Goal: Task Accomplishment & Management: Manage account settings

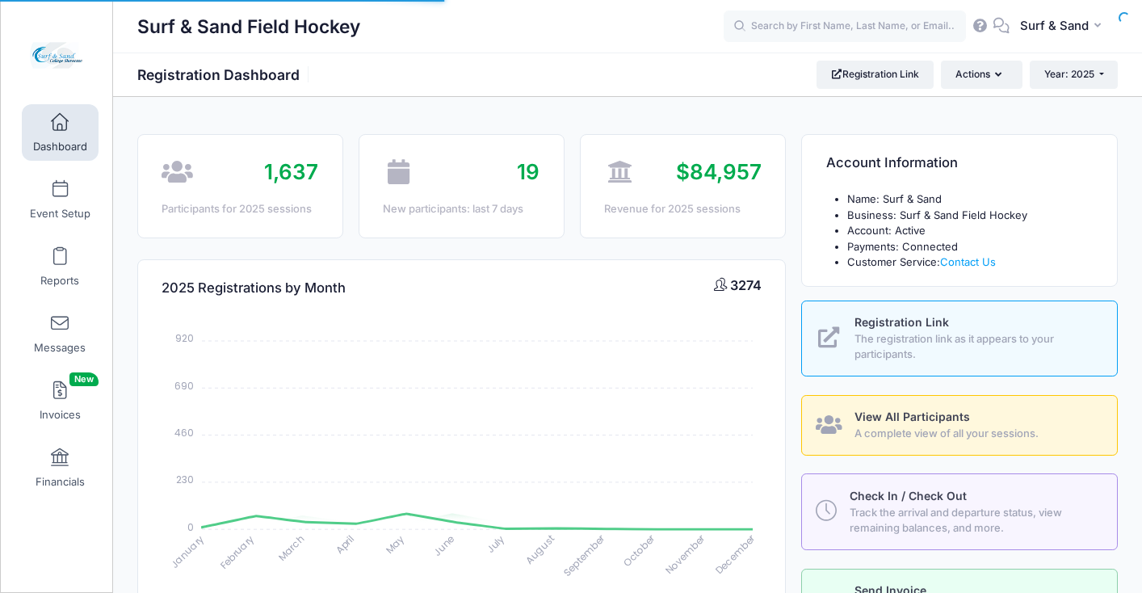
select select
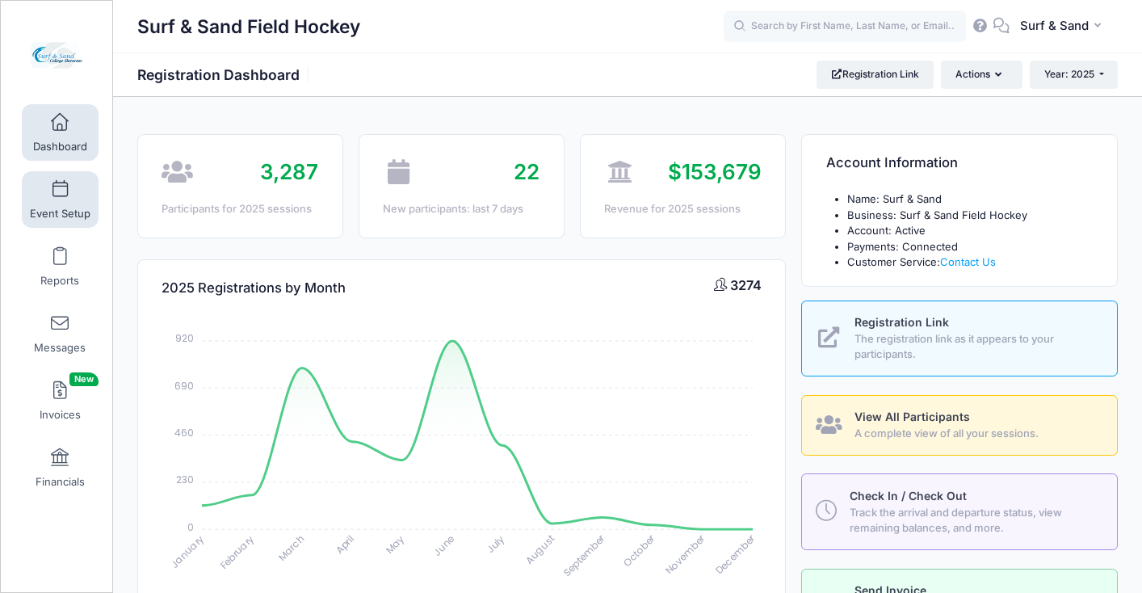
click at [74, 201] on link "Event Setup" at bounding box center [60, 199] width 77 height 57
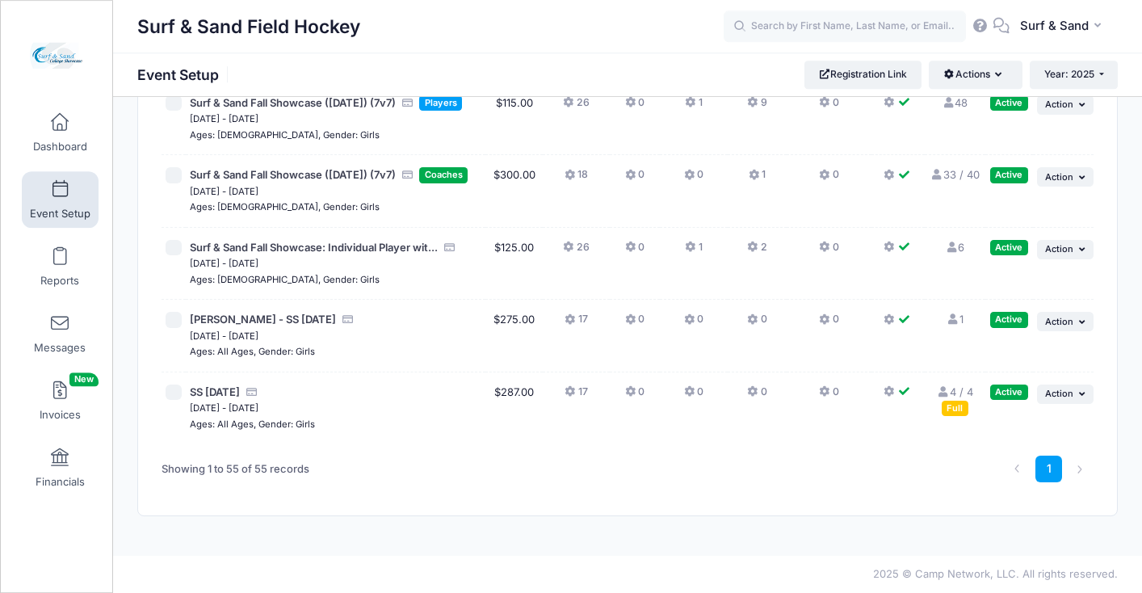
scroll to position [4037, 0]
click at [1062, 183] on span "Action" at bounding box center [1059, 176] width 28 height 11
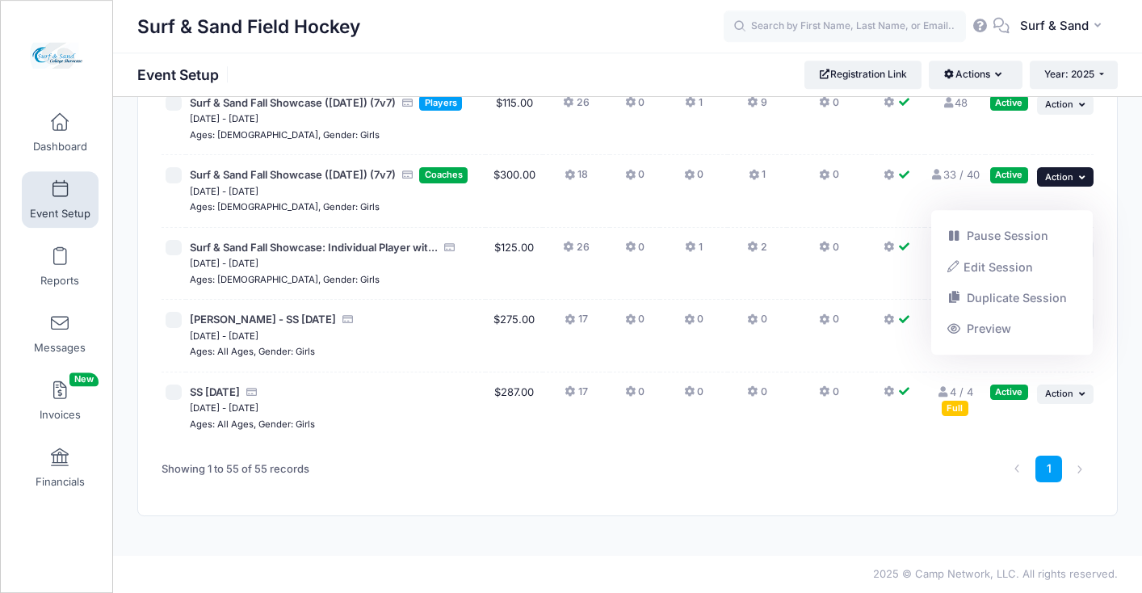
click at [1062, 183] on span "Action" at bounding box center [1059, 176] width 28 height 11
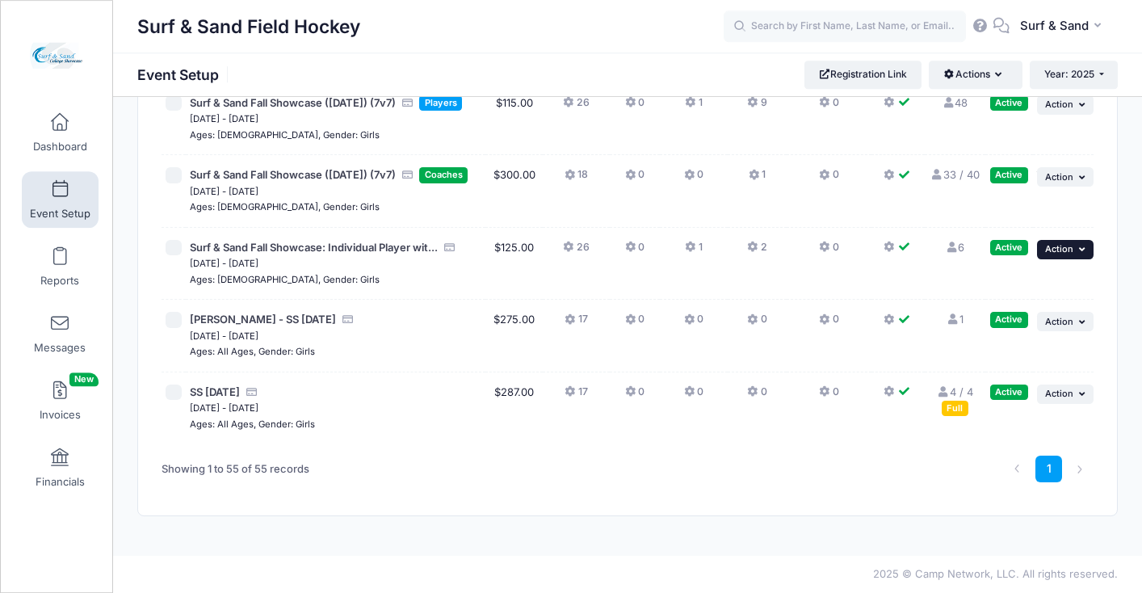
click at [1060, 259] on button "... Action" at bounding box center [1065, 249] width 57 height 19
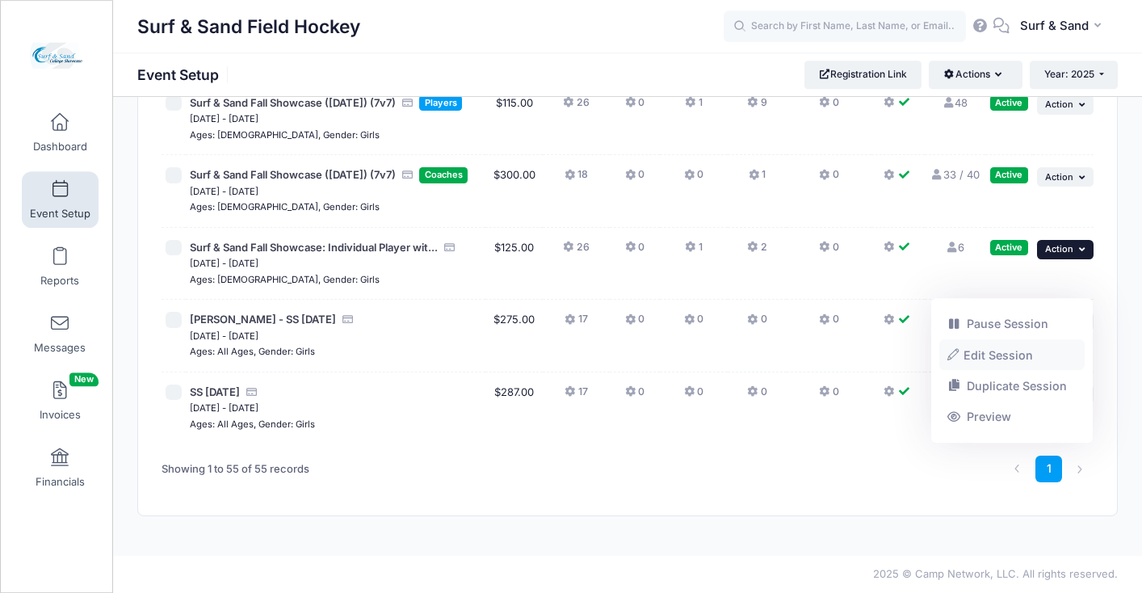
click at [1019, 355] on link "Edit Session" at bounding box center [1012, 354] width 146 height 31
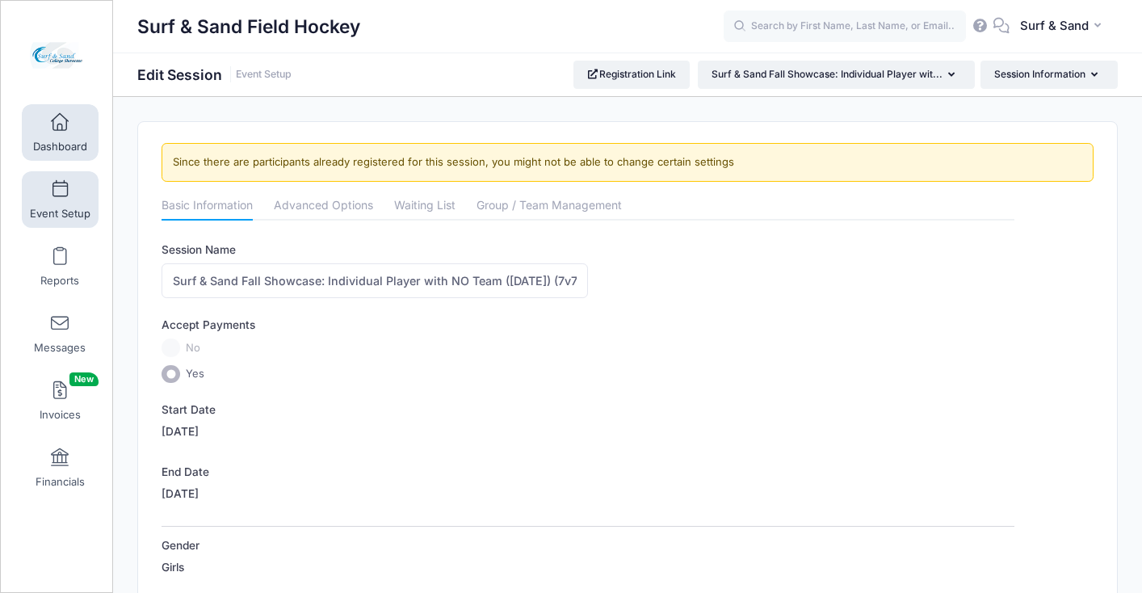
click at [60, 130] on span at bounding box center [60, 123] width 0 height 18
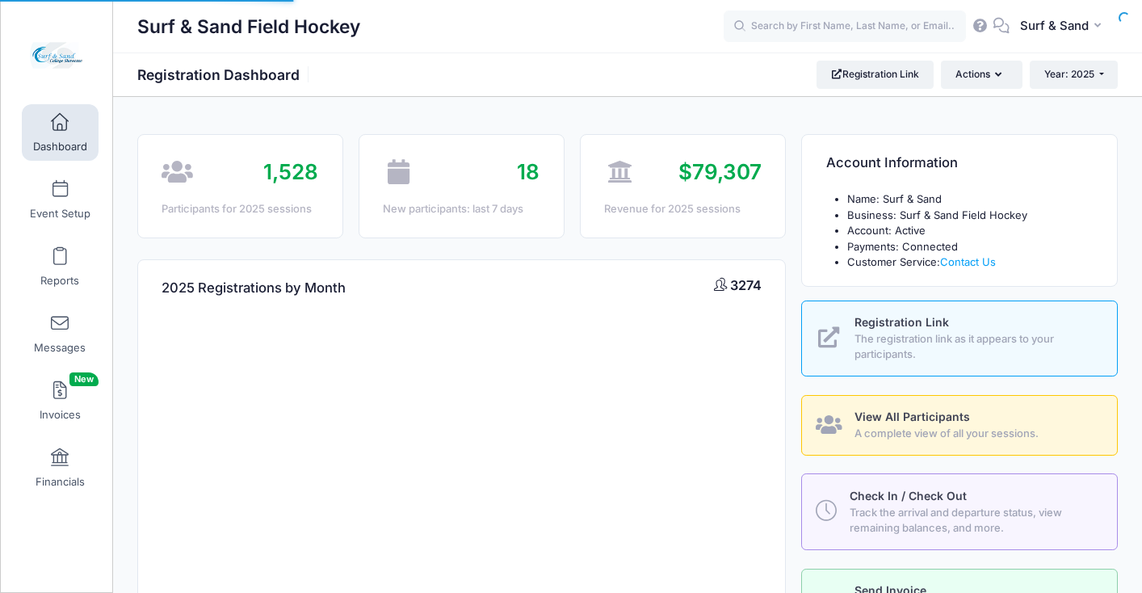
select select
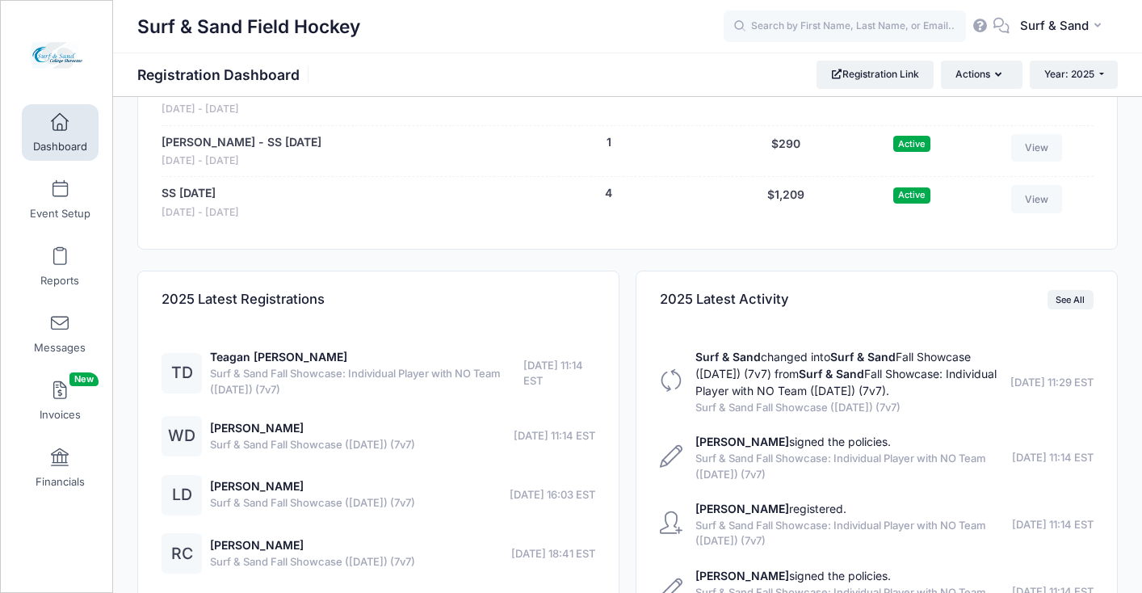
scroll to position [3382, 0]
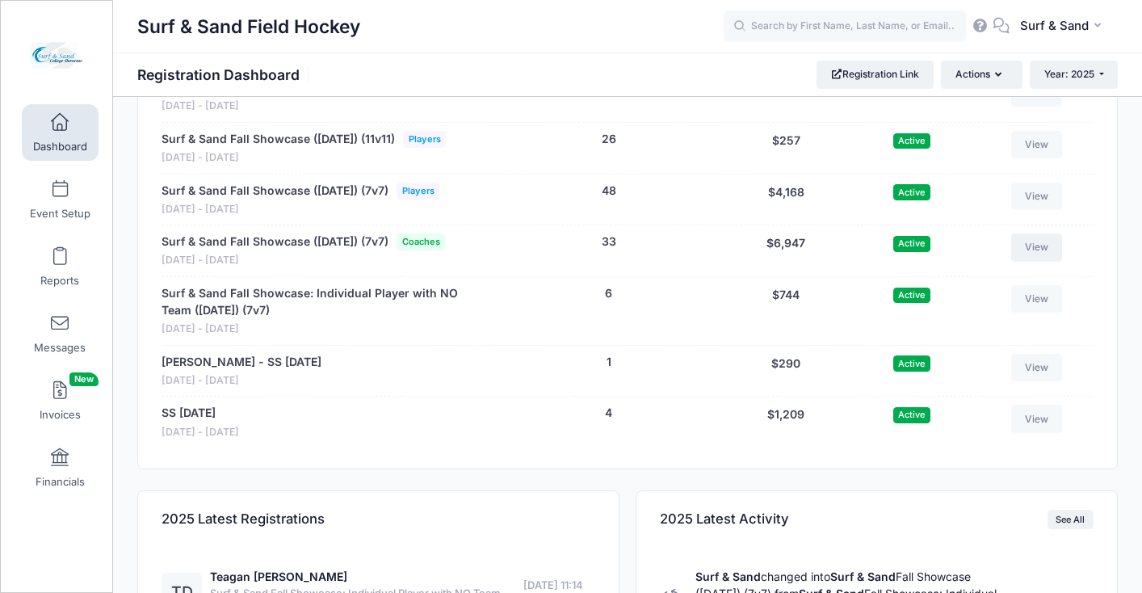
click at [1034, 261] on link "View" at bounding box center [1037, 246] width 52 height 27
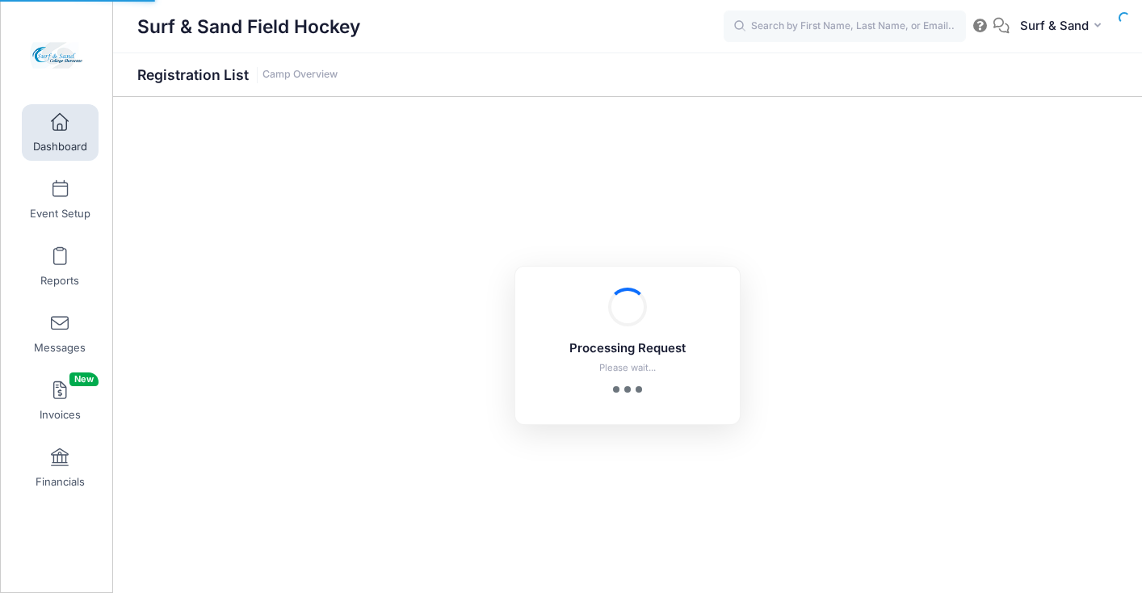
select select "10"
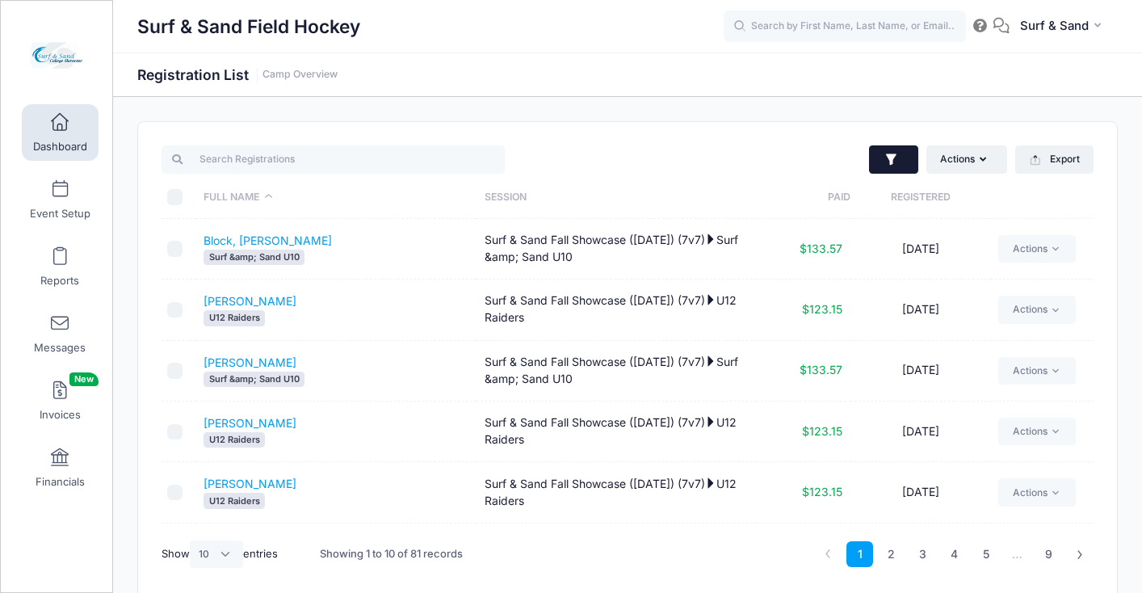
click at [901, 147] on button "button" at bounding box center [893, 159] width 49 height 29
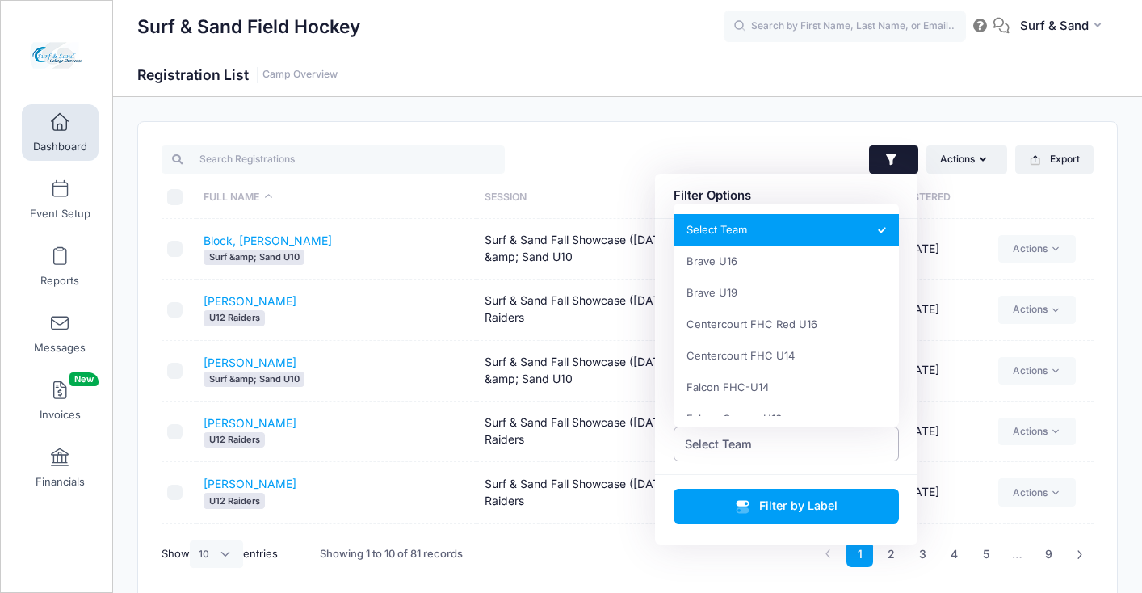
click at [805, 439] on span "Select Team" at bounding box center [787, 443] width 226 height 35
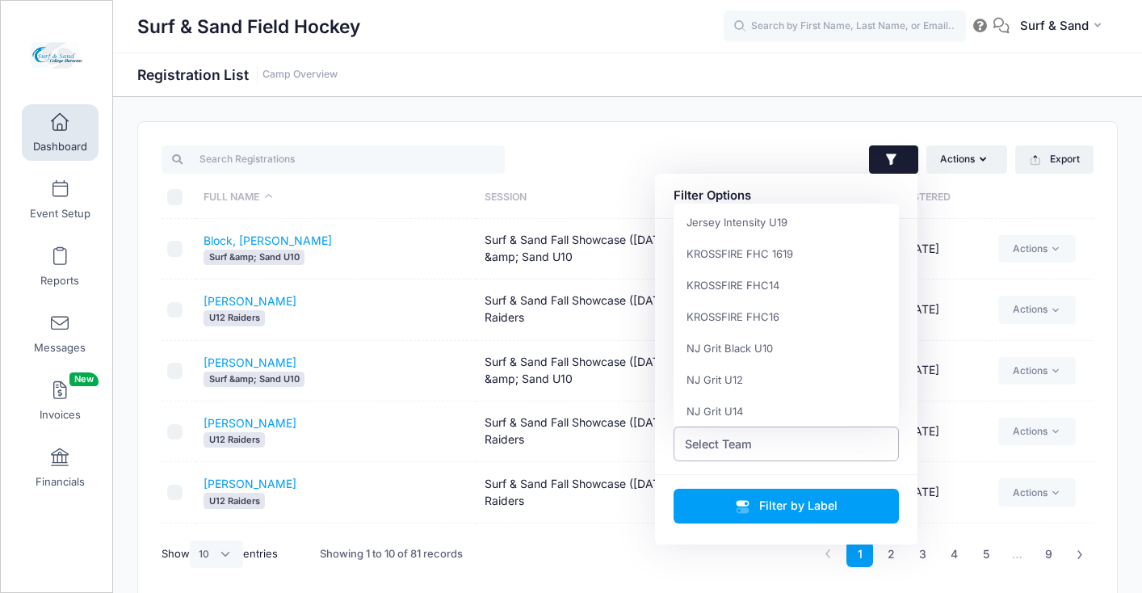
scroll to position [869, 0]
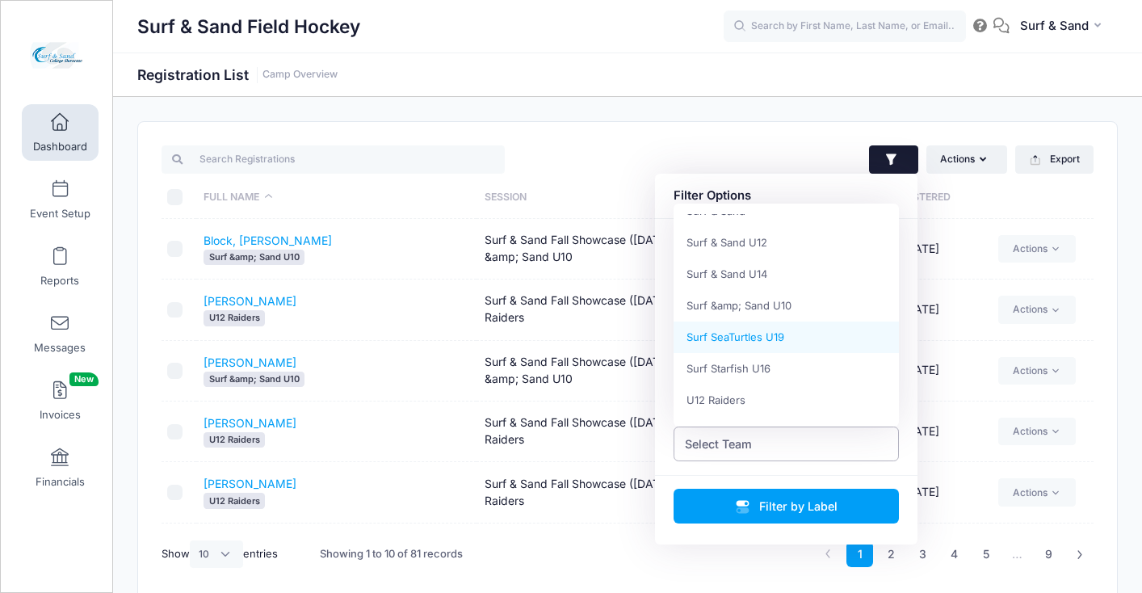
select select "Surf SeaTurtles U19"
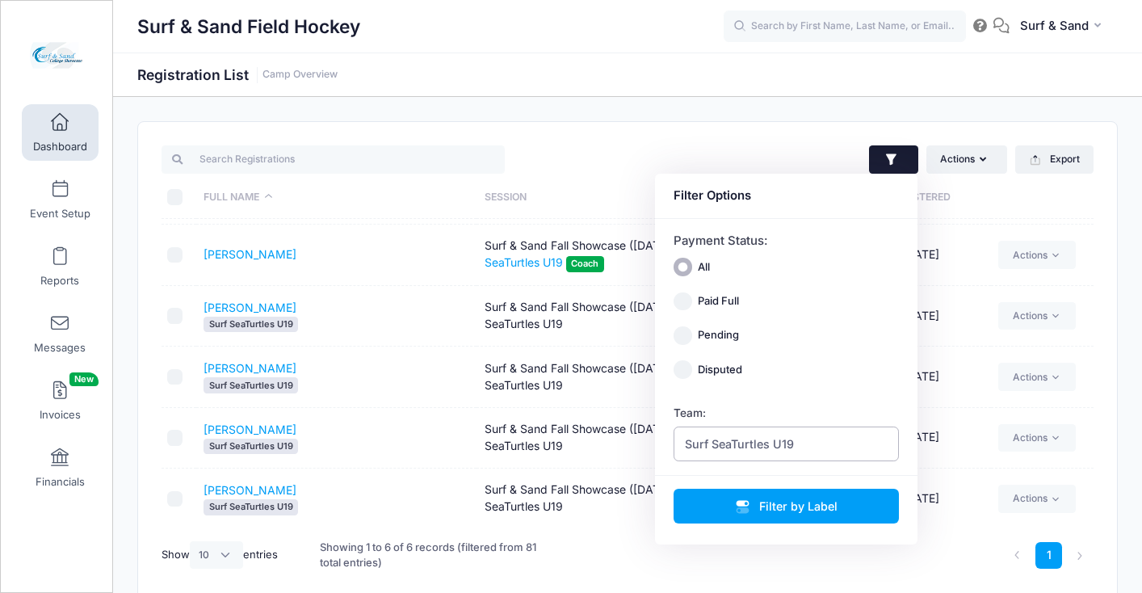
scroll to position [52, 0]
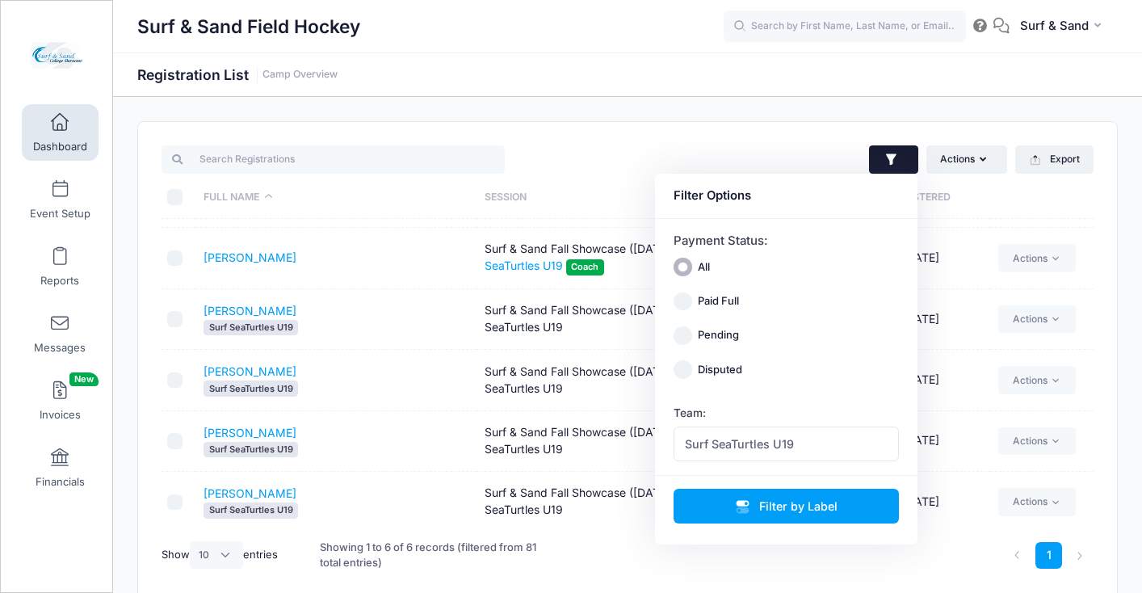
click at [369, 367] on td "Insana, Madelyn Surf SeaTurtles U19" at bounding box center [336, 380] width 280 height 61
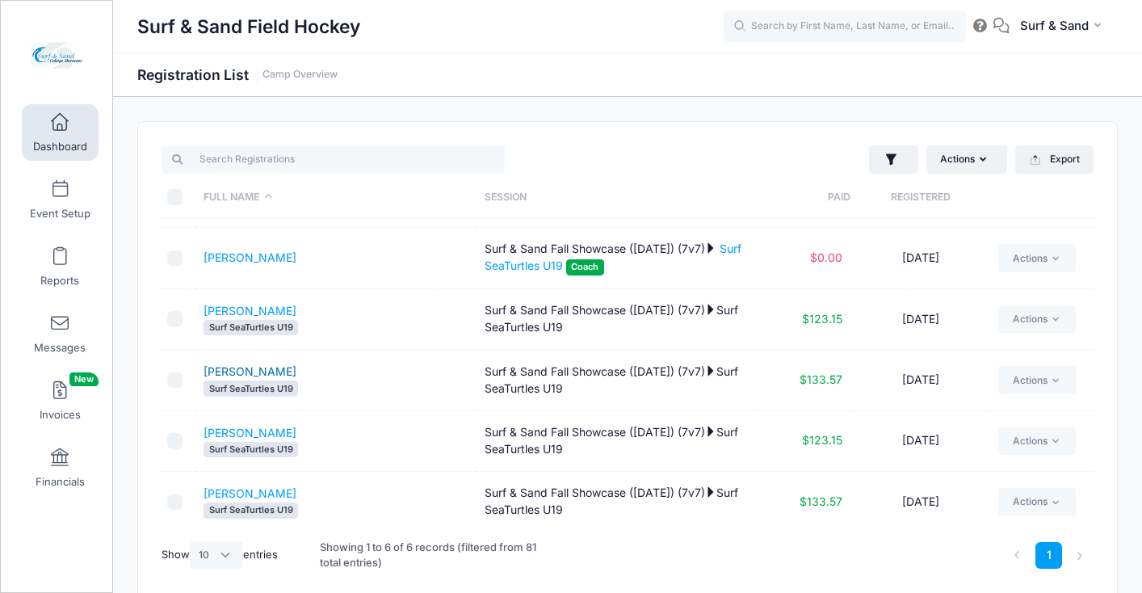
click at [271, 368] on link "[PERSON_NAME]" at bounding box center [250, 371] width 93 height 14
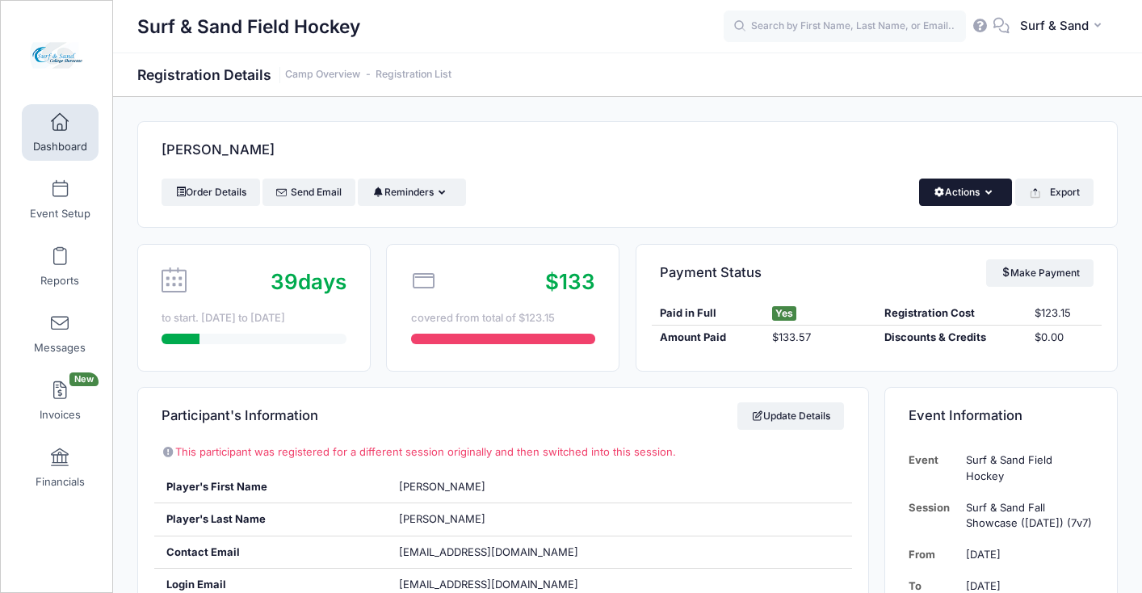
click at [977, 196] on button "Actions" at bounding box center [965, 192] width 93 height 27
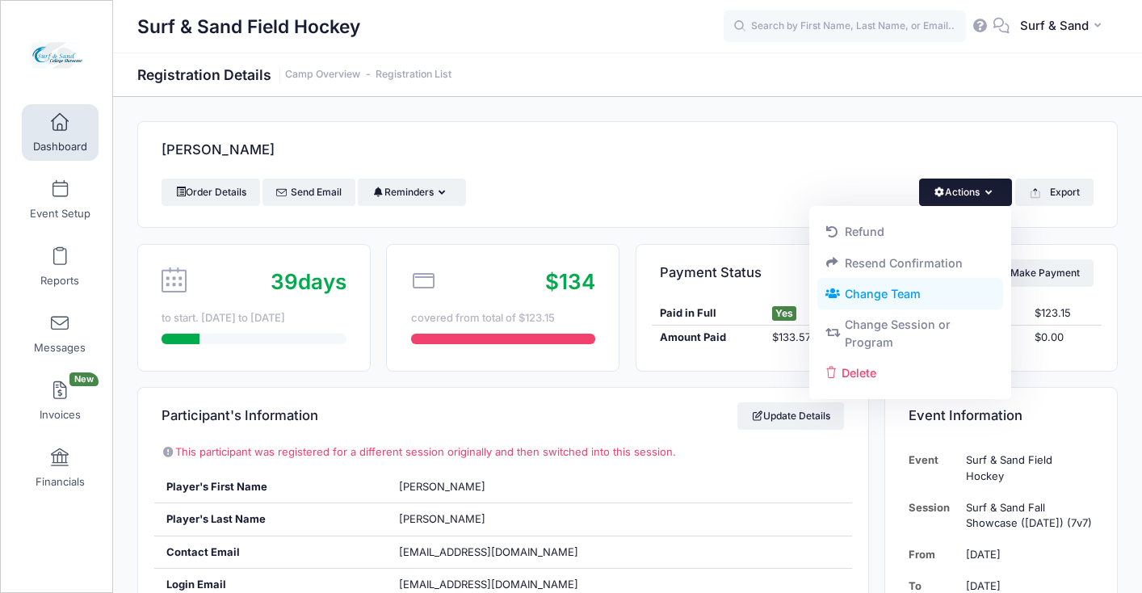
click at [895, 302] on link "Change Team" at bounding box center [910, 294] width 187 height 31
radio input "true"
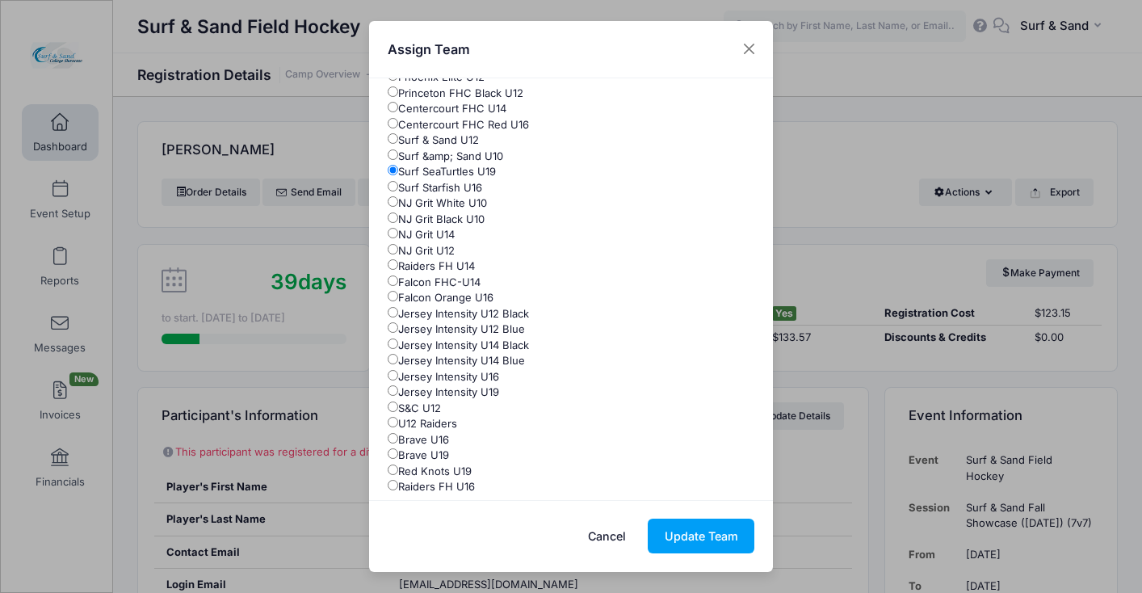
scroll to position [135, 0]
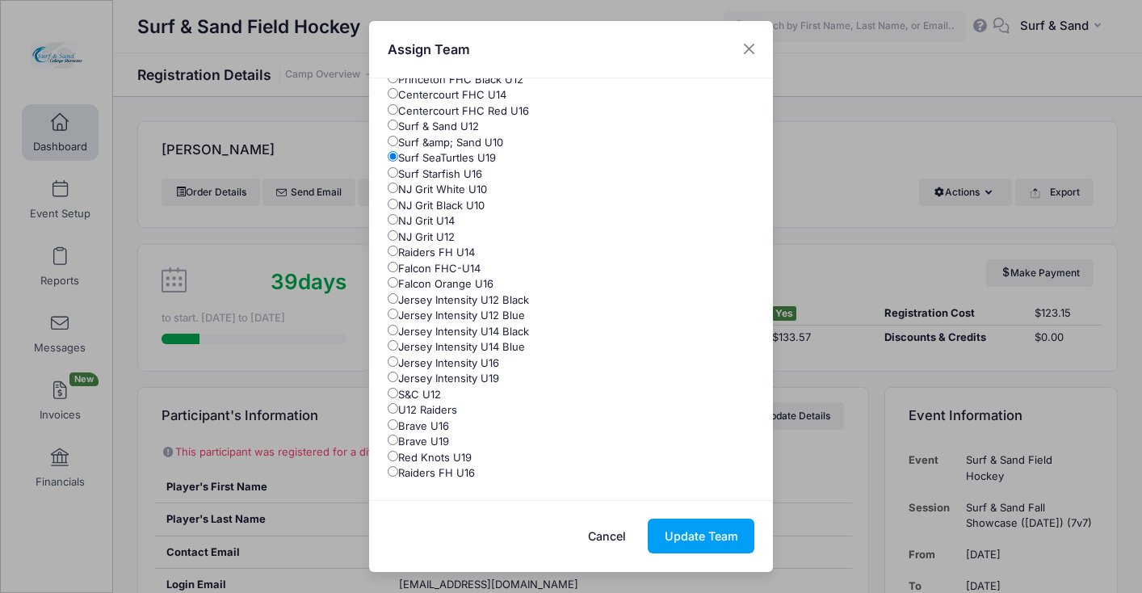
click at [424, 460] on label "Red Knots U19" at bounding box center [430, 458] width 84 height 16
click at [398, 460] on input "Red Knots U19" at bounding box center [393, 456] width 11 height 11
radio input "true"
click at [687, 544] on button "Update Team" at bounding box center [701, 536] width 107 height 35
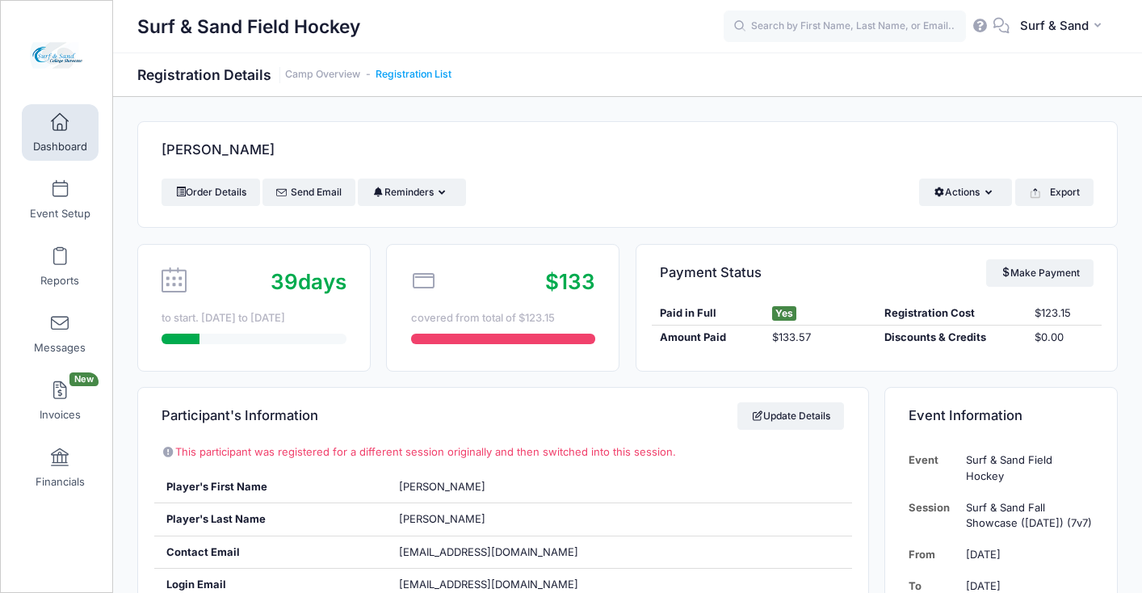
click at [437, 78] on link "Registration List" at bounding box center [414, 75] width 76 height 12
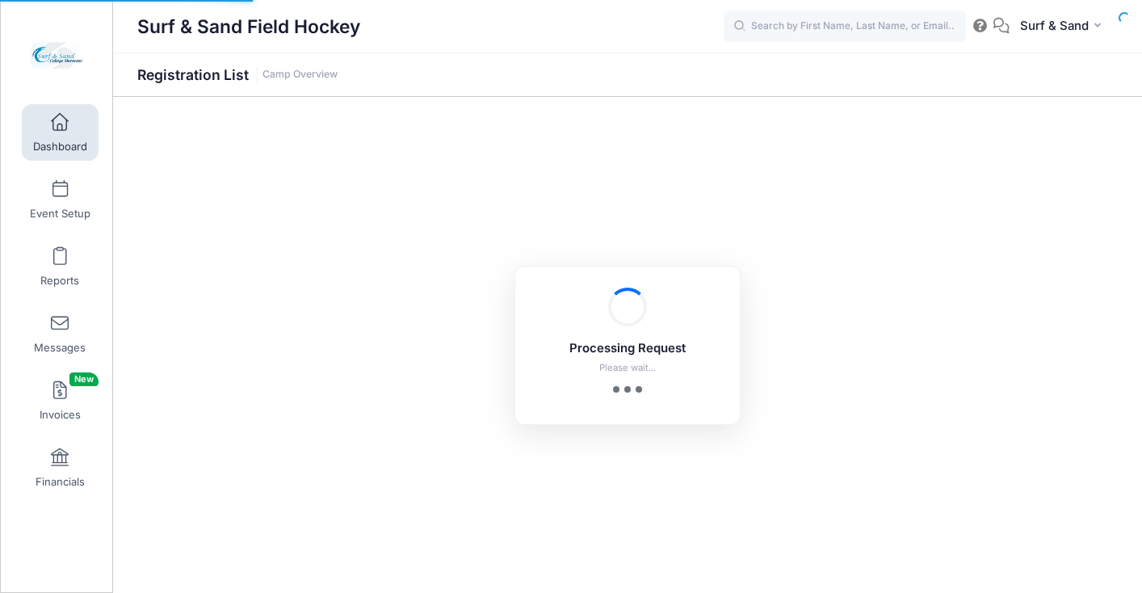
select select "10"
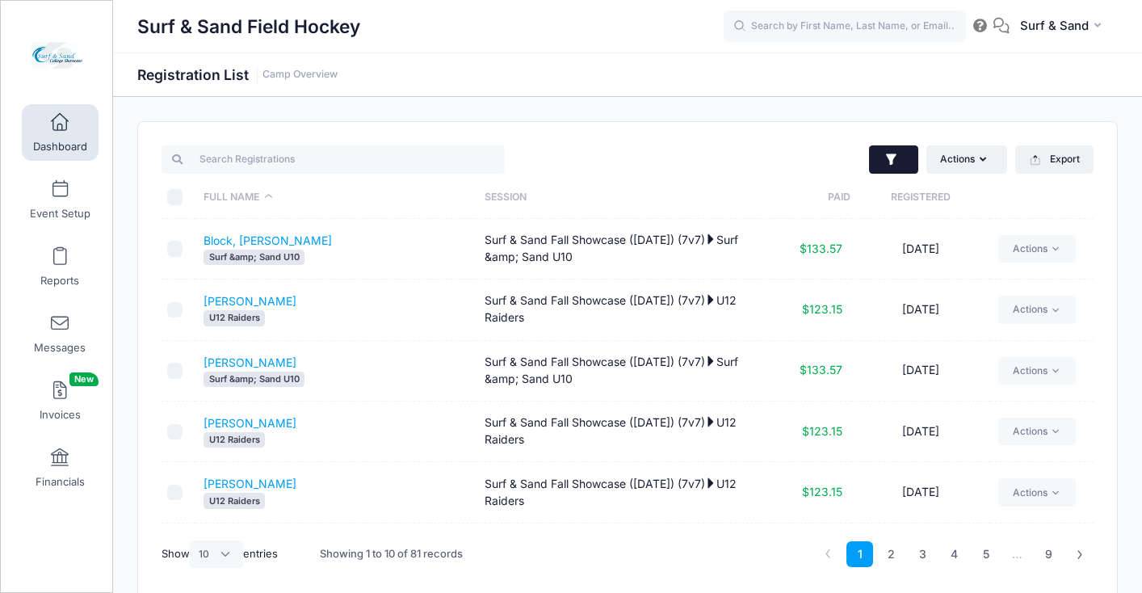
click at [899, 153] on button "button" at bounding box center [893, 159] width 49 height 29
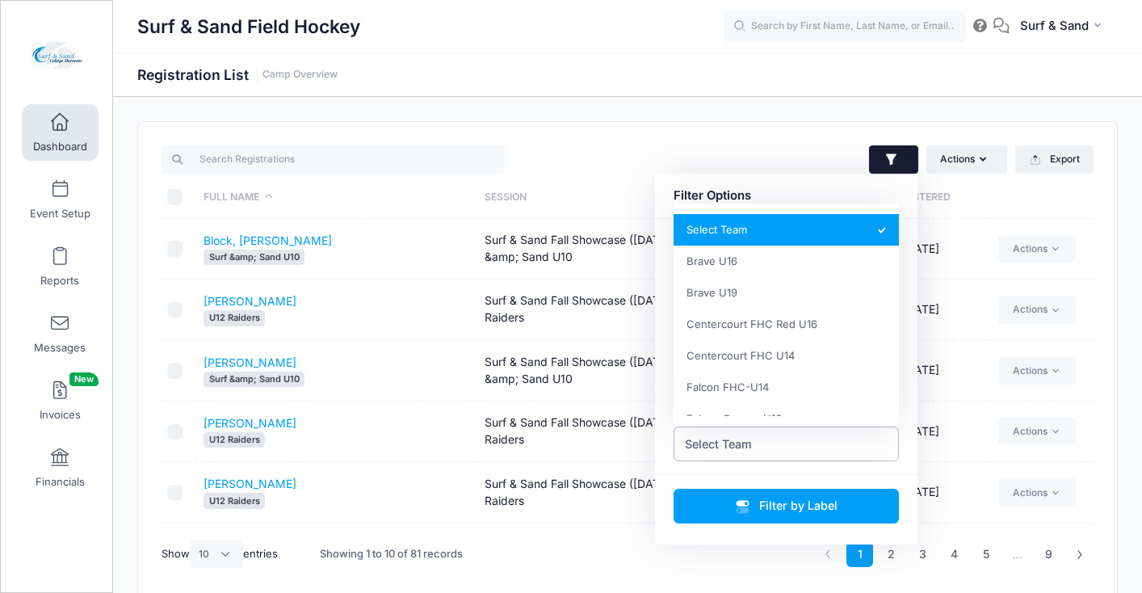
click at [788, 434] on span "Select Team" at bounding box center [787, 443] width 226 height 35
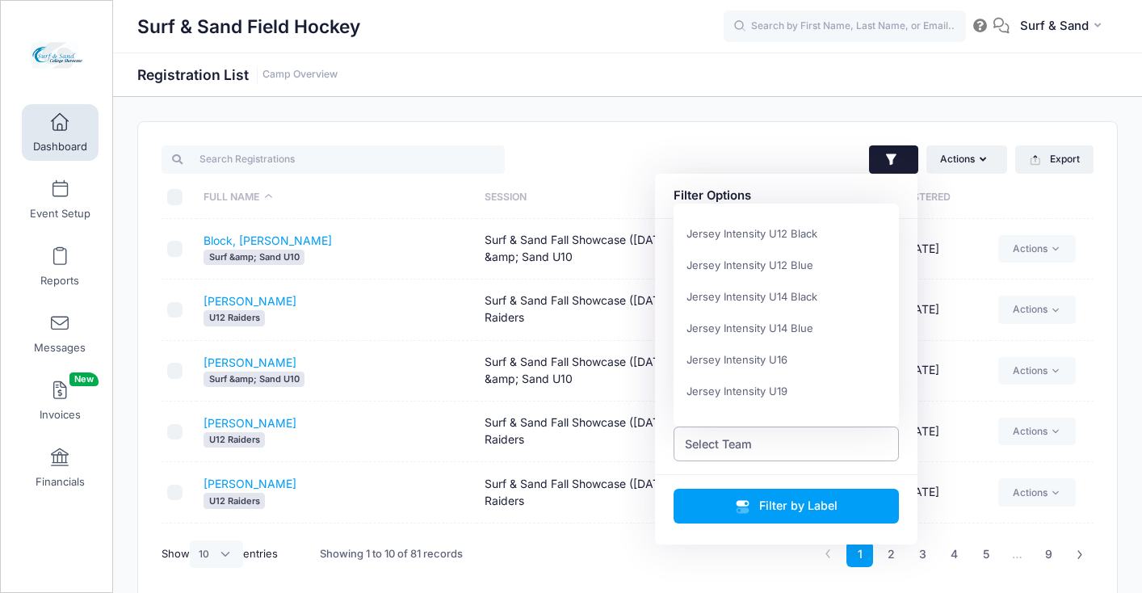
scroll to position [869, 0]
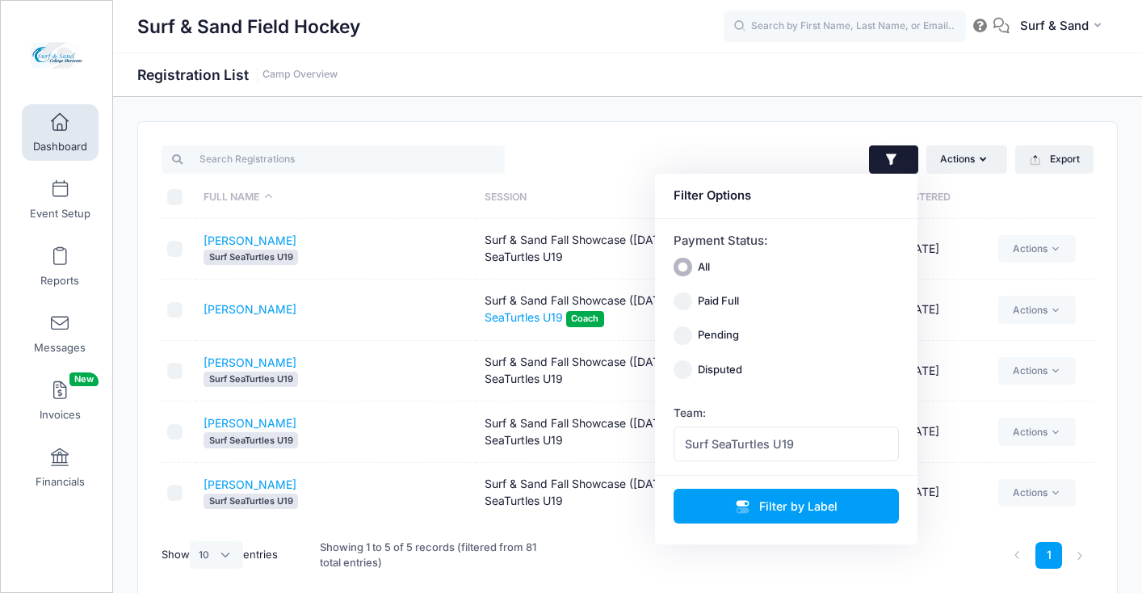
click at [792, 136] on div "Actions Assign Labels Send Email Send Payment Reminder Send Document Upload Rem…" at bounding box center [627, 362] width 979 height 481
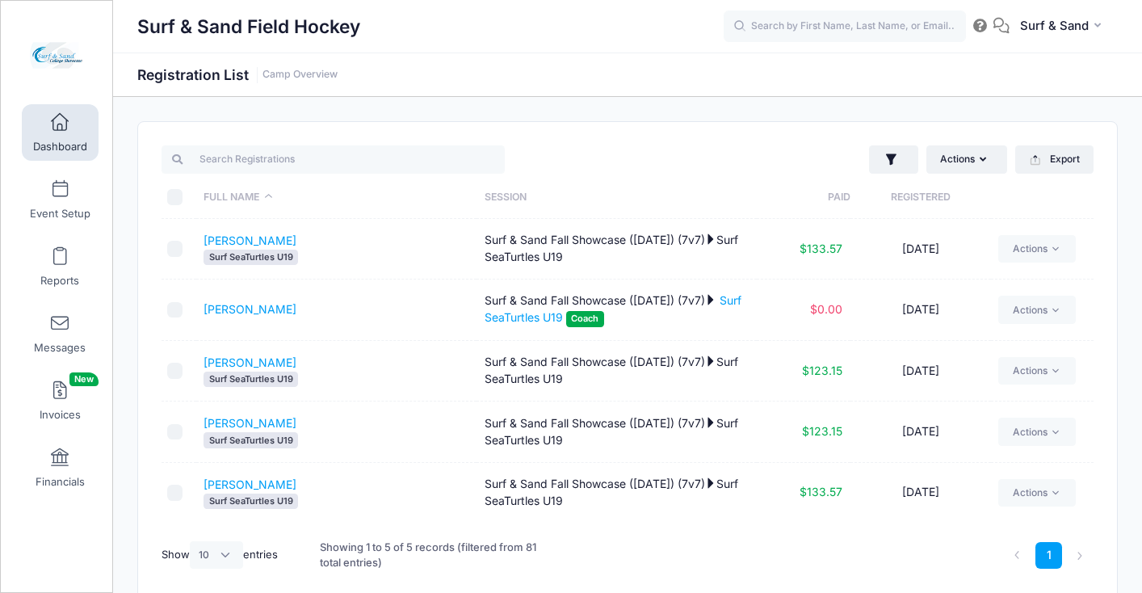
click at [870, 176] on th "Registered" at bounding box center [921, 197] width 141 height 43
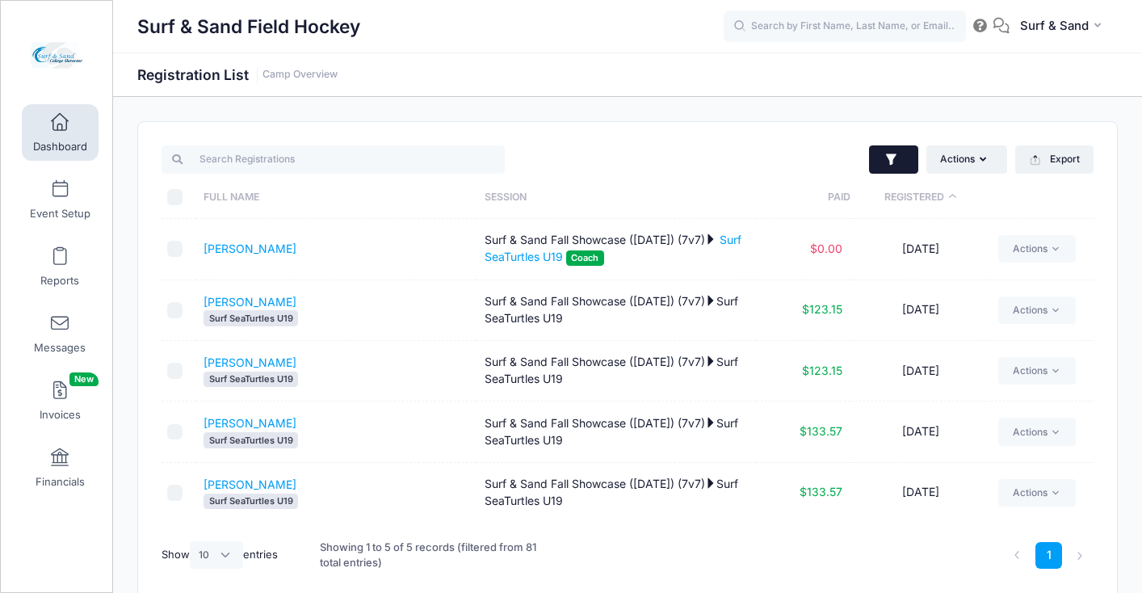
click at [896, 149] on button "button" at bounding box center [893, 159] width 49 height 29
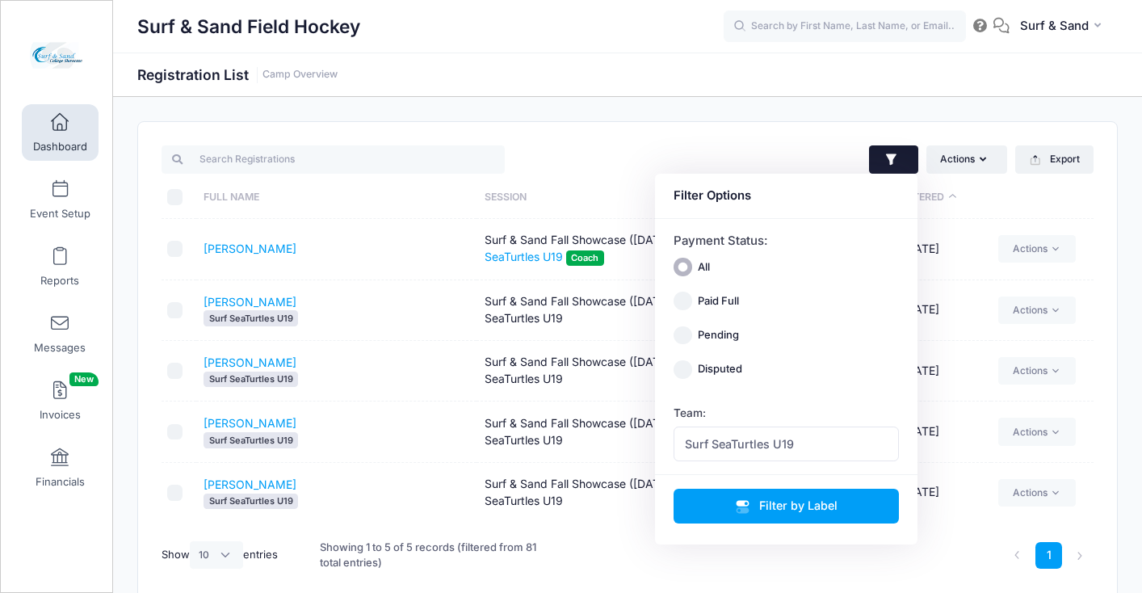
click at [821, 422] on div "Team: Select Team Brave U16 Brave U19 Centercourt FHC Red U16 Centercourt FHC U…" at bounding box center [787, 433] width 226 height 57
click at [819, 454] on span "Surf SeaTurtles U19" at bounding box center [787, 443] width 226 height 35
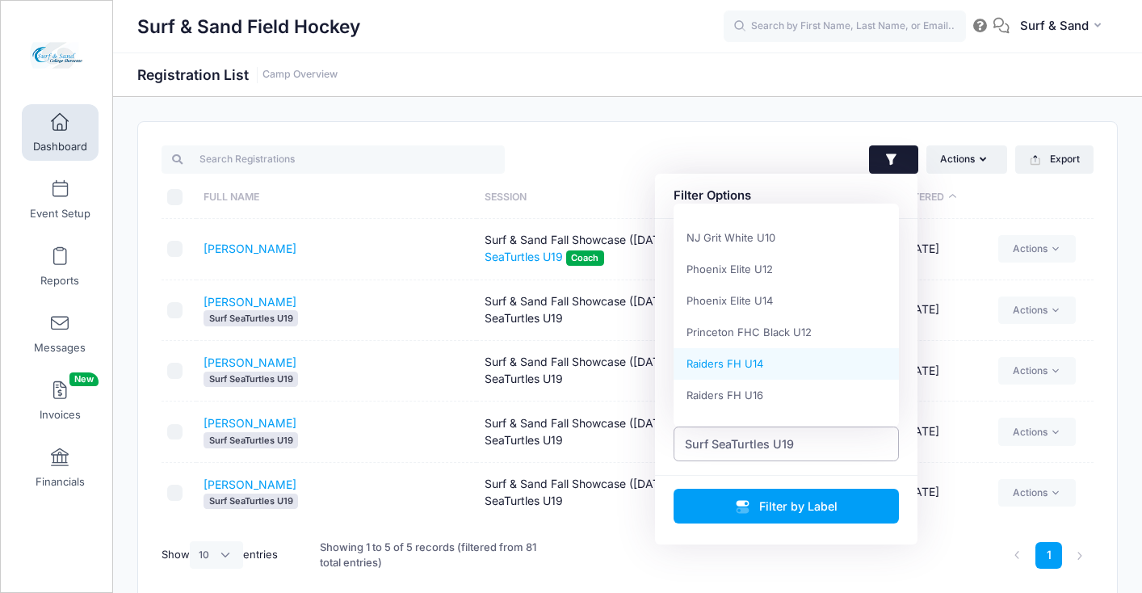
scroll to position [739, 0]
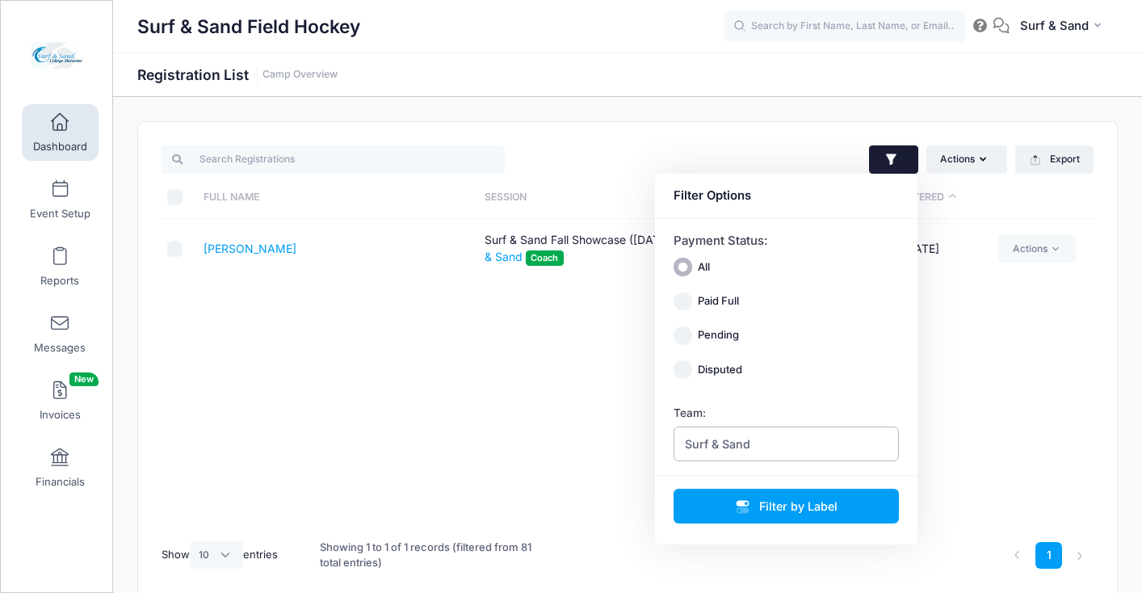
click at [779, 451] on span "Surf & Sand" at bounding box center [787, 443] width 226 height 35
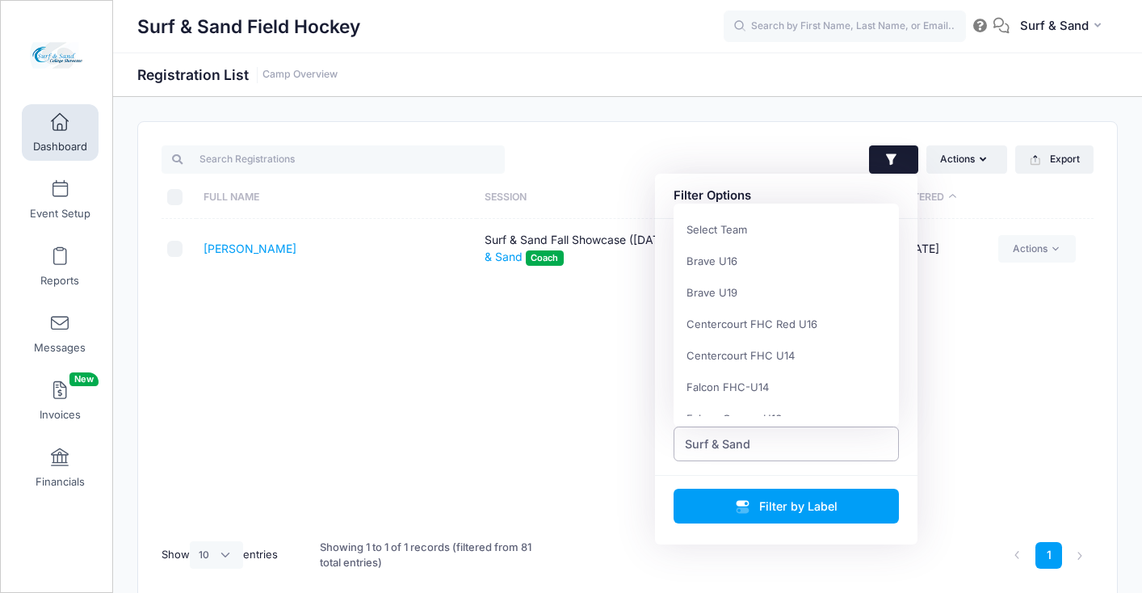
scroll to position [819, 0]
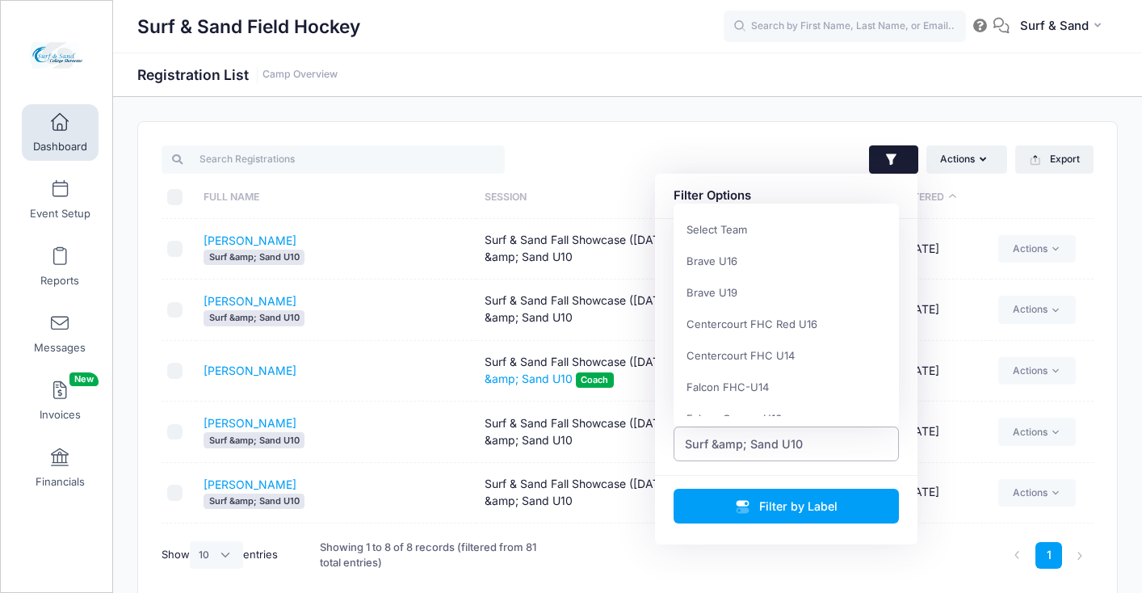
click at [772, 440] on span "Surf &amp; Sand U10" at bounding box center [744, 443] width 118 height 17
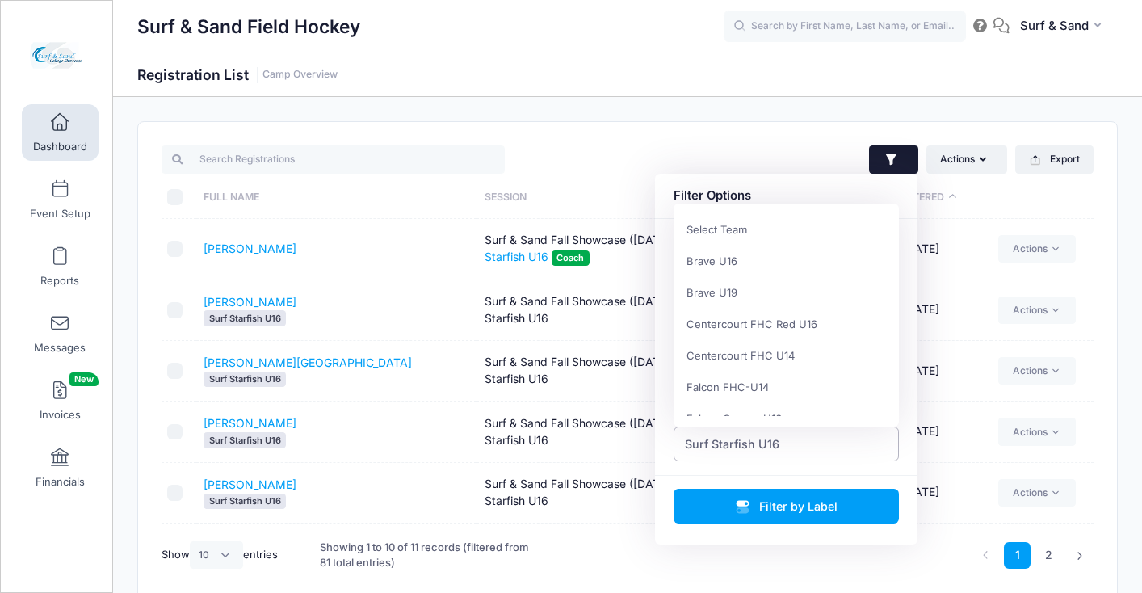
click at [801, 444] on span "Surf Starfish U16" at bounding box center [787, 443] width 226 height 35
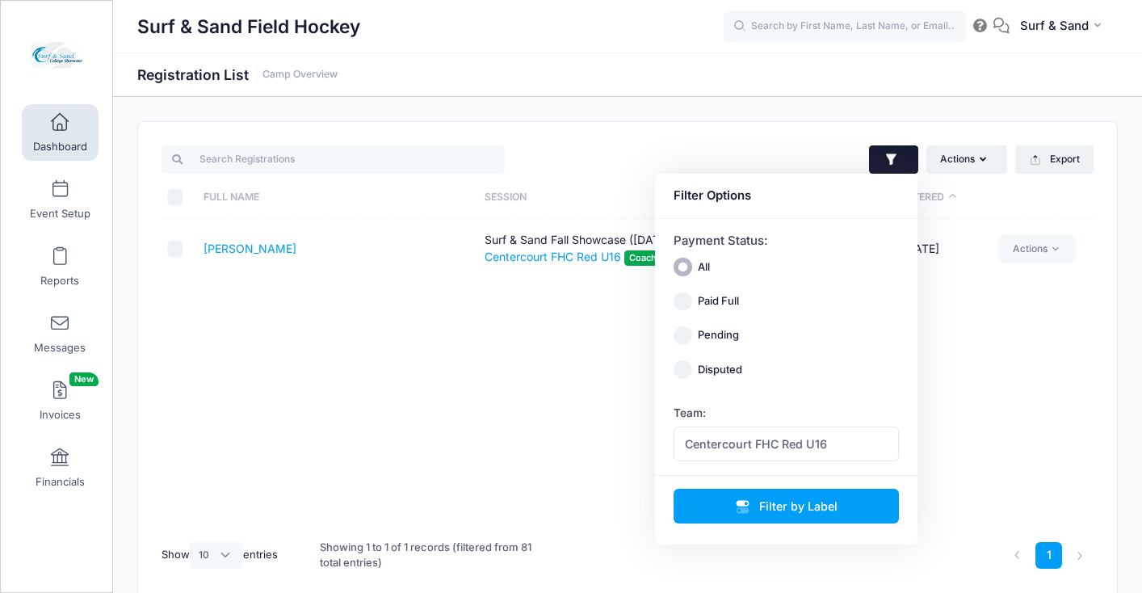
click at [975, 386] on div "Full Name Session Paid Registered Galante, Rachel Surf & Sand Fall Showcase (No…" at bounding box center [628, 374] width 932 height 310
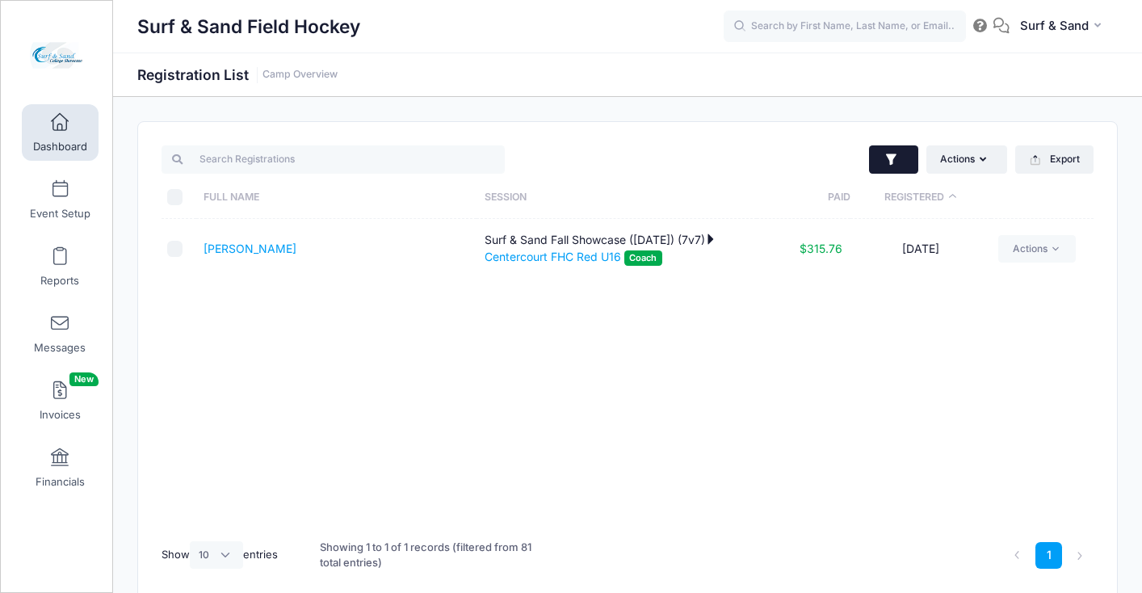
click at [893, 155] on icon "button" at bounding box center [891, 158] width 11 height 11
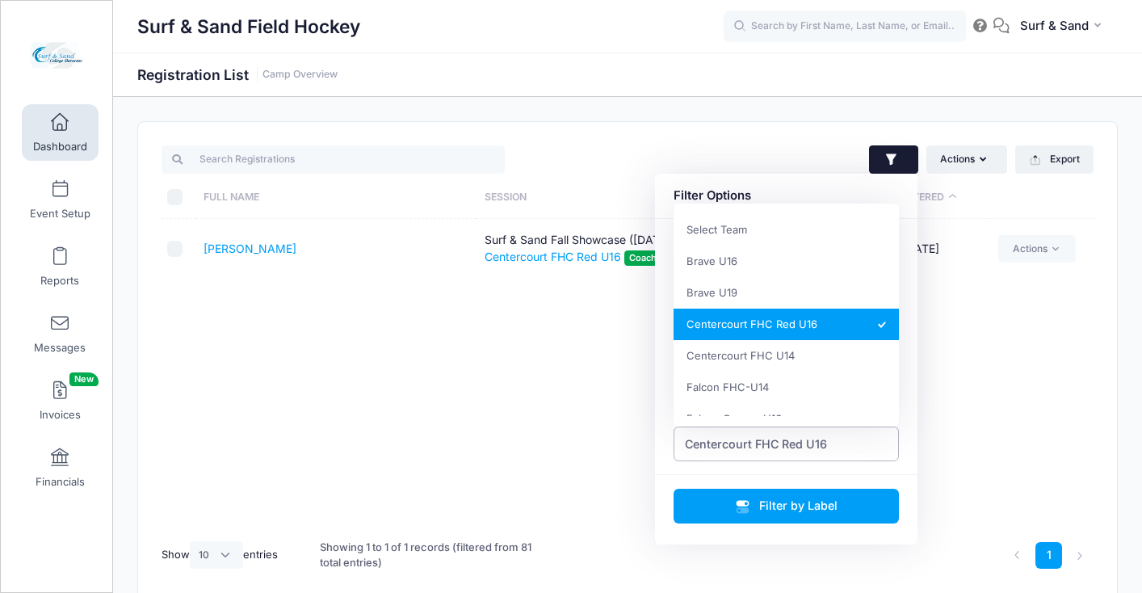
click at [730, 443] on span "Centercourt FHC Red U16" at bounding box center [756, 443] width 142 height 17
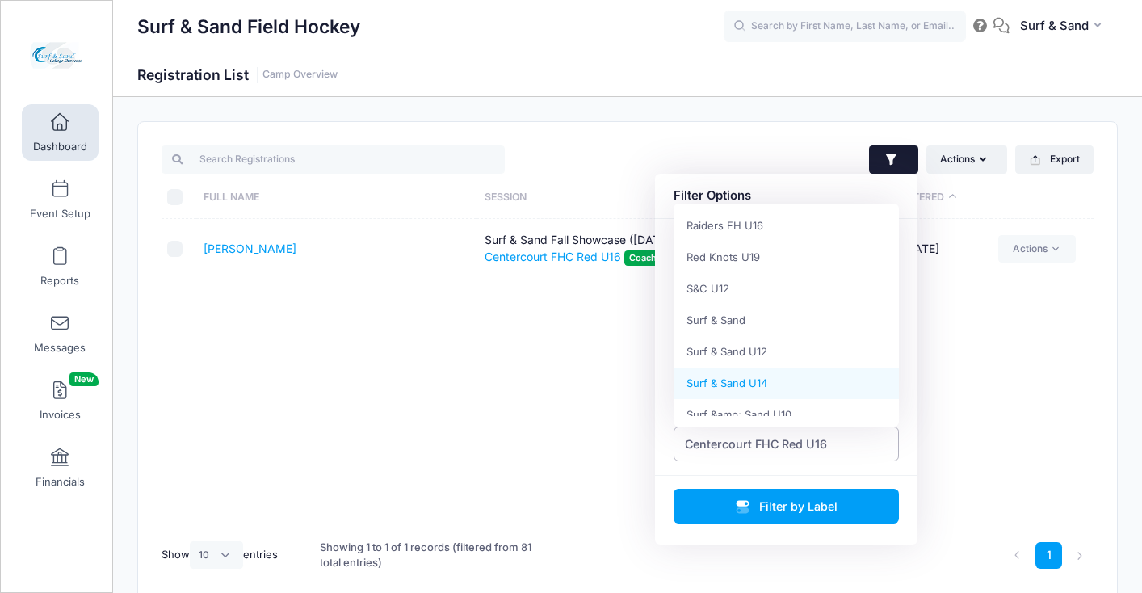
scroll to position [653, 0]
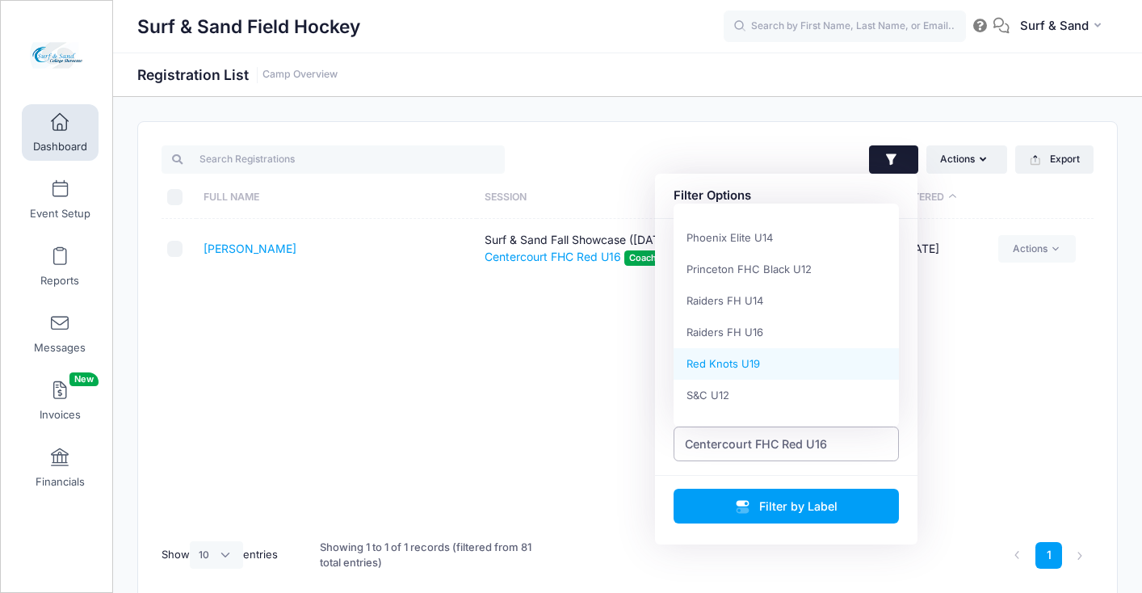
select select "Red Knots U19"
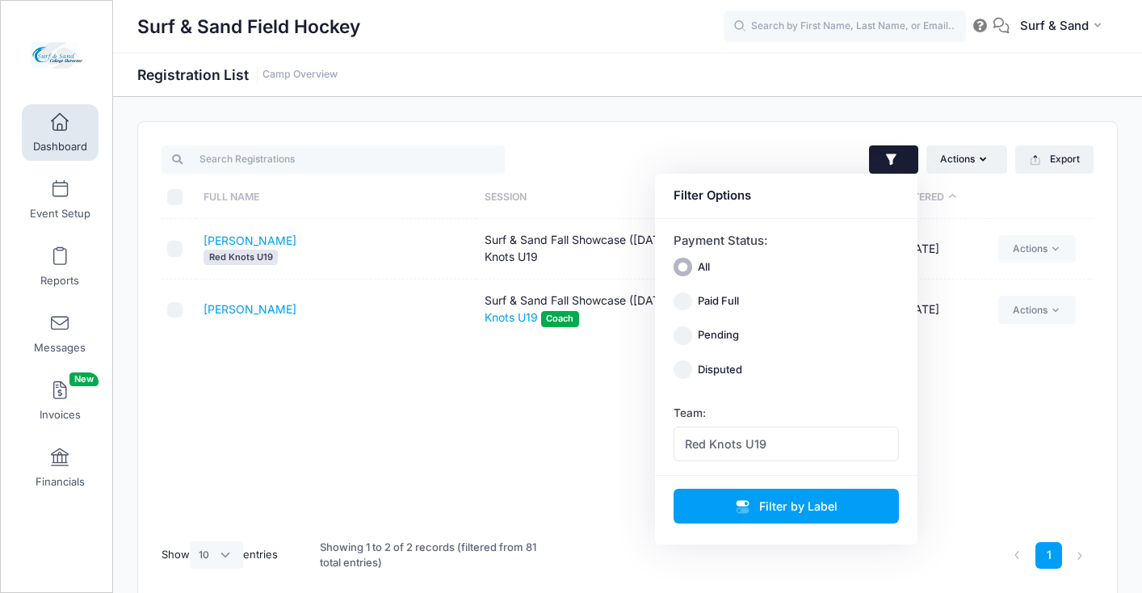
click at [485, 387] on div "Full Name Session Paid Registered Insana, Madelyn Red Knots U19 Surf & Sand Fal…" at bounding box center [628, 374] width 932 height 310
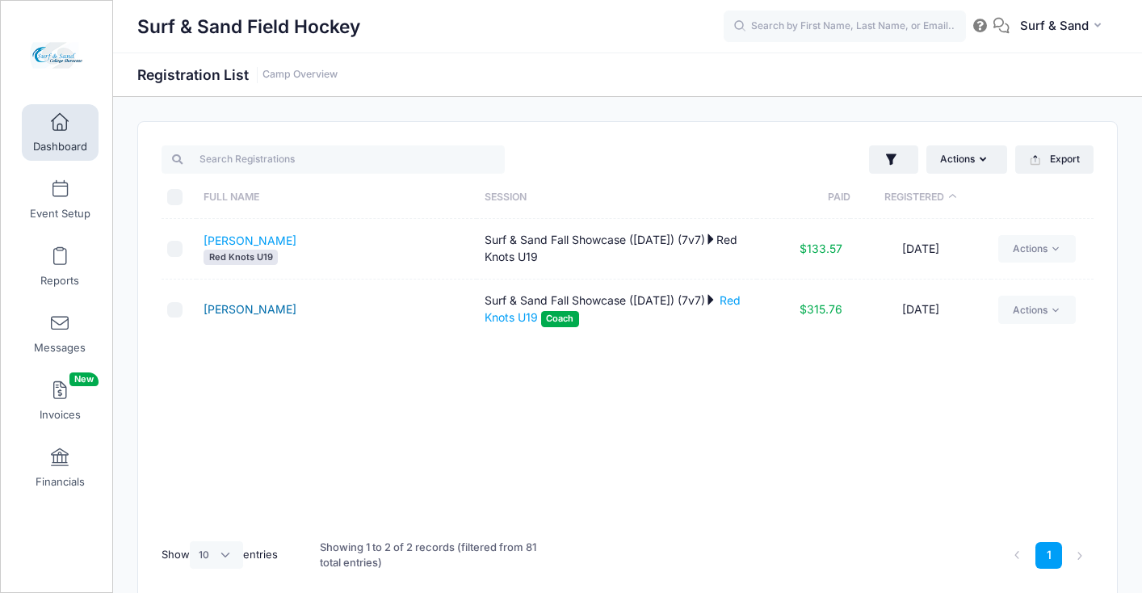
click at [259, 309] on link "Perna, Janina" at bounding box center [250, 309] width 93 height 14
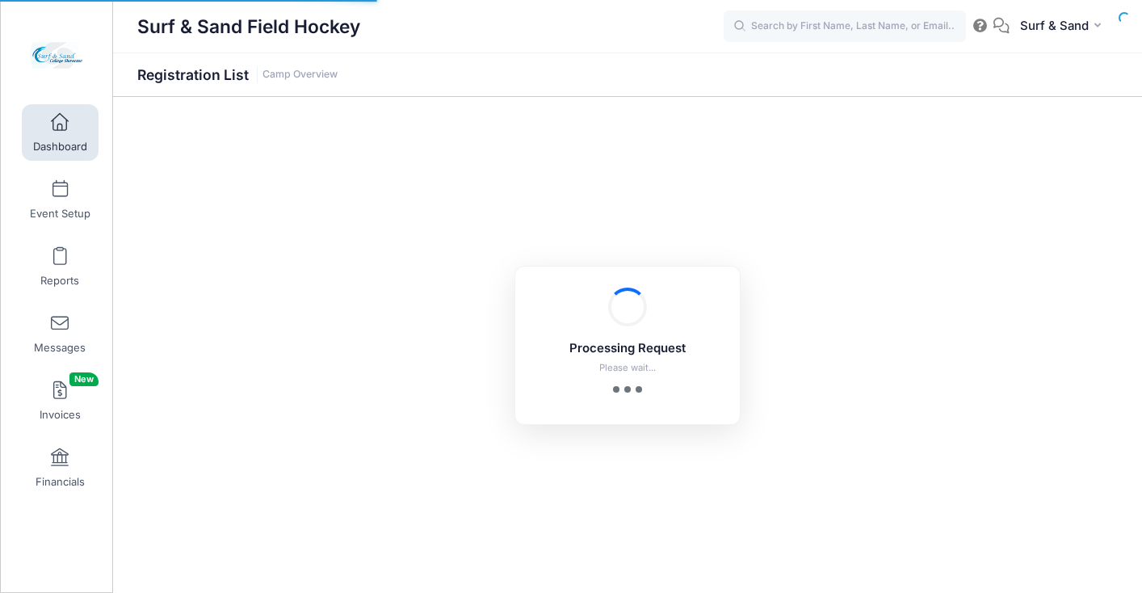
select select "10"
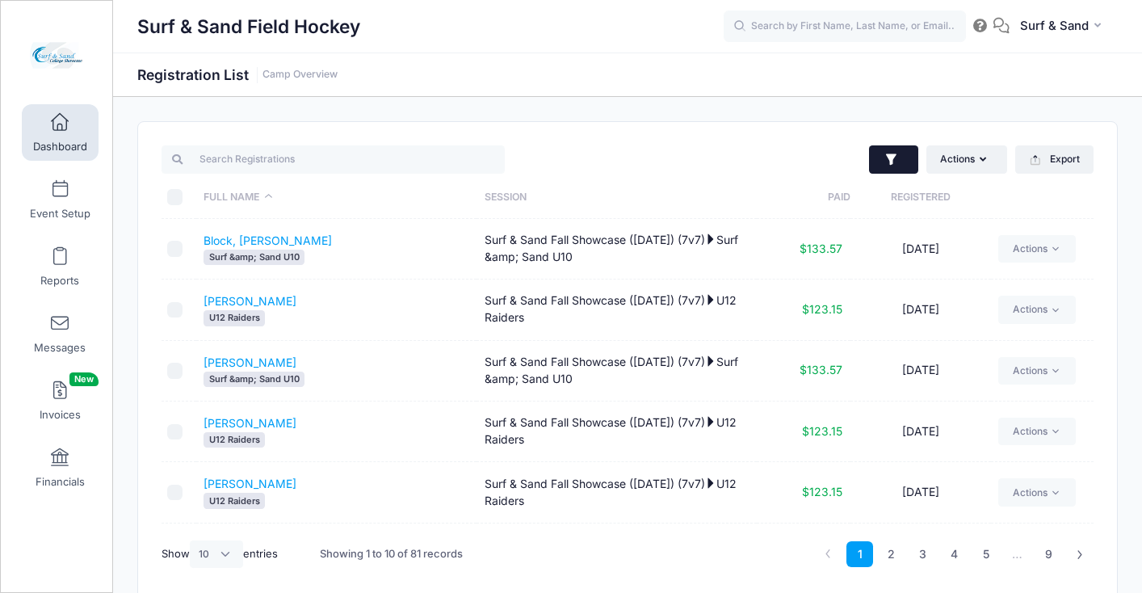
click at [905, 162] on button "button" at bounding box center [893, 159] width 49 height 29
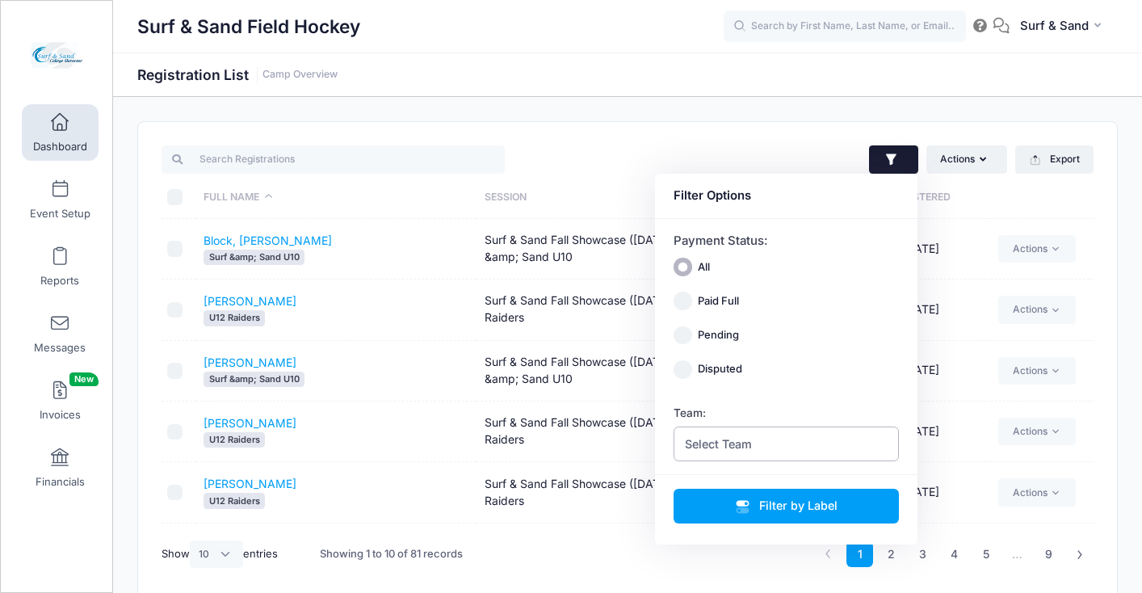
click at [786, 433] on span "Select Team" at bounding box center [787, 443] width 226 height 35
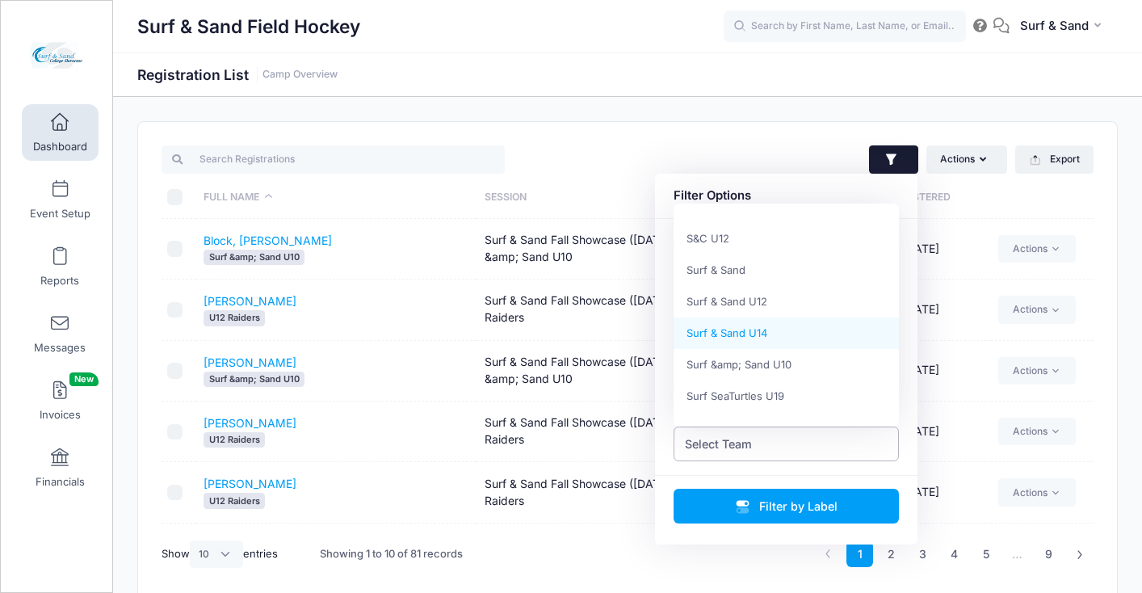
scroll to position [811, 0]
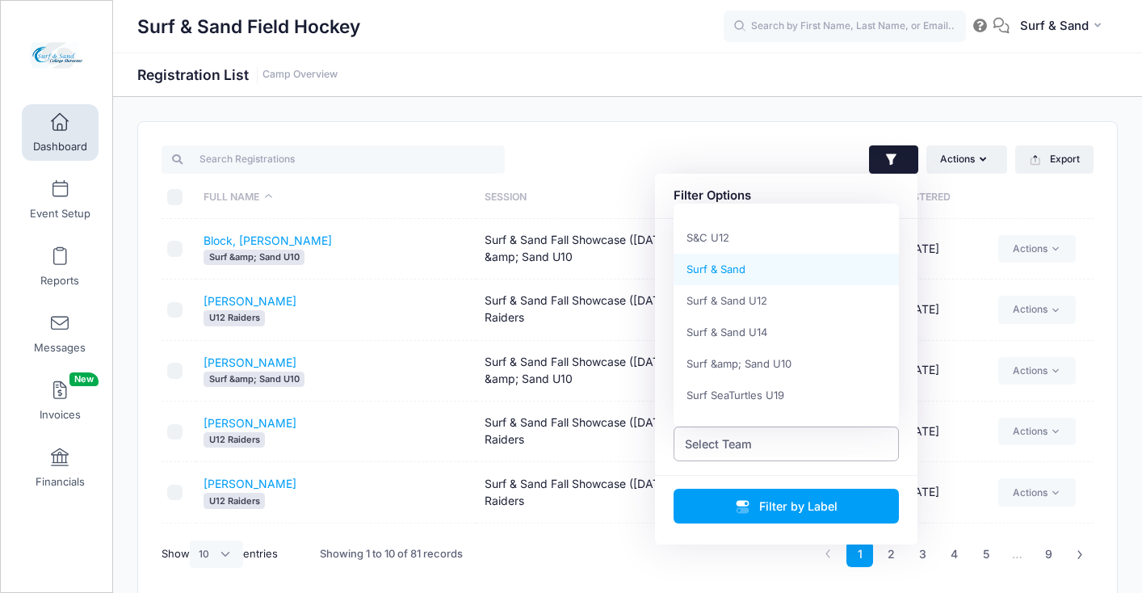
select select "Surf & Sand"
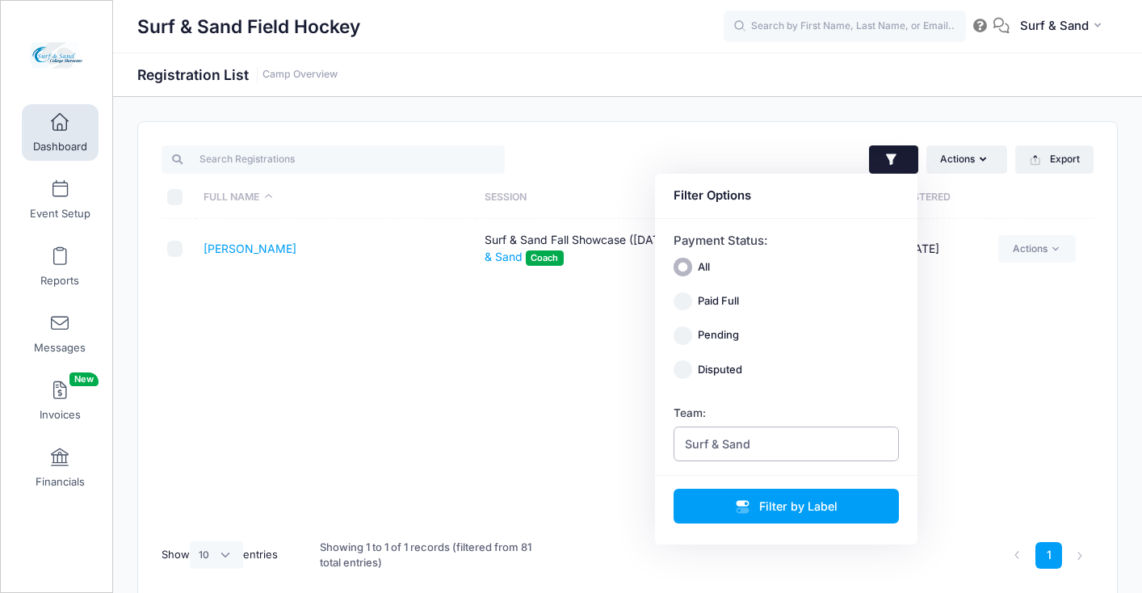
click at [734, 439] on span "Surf & Sand" at bounding box center [717, 443] width 65 height 17
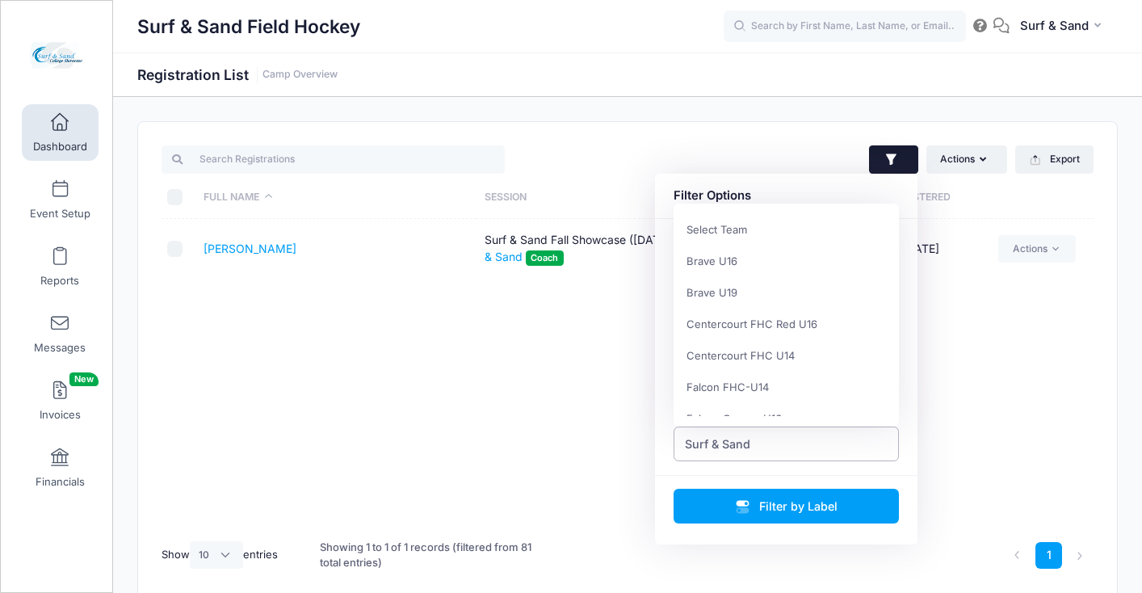
scroll to position [819, 0]
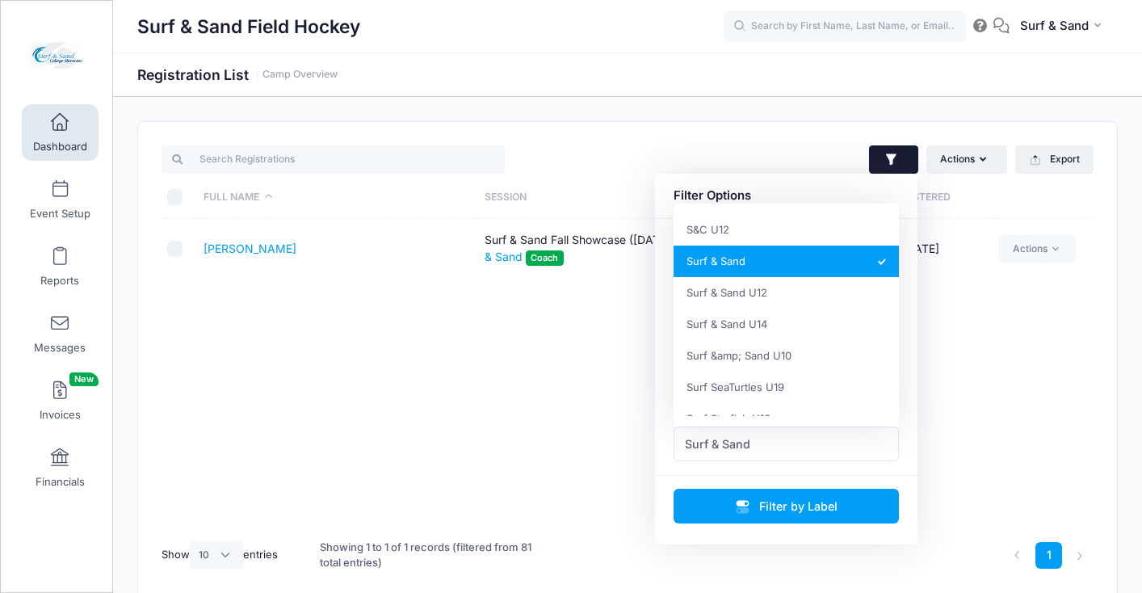
click at [593, 358] on div "Full Name Session Paid Registered DiSanti, Jill Surf & Sand Fall Showcase (Nov …" at bounding box center [628, 374] width 932 height 310
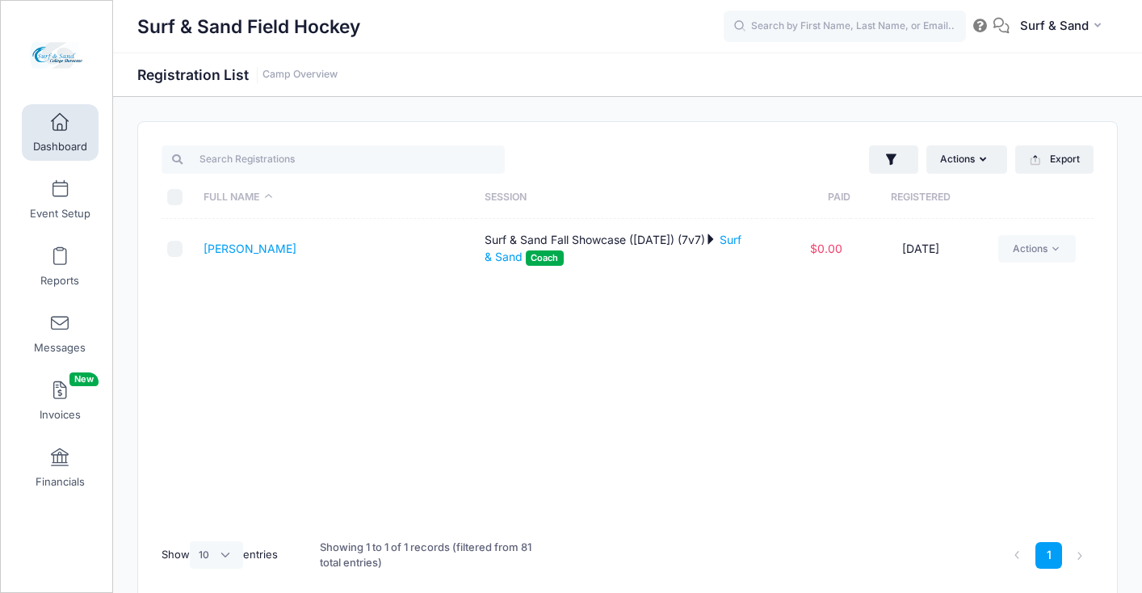
click at [60, 126] on span at bounding box center [60, 123] width 0 height 18
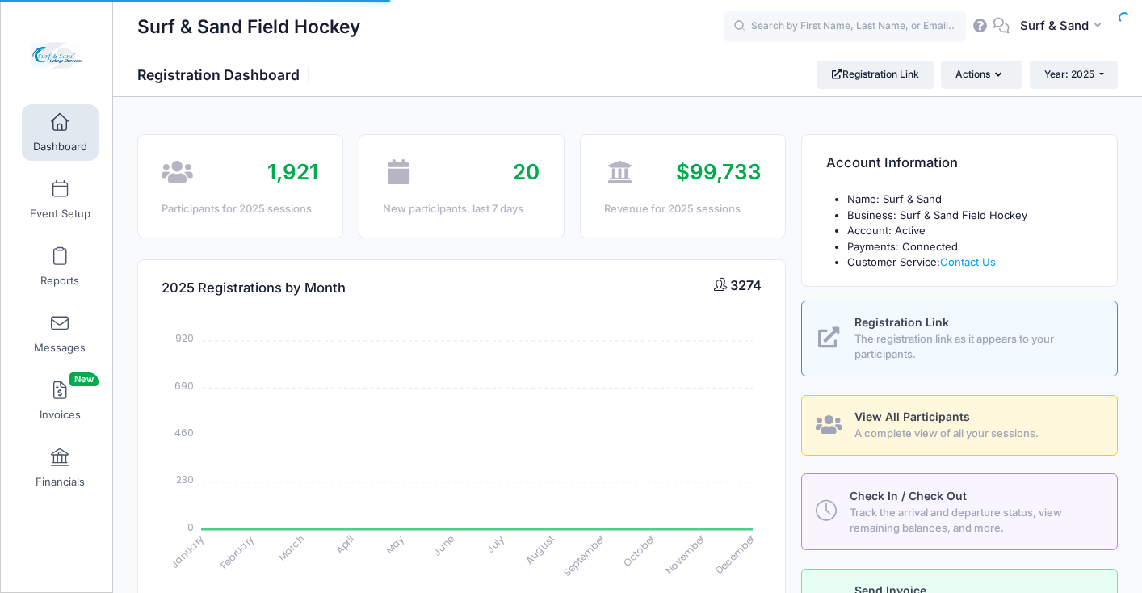
select select
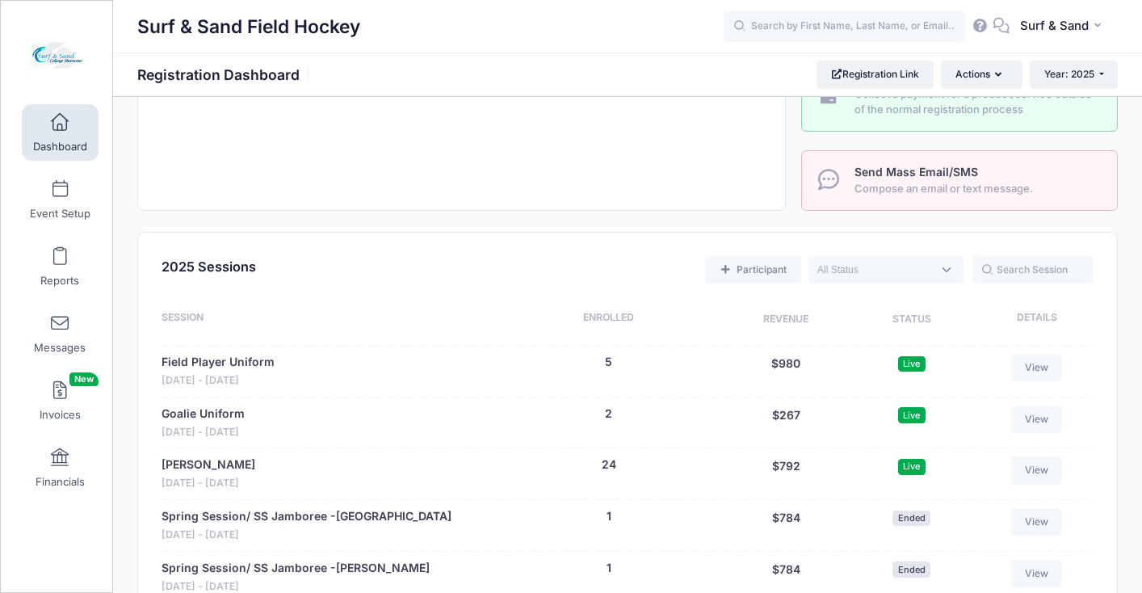
scroll to position [470, 0]
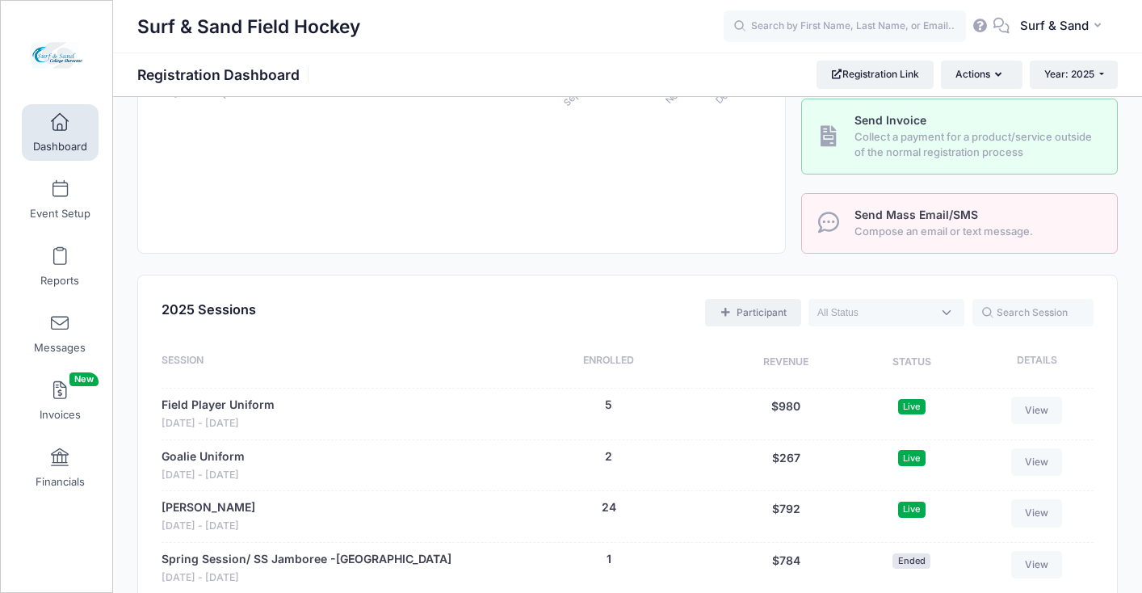
click at [757, 319] on link "Participant" at bounding box center [752, 312] width 95 height 27
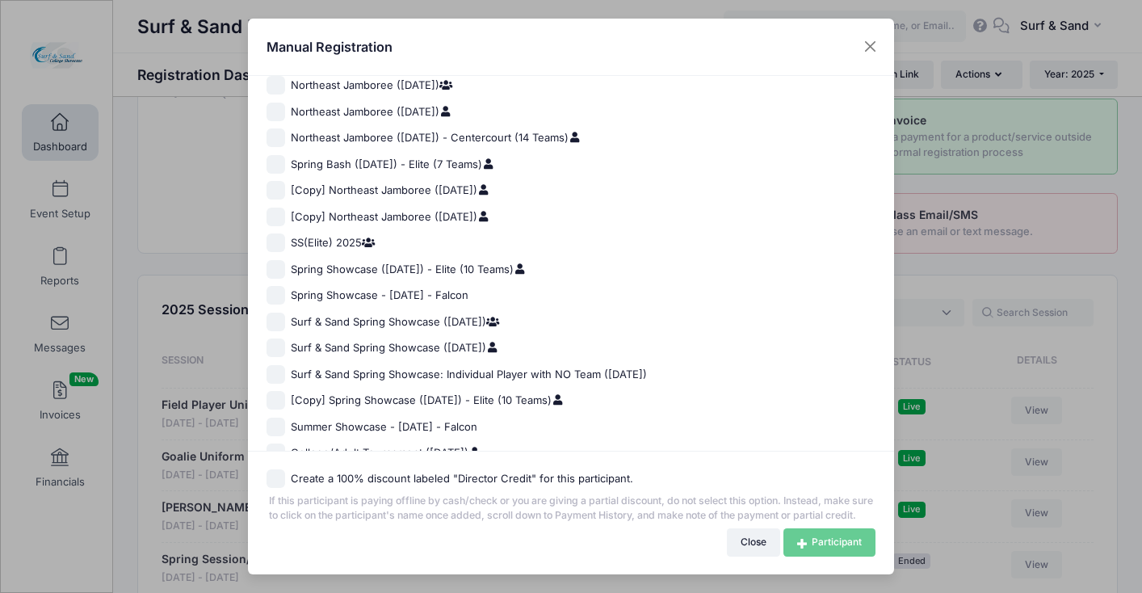
scroll to position [1195, 0]
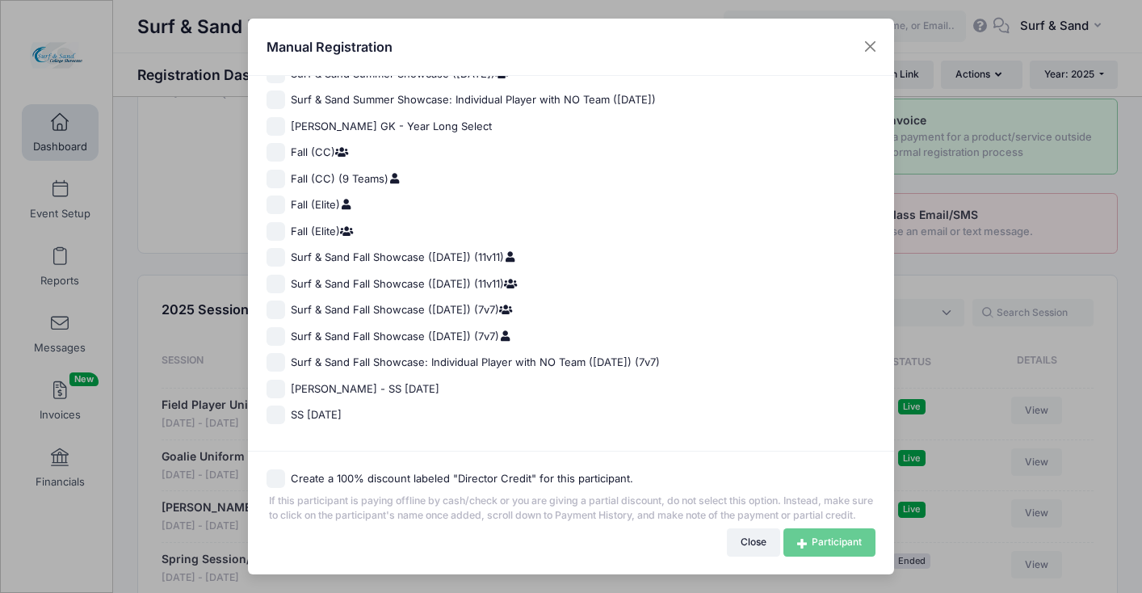
click at [512, 329] on span "Surf & Sand Fall Showcase (Nov 16, 2025) (7v7)" at bounding box center [401, 337] width 221 height 16
click at [285, 327] on input "Surf & Sand Fall Showcase (Nov 16, 2025) (7v7)" at bounding box center [276, 336] width 19 height 19
checkbox input "true"
click at [823, 553] on link "Participant" at bounding box center [830, 541] width 92 height 27
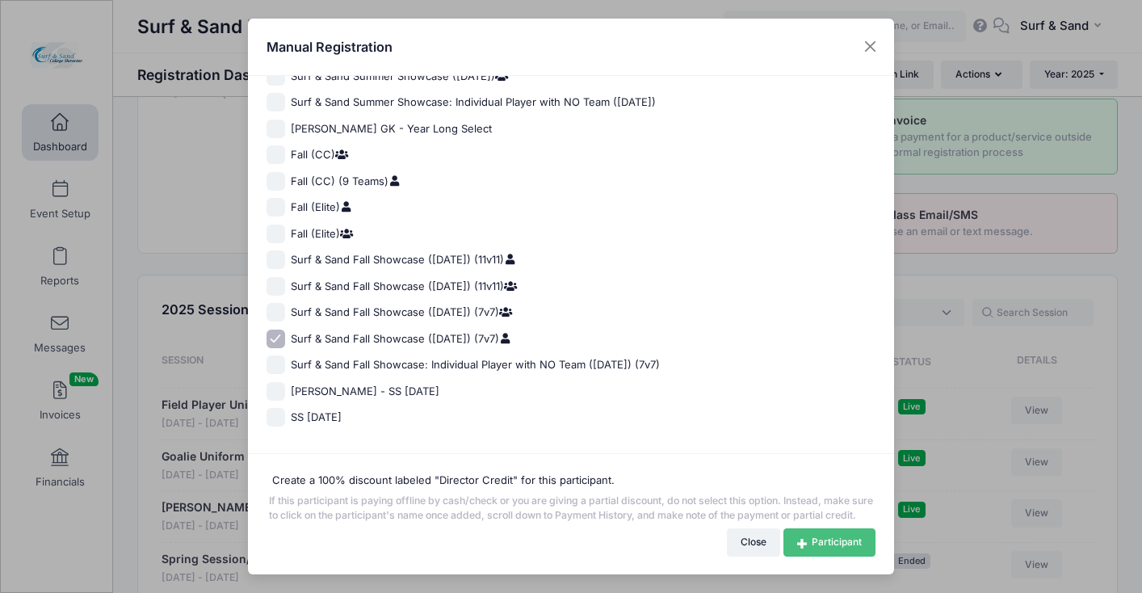
scroll to position [1191, 0]
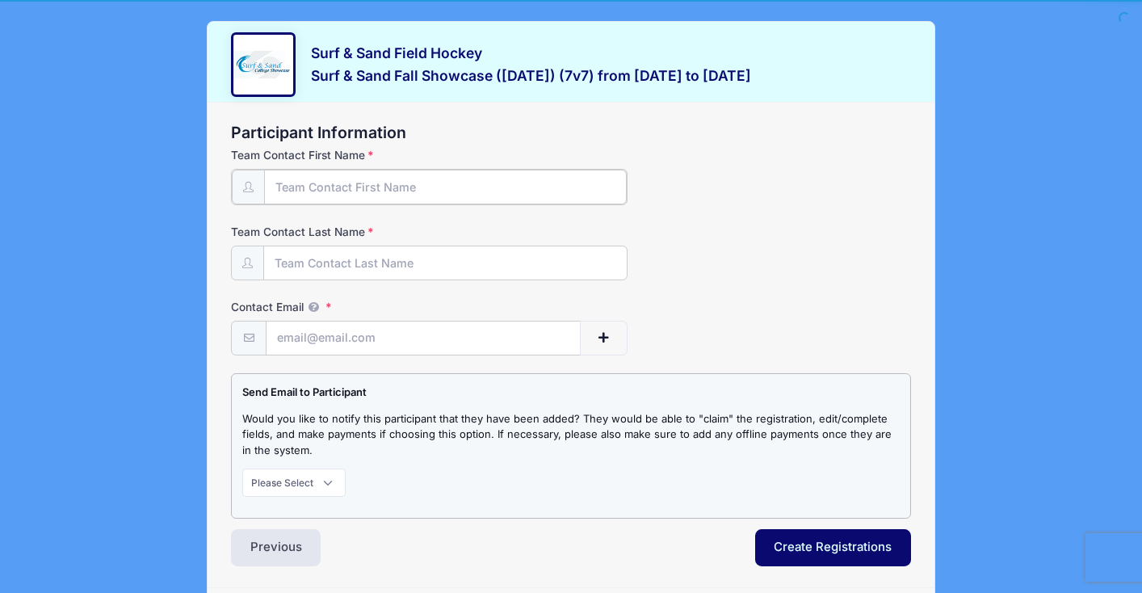
click at [478, 181] on input "Team Contact First Name" at bounding box center [445, 187] width 363 height 35
type input "[PERSON_NAME]"
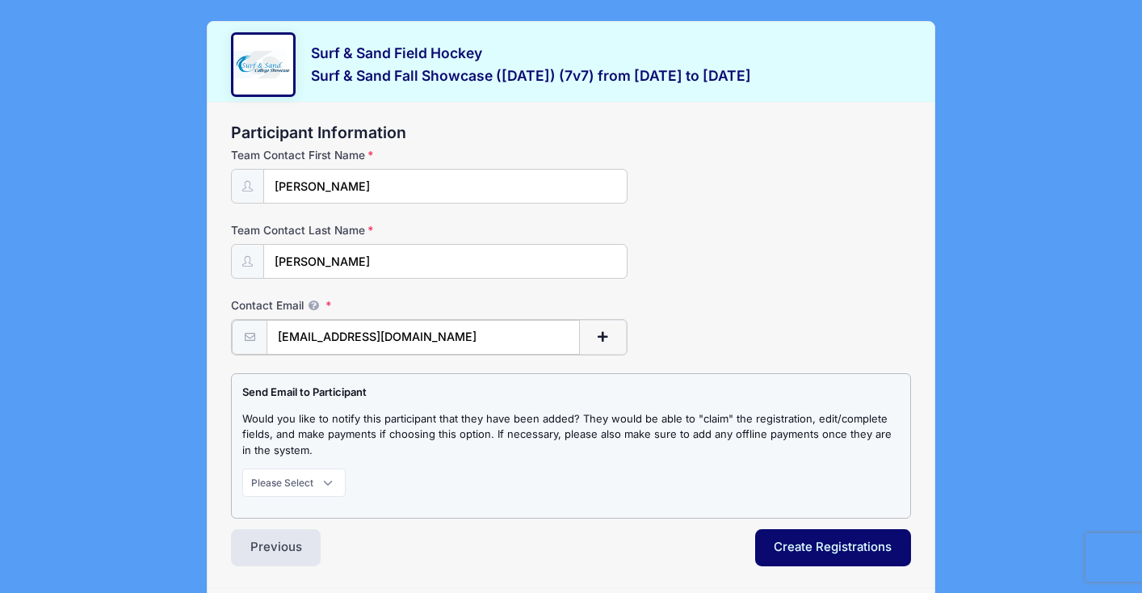
type input "[EMAIL_ADDRESS][DOMAIN_NAME]"
select select "1"
click option "Notify" at bounding box center [0, 0] width 0 height 0
click at [811, 549] on button "Create Registrations" at bounding box center [833, 545] width 157 height 37
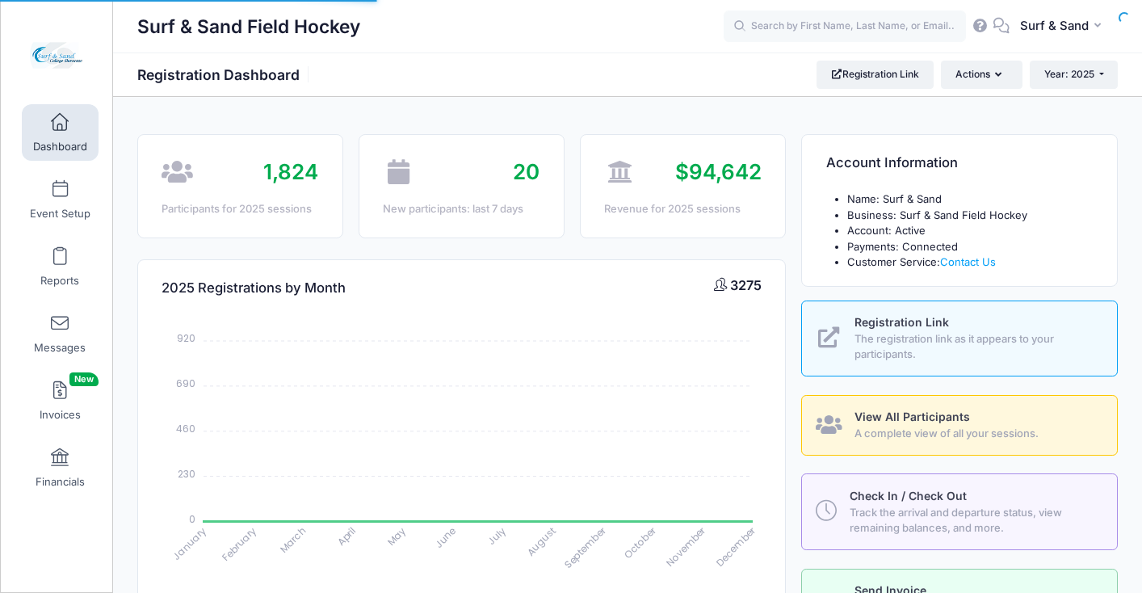
select select
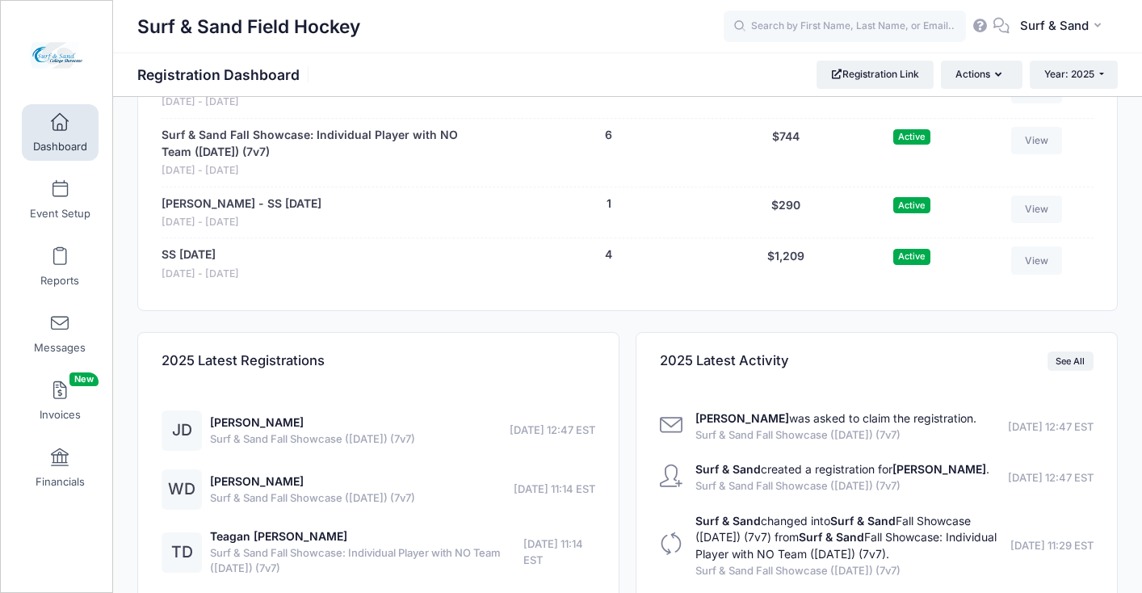
scroll to position [3498, 0]
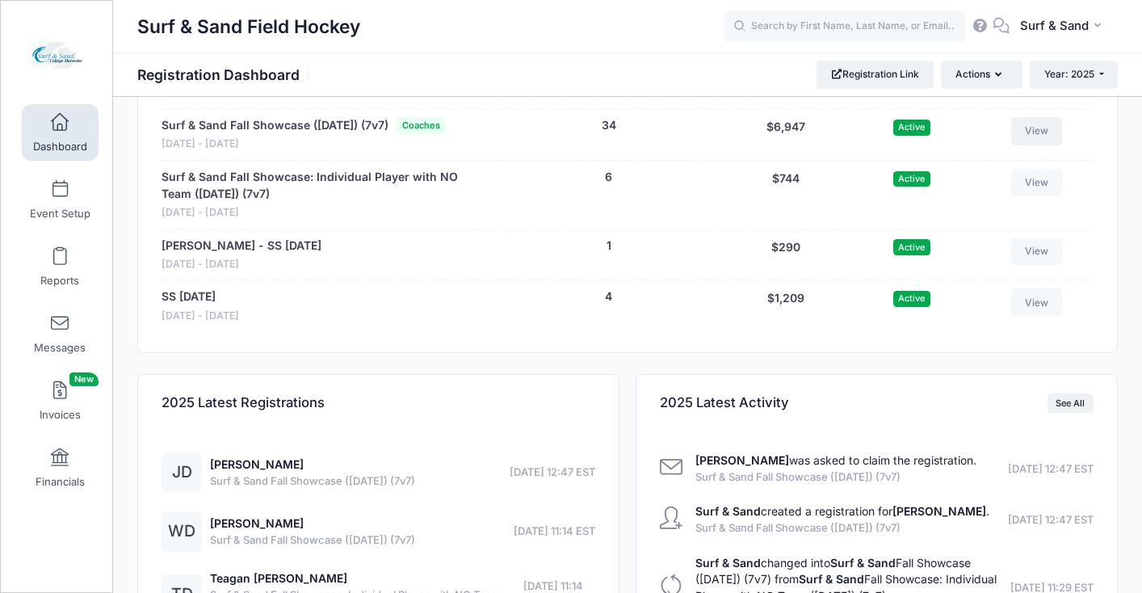
click at [1030, 145] on link "View" at bounding box center [1037, 130] width 52 height 27
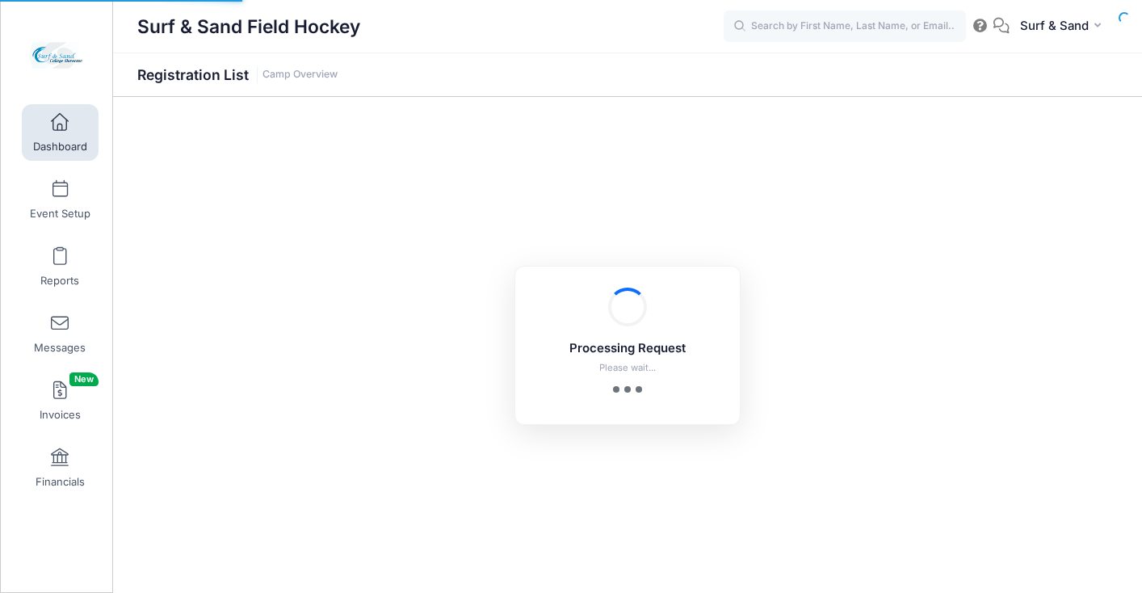
select select "10"
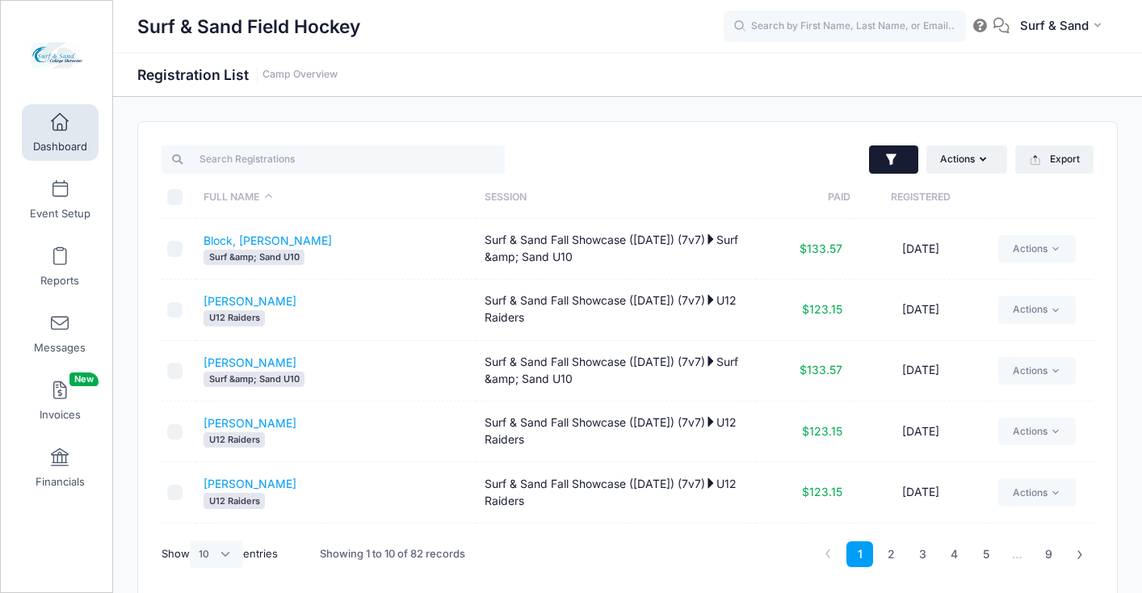
click at [907, 170] on button "button" at bounding box center [893, 159] width 49 height 29
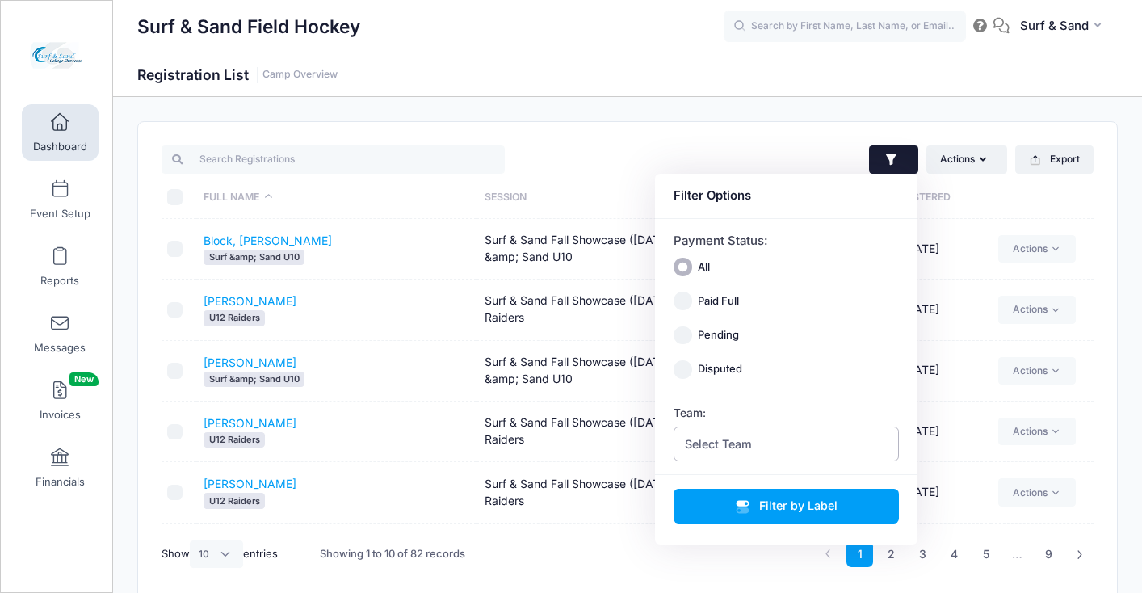
click at [795, 447] on span "Select Team" at bounding box center [787, 443] width 226 height 35
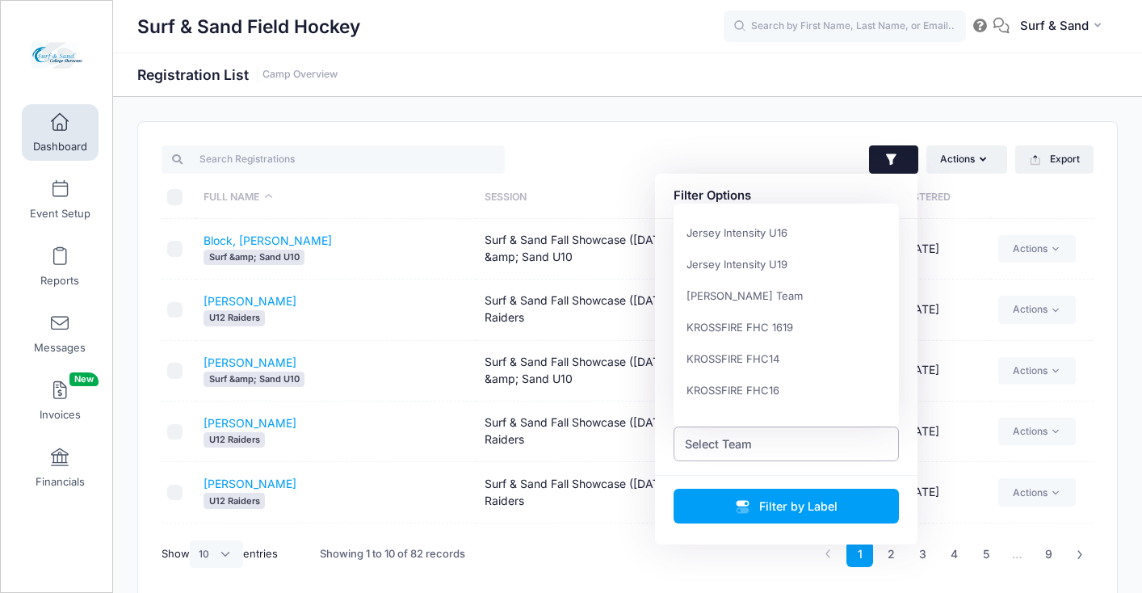
scroll to position [328, 0]
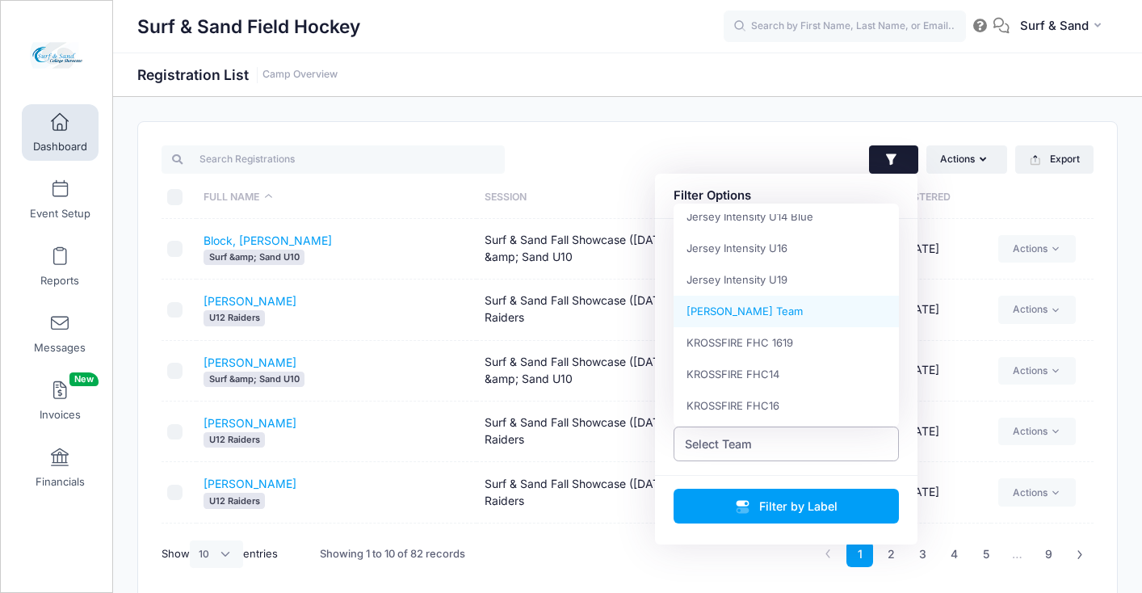
select select "Jill DiSanti Team"
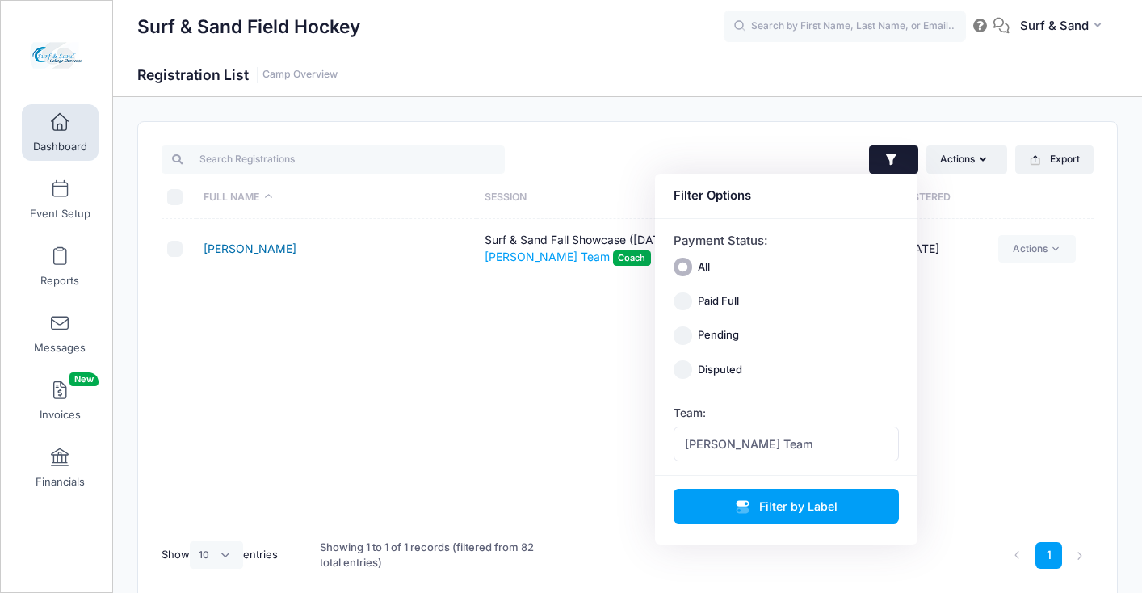
click at [256, 250] on link "[PERSON_NAME]" at bounding box center [250, 249] width 93 height 14
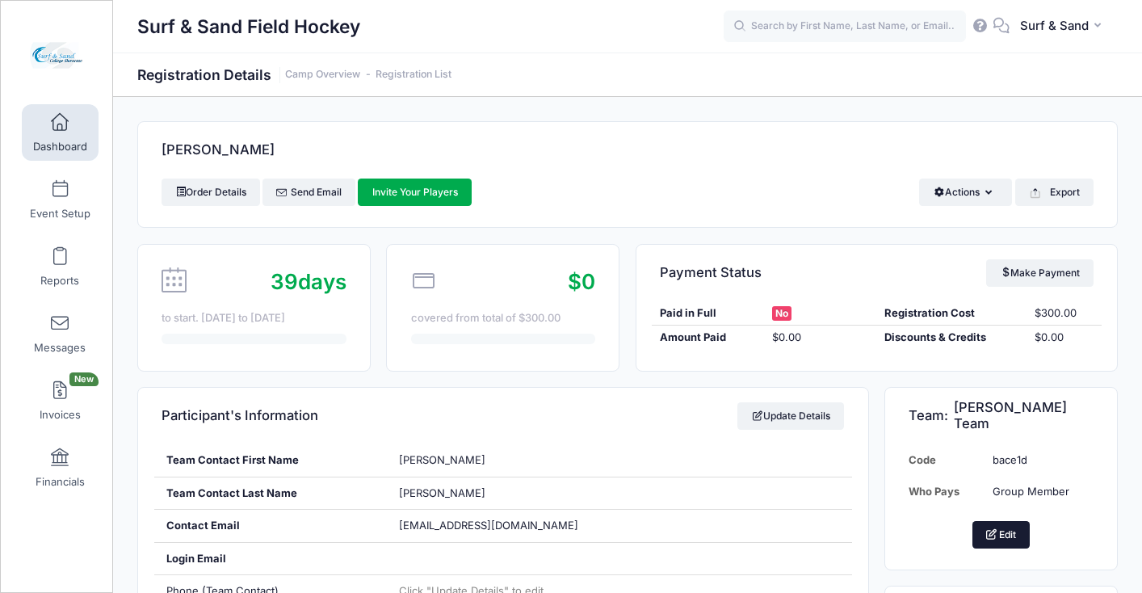
click at [1010, 535] on button "Edit" at bounding box center [1002, 534] width 58 height 27
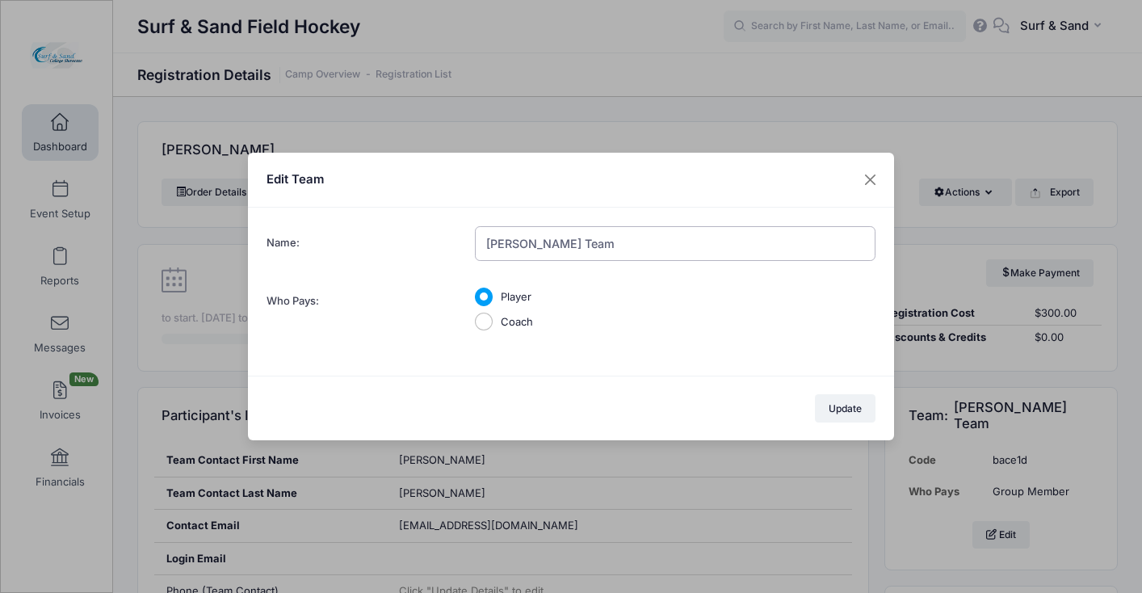
click at [637, 253] on input "[PERSON_NAME] Team" at bounding box center [675, 243] width 401 height 35
type input "Surf & Sand Stingrays"
click at [840, 409] on button "Update" at bounding box center [845, 407] width 61 height 27
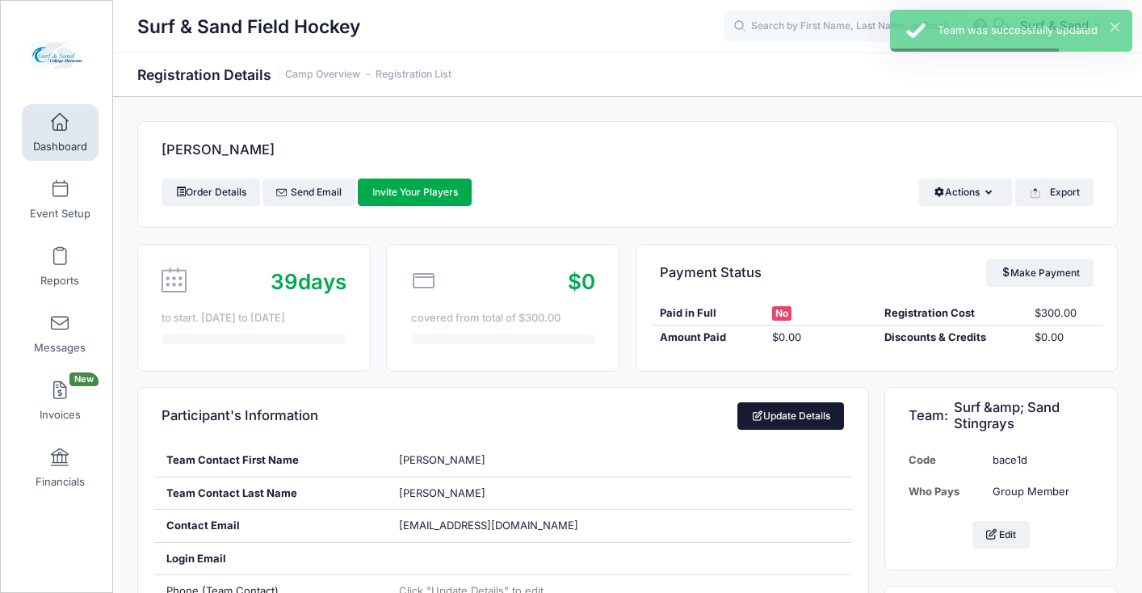
click at [828, 421] on link "Update Details" at bounding box center [790, 415] width 107 height 27
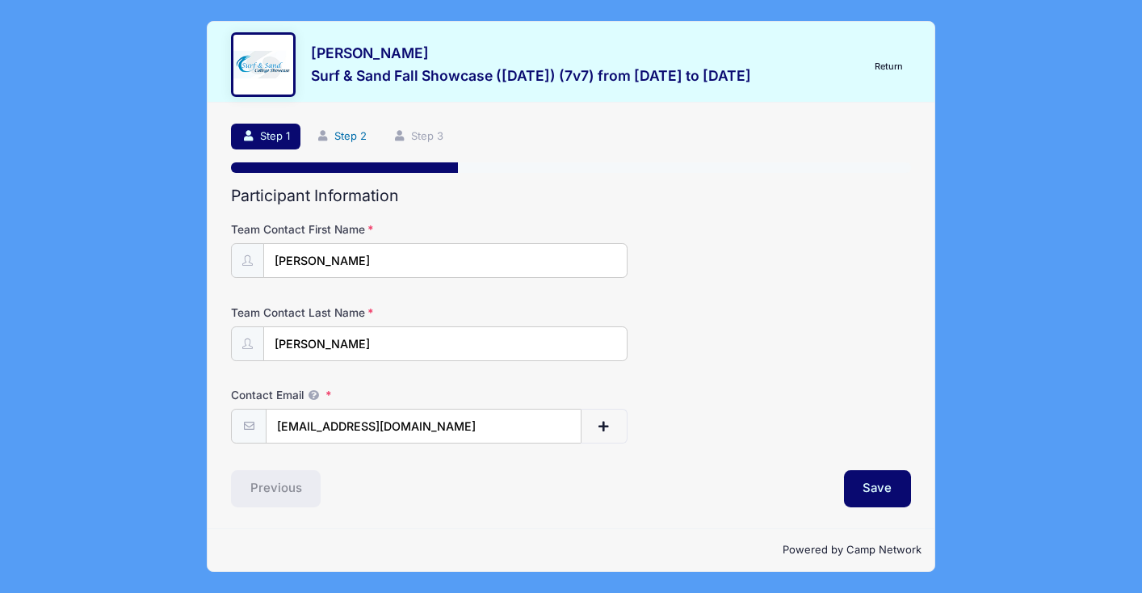
click at [359, 140] on link "Step 2" at bounding box center [341, 137] width 72 height 27
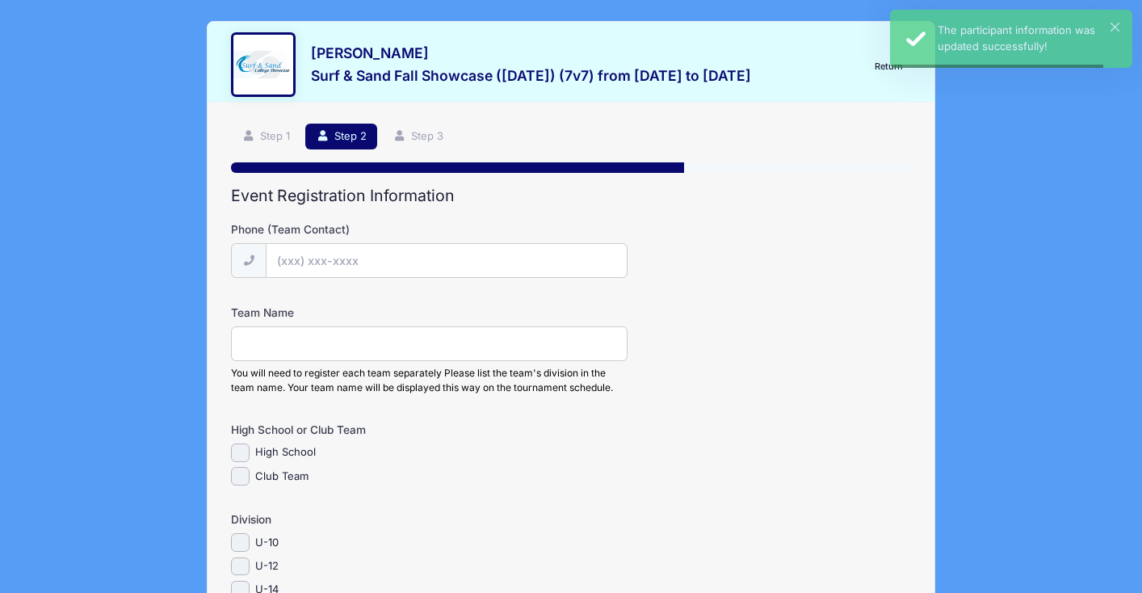
scroll to position [345, 0]
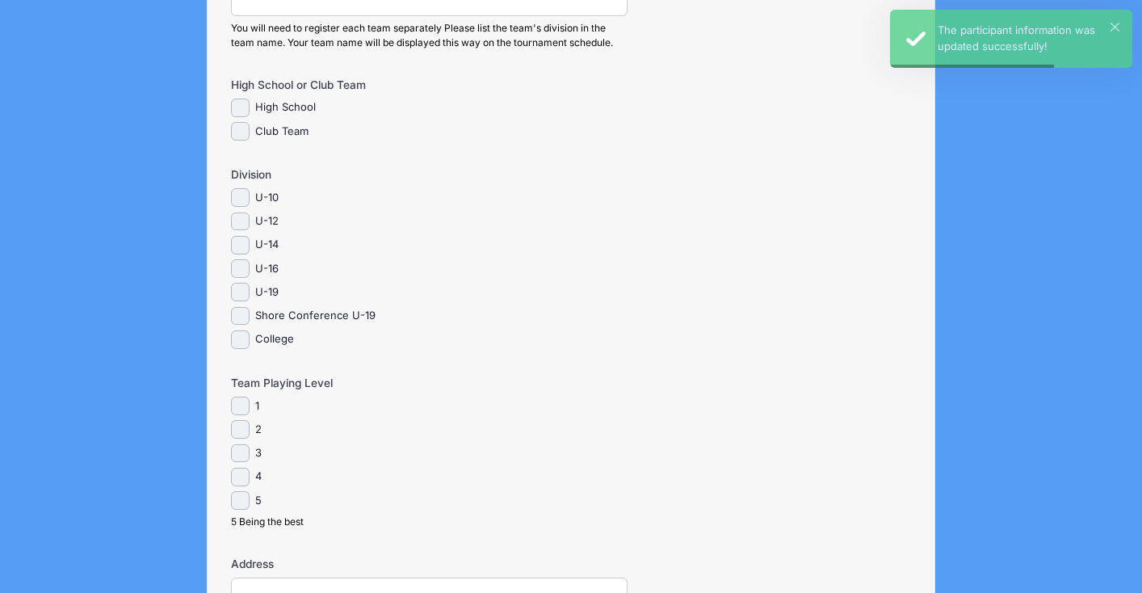
click at [264, 245] on label "U-14" at bounding box center [266, 245] width 23 height 16
click at [250, 245] on input "U-14" at bounding box center [240, 245] width 19 height 19
checkbox input "true"
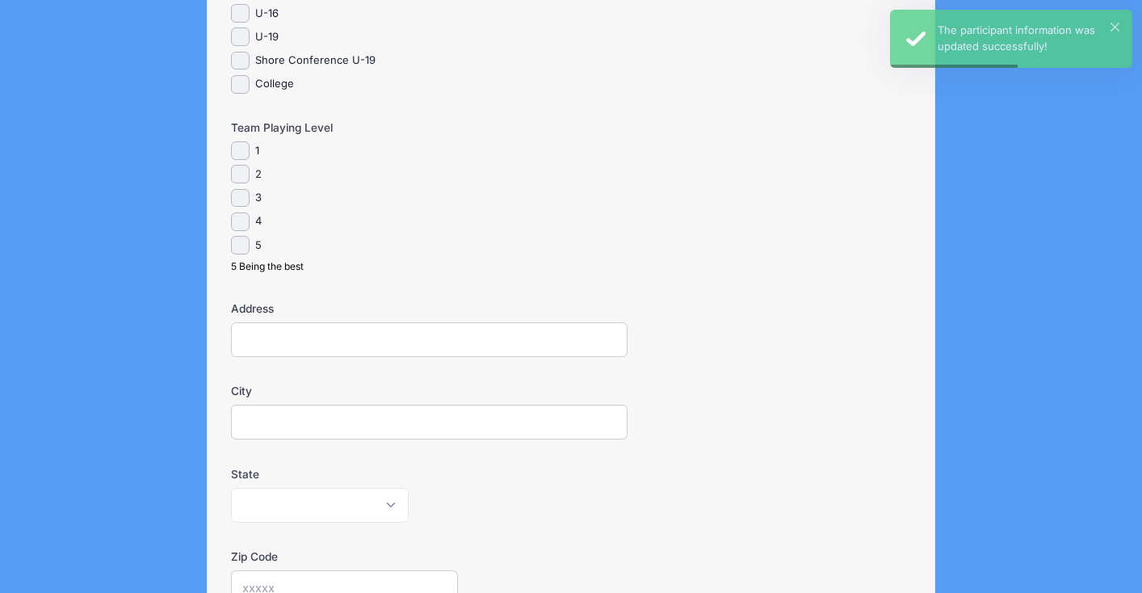
scroll to position [926, 0]
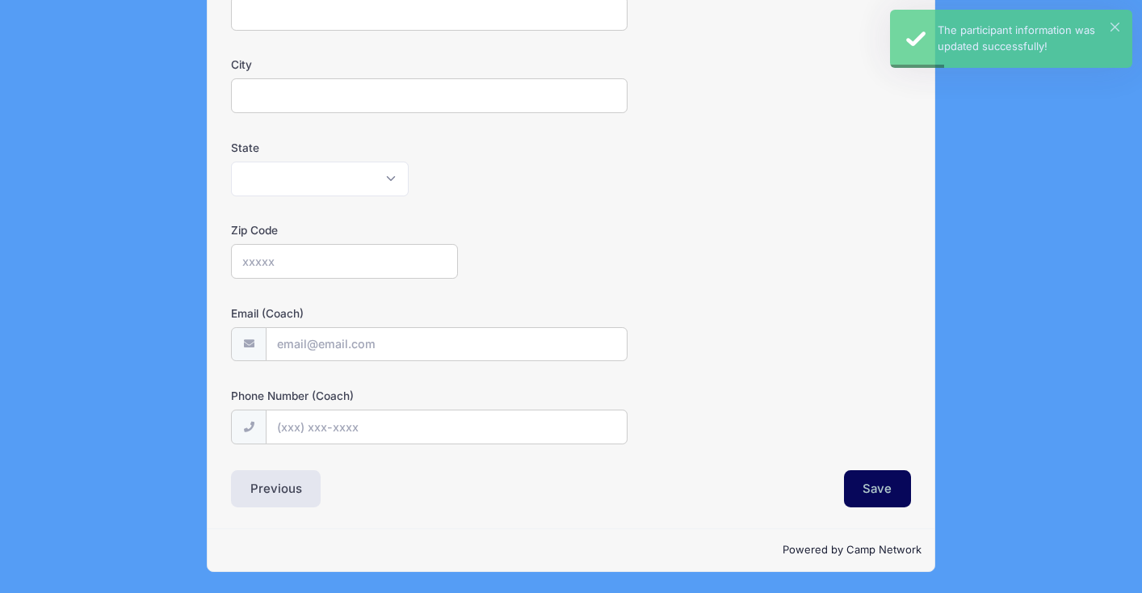
click at [892, 494] on button "Save" at bounding box center [878, 488] width 68 height 37
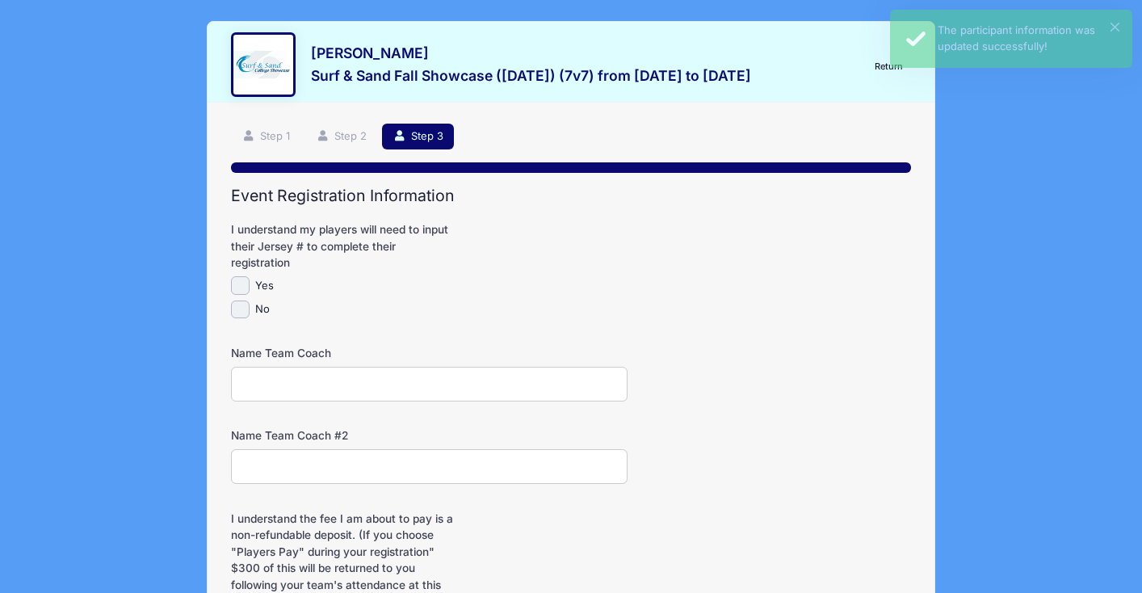
scroll to position [240, 0]
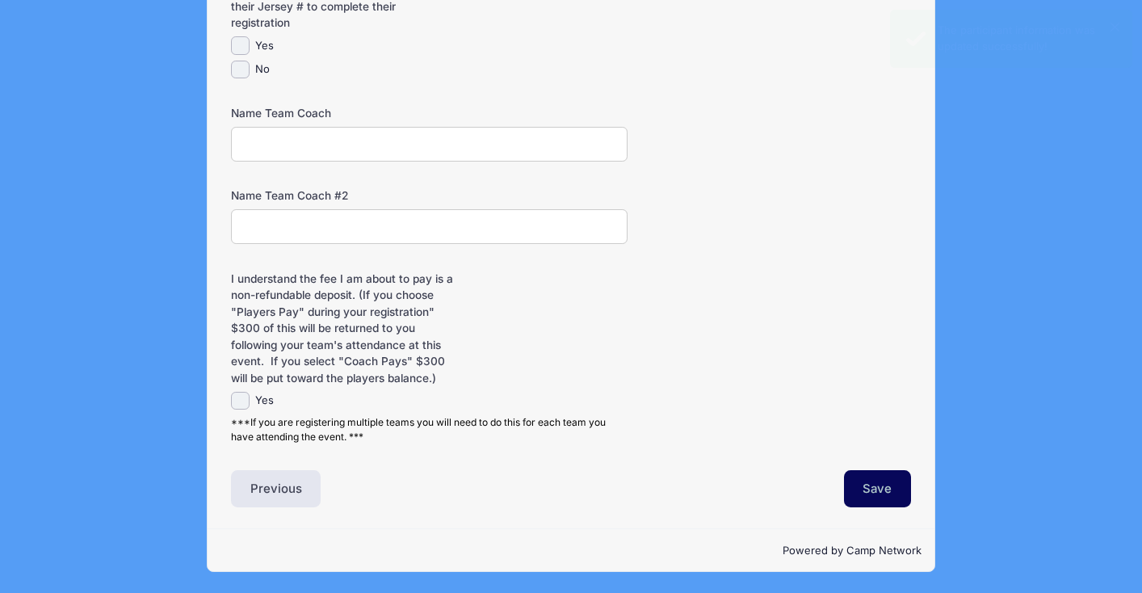
click at [869, 498] on button "Save" at bounding box center [878, 488] width 68 height 37
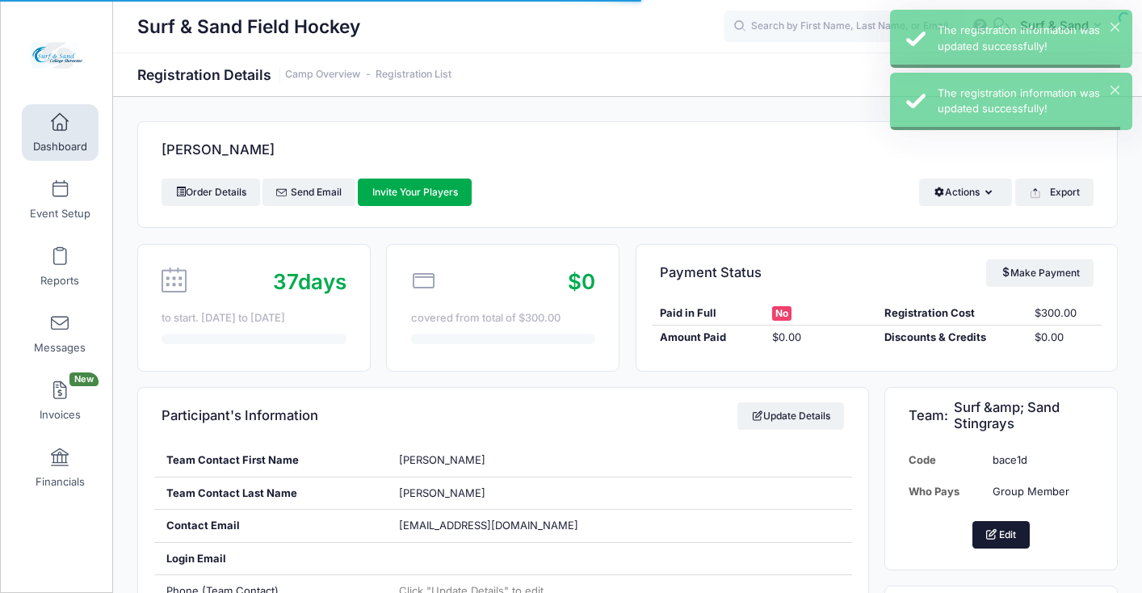
click at [999, 528] on button "Edit" at bounding box center [1002, 534] width 58 height 27
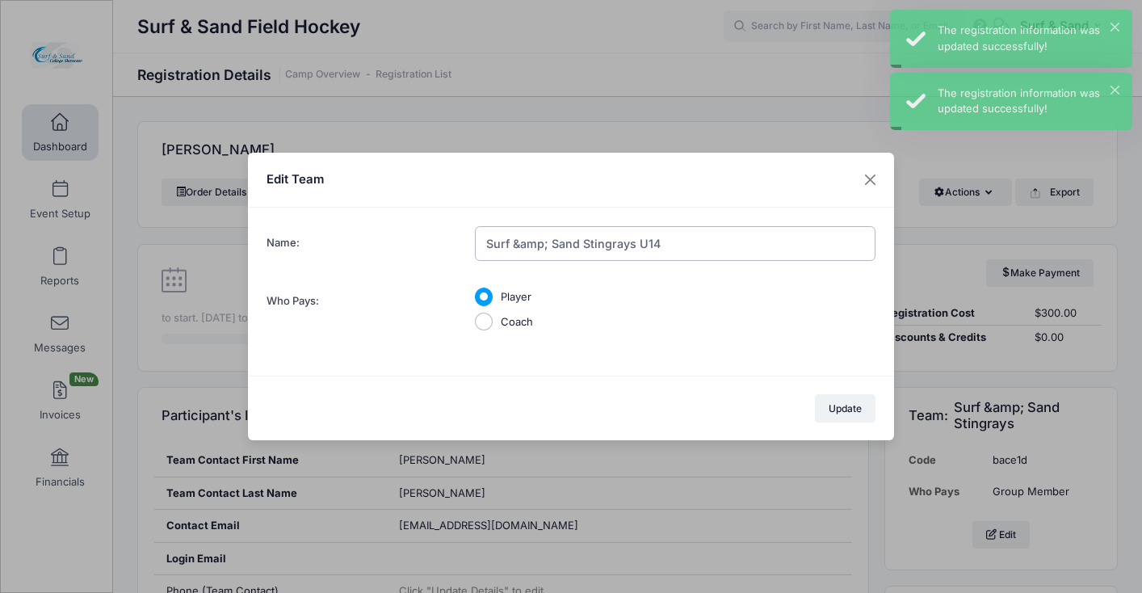
click at [531, 244] on input "Surf &amp; Sand Stingrays U14" at bounding box center [675, 243] width 401 height 35
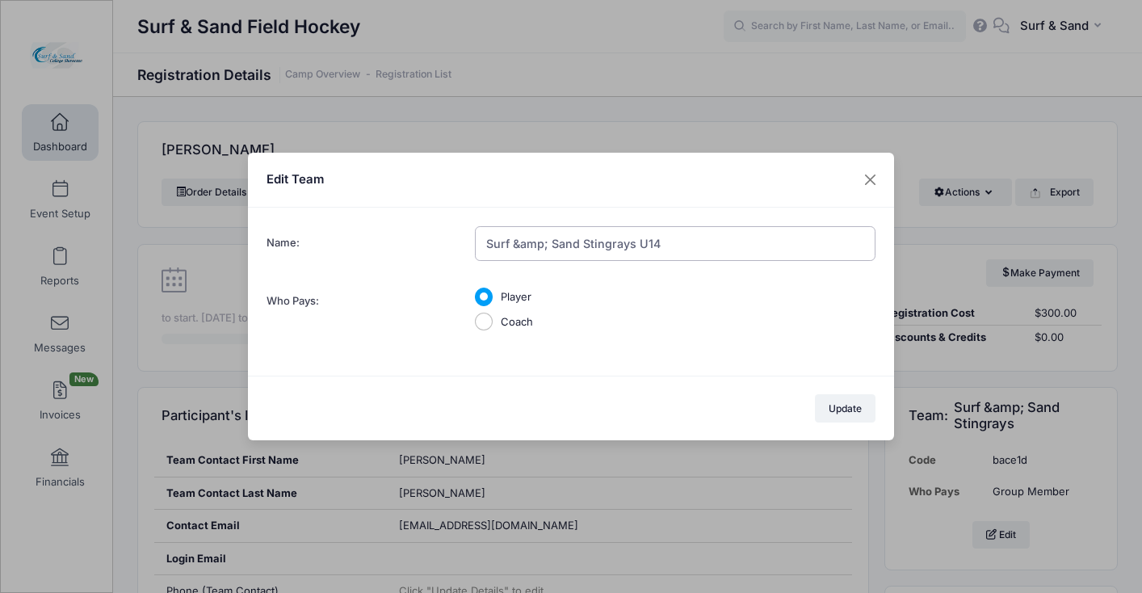
drag, startPoint x: 543, startPoint y: 244, endPoint x: 522, endPoint y: 243, distance: 21.0
click at [522, 243] on input "Surf &amp; Sand Stingrays U14" at bounding box center [675, 243] width 401 height 35
click at [551, 245] on input "Surf &amp; Sand Stingrays U14" at bounding box center [675, 243] width 401 height 35
type input "Surf &Sand Stingrays U14"
click at [859, 409] on button "Update" at bounding box center [845, 407] width 61 height 27
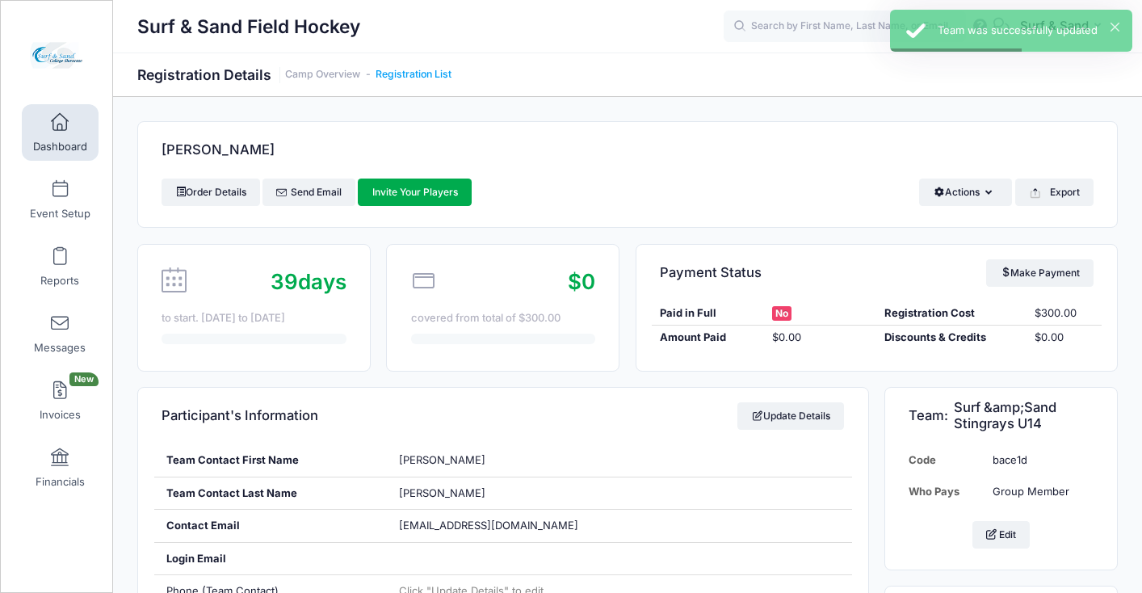
click at [422, 78] on link "Registration List" at bounding box center [414, 75] width 76 height 12
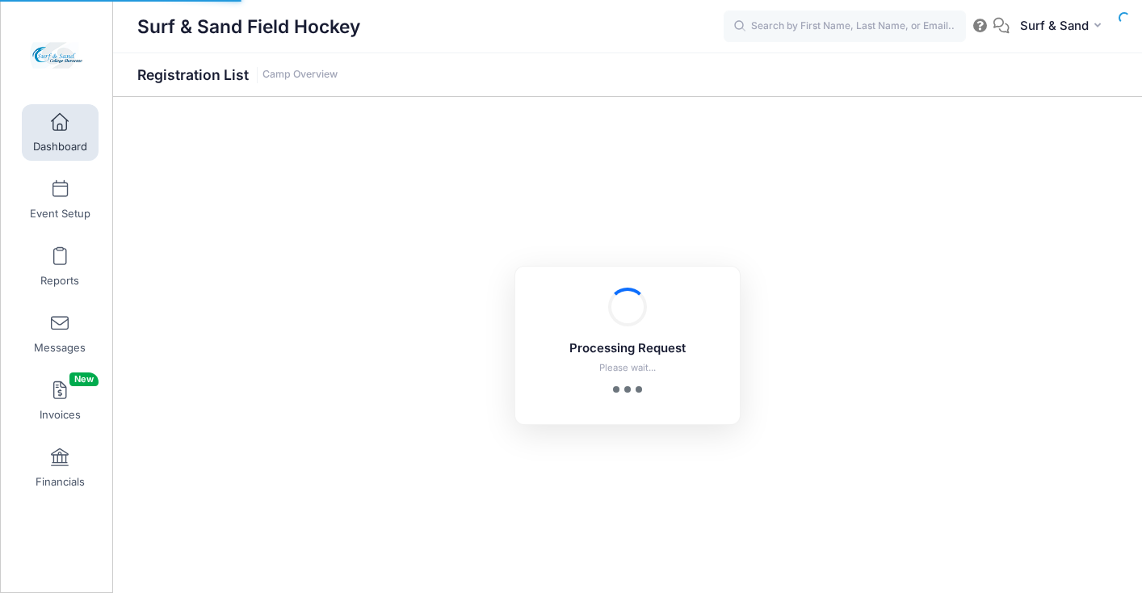
select select "10"
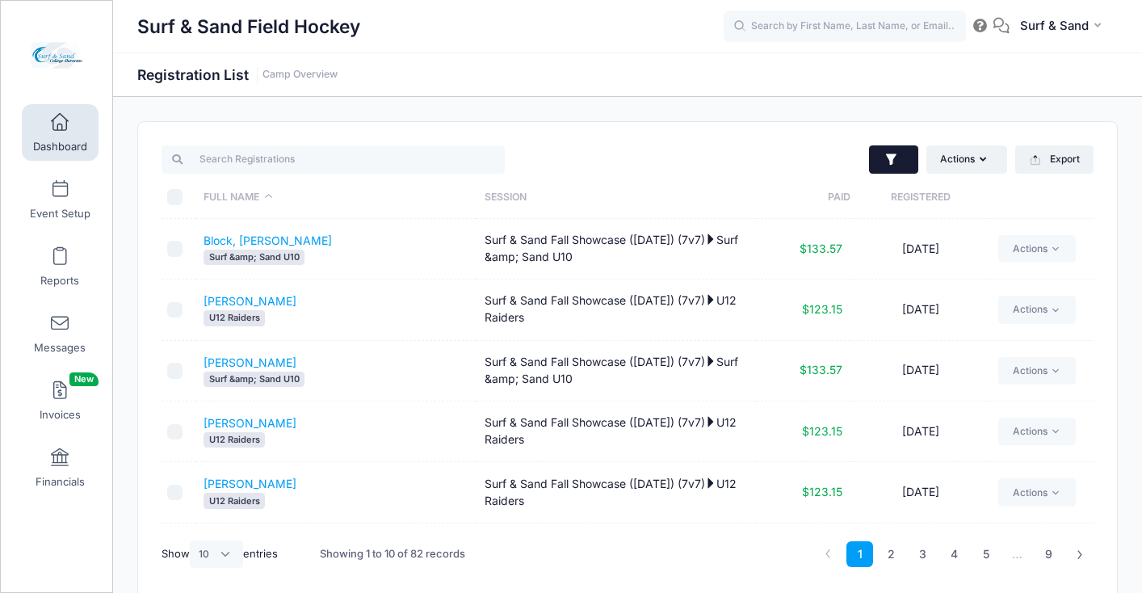
click at [897, 164] on icon "button" at bounding box center [892, 160] width 16 height 16
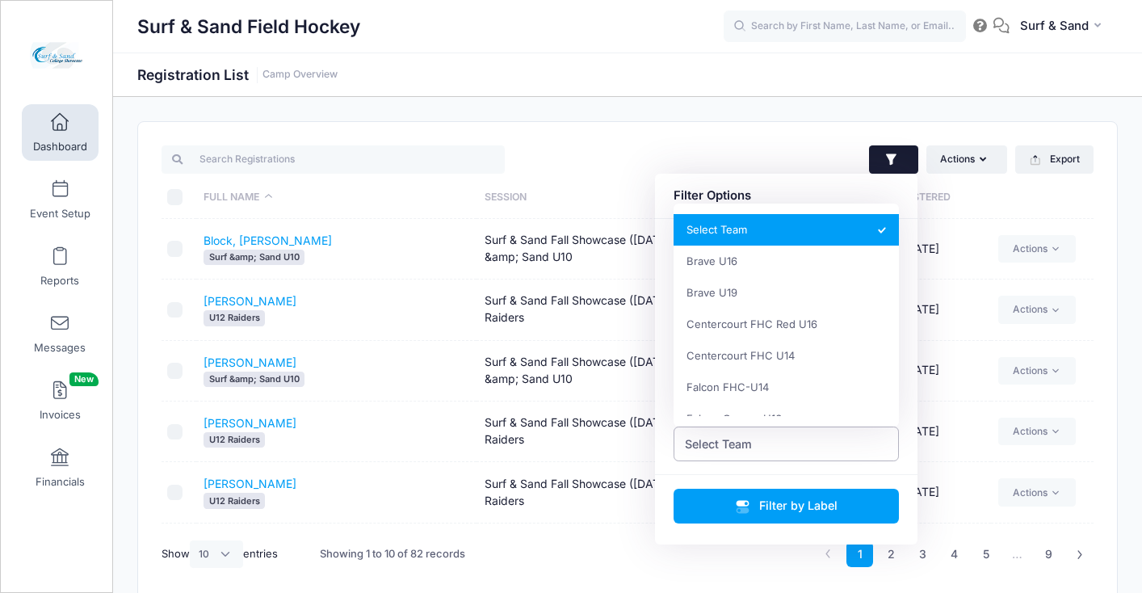
click at [831, 444] on span "Select Team" at bounding box center [787, 443] width 226 height 35
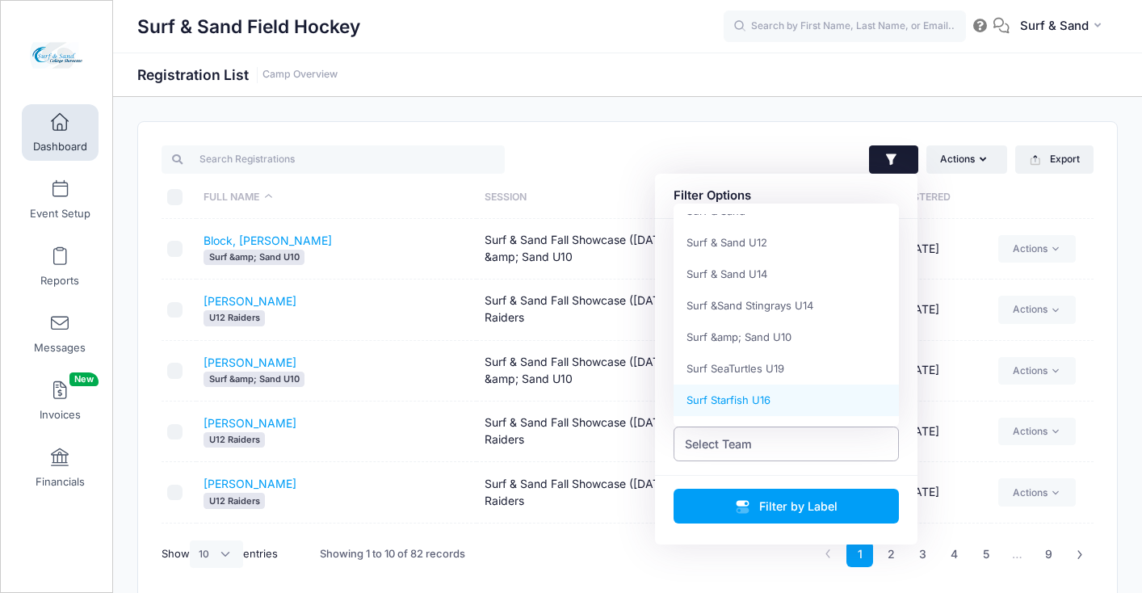
scroll to position [867, 0]
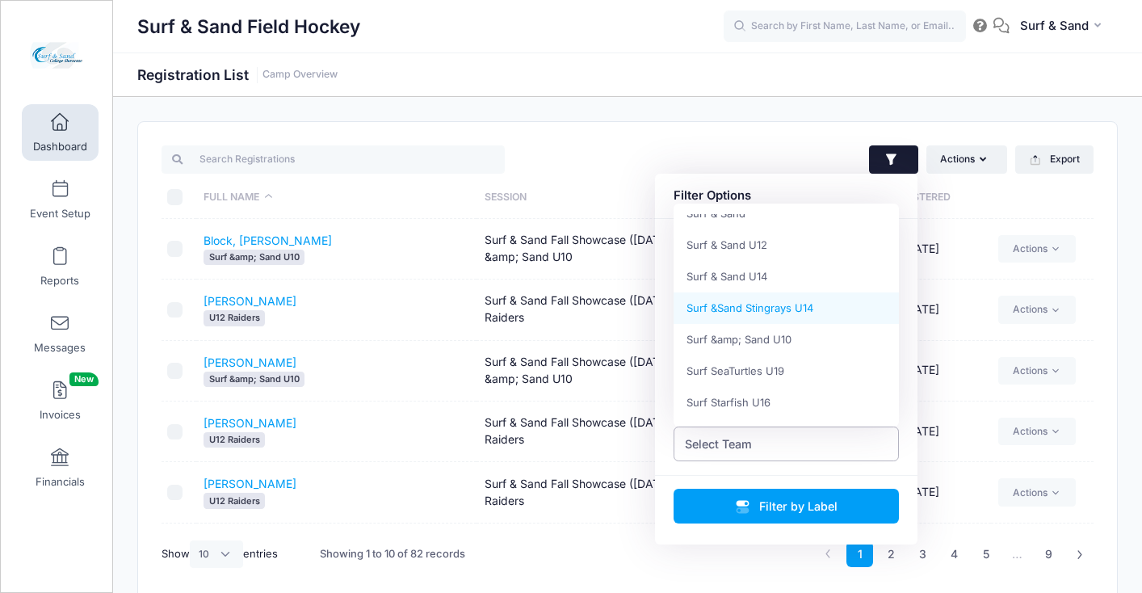
select select "Surf &Sand Stingrays U14"
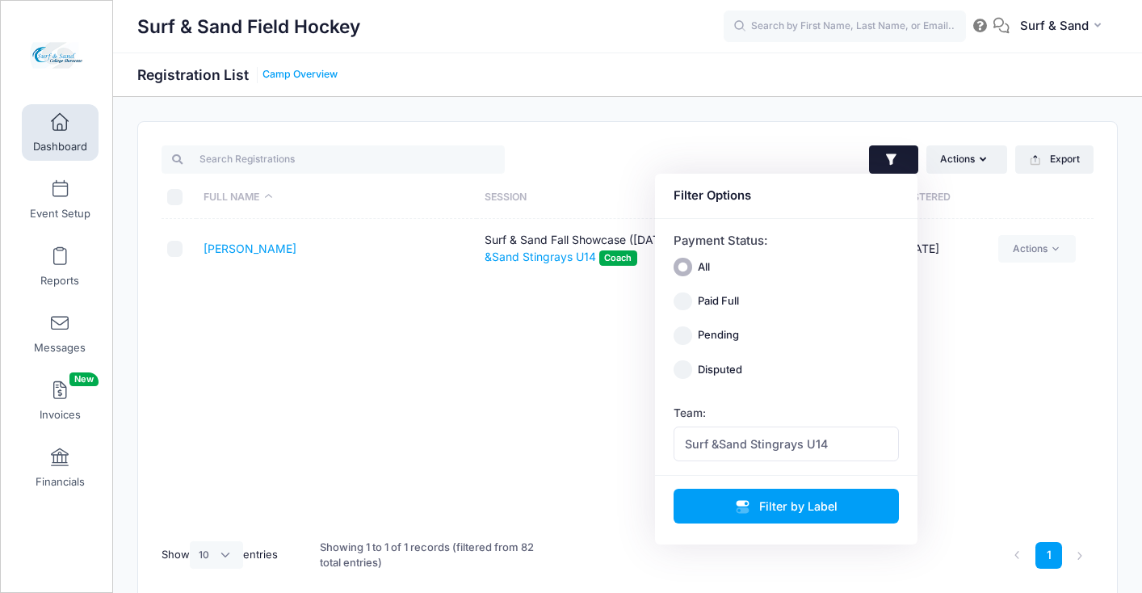
click at [321, 79] on link "Camp Overview" at bounding box center [300, 75] width 75 height 12
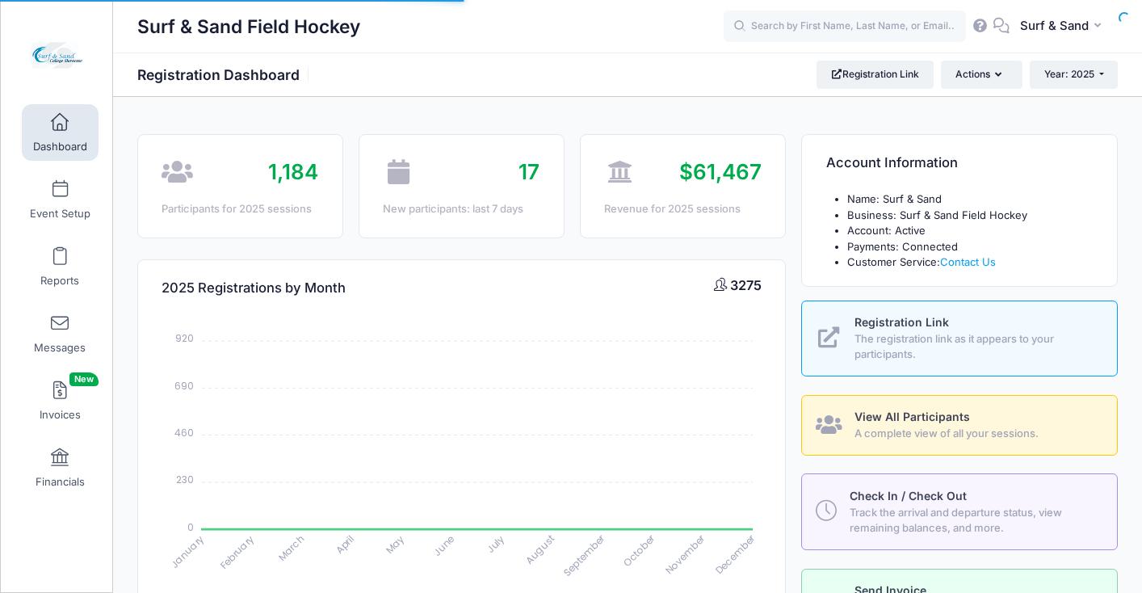
select select
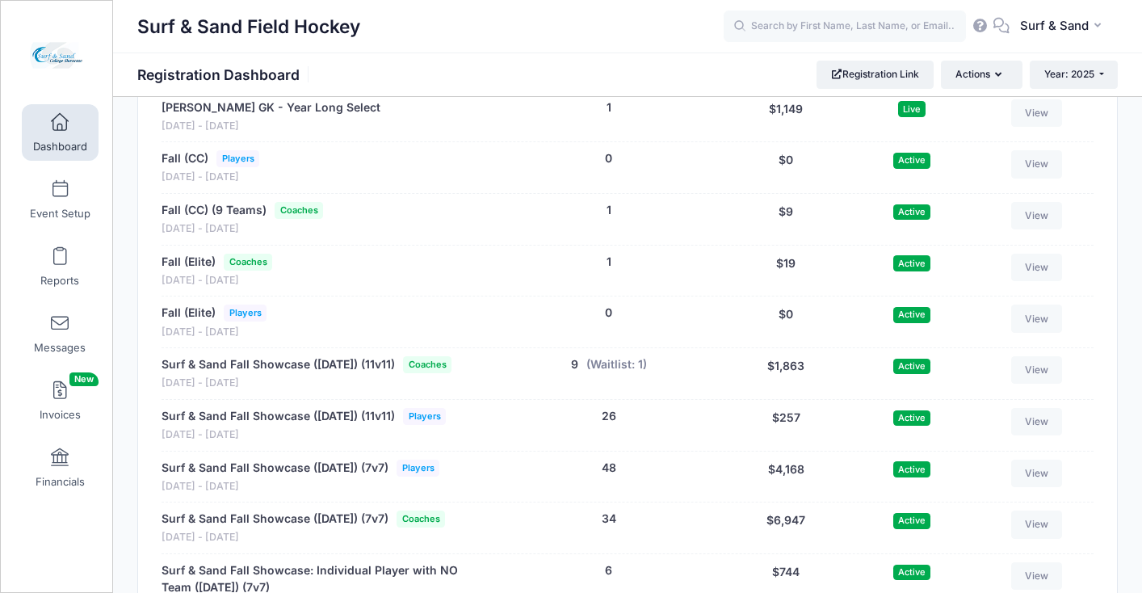
scroll to position [3401, 0]
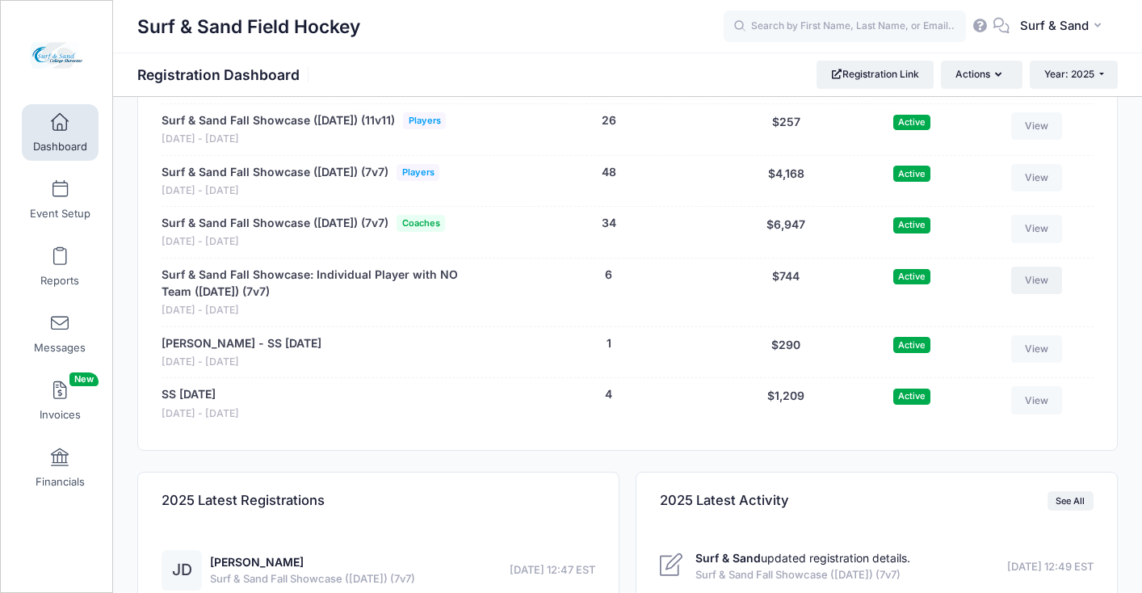
click at [1031, 294] on link "View" at bounding box center [1037, 280] width 52 height 27
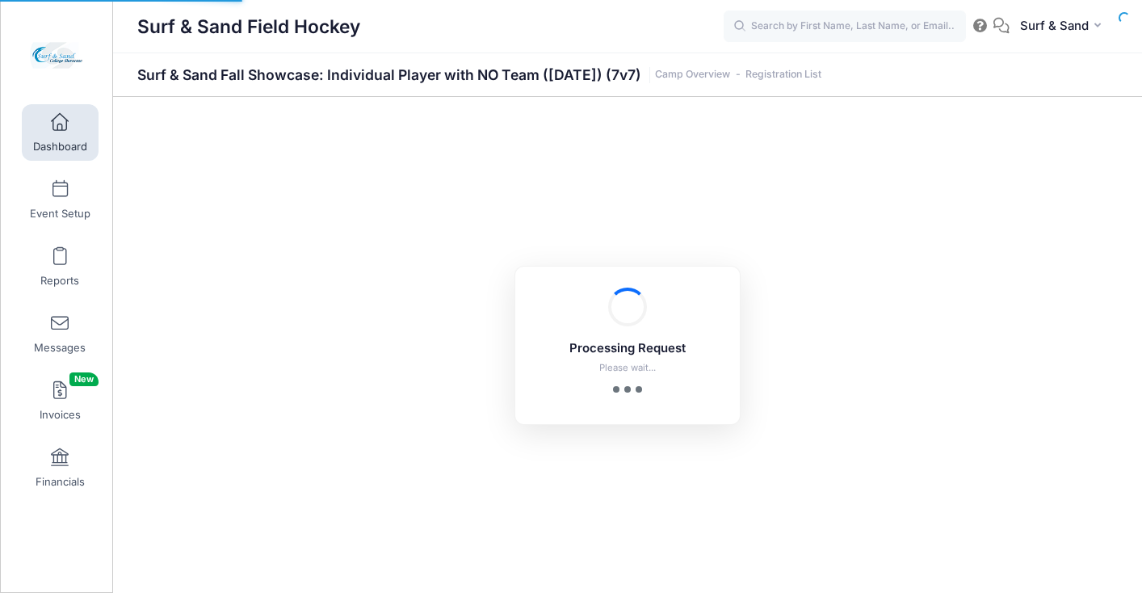
select select "10"
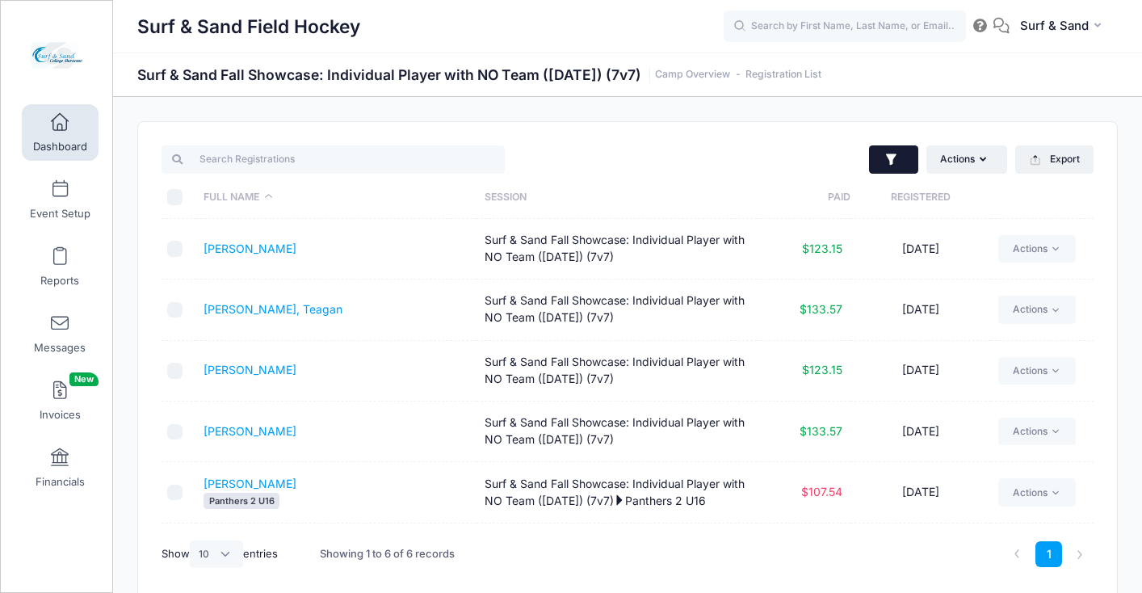
click at [897, 159] on icon "button" at bounding box center [892, 160] width 16 height 16
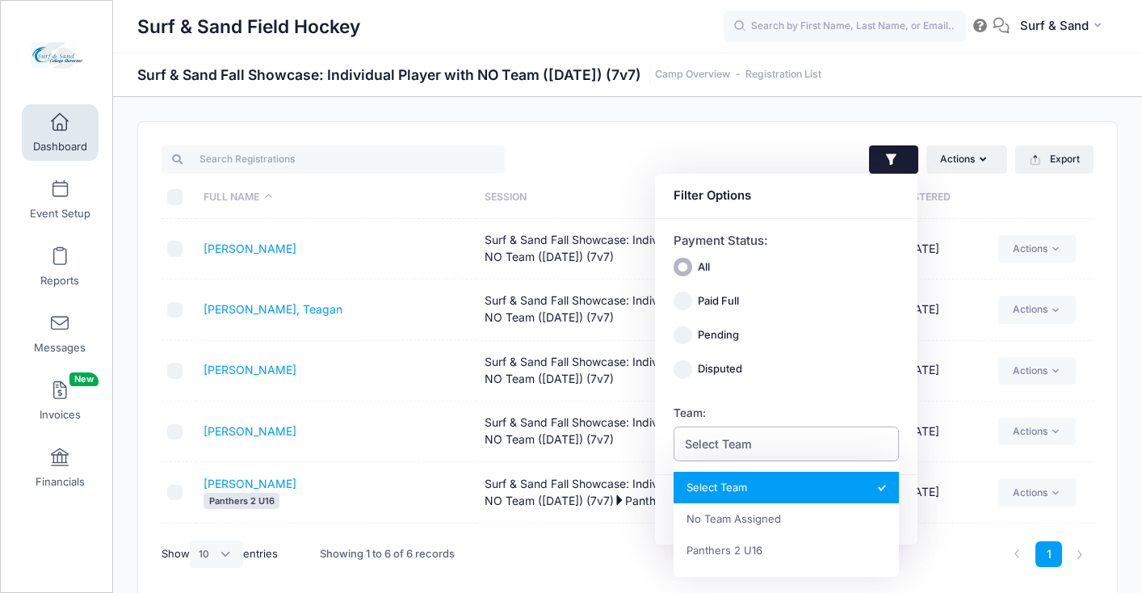
click at [816, 442] on span "Select Team" at bounding box center [787, 443] width 226 height 35
select select "0_cn-no-team"
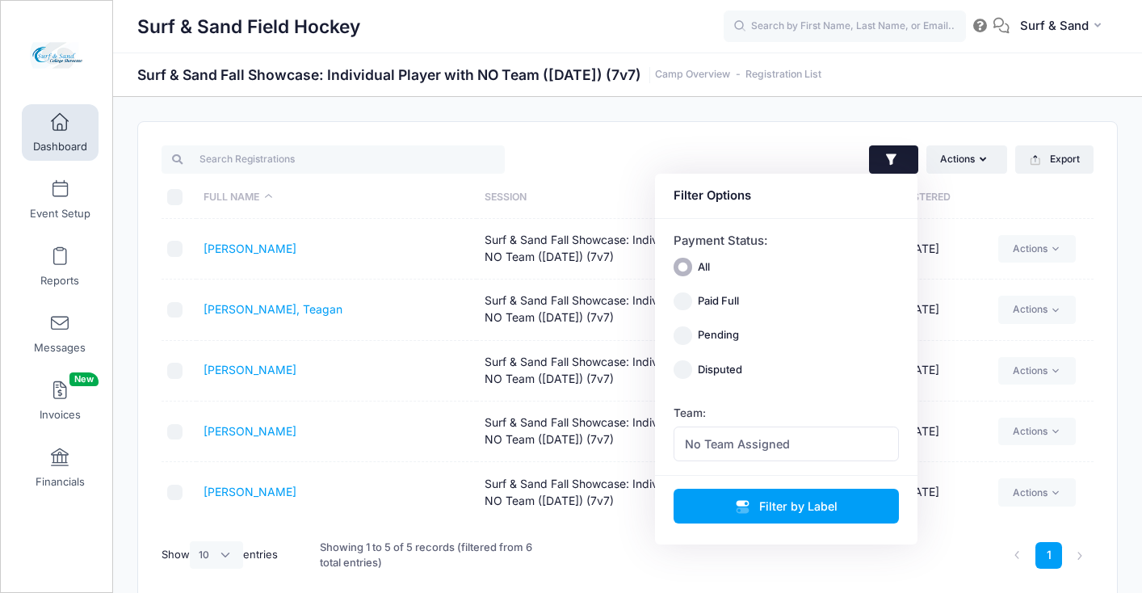
click at [365, 263] on td "Boscia, Callie" at bounding box center [336, 249] width 280 height 61
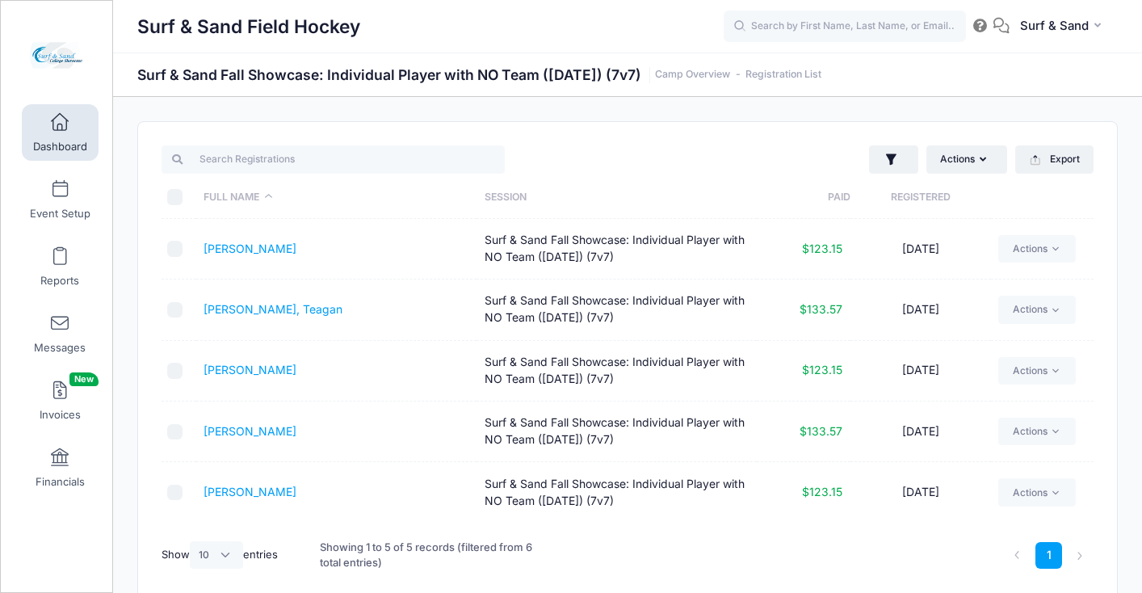
click at [924, 195] on th "Registered" at bounding box center [921, 197] width 141 height 43
click at [276, 254] on link "[PERSON_NAME]" at bounding box center [250, 249] width 93 height 14
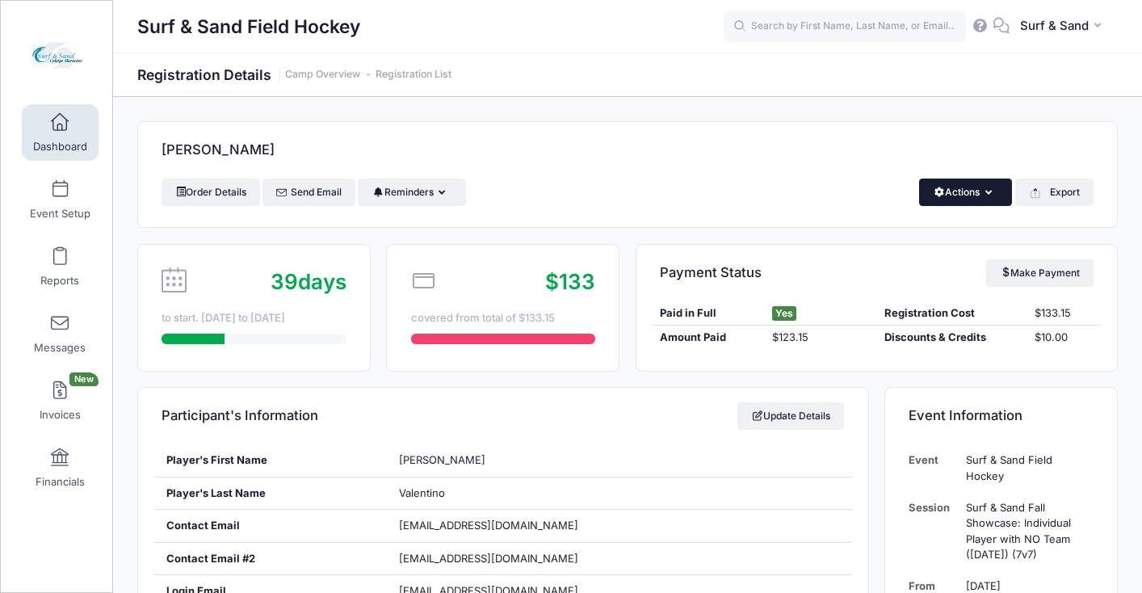
click at [980, 195] on button "Actions" at bounding box center [965, 192] width 93 height 27
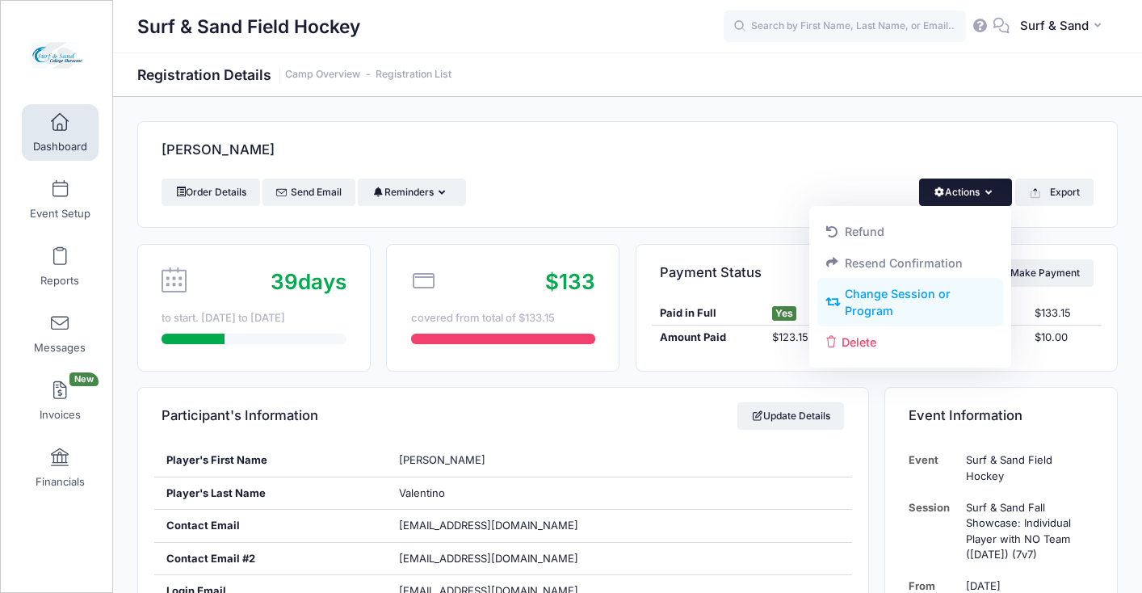
click at [913, 299] on link "Change Session or Program" at bounding box center [910, 303] width 187 height 48
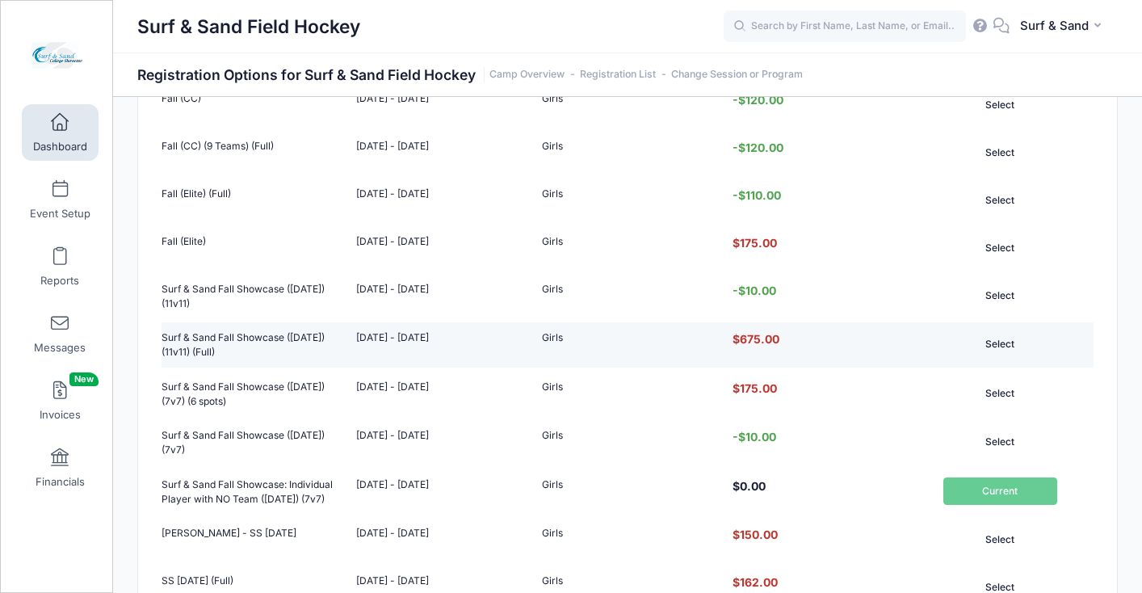
scroll to position [452, 0]
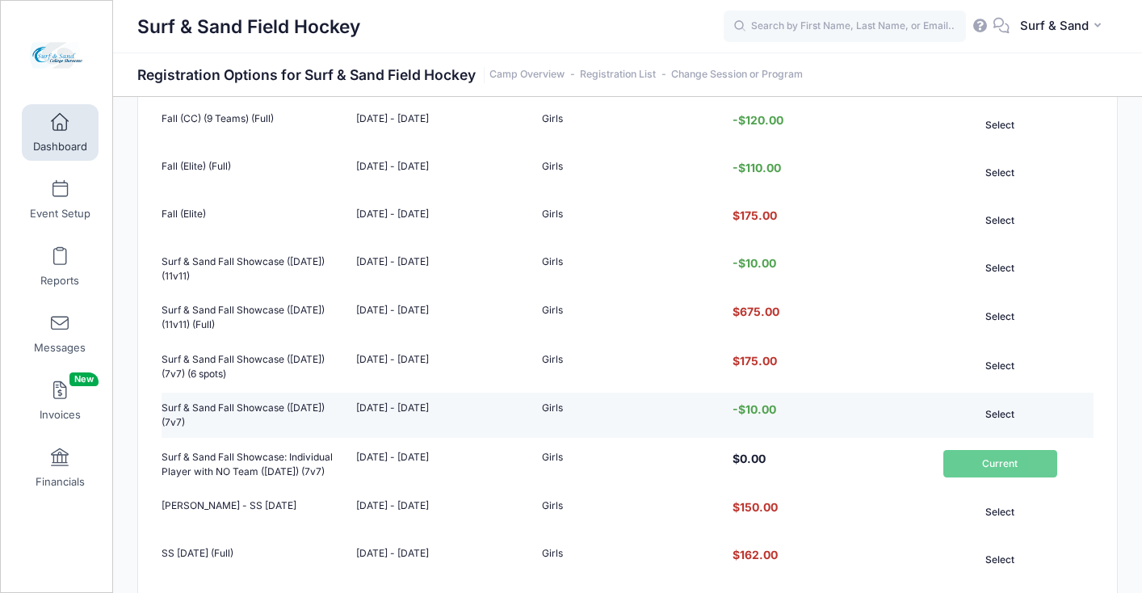
click at [1003, 428] on button "Select" at bounding box center [1000, 414] width 114 height 27
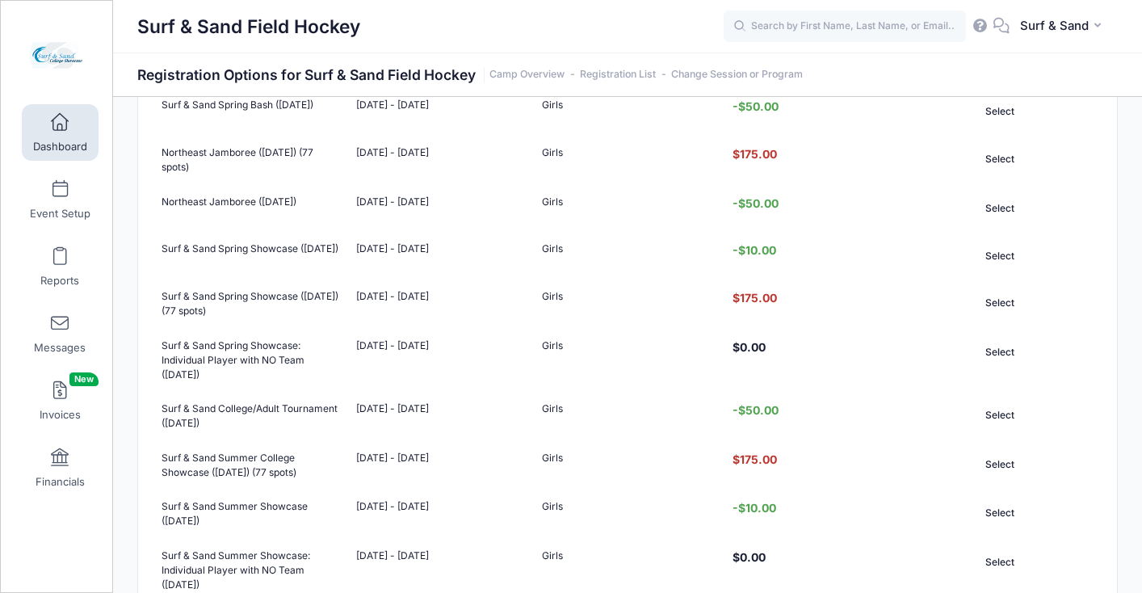
scroll to position [1263, 0]
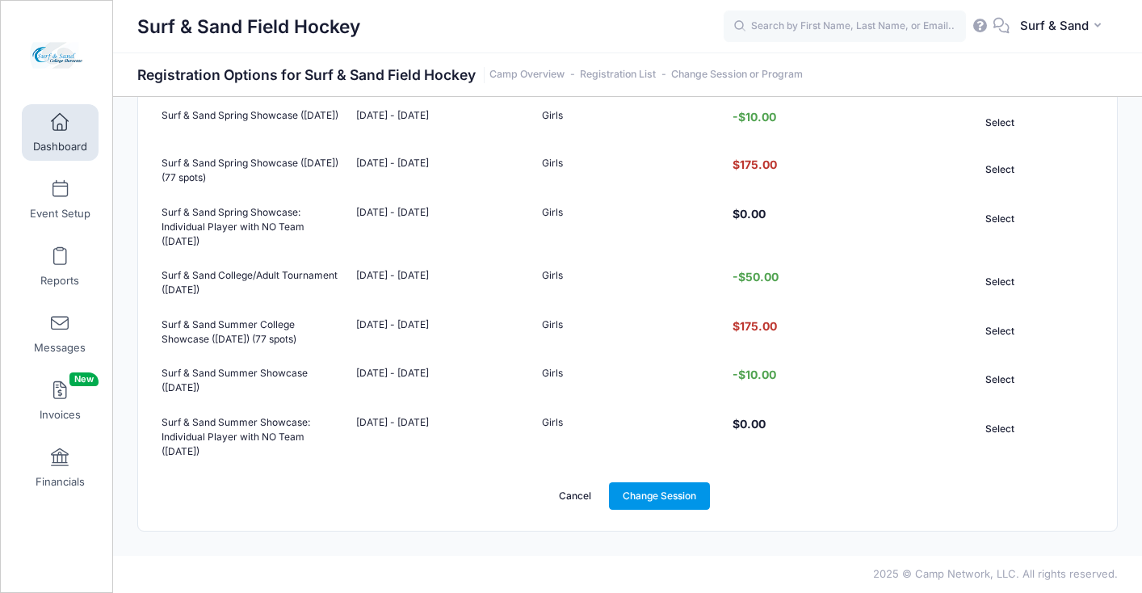
click at [667, 507] on link "Change Session" at bounding box center [660, 495] width 102 height 27
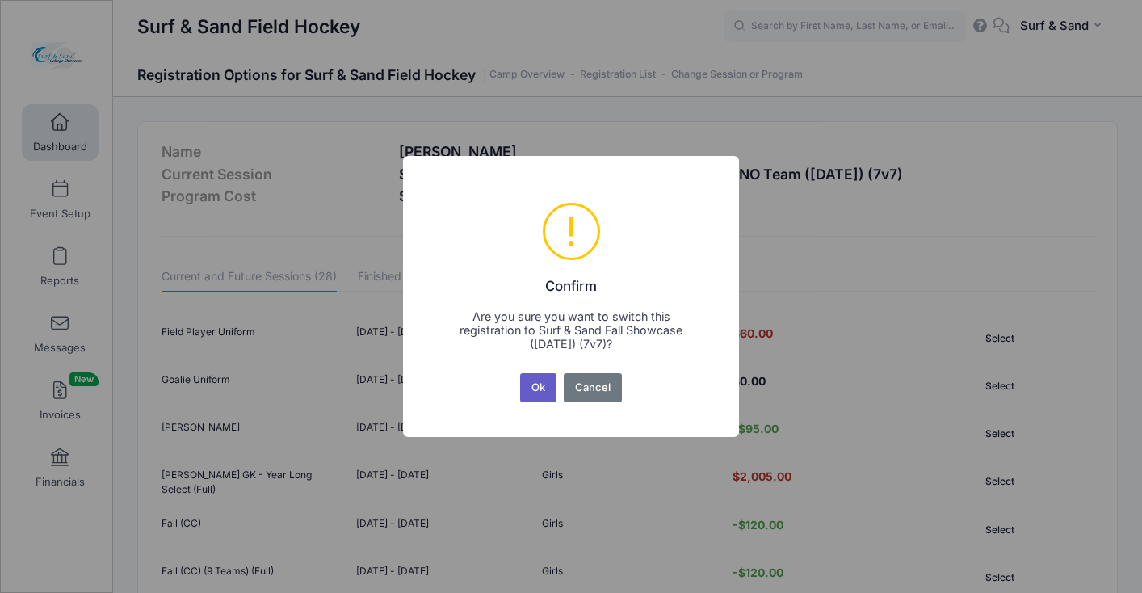
click at [544, 384] on button "Ok" at bounding box center [538, 387] width 37 height 29
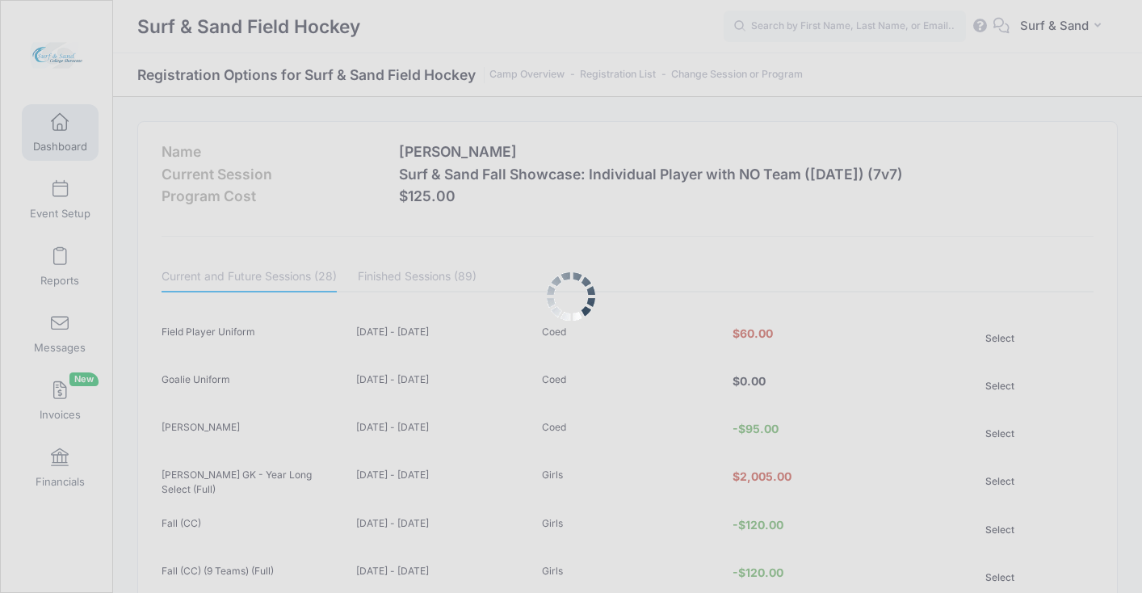
scroll to position [1263, 0]
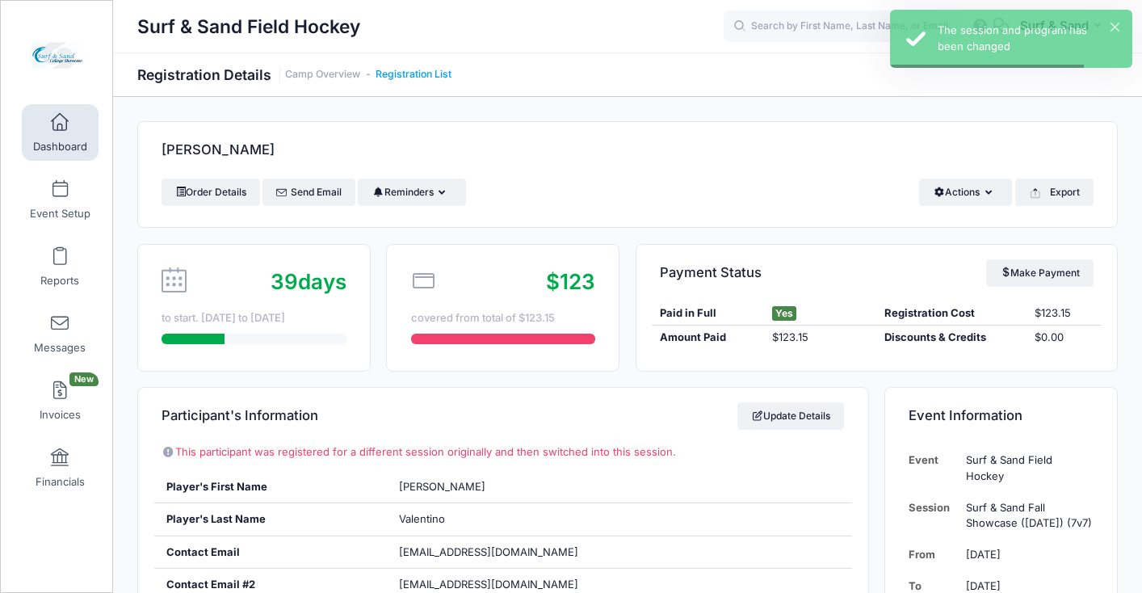
click at [439, 77] on link "Registration List" at bounding box center [414, 75] width 76 height 12
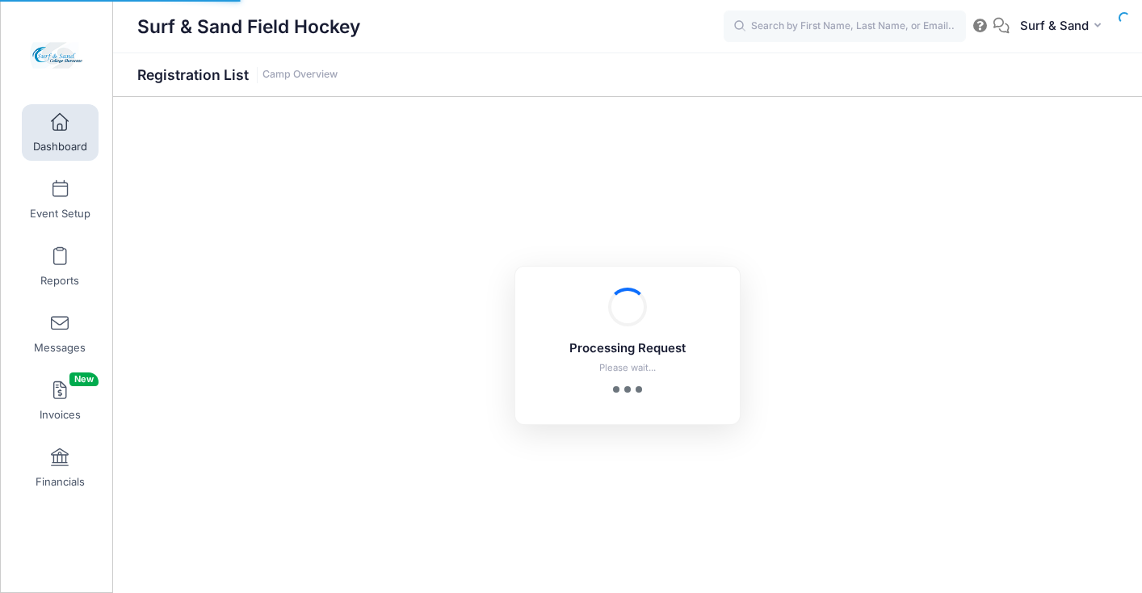
select select "10"
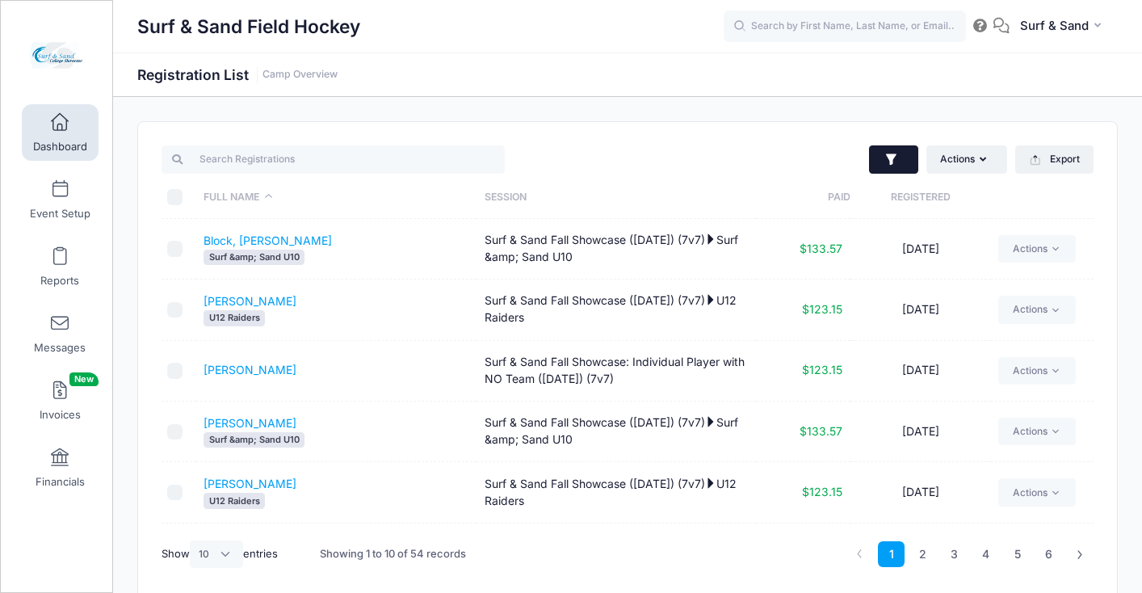
click at [876, 164] on button "button" at bounding box center [893, 159] width 49 height 29
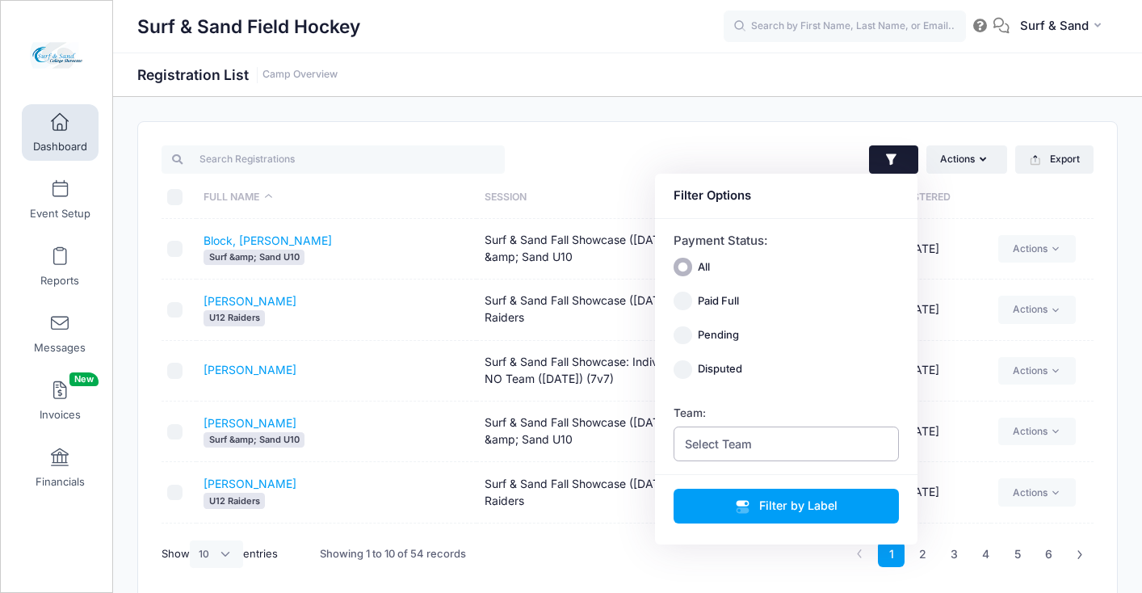
click at [809, 445] on span "Select Team" at bounding box center [787, 443] width 226 height 35
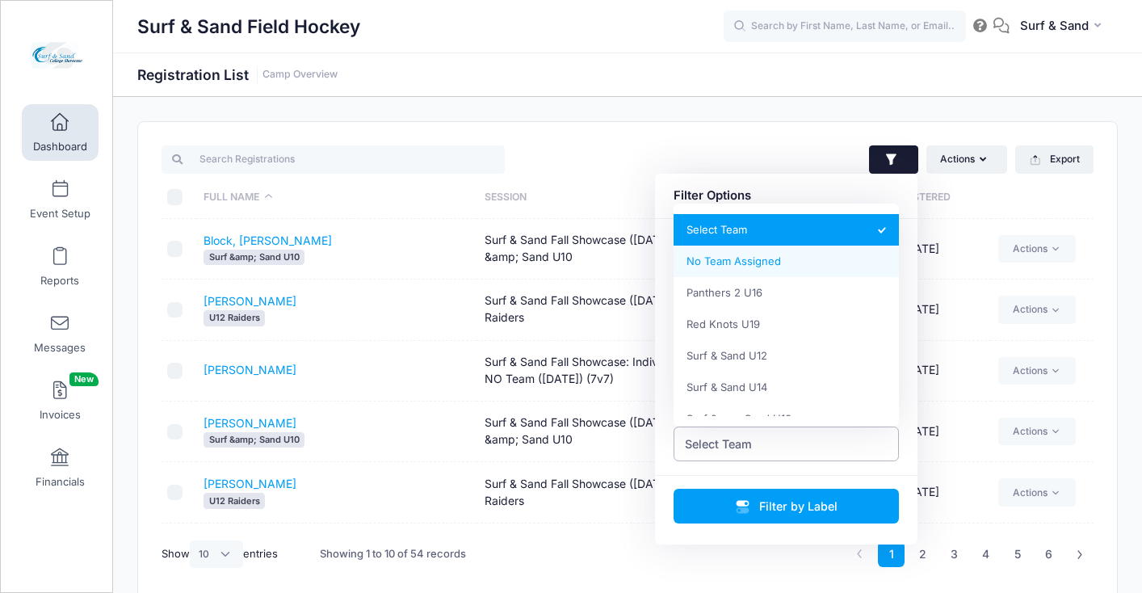
select select "0_cn-no-team"
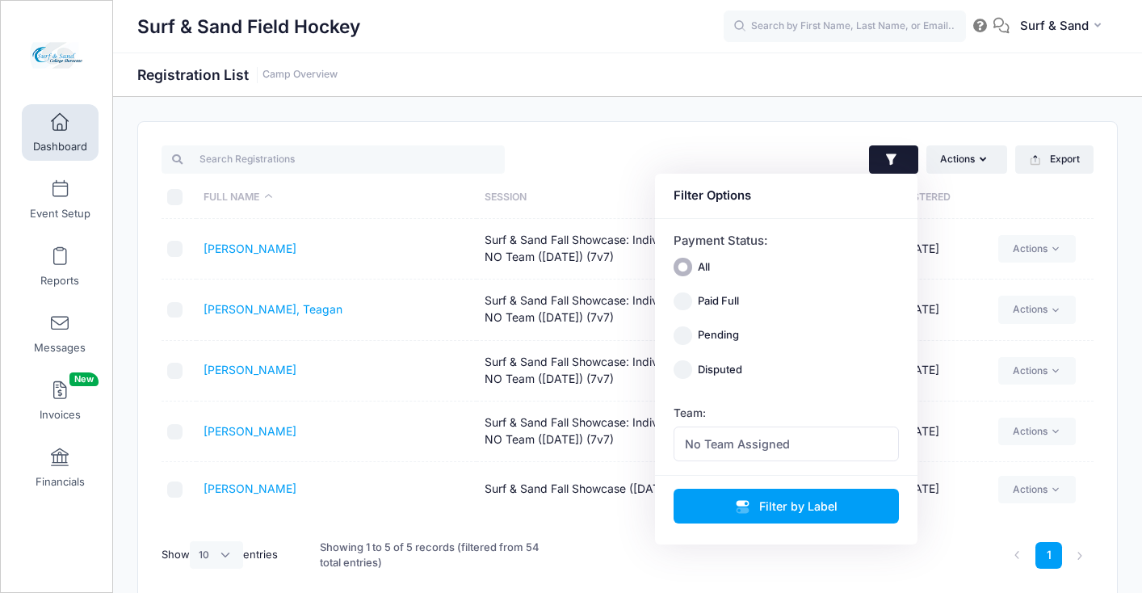
click at [350, 483] on td "[PERSON_NAME]" at bounding box center [336, 489] width 280 height 54
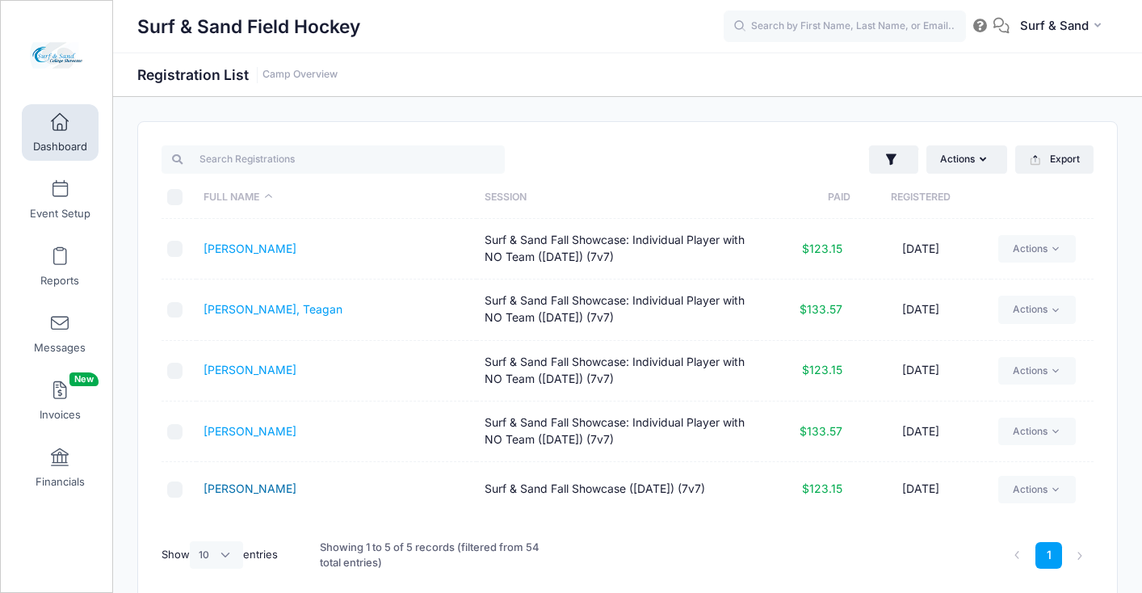
click at [251, 489] on link "[PERSON_NAME]" at bounding box center [250, 488] width 93 height 14
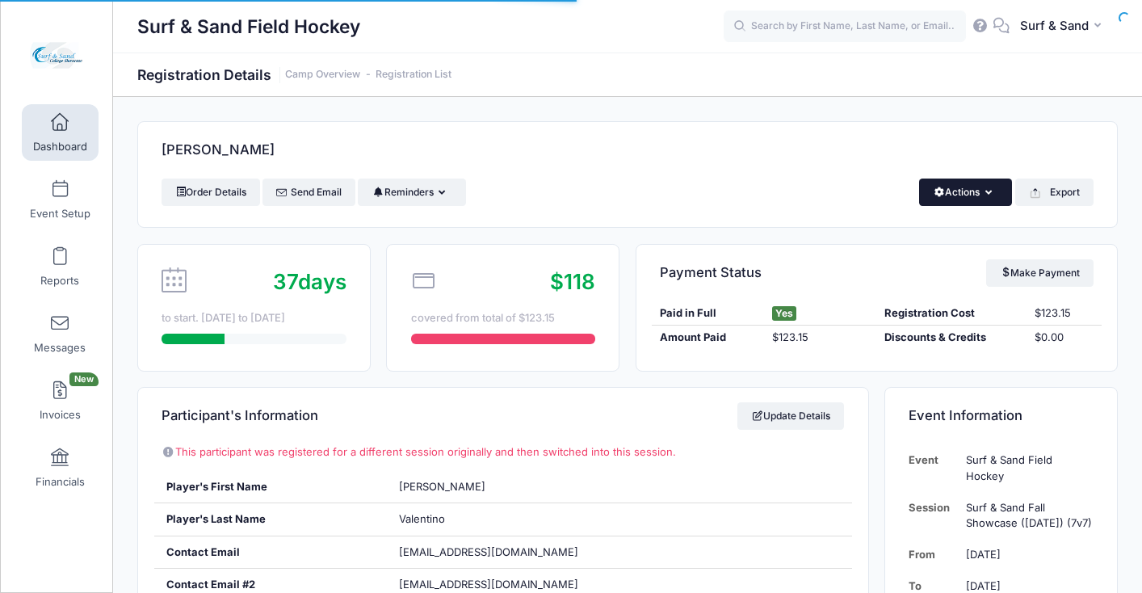
click at [951, 195] on button "Actions" at bounding box center [965, 192] width 93 height 27
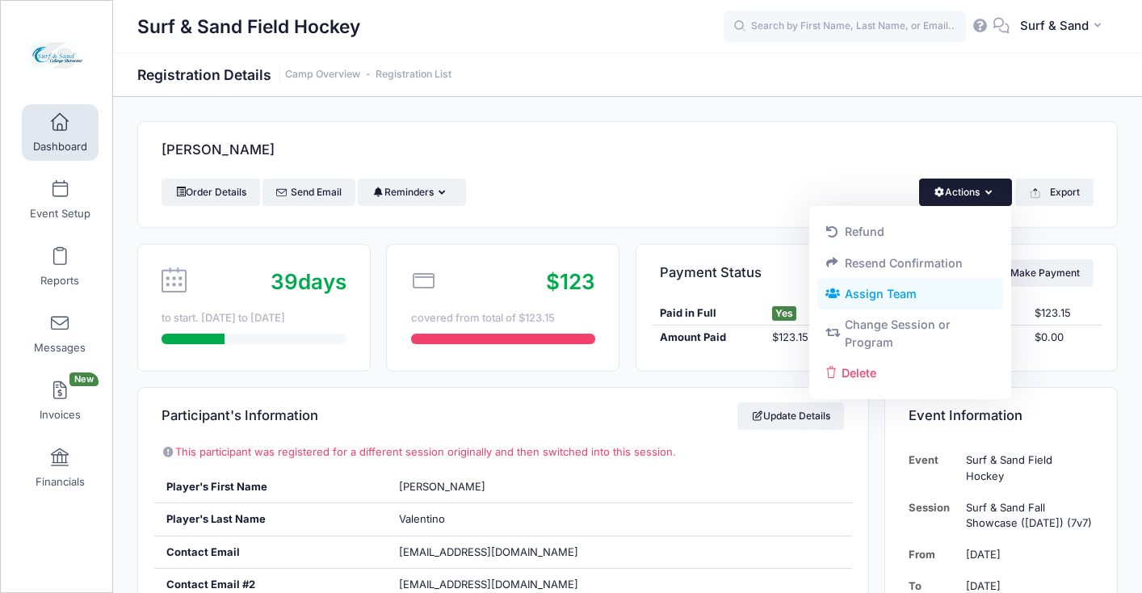
click at [926, 294] on link "Assign Team" at bounding box center [910, 294] width 187 height 31
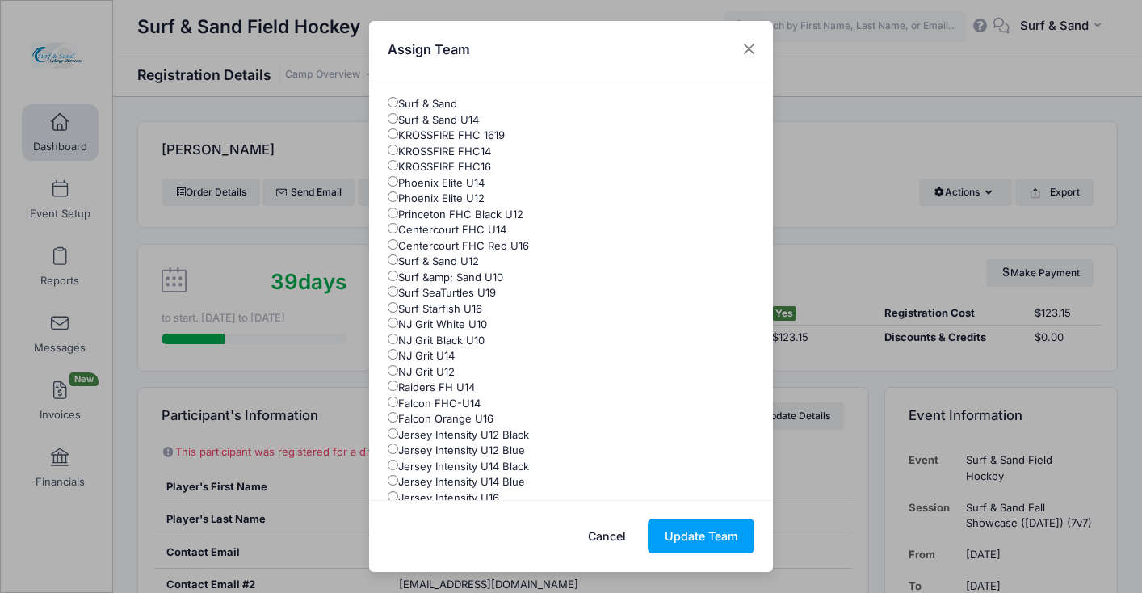
scroll to position [151, 0]
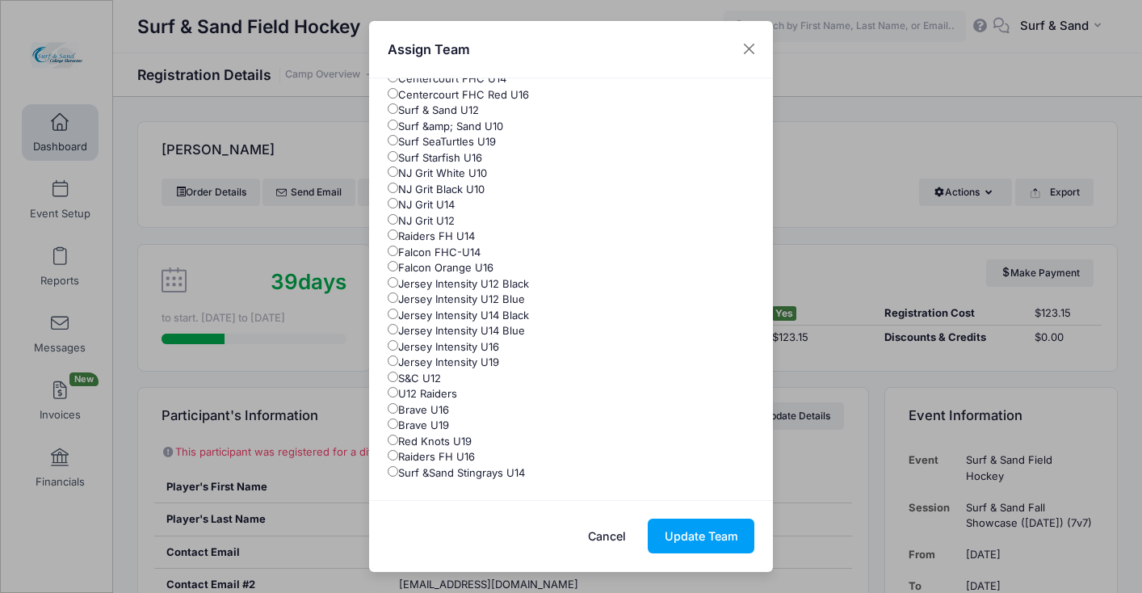
click at [446, 472] on label "Surf &Sand Stingrays U14" at bounding box center [456, 473] width 137 height 16
click at [398, 472] on input "Surf &Sand Stingrays U14" at bounding box center [393, 471] width 11 height 11
radio input "true"
click at [693, 538] on button "Update Team" at bounding box center [701, 536] width 107 height 35
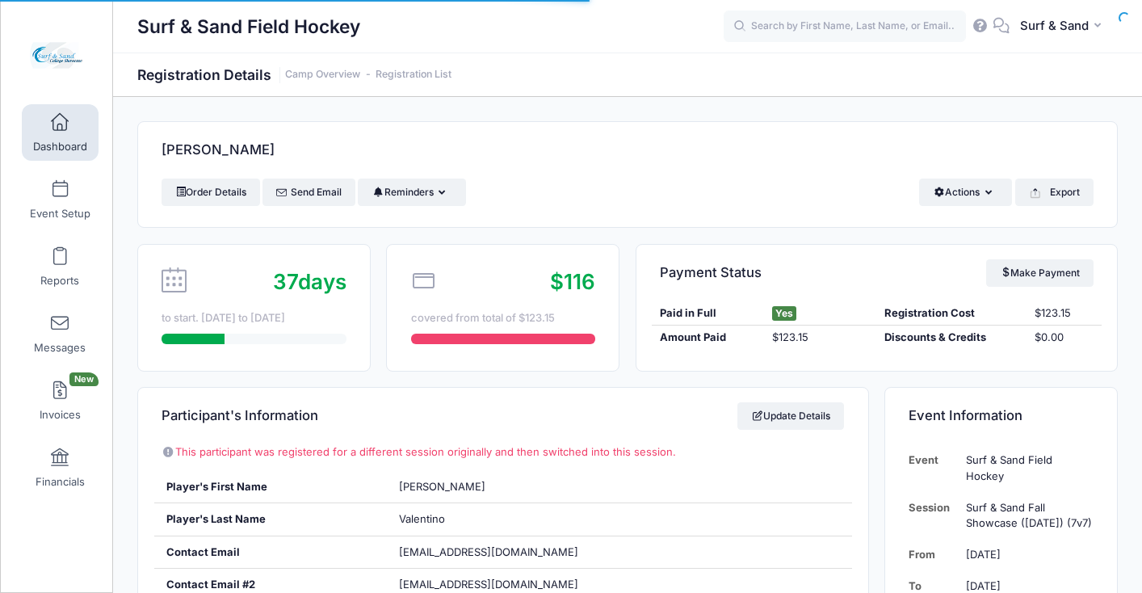
click at [438, 78] on link "Registration List" at bounding box center [414, 75] width 76 height 12
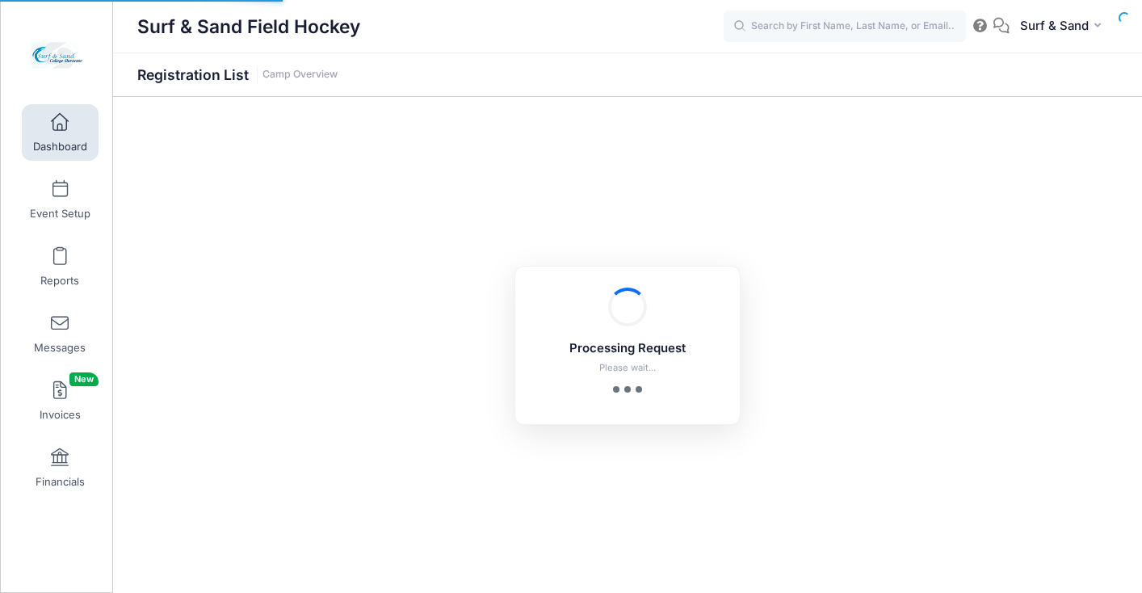
select select "10"
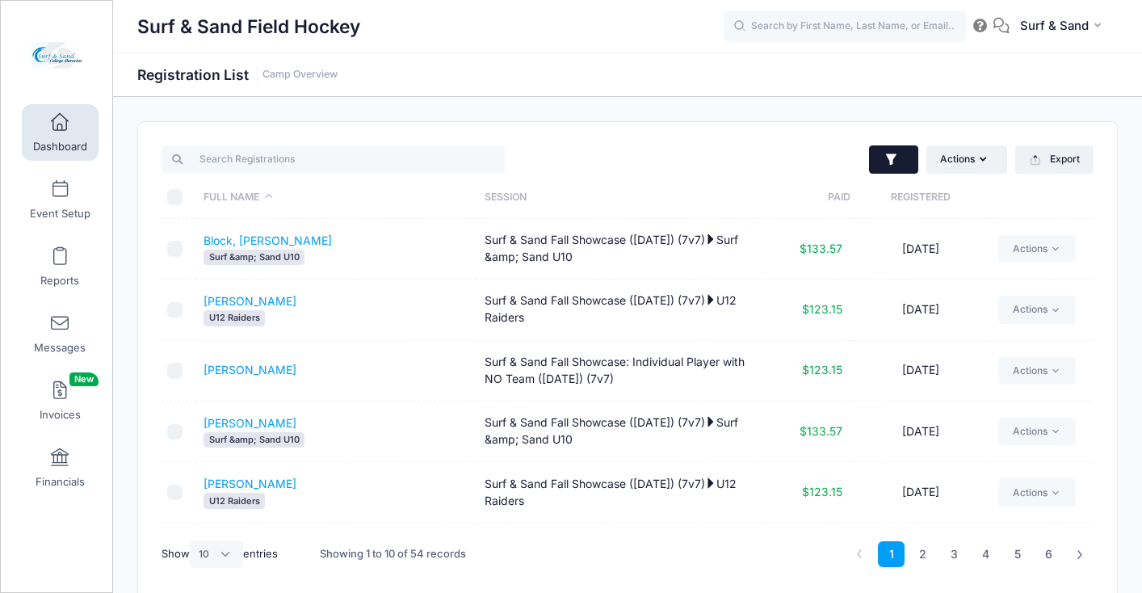
click at [895, 158] on icon "button" at bounding box center [892, 160] width 16 height 16
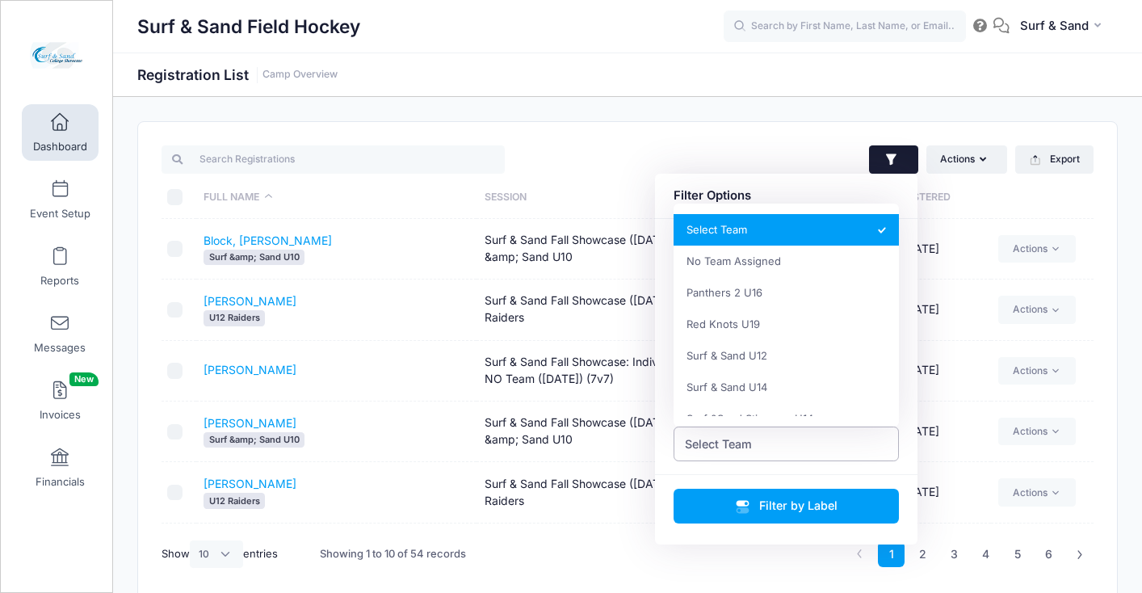
click at [743, 443] on span "Select Team" at bounding box center [718, 443] width 67 height 17
select select "0_cn-no-team"
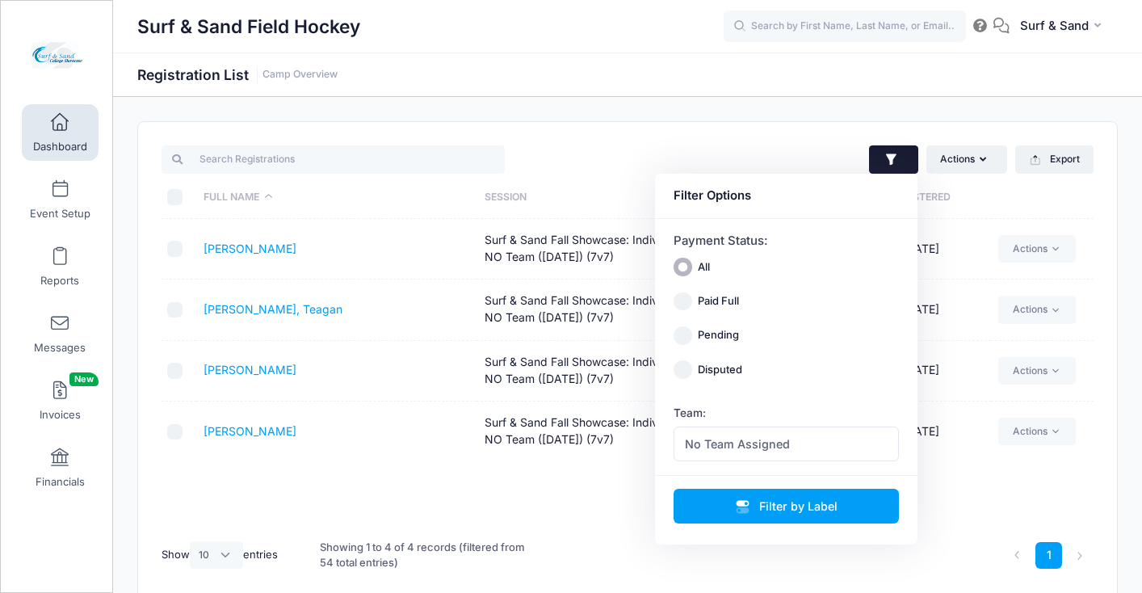
click at [372, 240] on td "[PERSON_NAME]" at bounding box center [336, 249] width 280 height 61
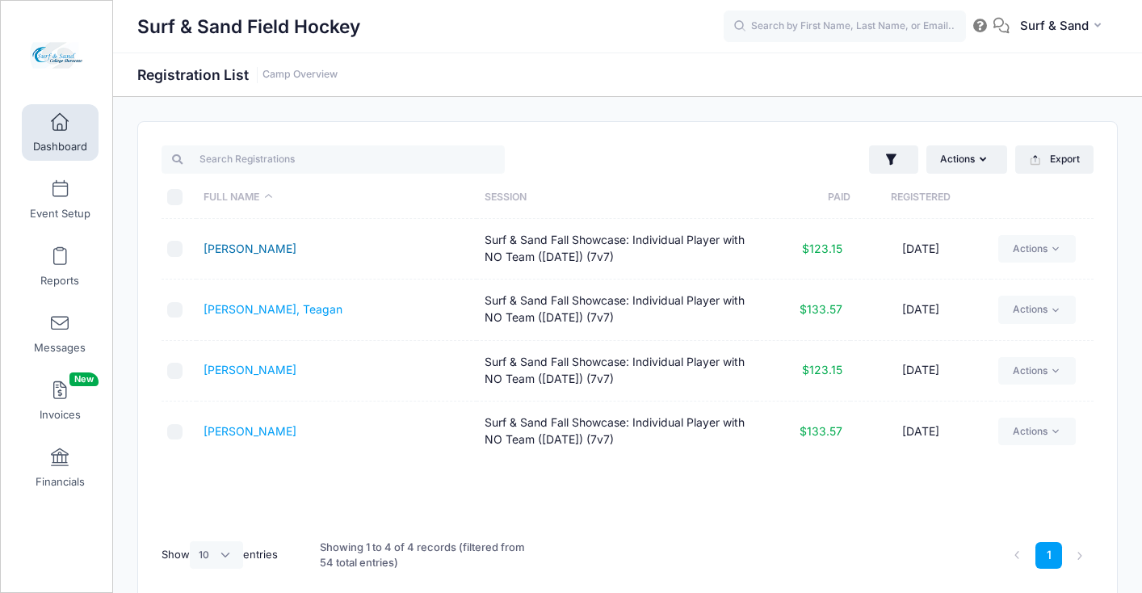
click at [269, 249] on link "[PERSON_NAME]" at bounding box center [250, 249] width 93 height 14
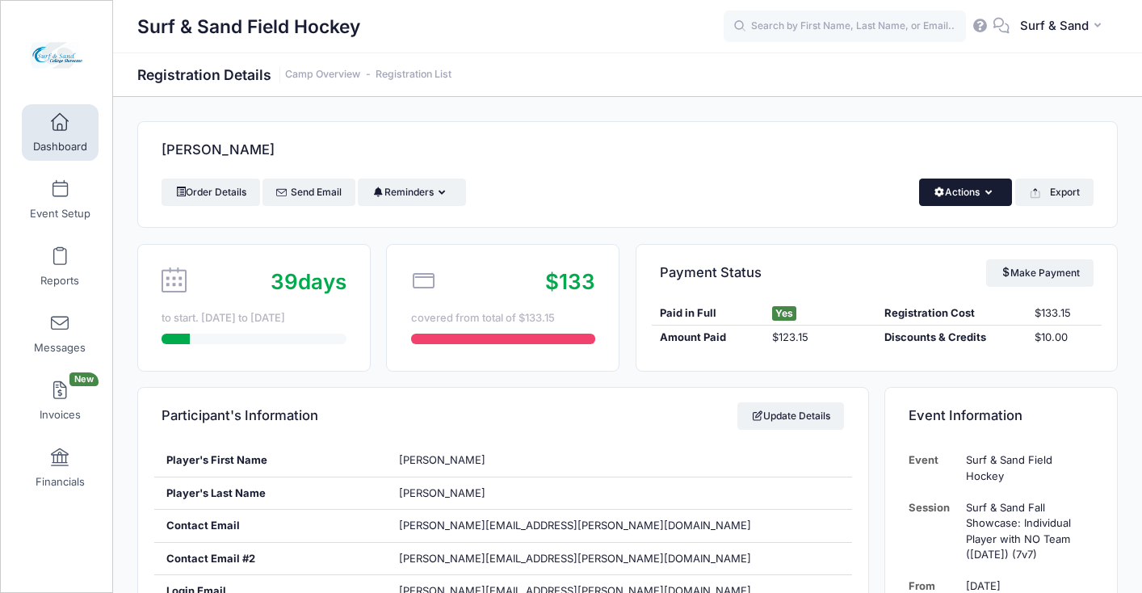
click at [960, 195] on button "Actions" at bounding box center [965, 192] width 93 height 27
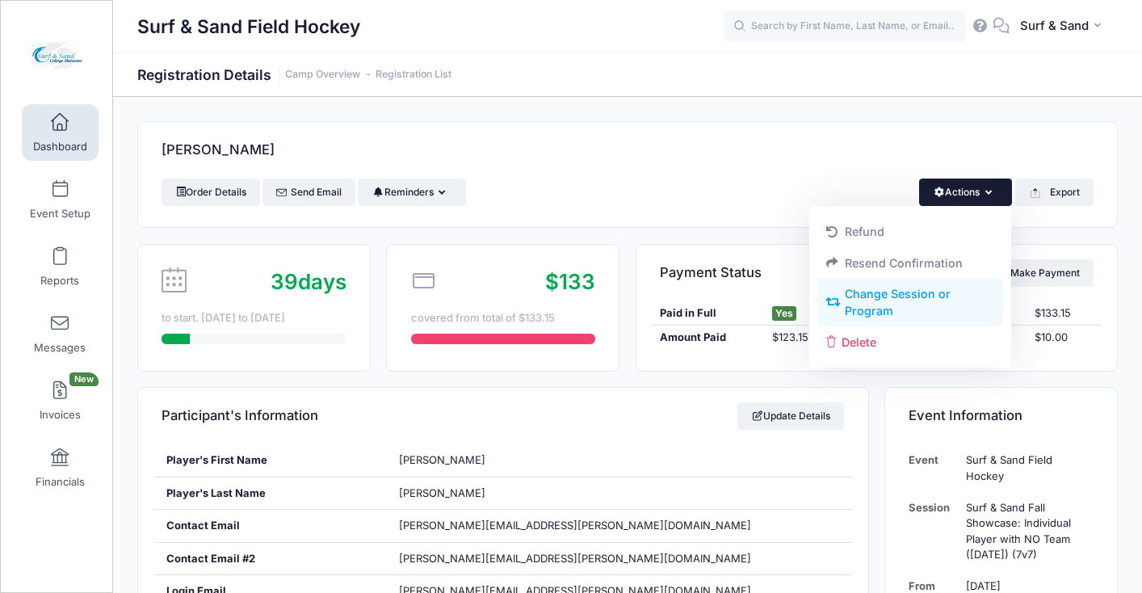
click at [880, 295] on link "Change Session or Program" at bounding box center [910, 303] width 187 height 48
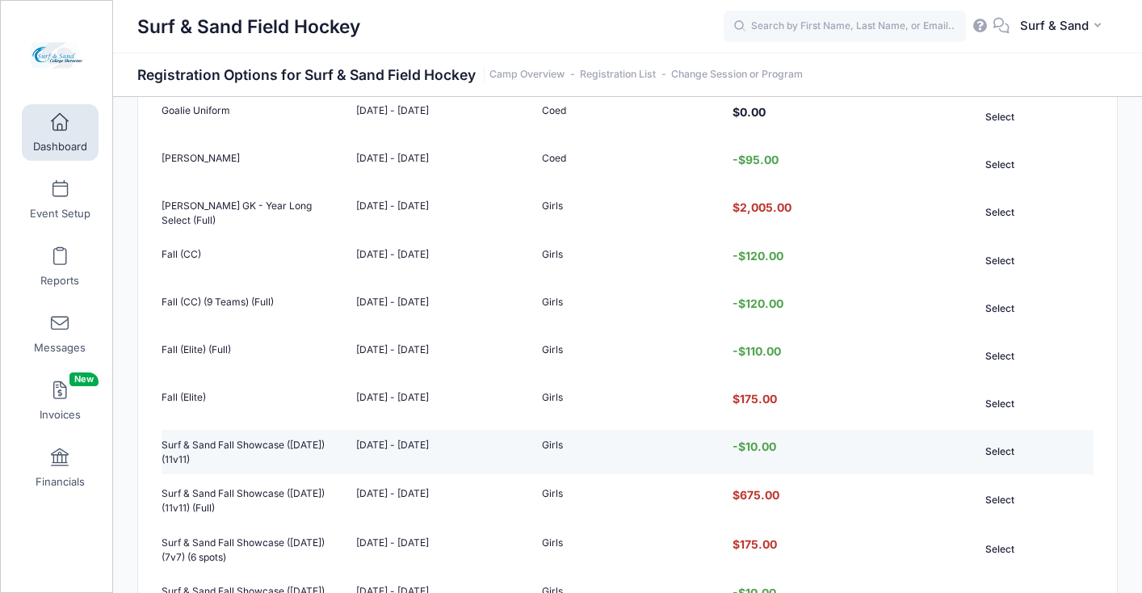
scroll to position [435, 0]
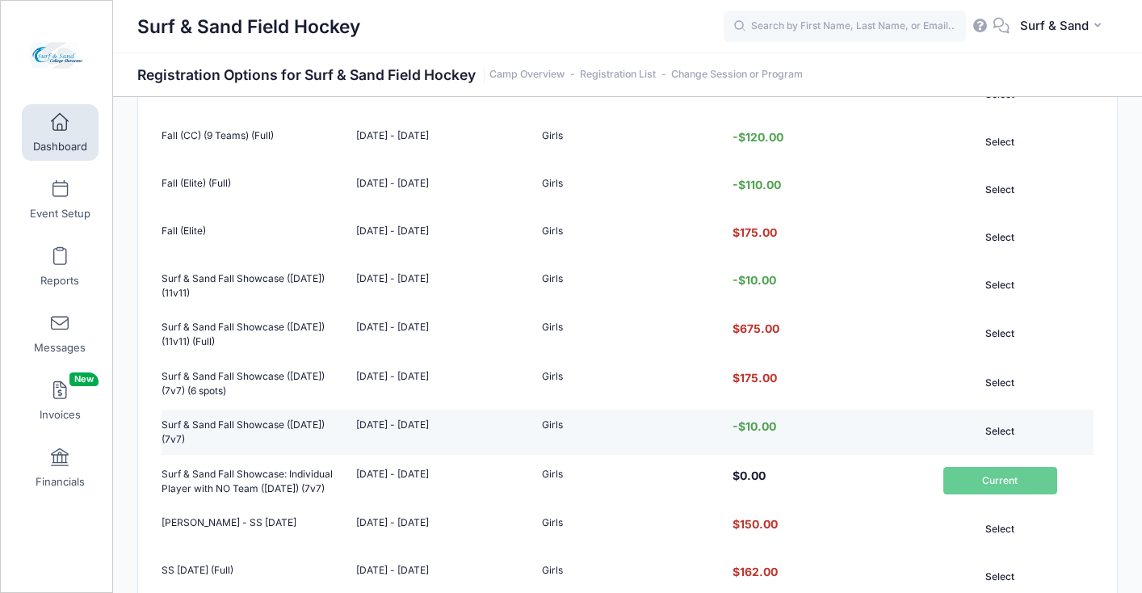
click at [998, 445] on button "Select" at bounding box center [1000, 431] width 114 height 27
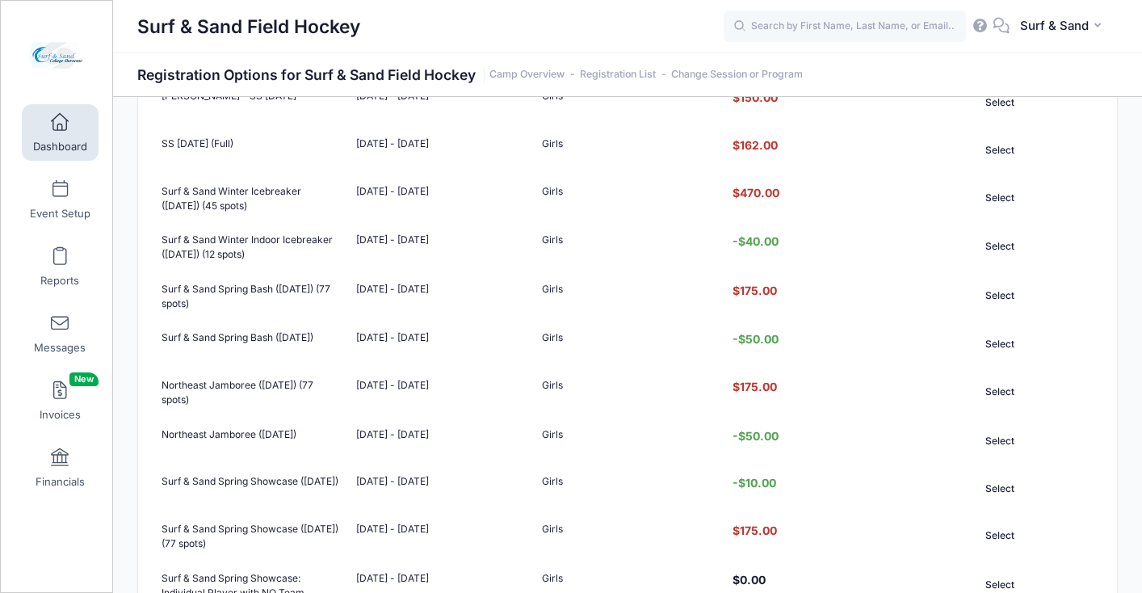
scroll to position [1263, 0]
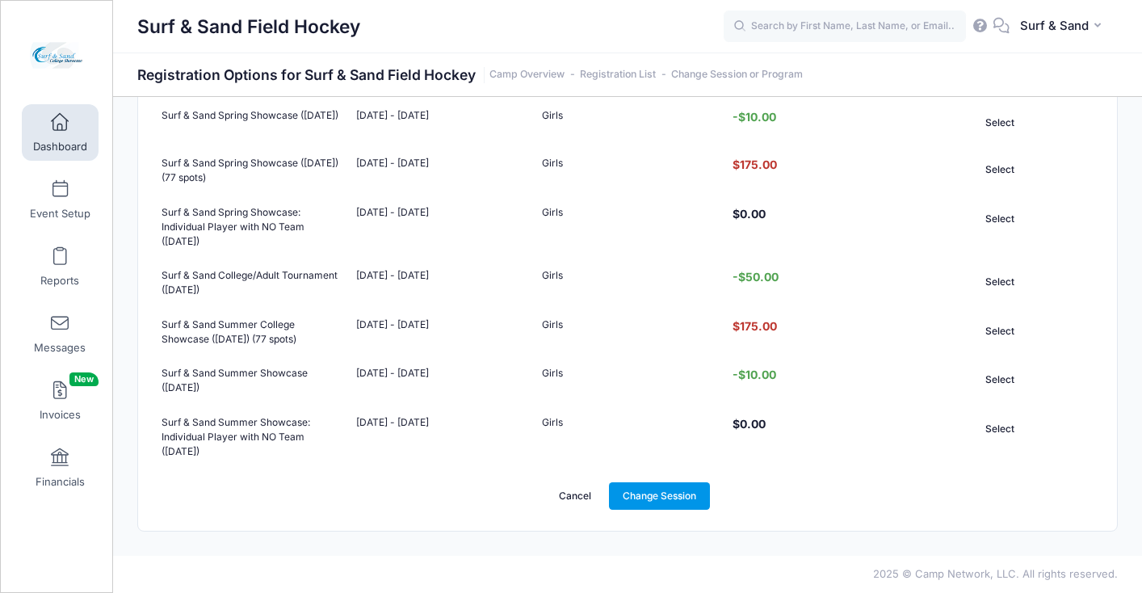
click at [668, 499] on link "Change Session" at bounding box center [660, 495] width 102 height 27
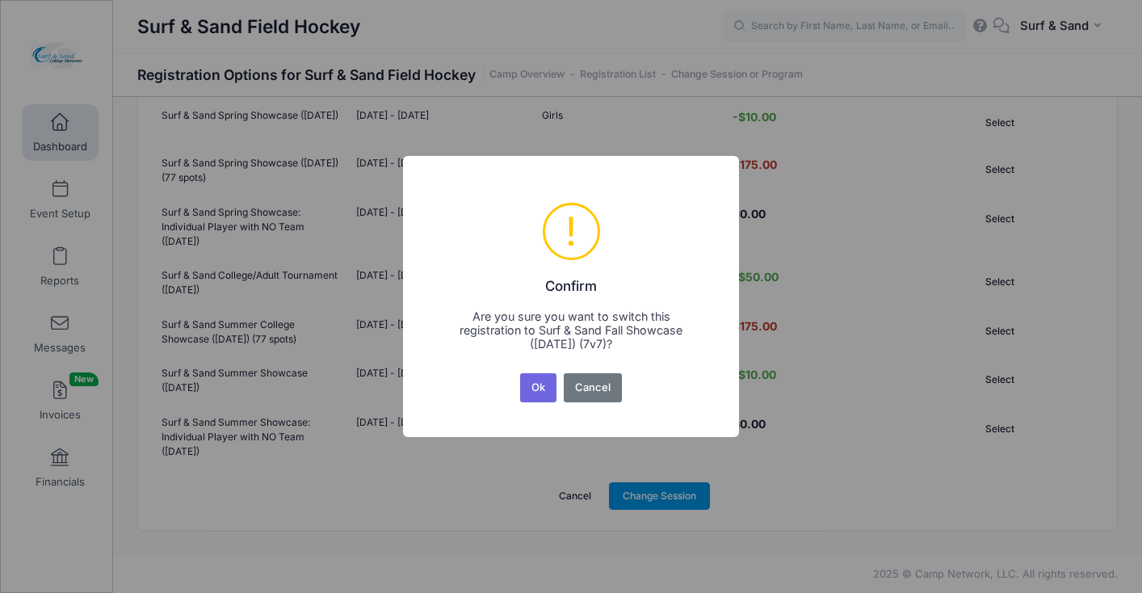
scroll to position [0, 0]
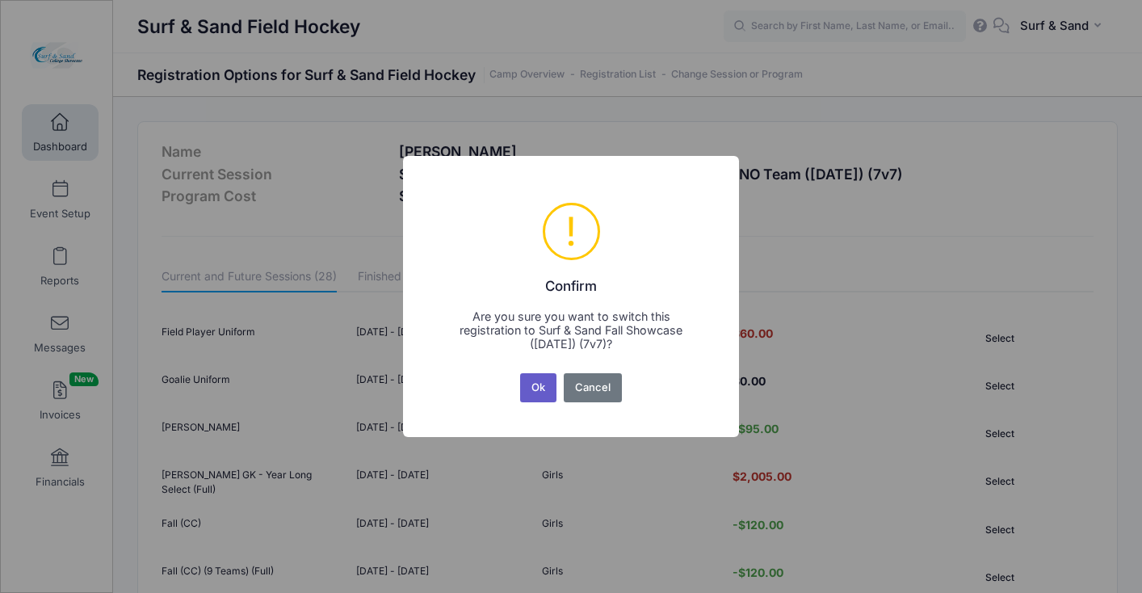
click at [540, 390] on button "Ok" at bounding box center [538, 387] width 37 height 29
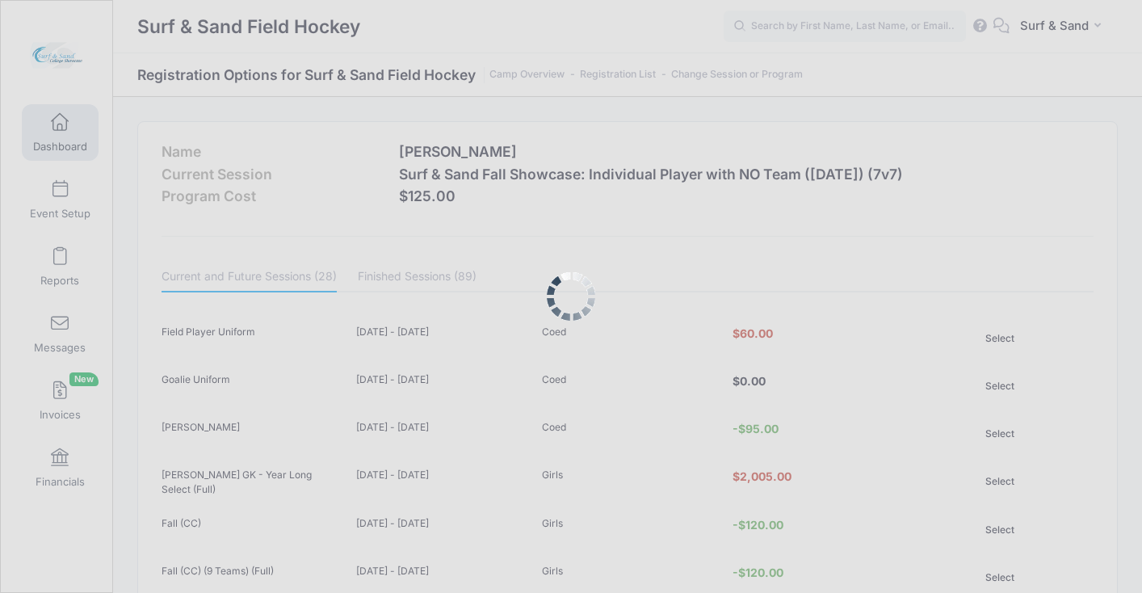
scroll to position [1263, 0]
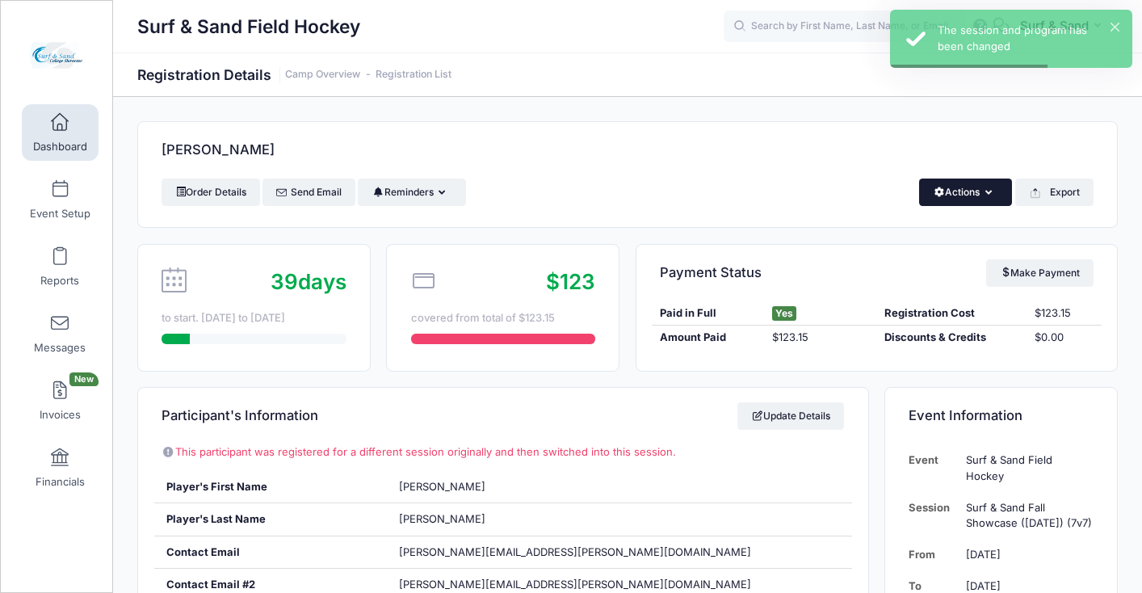
click at [976, 200] on button "Actions" at bounding box center [965, 192] width 93 height 27
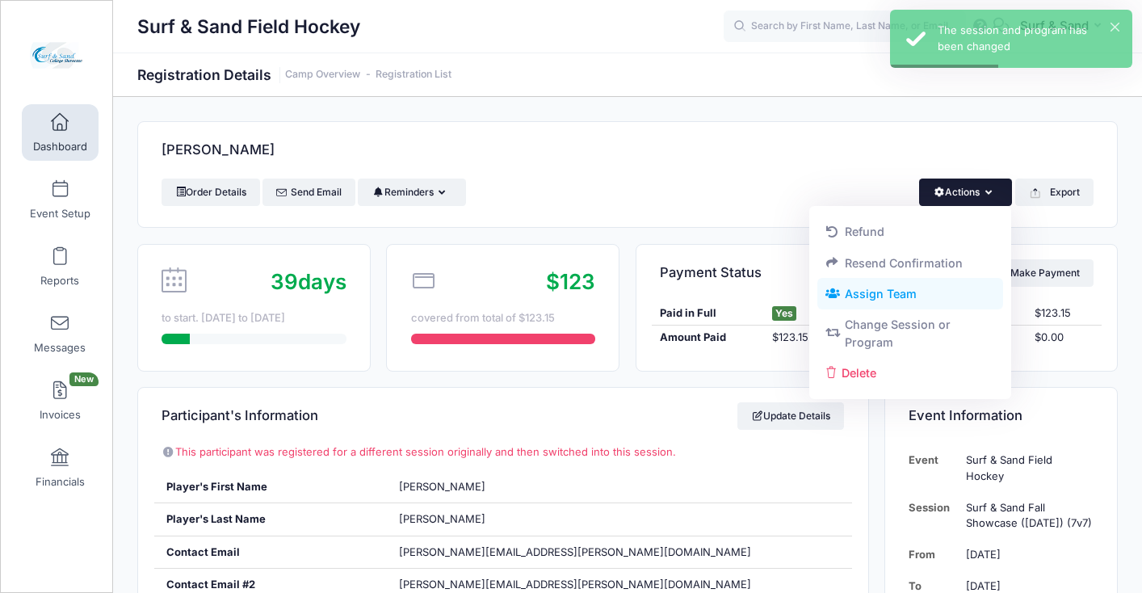
click at [890, 290] on link "Assign Team" at bounding box center [910, 294] width 187 height 31
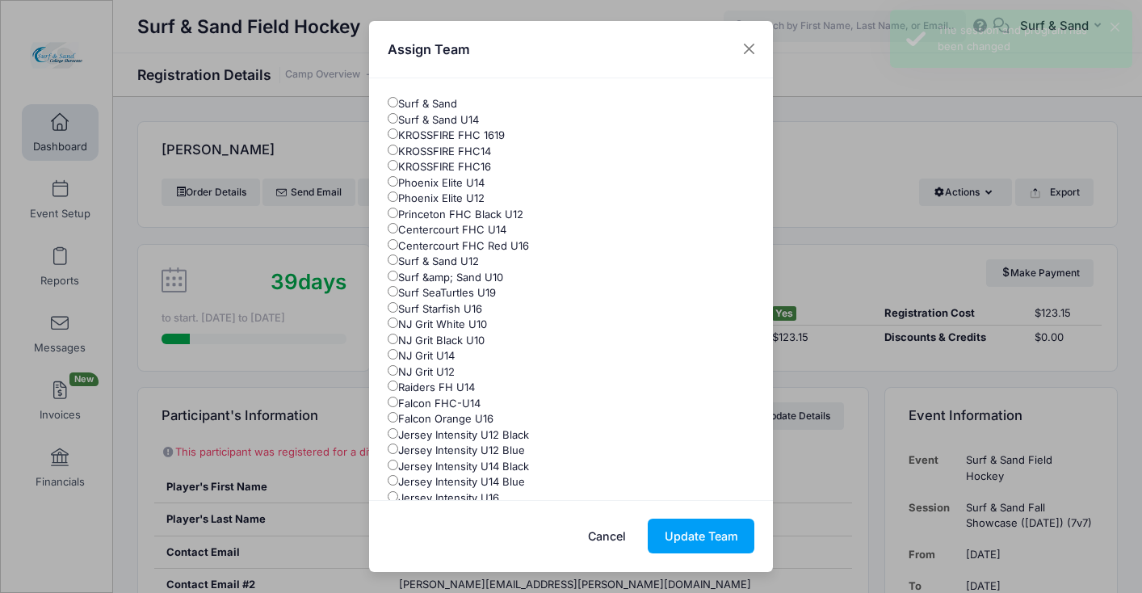
click at [480, 277] on label "Surf &amp; Sand U10" at bounding box center [446, 278] width 116 height 16
click at [398, 277] on input "Surf &amp; Sand U10" at bounding box center [393, 276] width 11 height 11
radio input "true"
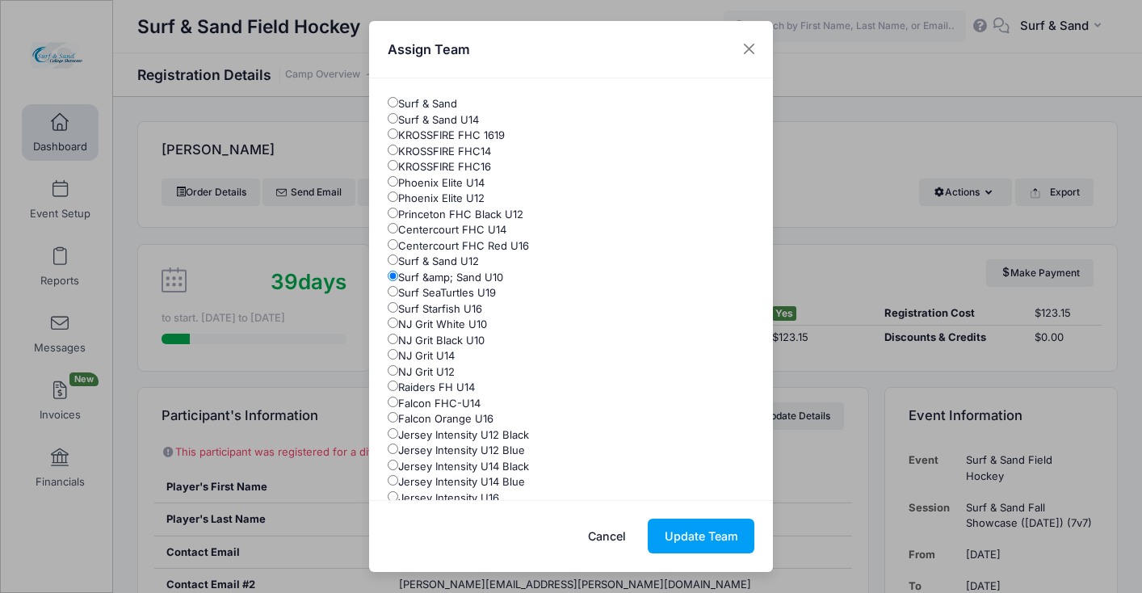
scroll to position [151, 0]
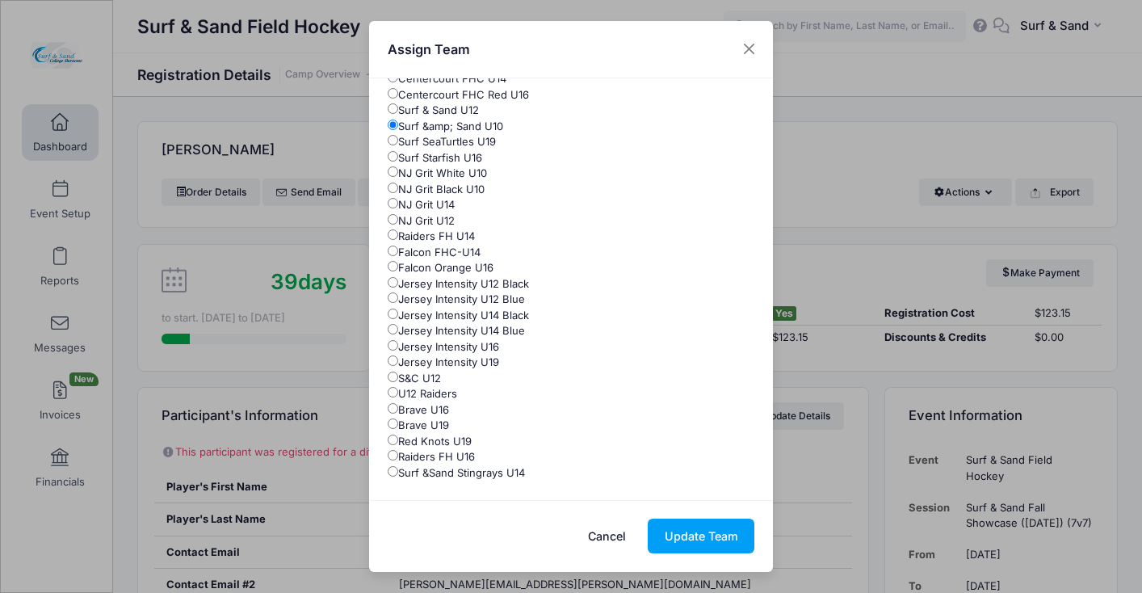
click at [465, 468] on label "Surf &Sand Stingrays U14" at bounding box center [456, 473] width 137 height 16
click at [398, 468] on input "Surf &Sand Stingrays U14" at bounding box center [393, 471] width 11 height 11
radio input "true"
click at [682, 540] on button "Update Team" at bounding box center [701, 536] width 107 height 35
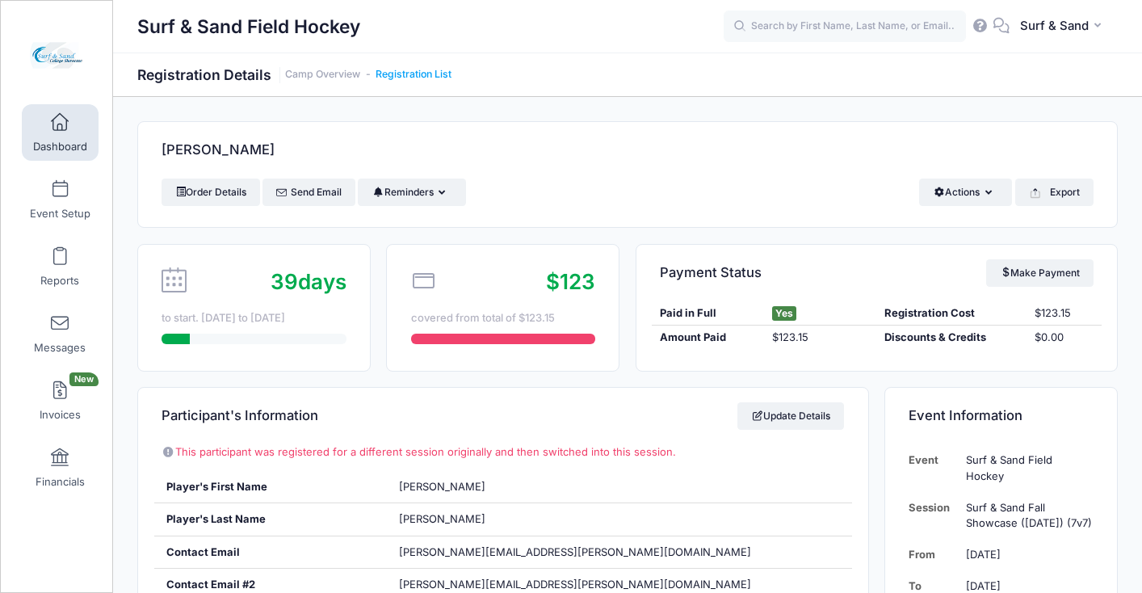
click at [439, 79] on link "Registration List" at bounding box center [414, 75] width 76 height 12
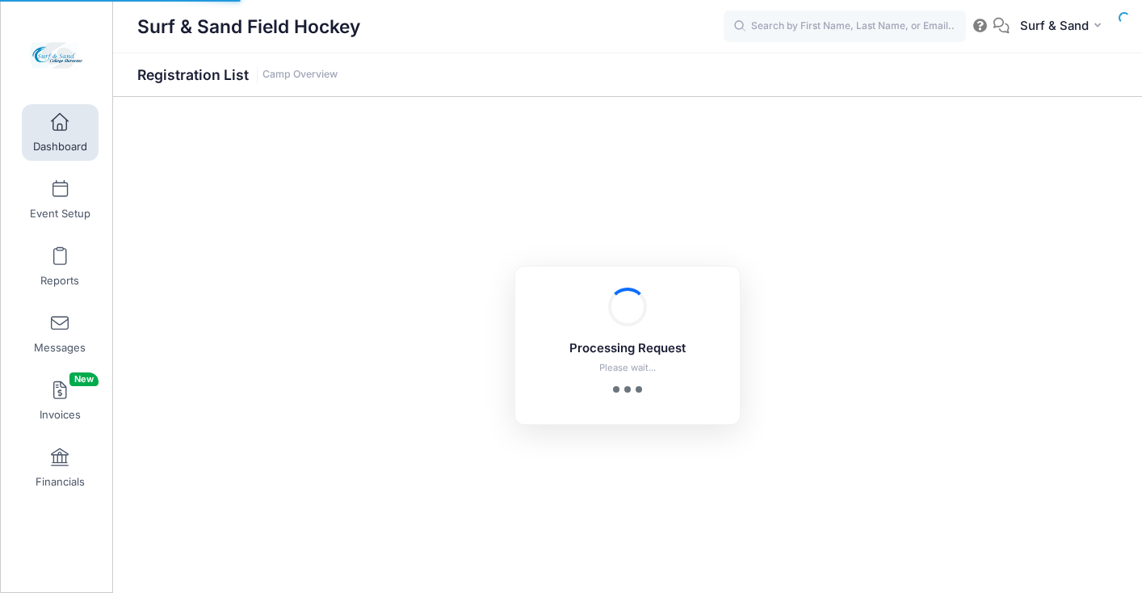
select select "10"
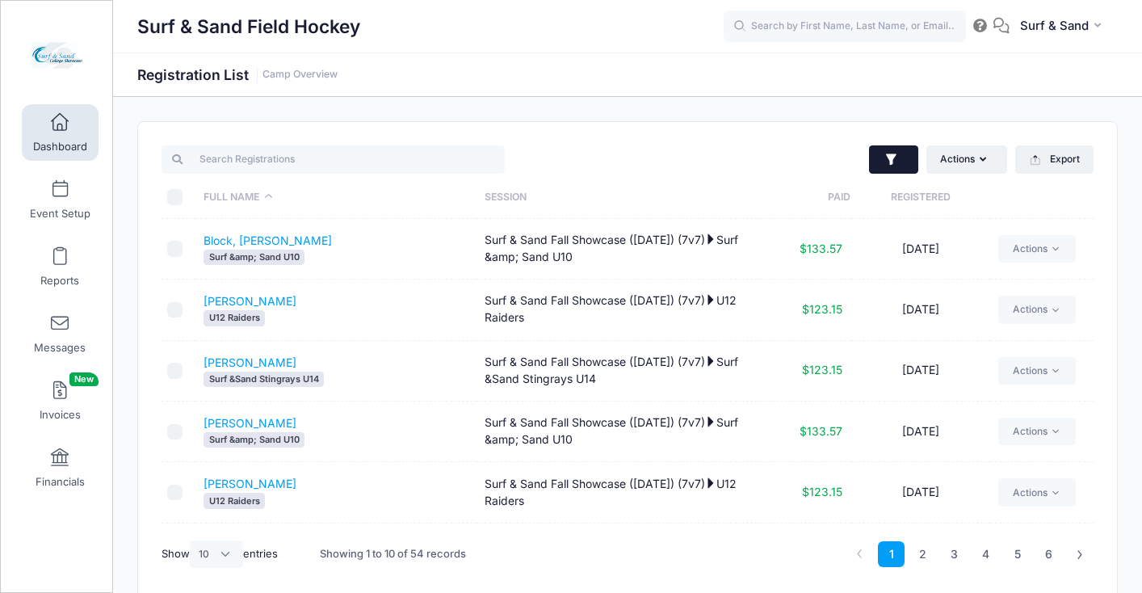
click at [913, 157] on button "button" at bounding box center [893, 159] width 49 height 29
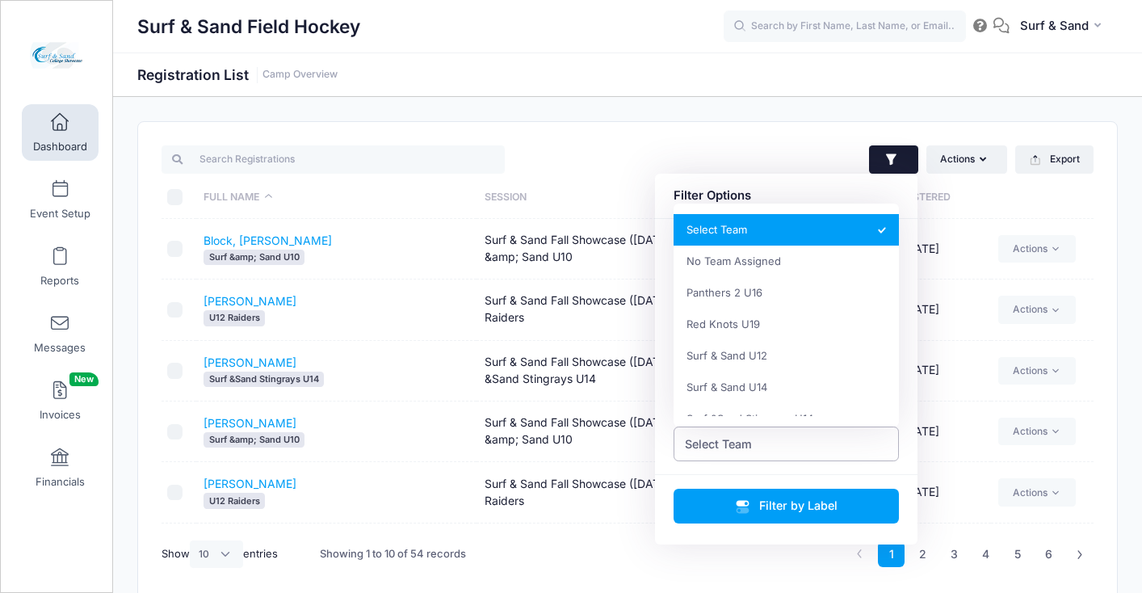
click at [822, 443] on span "Select Team" at bounding box center [787, 443] width 226 height 35
select select "0_cn-no-team"
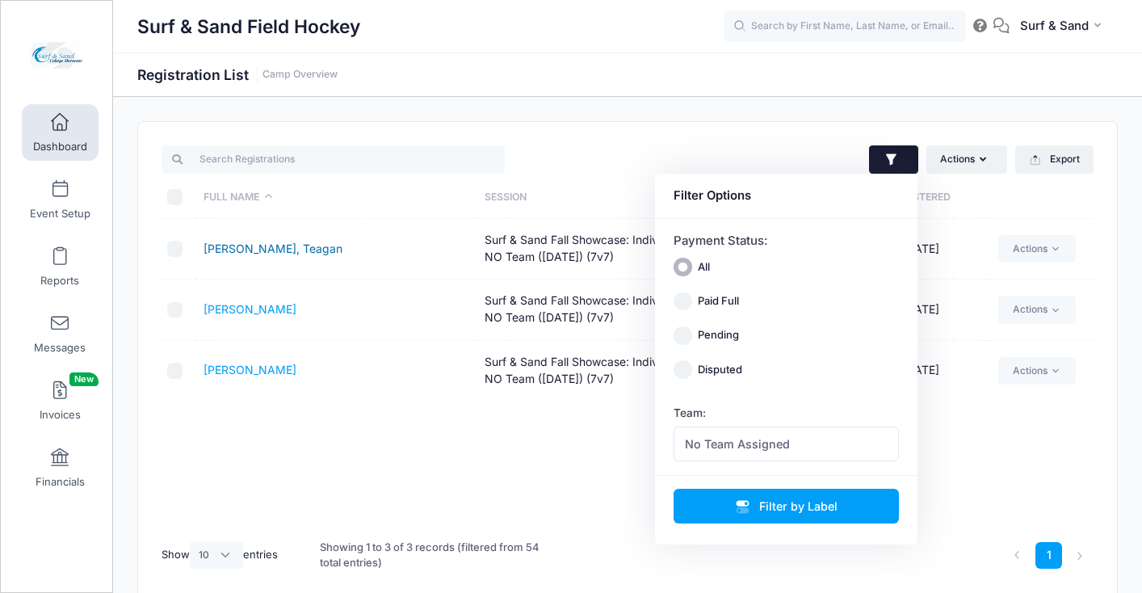
click at [284, 254] on link "[PERSON_NAME], Teagan" at bounding box center [273, 249] width 139 height 14
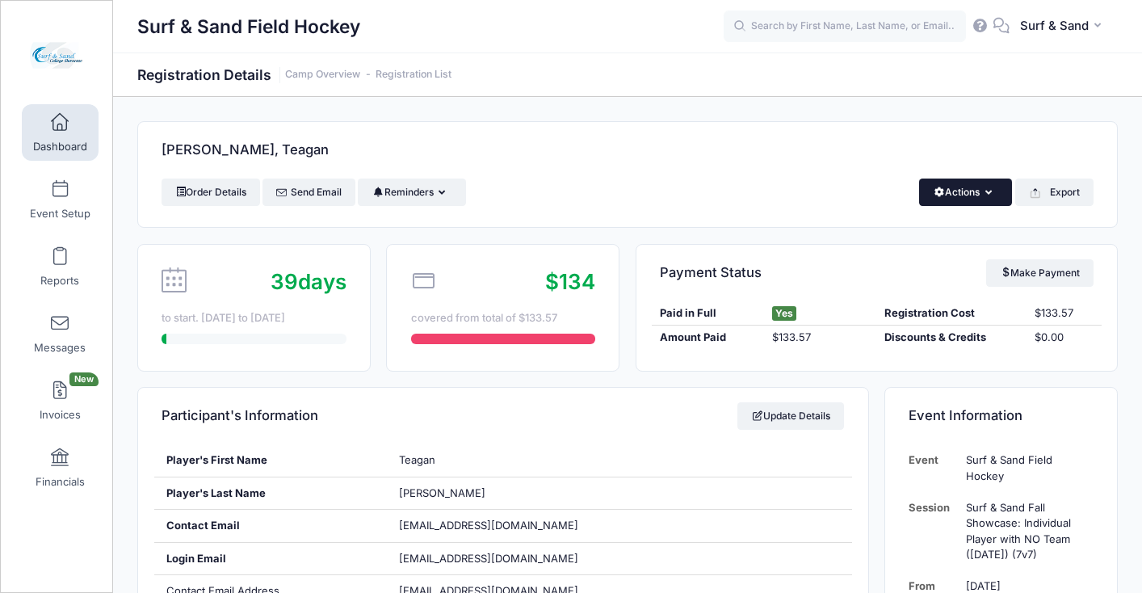
click at [960, 199] on button "Actions" at bounding box center [965, 192] width 93 height 27
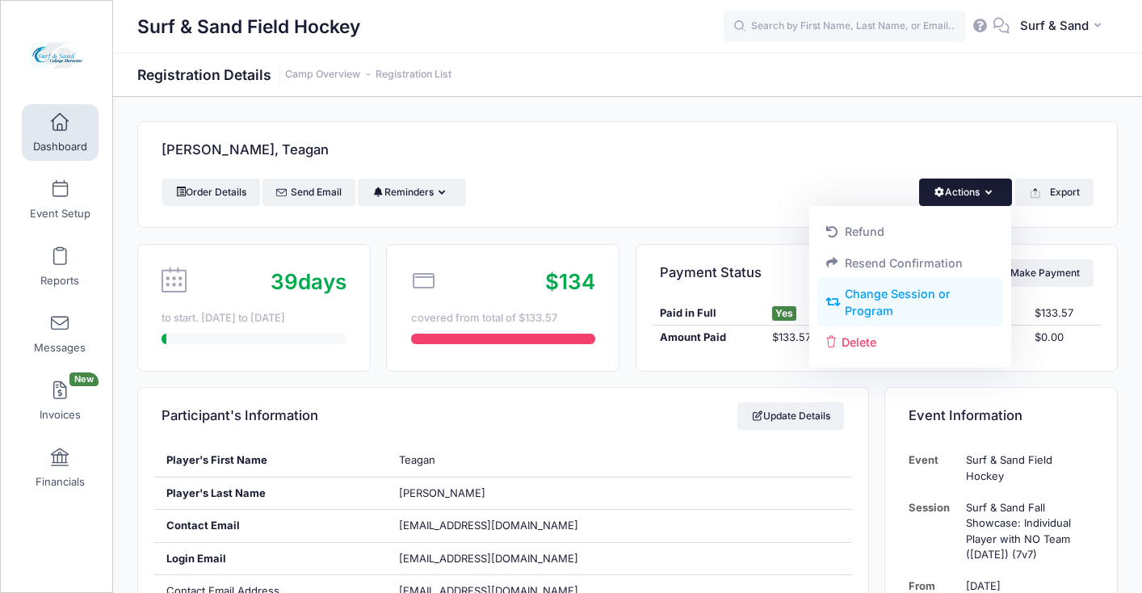
click at [897, 305] on link "Change Session or Program" at bounding box center [910, 303] width 187 height 48
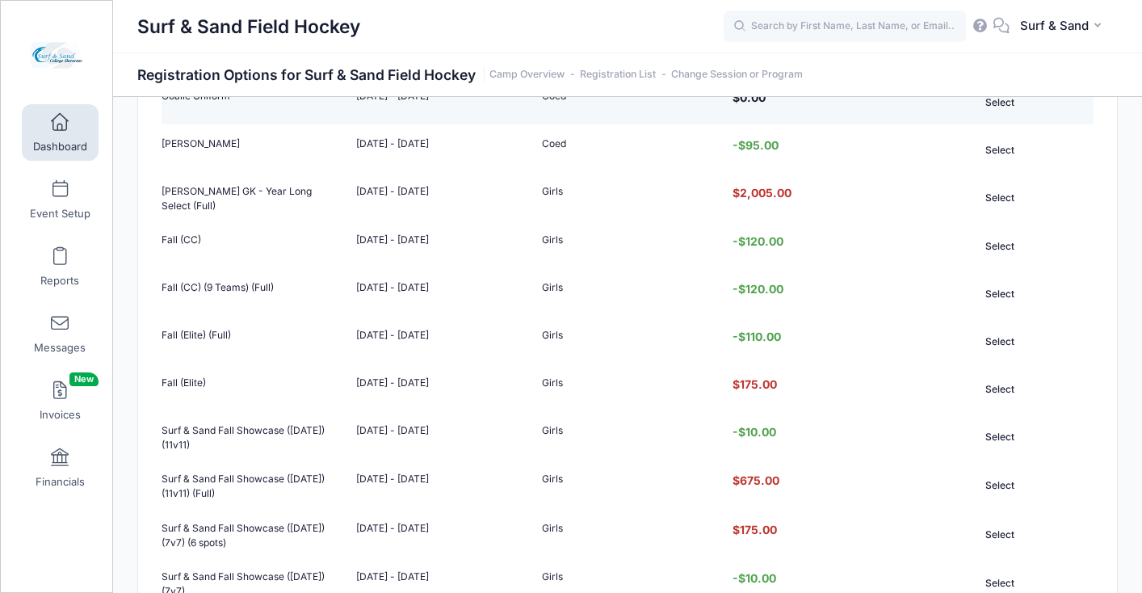
scroll to position [406, 0]
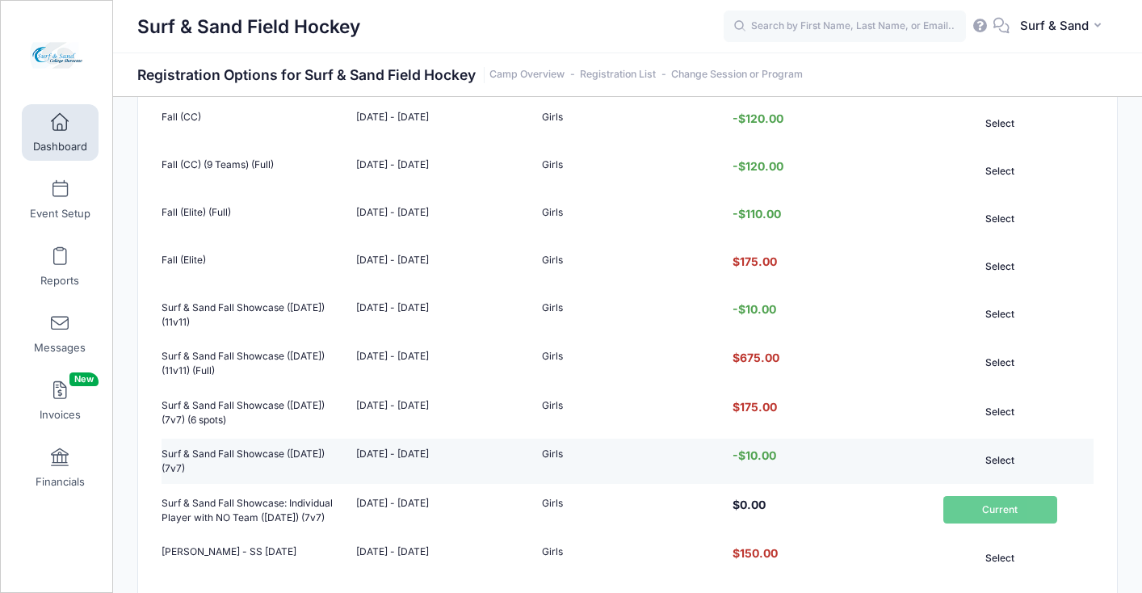
click at [992, 474] on button "Select" at bounding box center [1000, 460] width 114 height 27
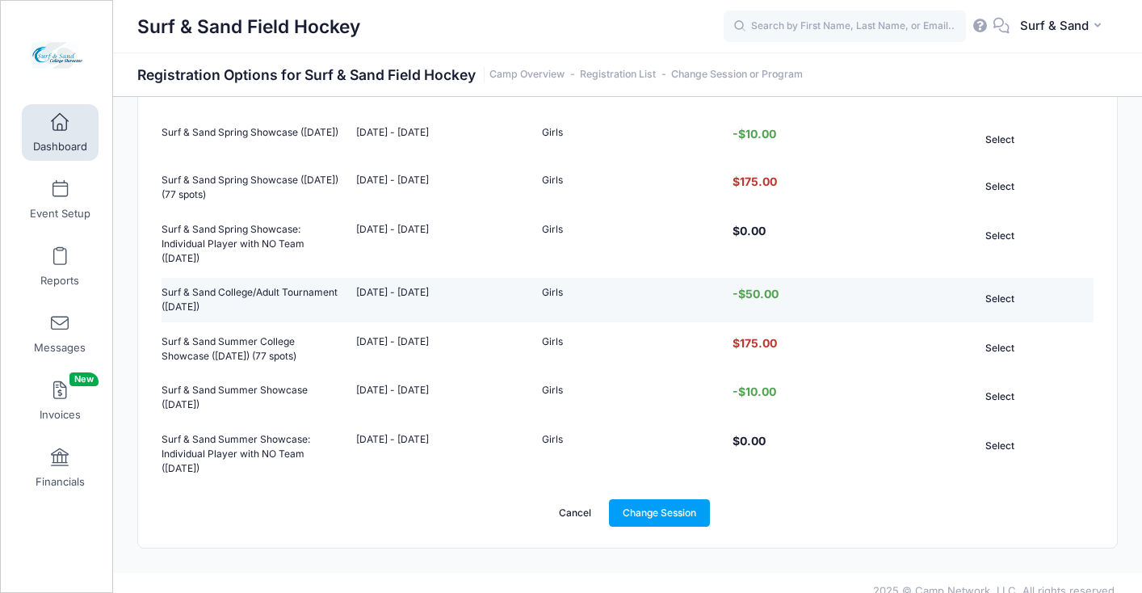
scroll to position [1263, 0]
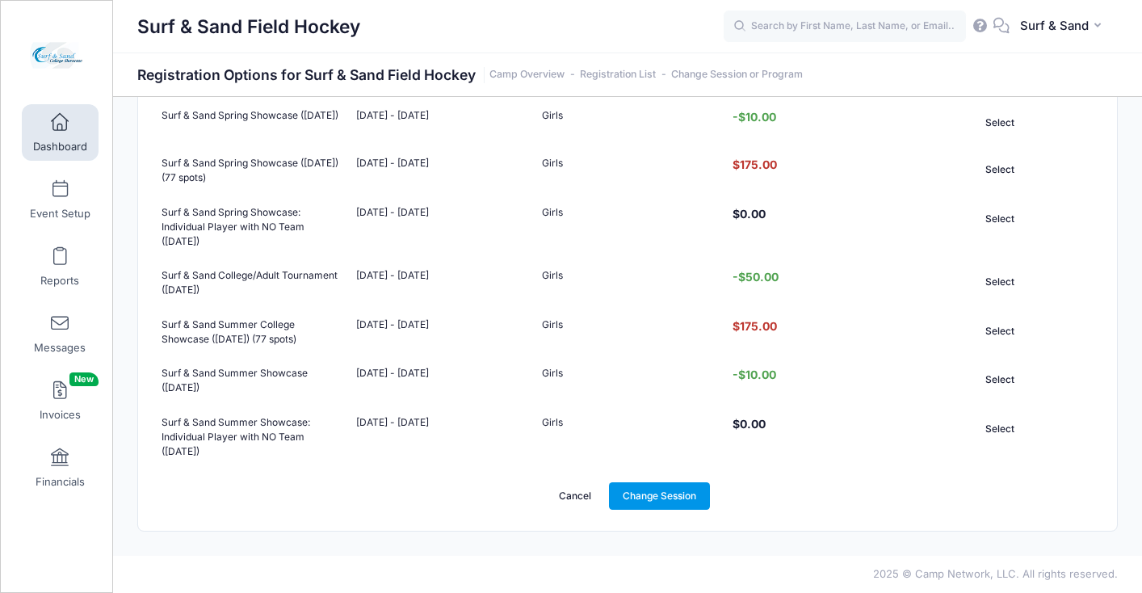
click at [672, 495] on link "Change Session" at bounding box center [660, 495] width 102 height 27
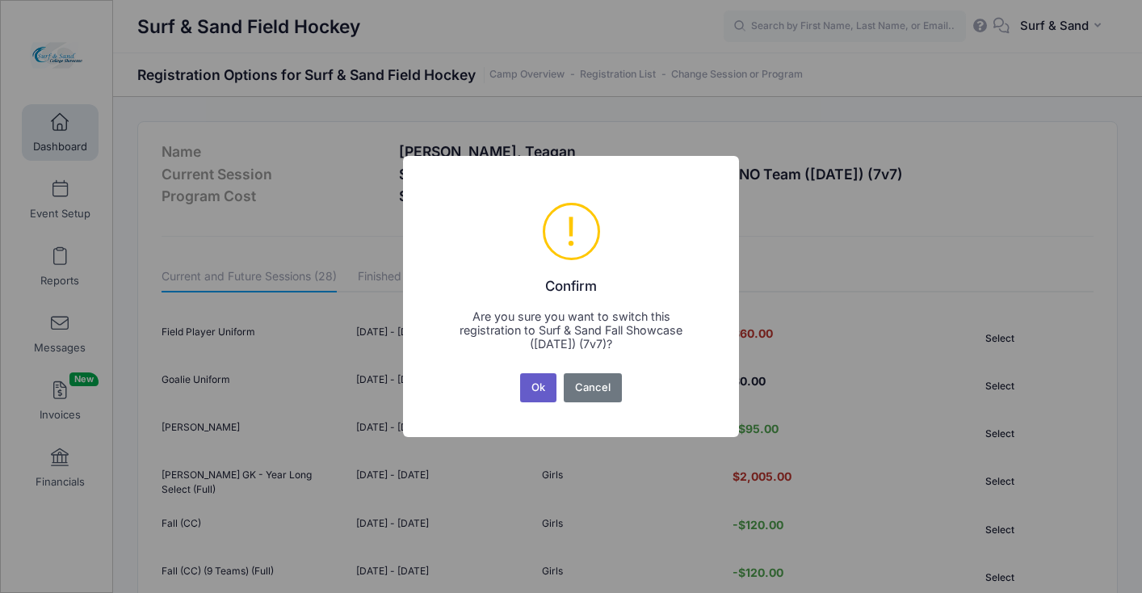
click at [540, 394] on button "Ok" at bounding box center [538, 387] width 37 height 29
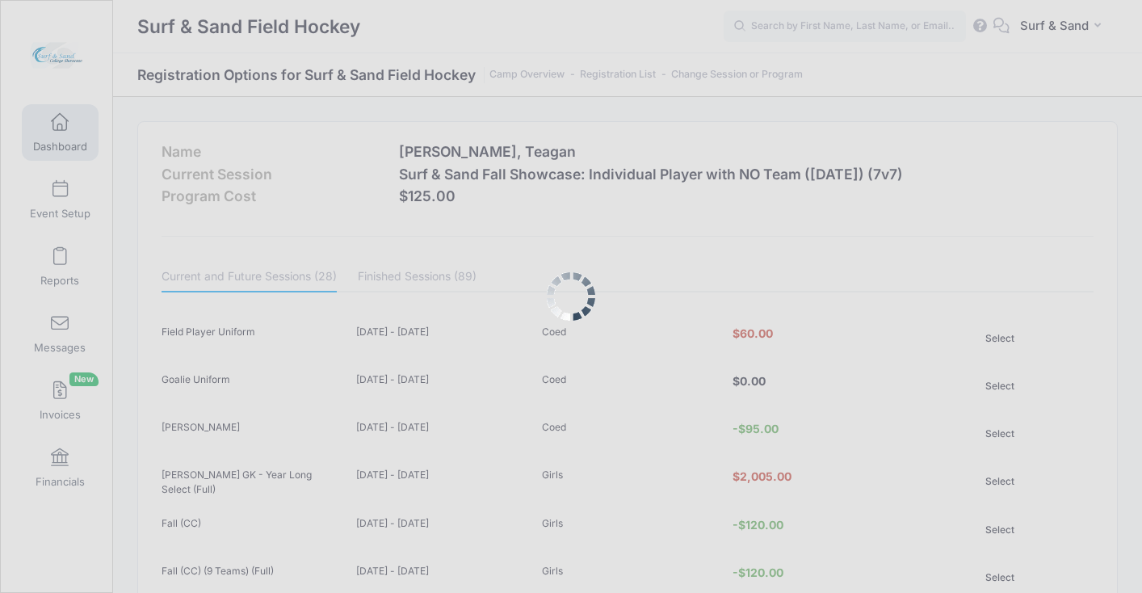
scroll to position [1263, 0]
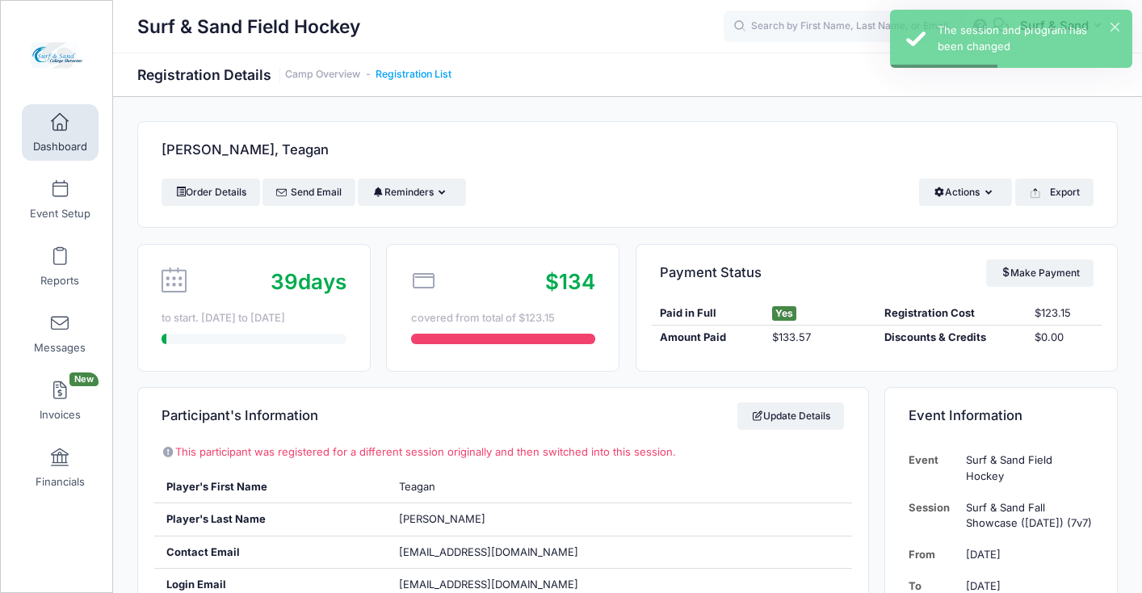
click at [437, 74] on link "Registration List" at bounding box center [414, 75] width 76 height 12
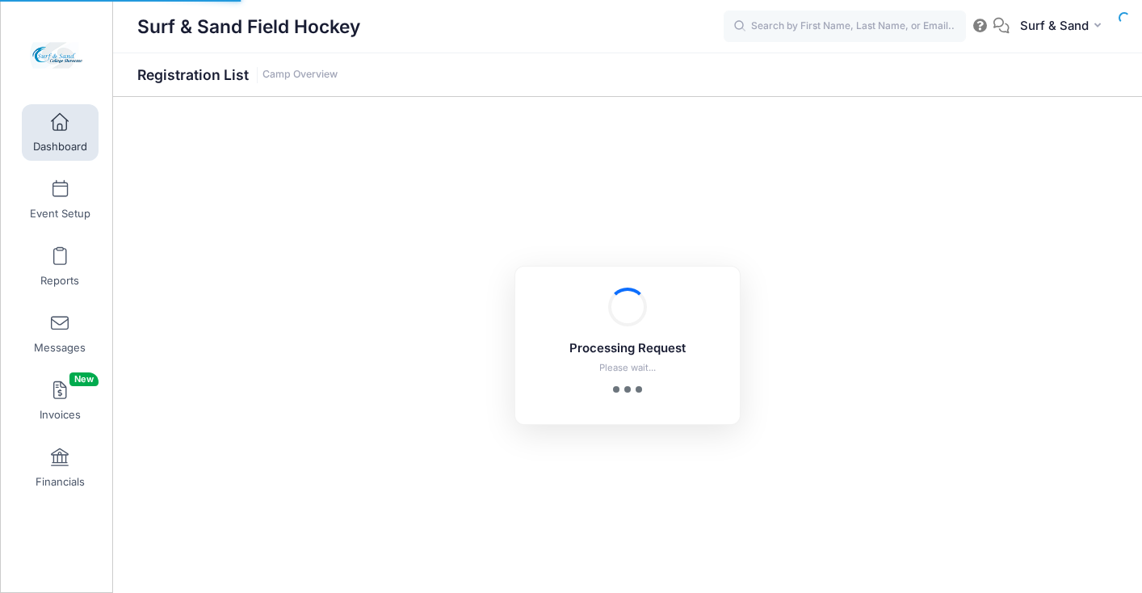
select select "10"
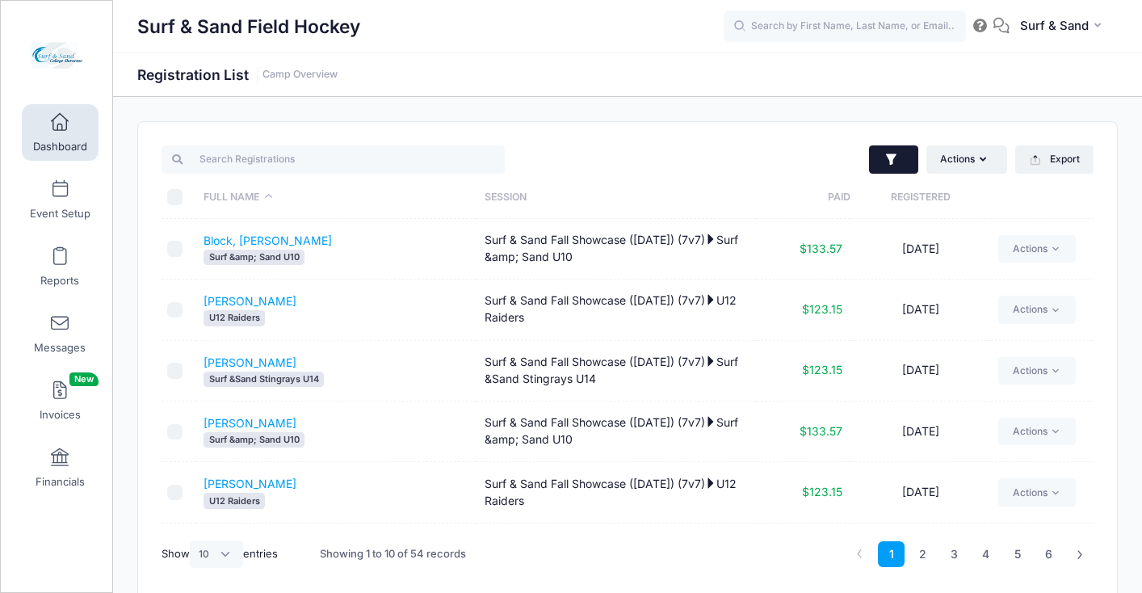
click at [910, 158] on button "button" at bounding box center [893, 159] width 49 height 29
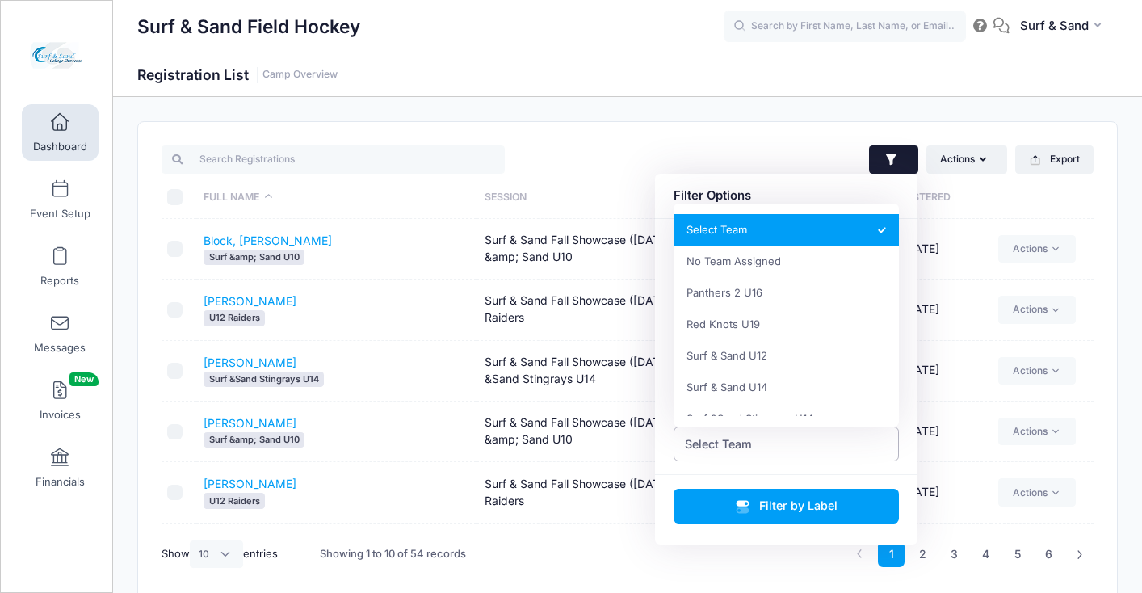
click at [771, 436] on span "Select Team" at bounding box center [787, 443] width 226 height 35
select select "0_cn-no-team"
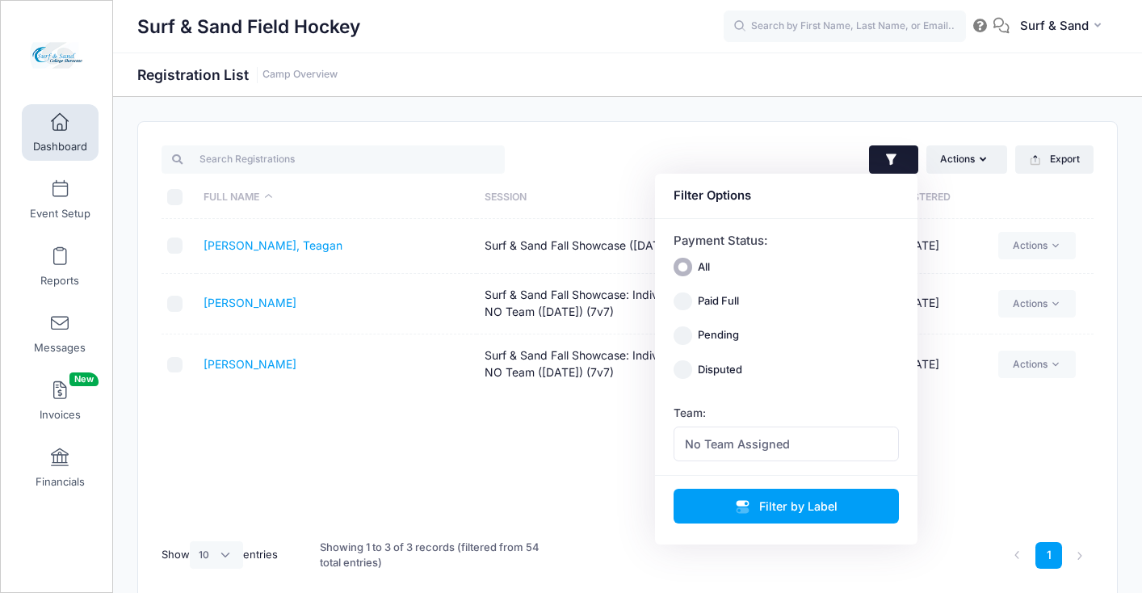
click at [243, 374] on td "[PERSON_NAME]" at bounding box center [336, 364] width 280 height 60
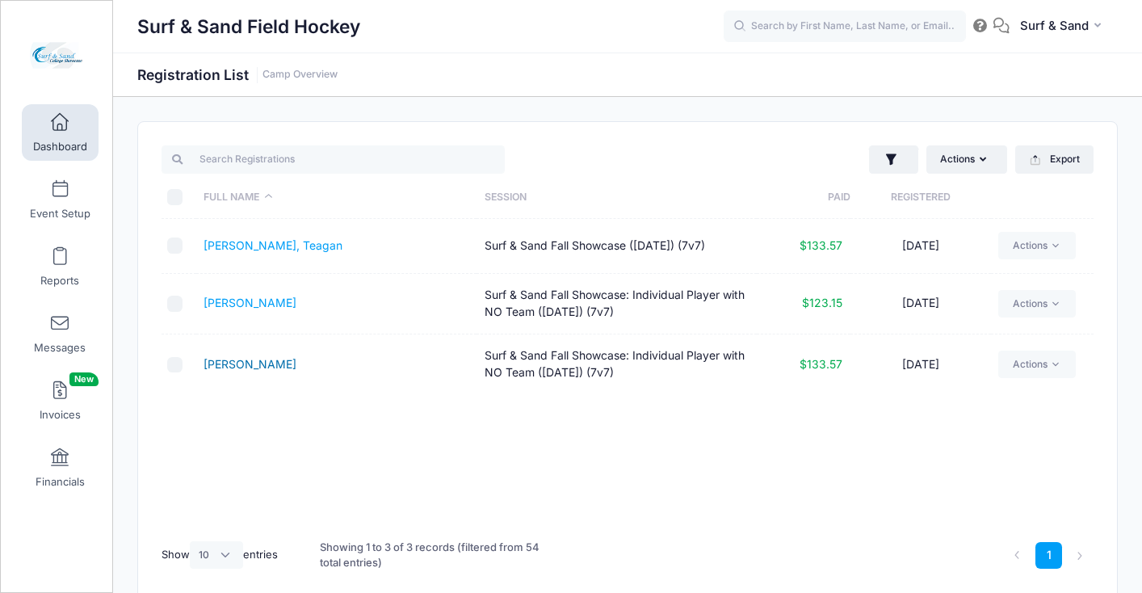
click at [243, 370] on link "Leibfried, Ella" at bounding box center [250, 364] width 93 height 14
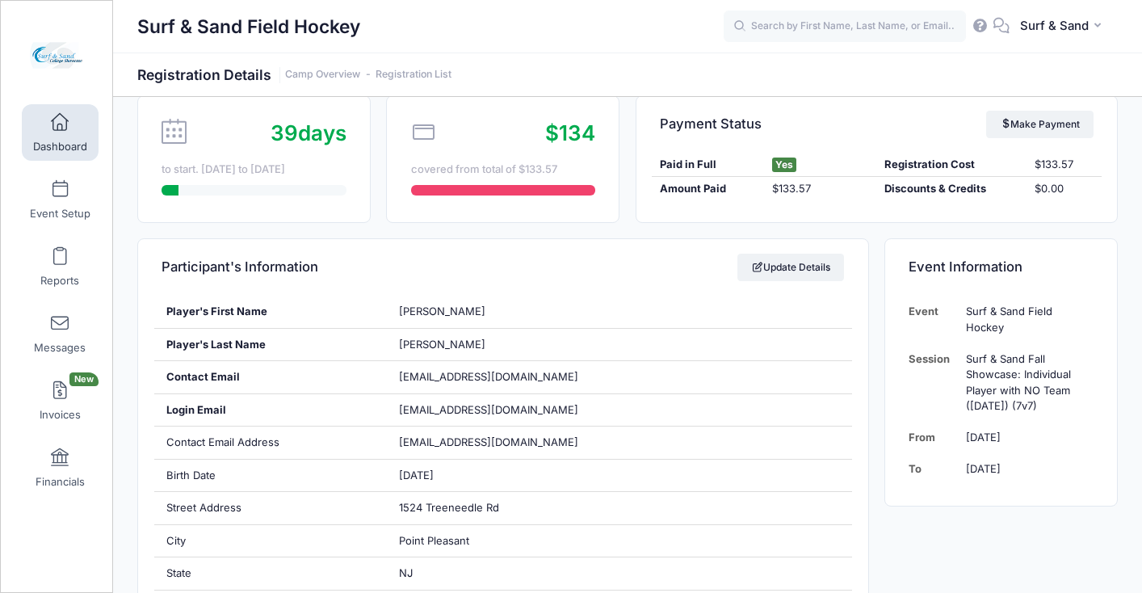
scroll to position [26, 0]
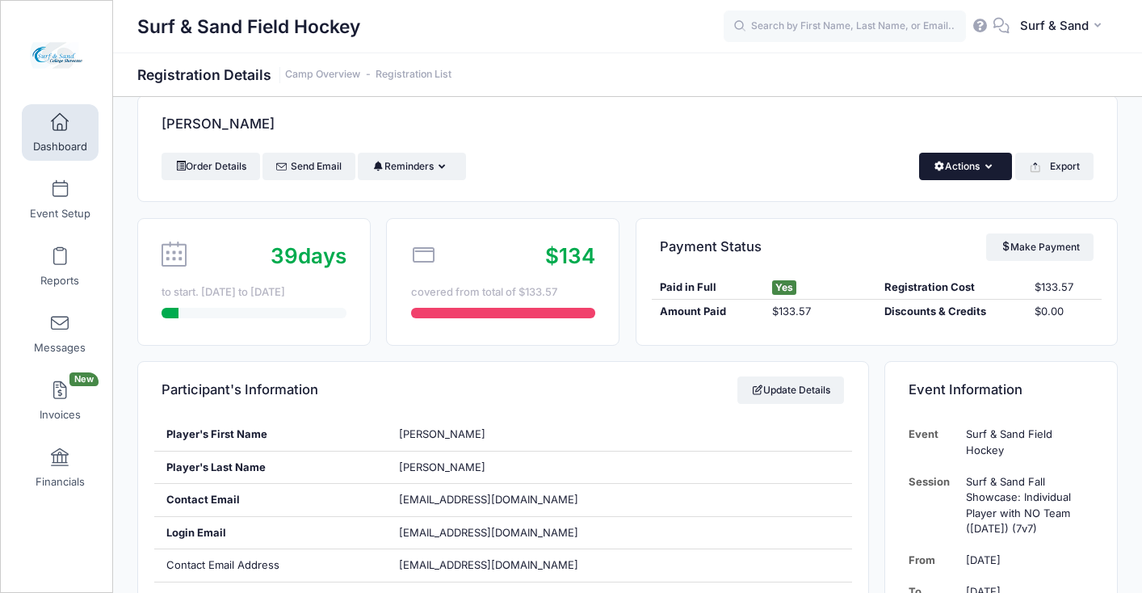
click at [970, 172] on button "Actions" at bounding box center [965, 166] width 93 height 27
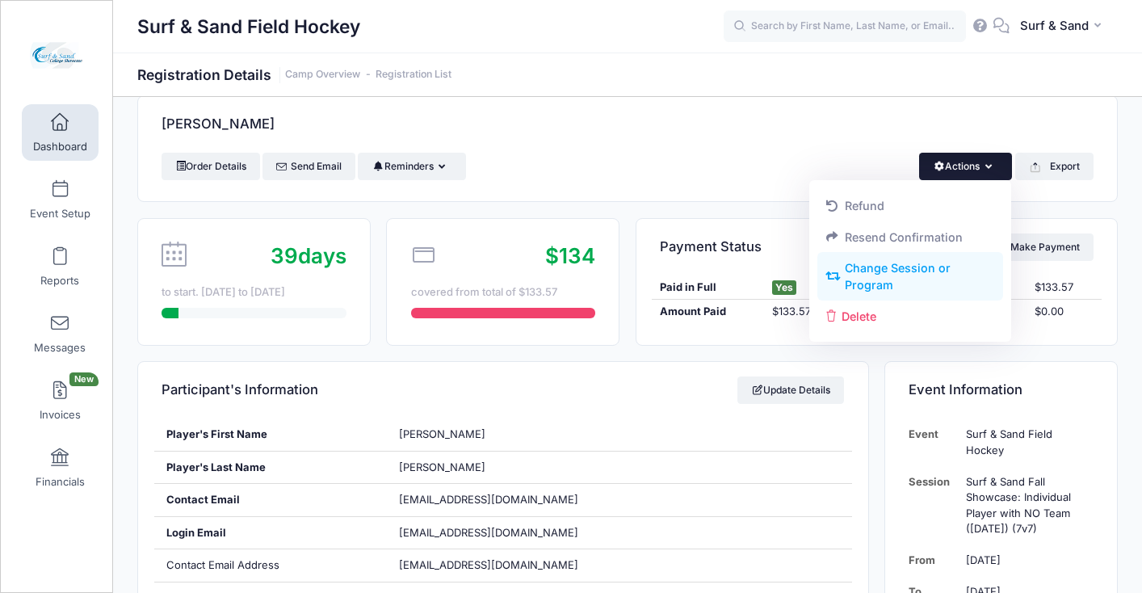
click at [915, 271] on link "Change Session or Program" at bounding box center [910, 277] width 187 height 48
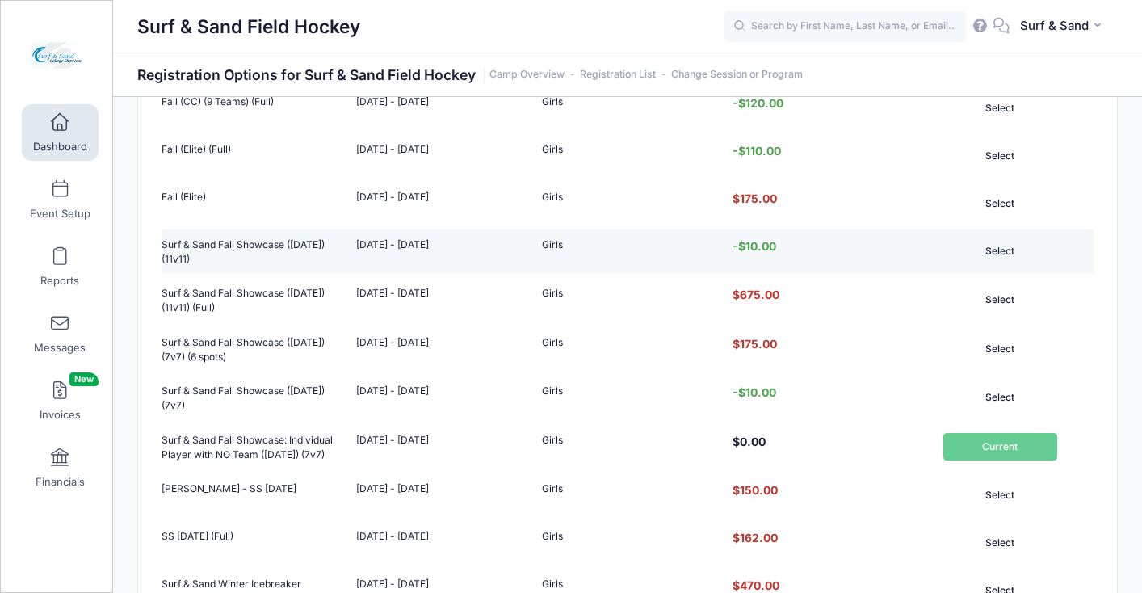
scroll to position [552, 0]
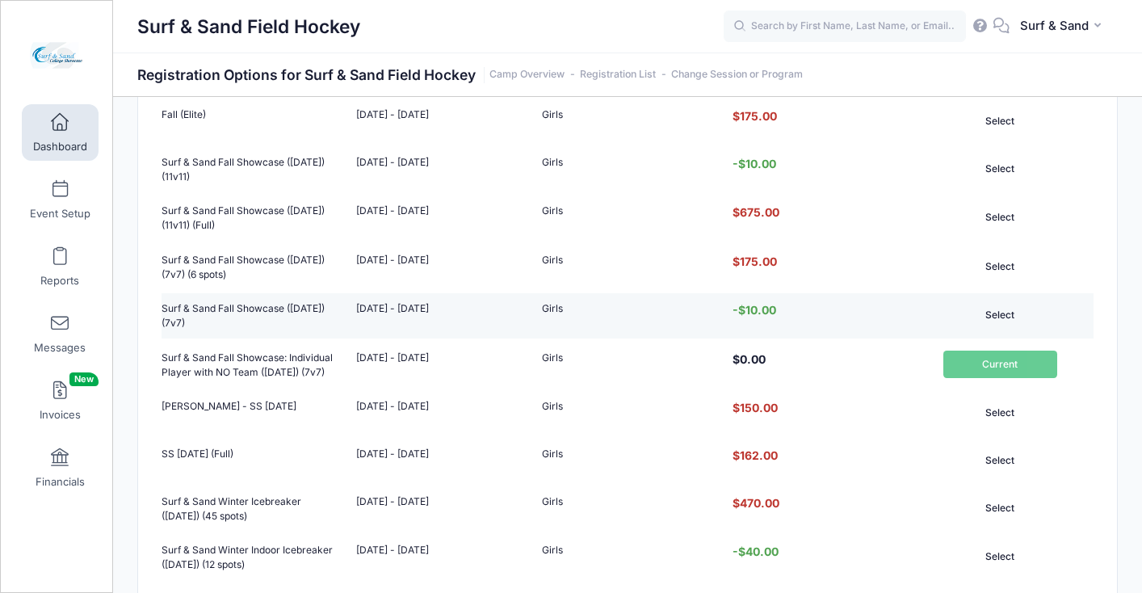
click at [1003, 329] on button "Select" at bounding box center [1000, 314] width 114 height 27
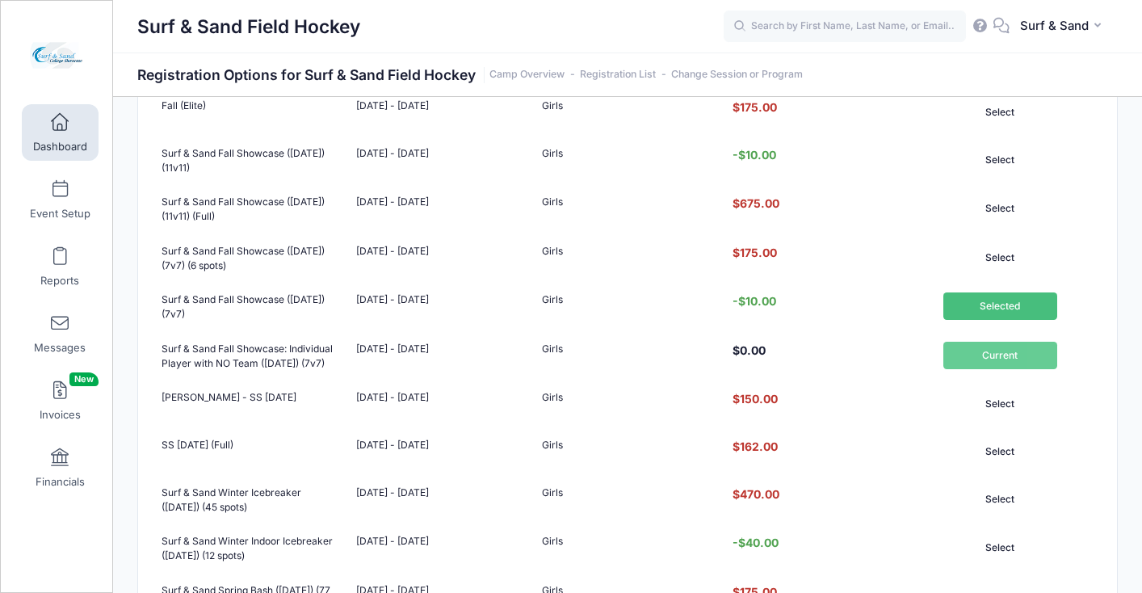
scroll to position [1263, 0]
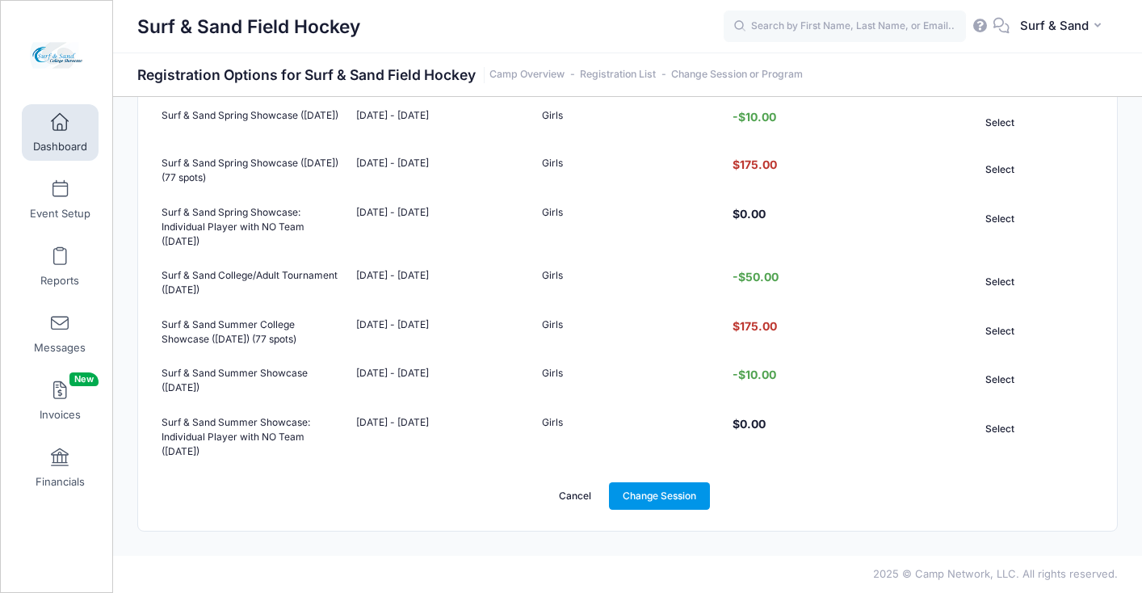
click at [653, 490] on link "Change Session" at bounding box center [660, 495] width 102 height 27
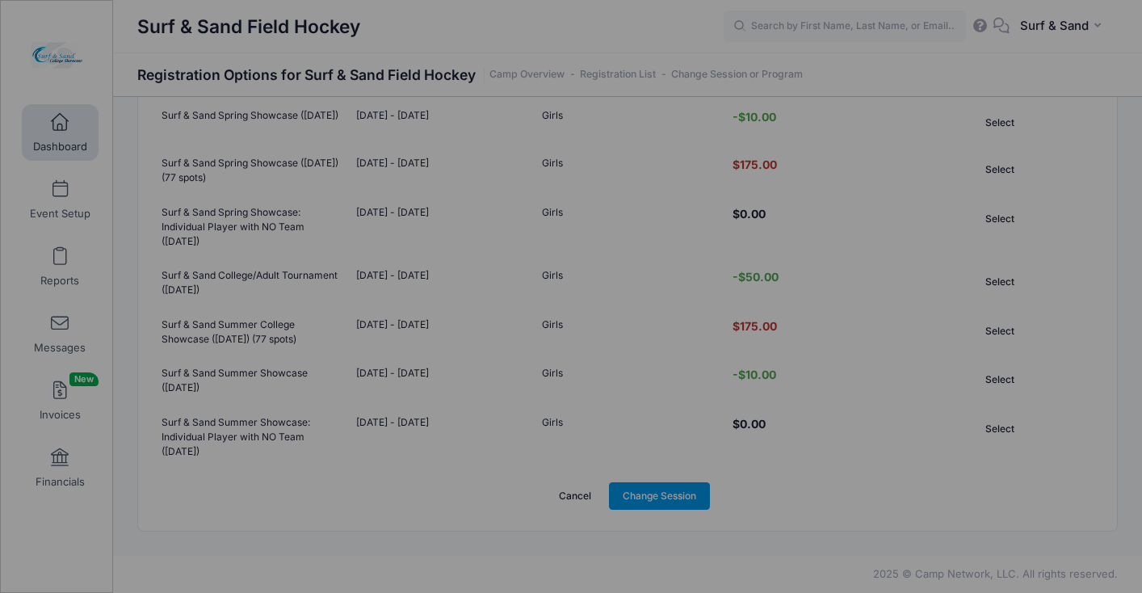
scroll to position [0, 0]
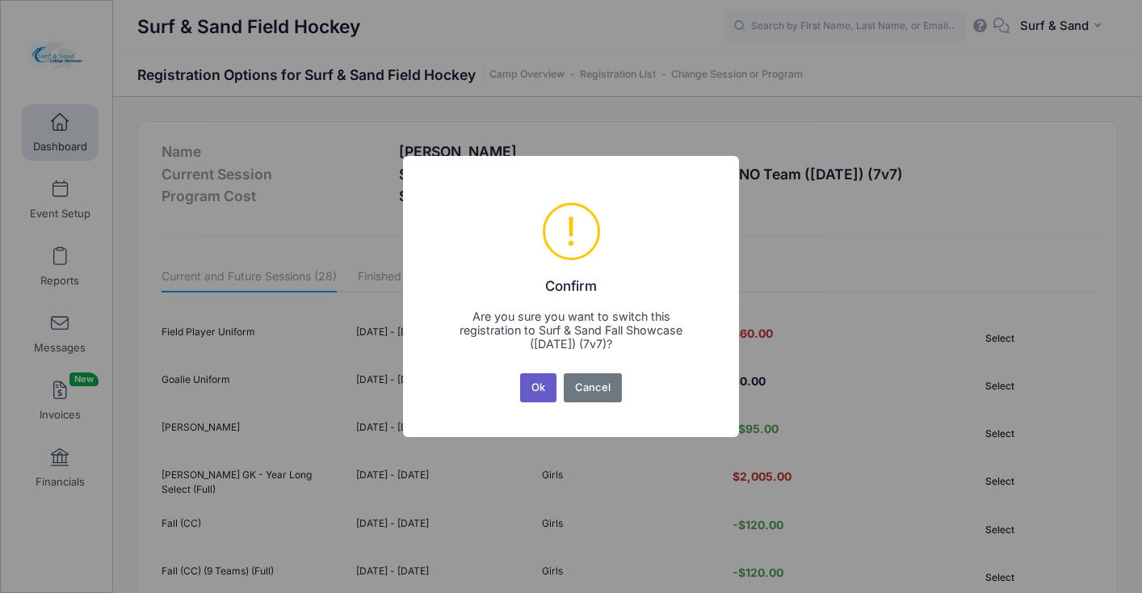
click at [543, 394] on button "Ok" at bounding box center [538, 387] width 37 height 29
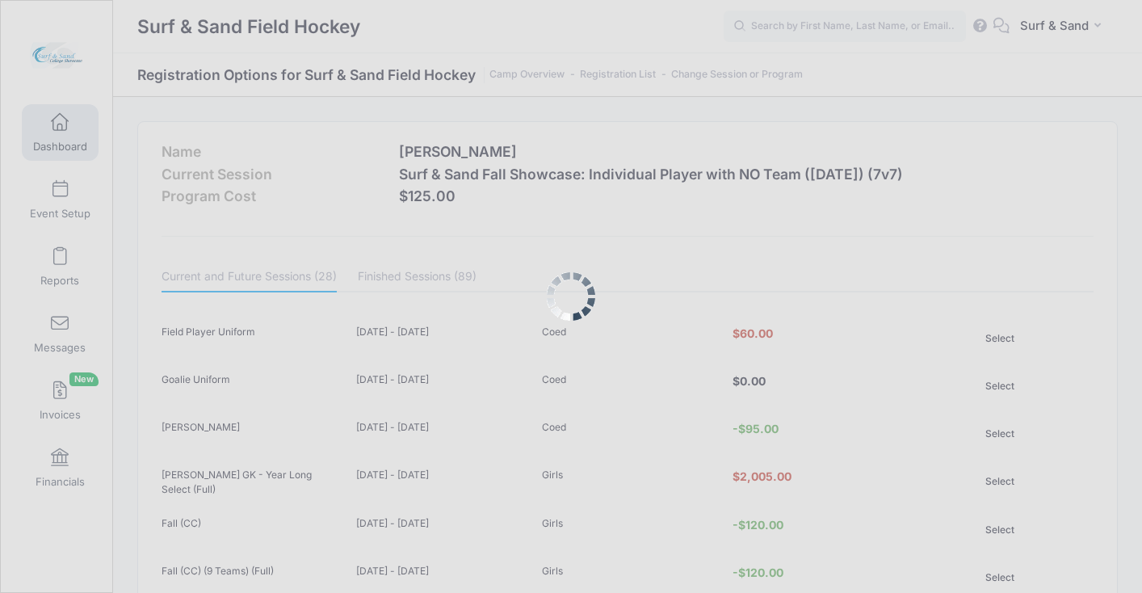
scroll to position [1263, 0]
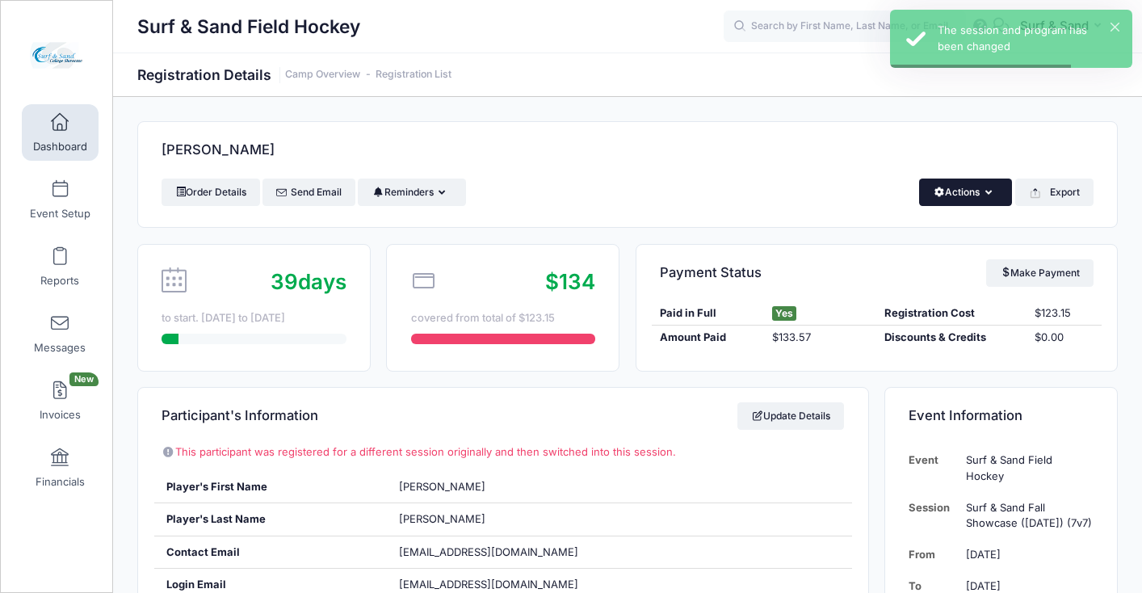
click at [962, 187] on button "Actions" at bounding box center [965, 192] width 93 height 27
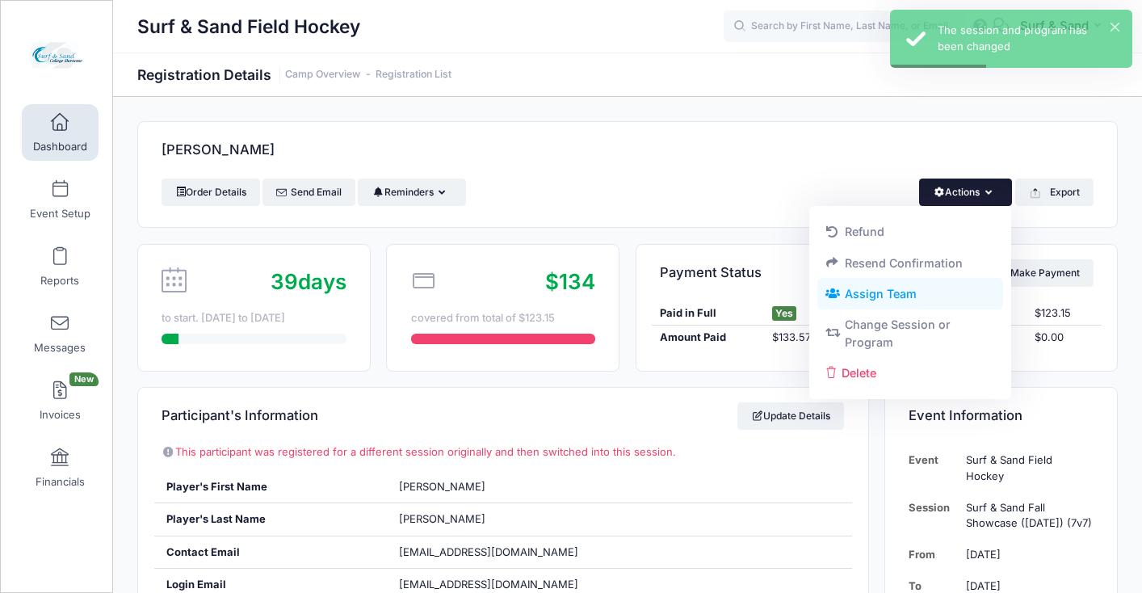
click at [870, 297] on link "Assign Team" at bounding box center [910, 294] width 187 height 31
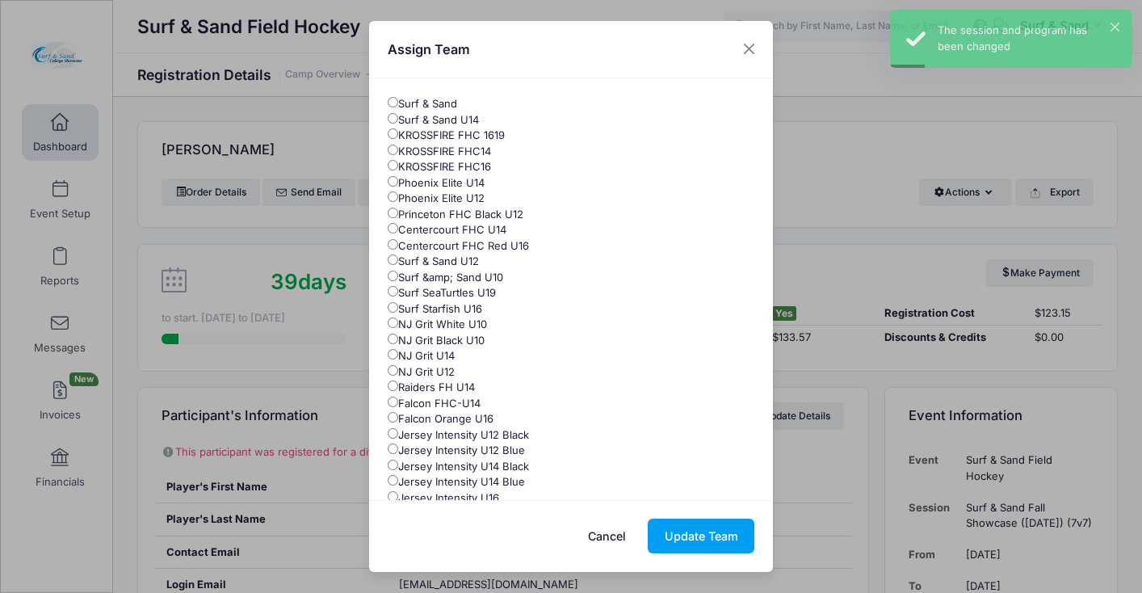
scroll to position [151, 0]
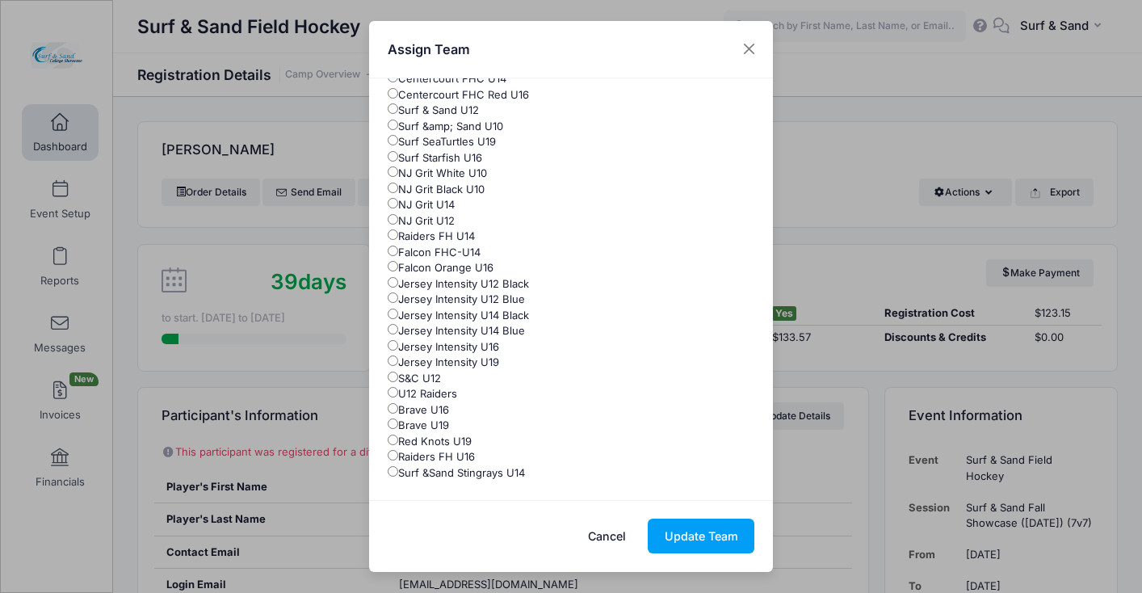
click at [475, 481] on label "Surf &Sand Stingrays U14" at bounding box center [456, 473] width 137 height 16
click at [398, 477] on input "Surf &Sand Stingrays U14" at bounding box center [393, 471] width 11 height 11
radio input "true"
click at [702, 535] on button "Update Team" at bounding box center [701, 536] width 107 height 35
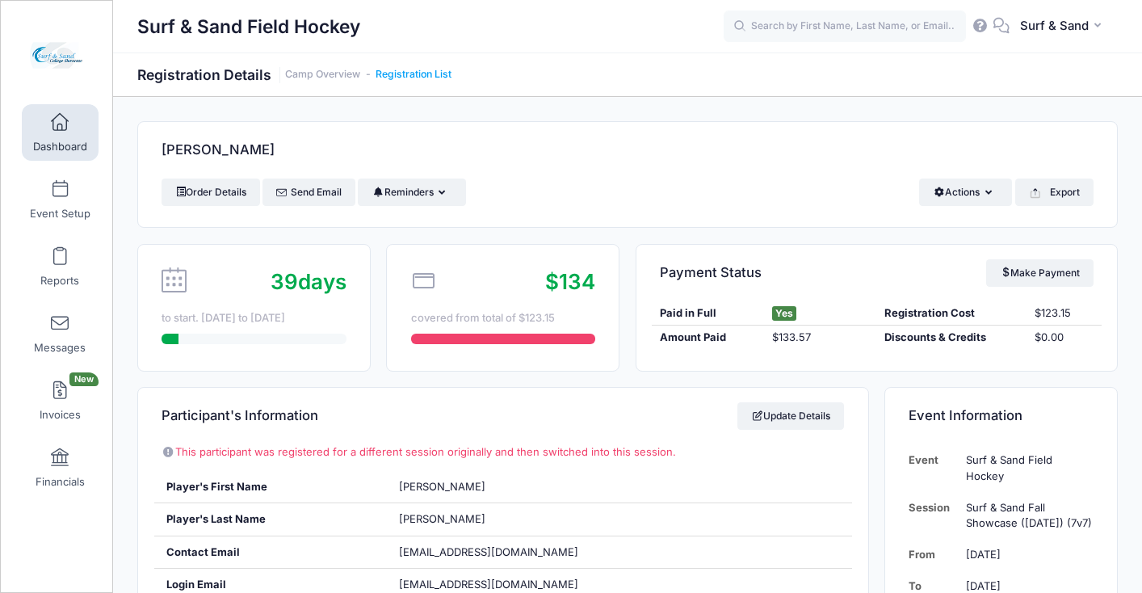
click at [422, 75] on link "Registration List" at bounding box center [414, 75] width 76 height 12
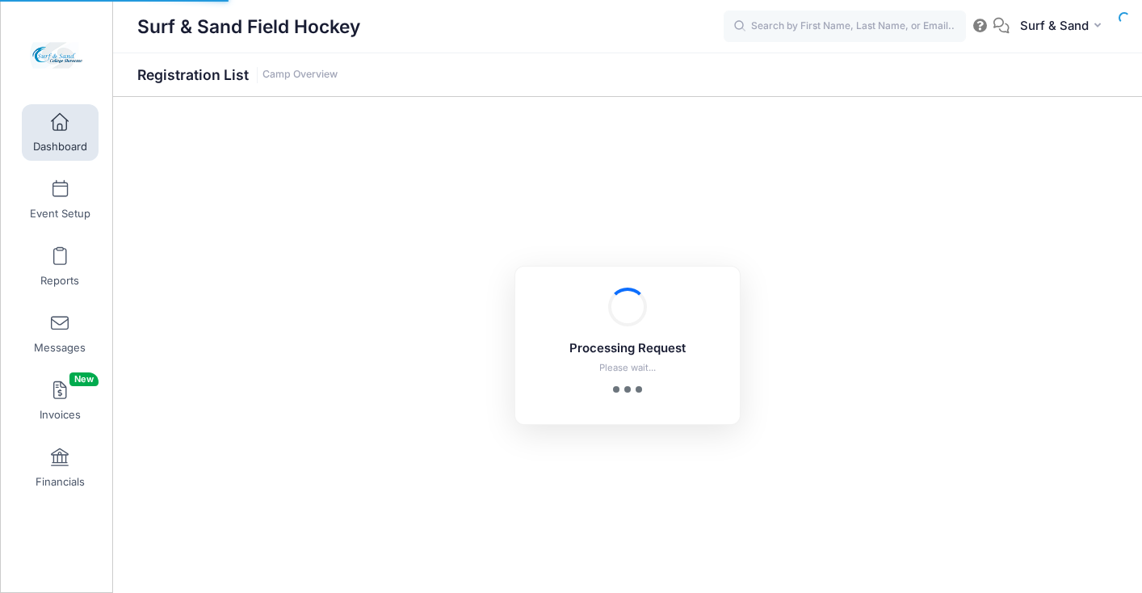
select select "10"
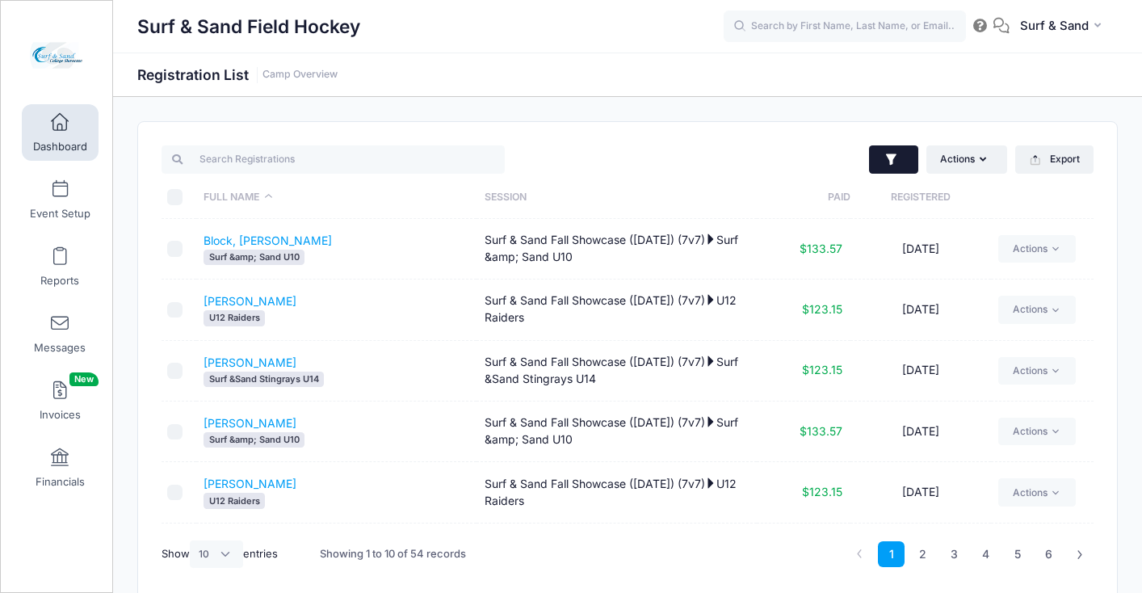
click at [899, 152] on button "button" at bounding box center [893, 159] width 49 height 29
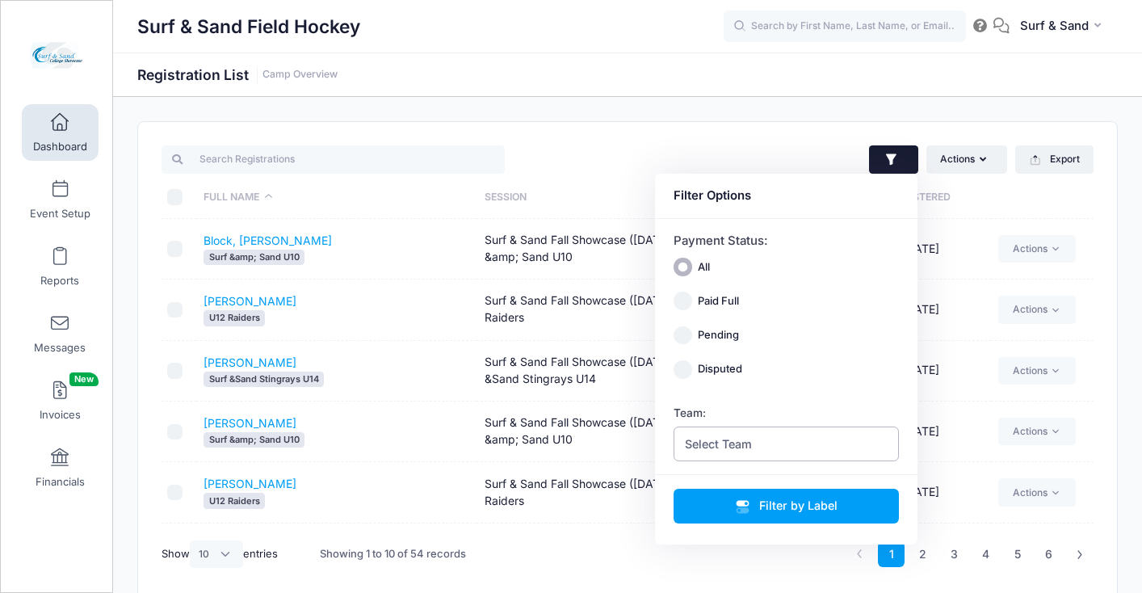
click at [821, 429] on span "Select Team" at bounding box center [787, 443] width 226 height 35
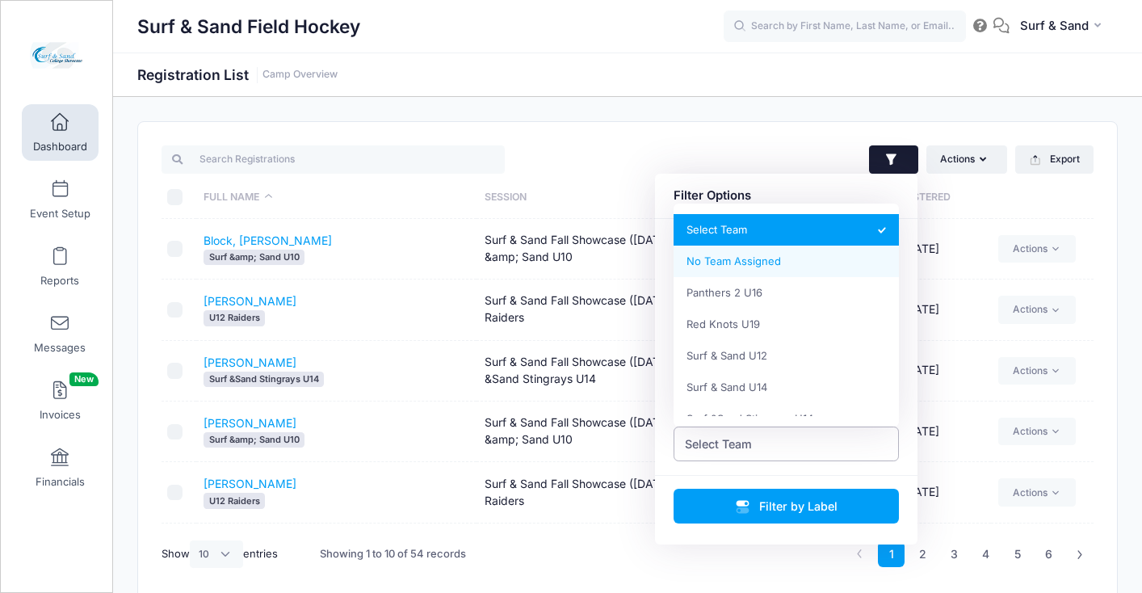
select select "0_cn-no-team"
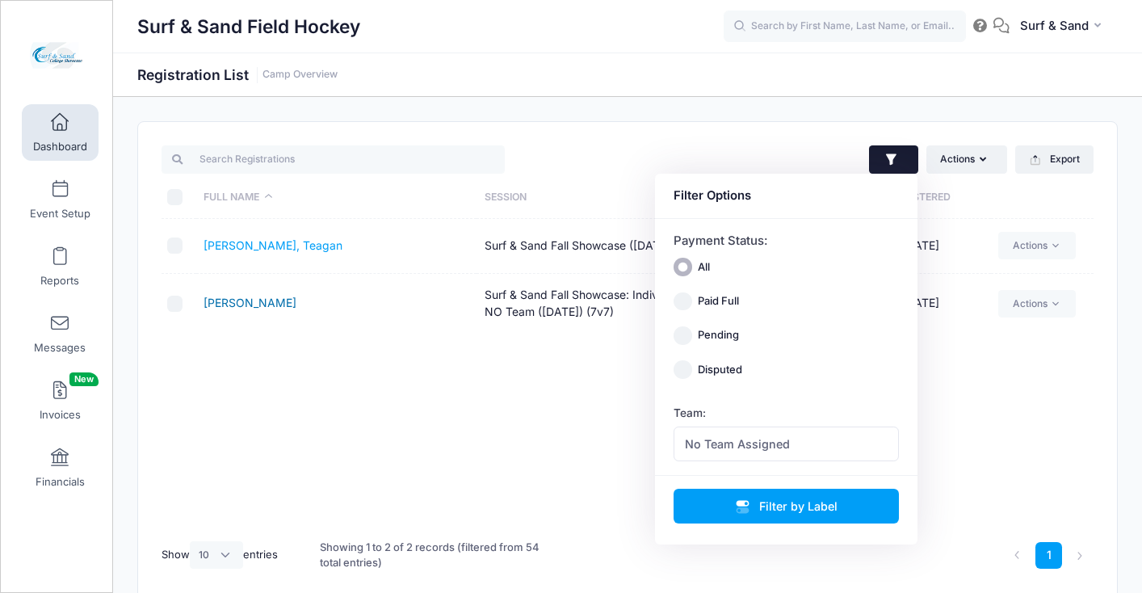
click at [266, 304] on link "Edwards, Zinnia" at bounding box center [250, 303] width 93 height 14
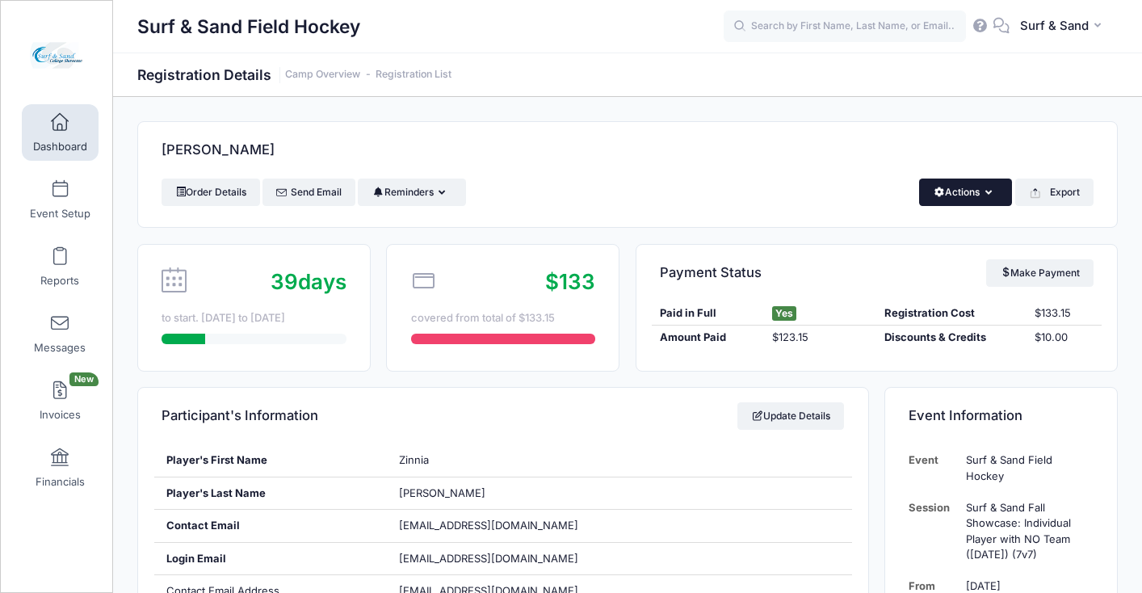
click at [989, 188] on button "Actions" at bounding box center [965, 192] width 93 height 27
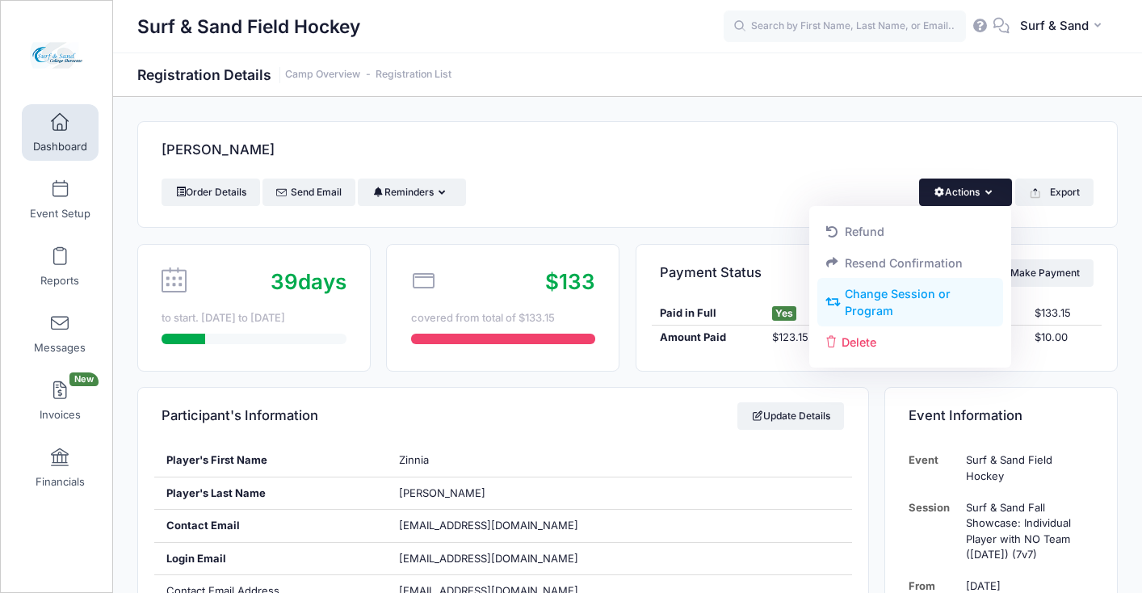
click at [903, 302] on link "Change Session or Program" at bounding box center [910, 303] width 187 height 48
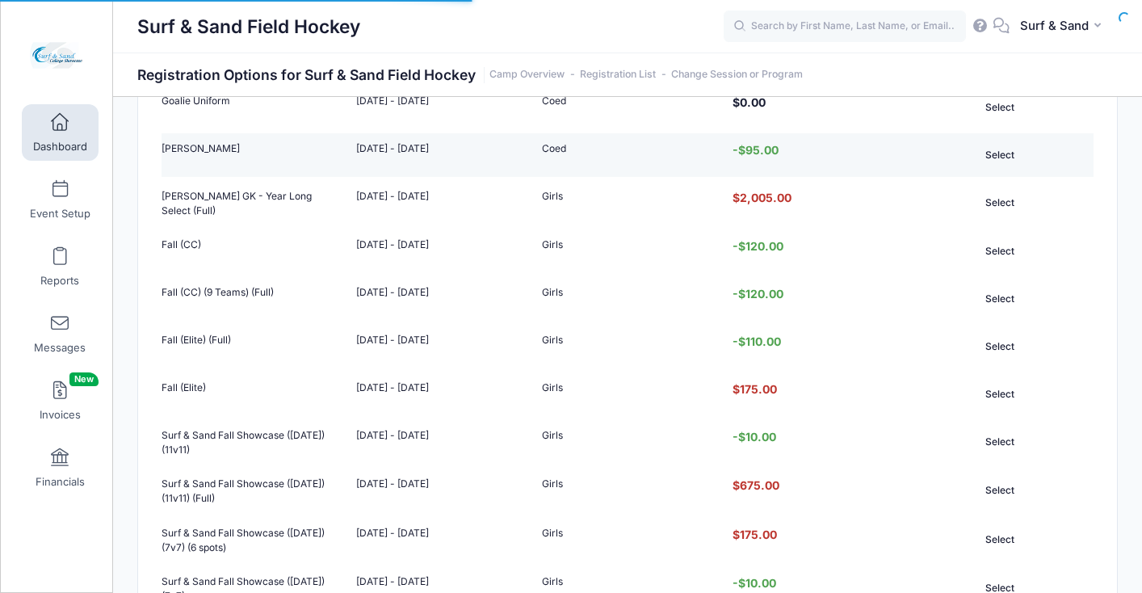
scroll to position [727, 0]
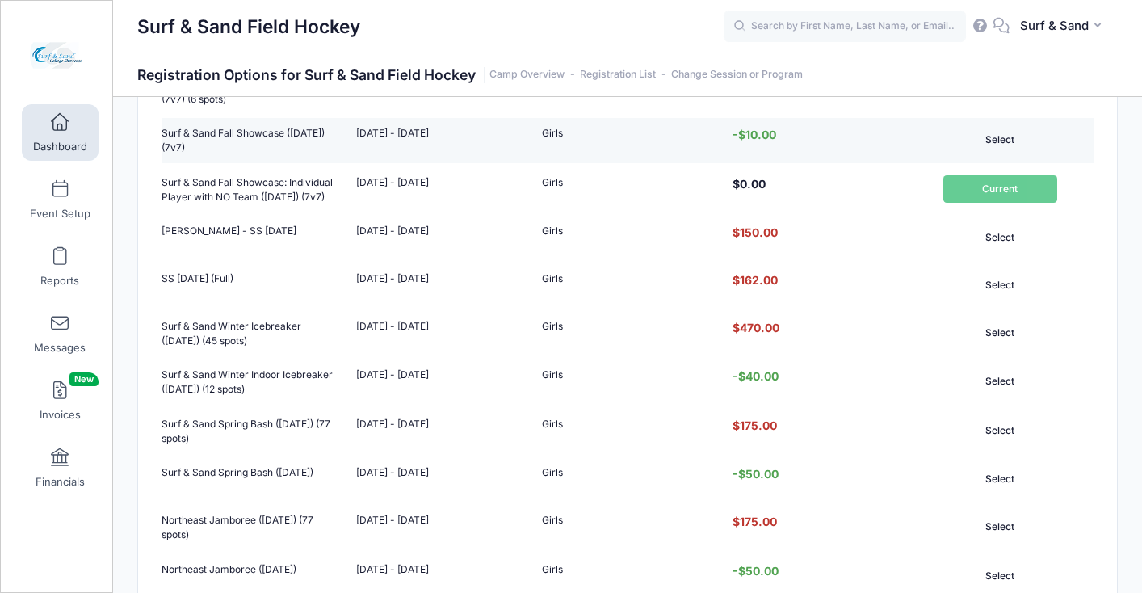
click at [985, 153] on button "Select" at bounding box center [1000, 139] width 114 height 27
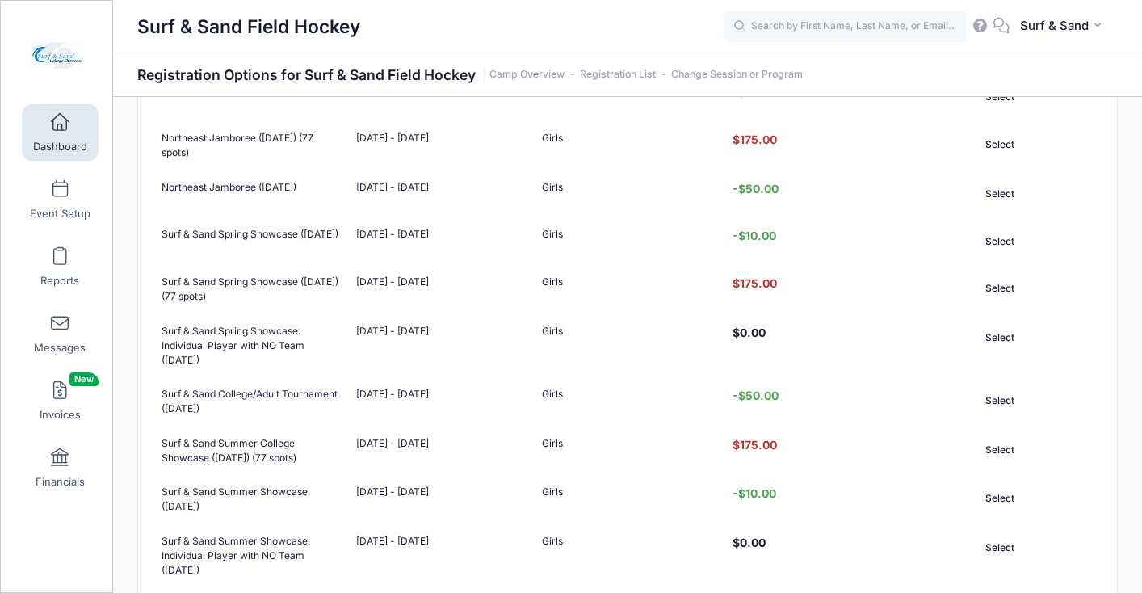
scroll to position [1263, 0]
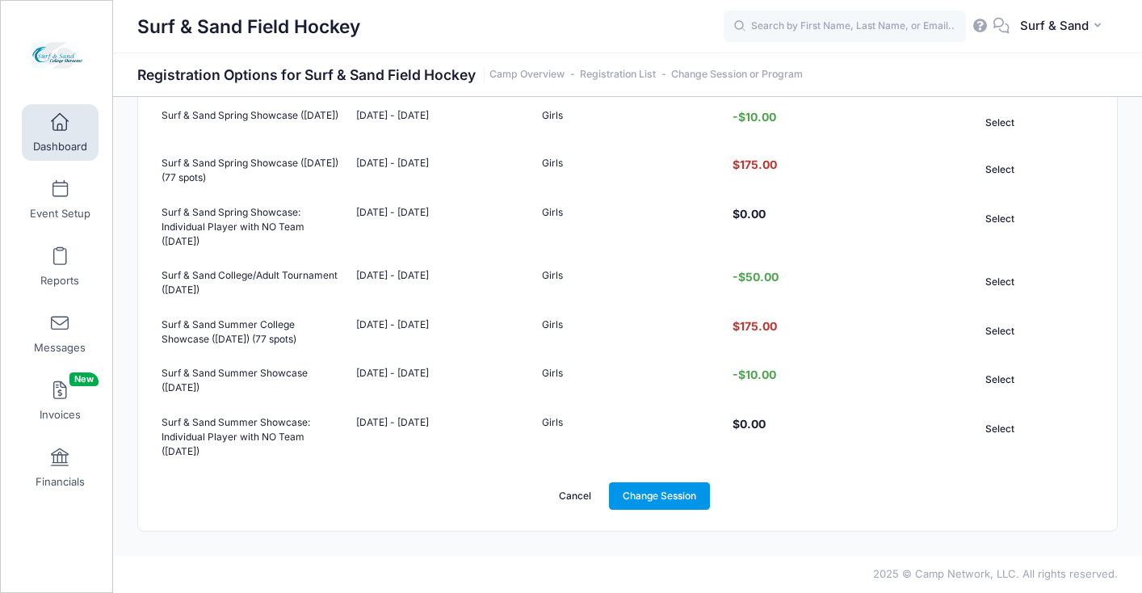
click at [645, 506] on link "Change Session" at bounding box center [660, 495] width 102 height 27
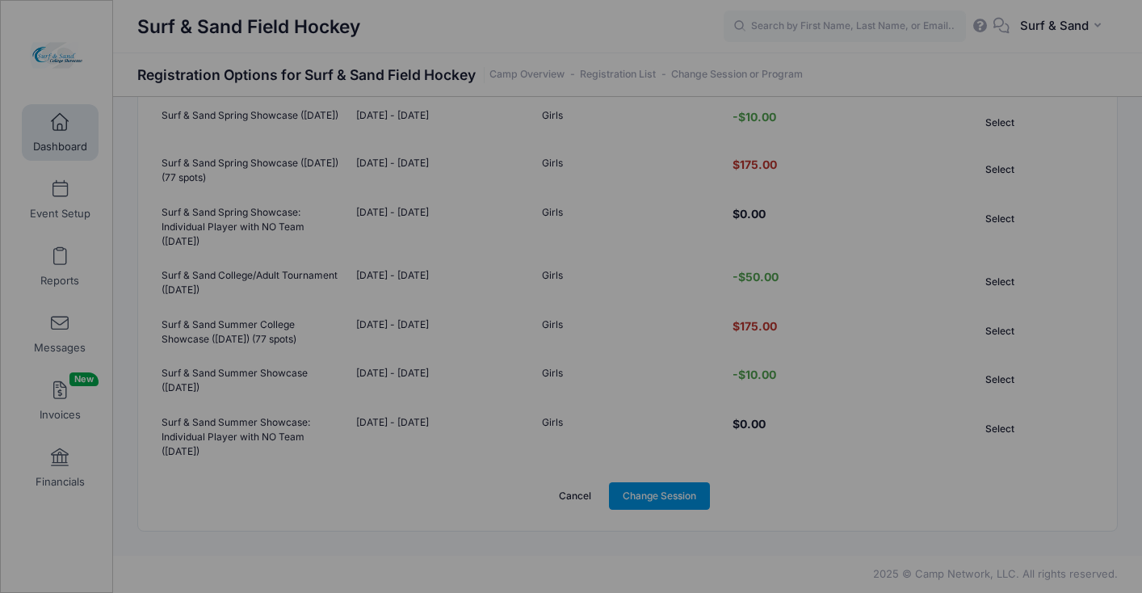
scroll to position [0, 0]
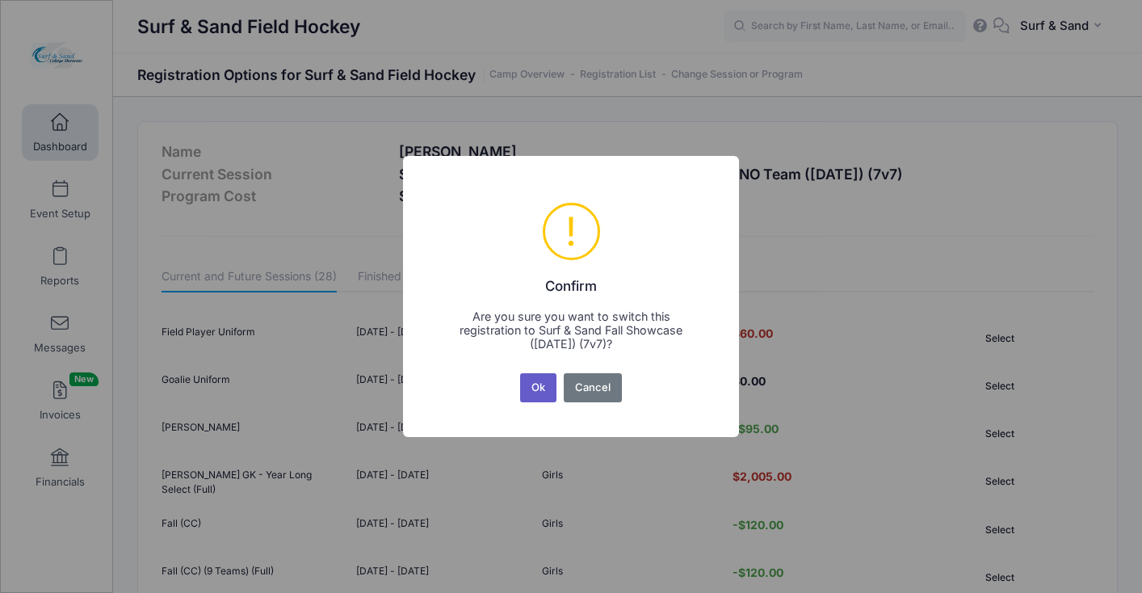
click at [547, 396] on button "Ok" at bounding box center [538, 387] width 37 height 29
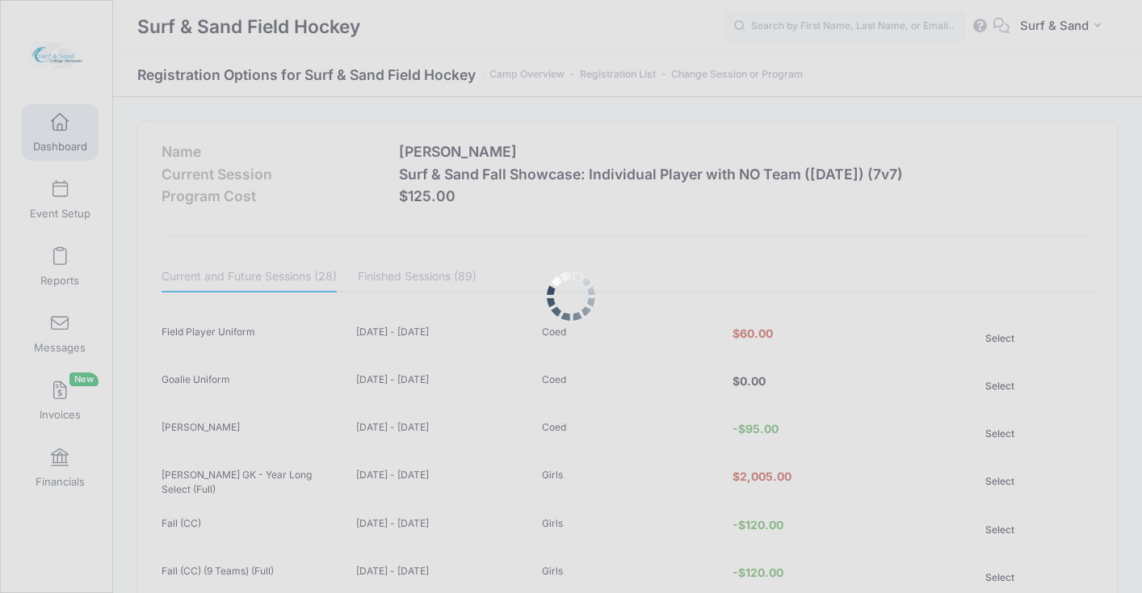
scroll to position [1263, 0]
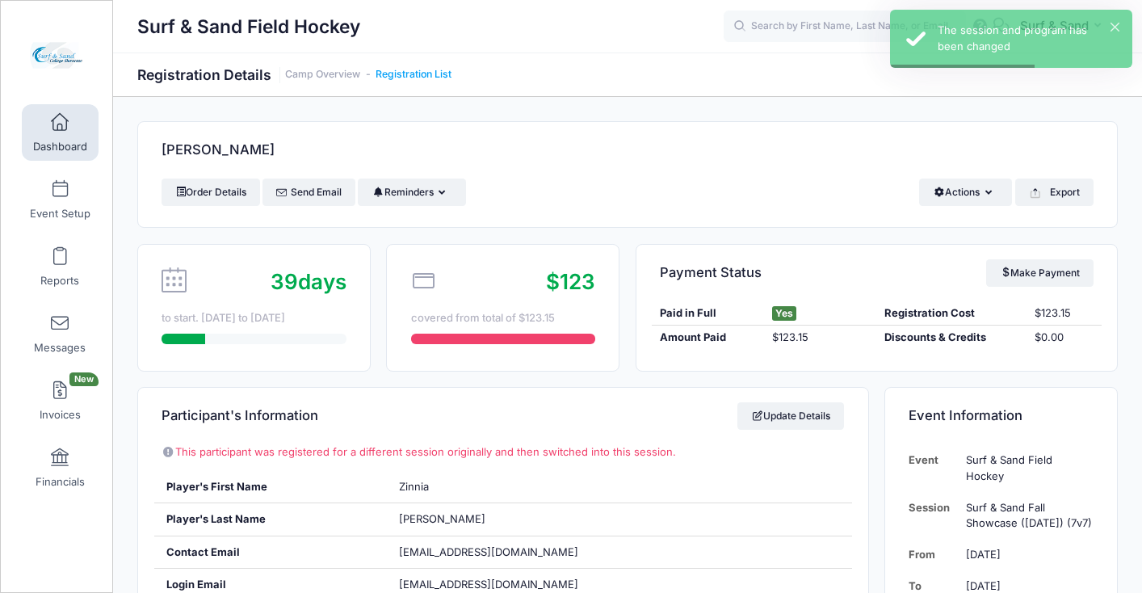
click at [442, 78] on link "Registration List" at bounding box center [414, 75] width 76 height 12
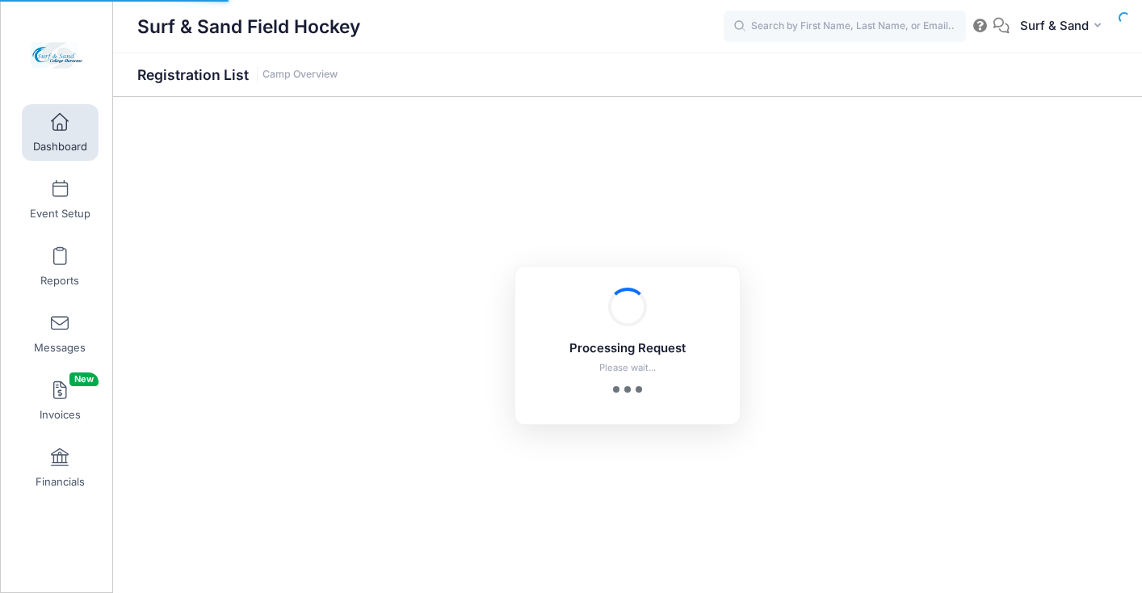
select select "10"
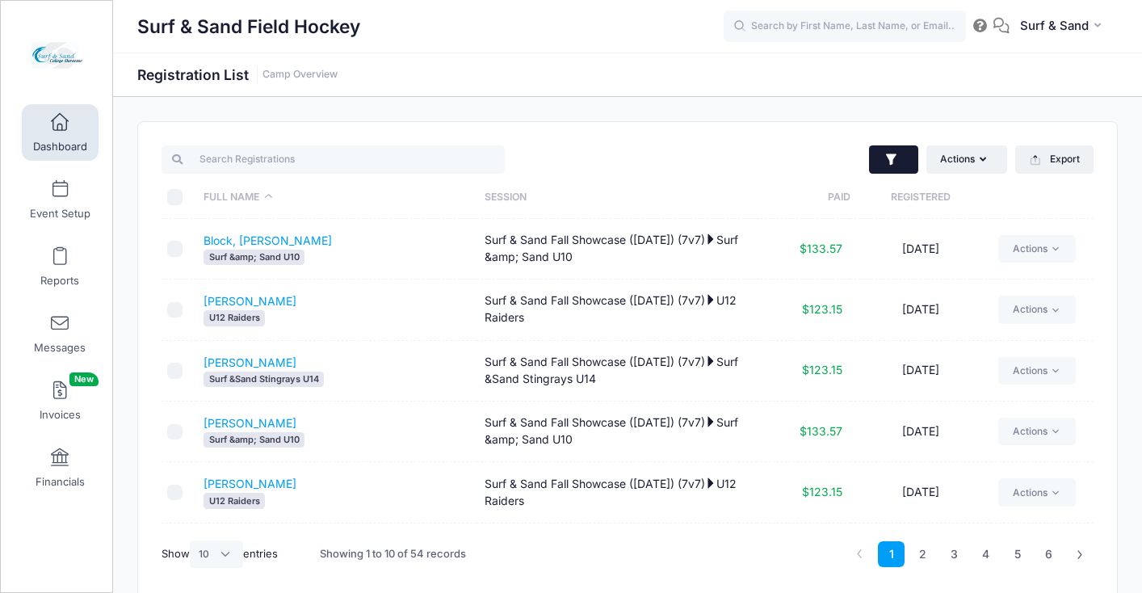
click at [901, 154] on button "button" at bounding box center [893, 159] width 49 height 29
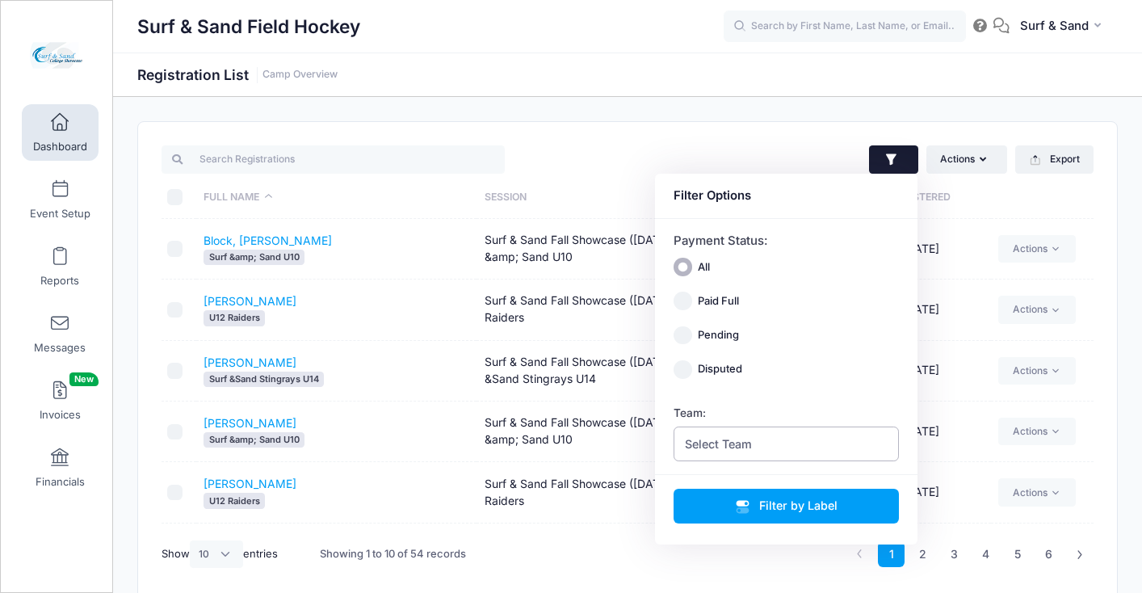
click at [721, 447] on span "Select Team" at bounding box center [718, 443] width 67 height 17
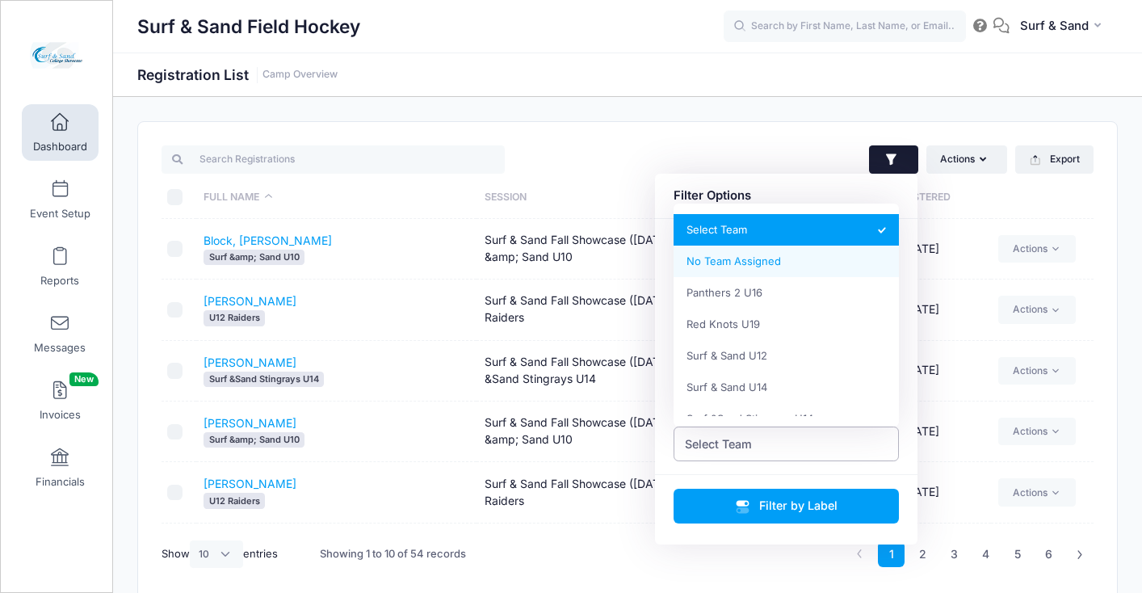
select select "0_cn-no-team"
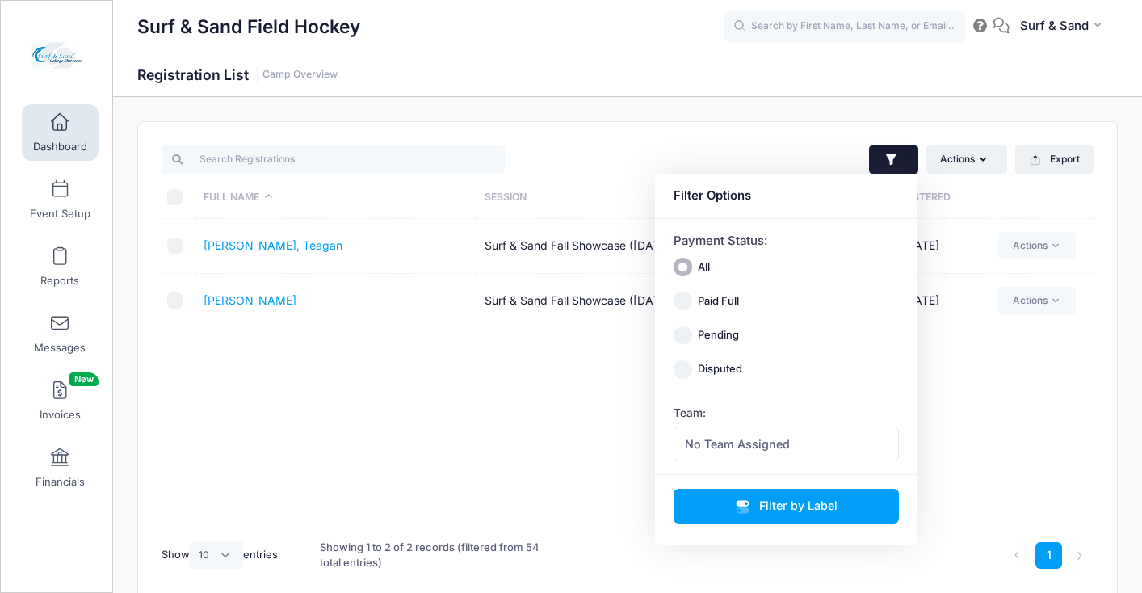
click at [326, 328] on div "Full Name Session Paid Registered [PERSON_NAME], Teagan Surf & Sand Fall Showca…" at bounding box center [628, 374] width 932 height 310
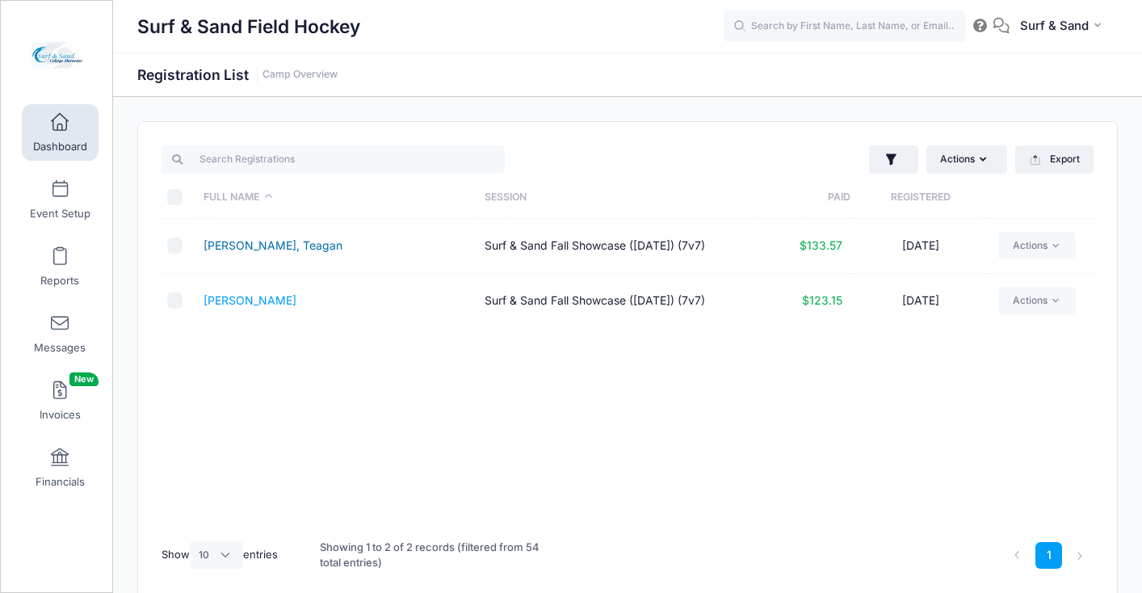
click at [292, 252] on link "[PERSON_NAME], Teagan" at bounding box center [273, 245] width 139 height 14
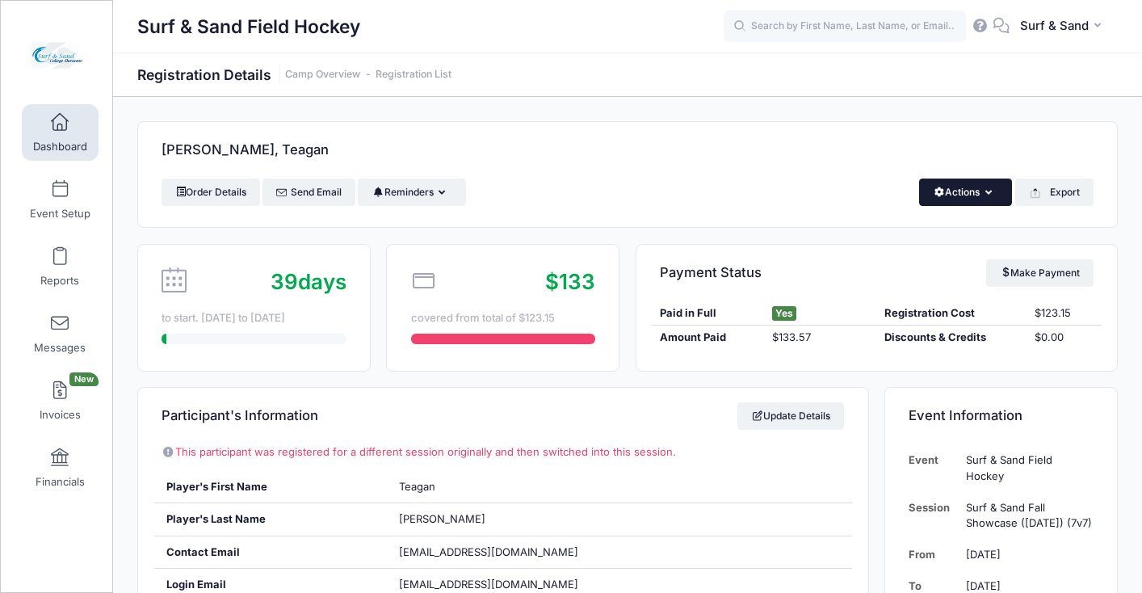
click at [981, 192] on button "Actions" at bounding box center [965, 192] width 93 height 27
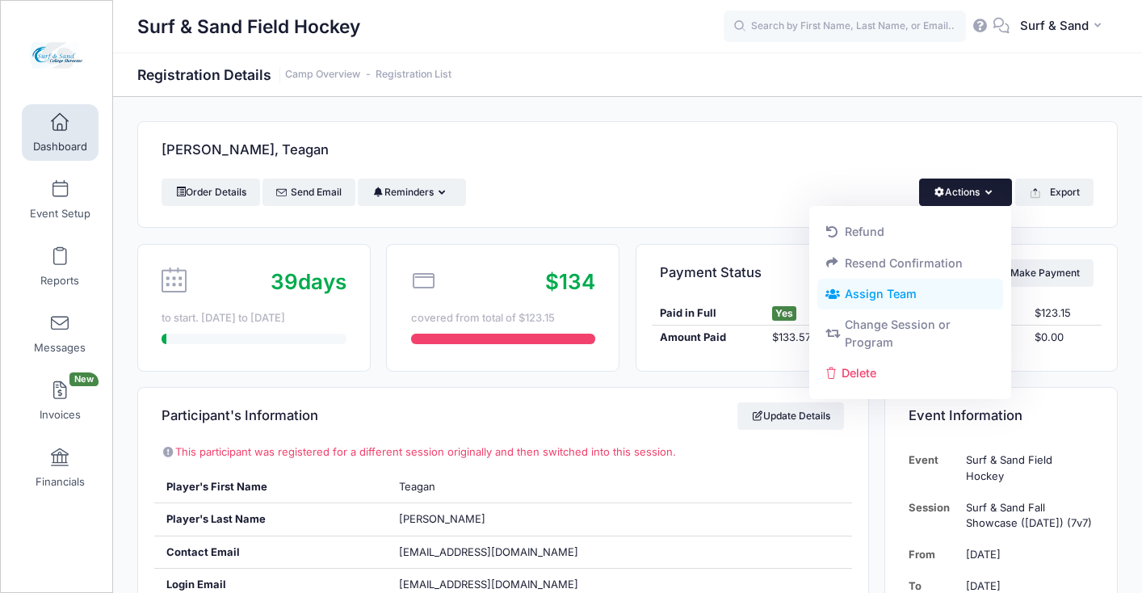
click at [923, 288] on link "Assign Team" at bounding box center [910, 294] width 187 height 31
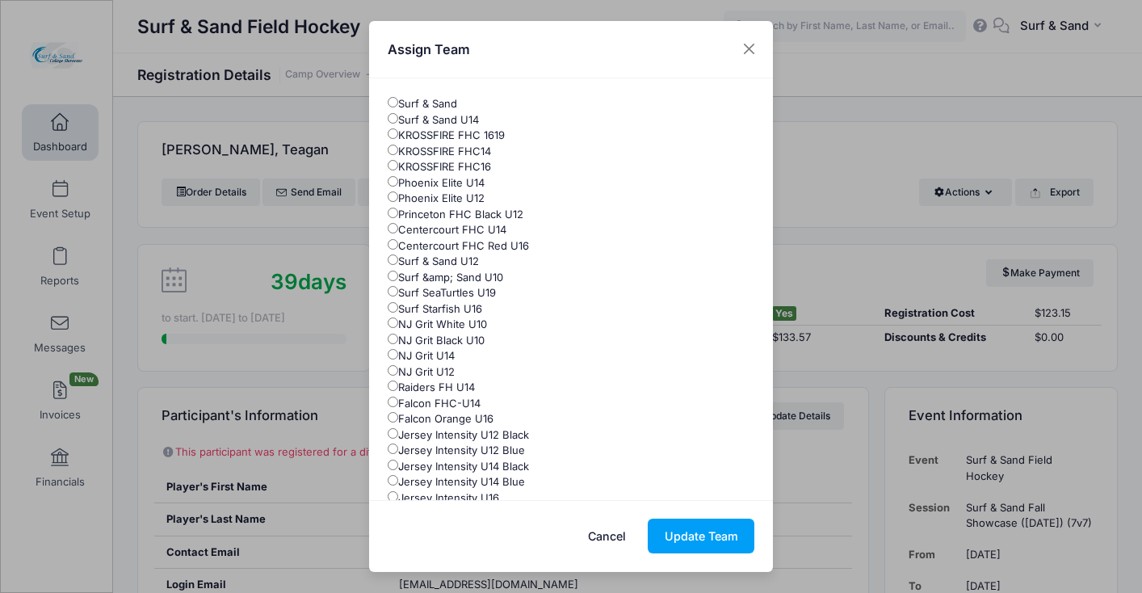
scroll to position [151, 0]
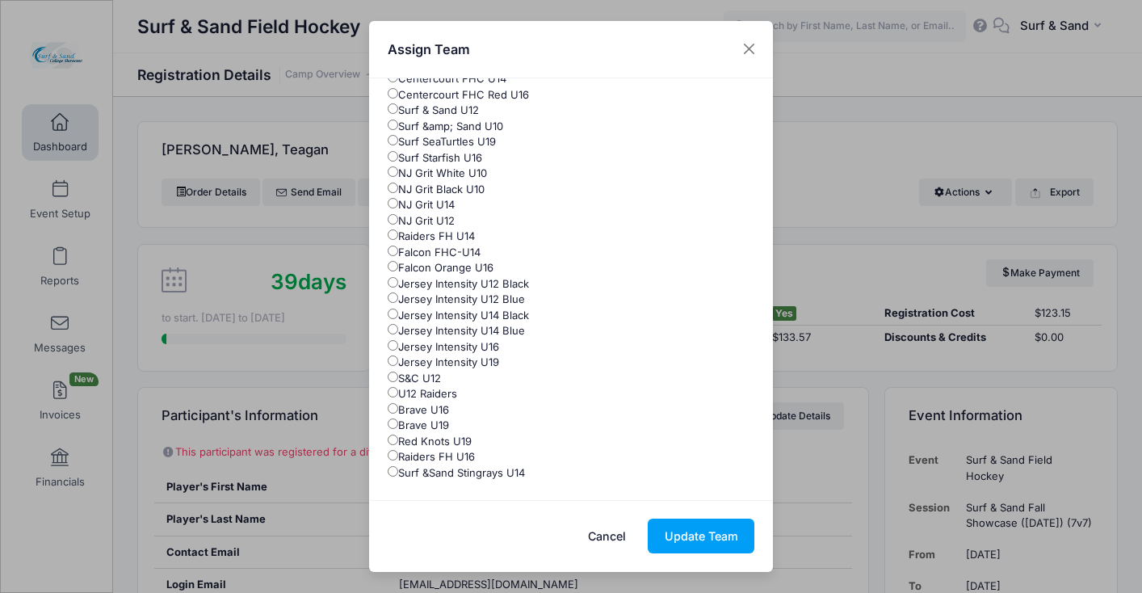
click at [479, 473] on label "Surf &Sand Stingrays U14" at bounding box center [456, 473] width 137 height 16
click at [398, 473] on input "Surf &Sand Stingrays U14" at bounding box center [393, 471] width 11 height 11
radio input "true"
click at [735, 545] on button "Update Team" at bounding box center [701, 536] width 107 height 35
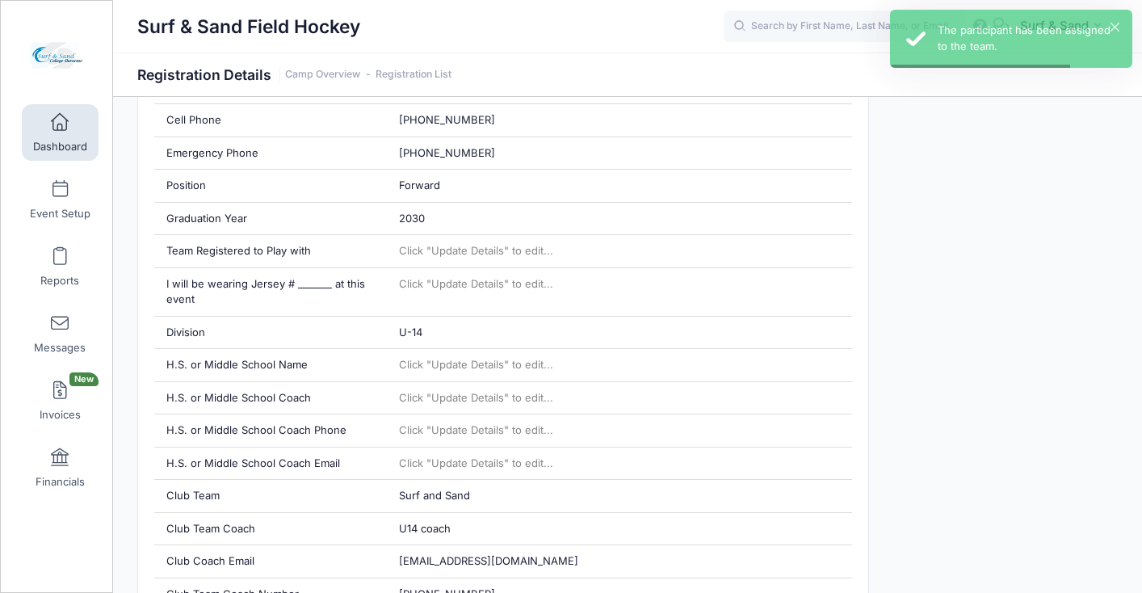
scroll to position [709, 0]
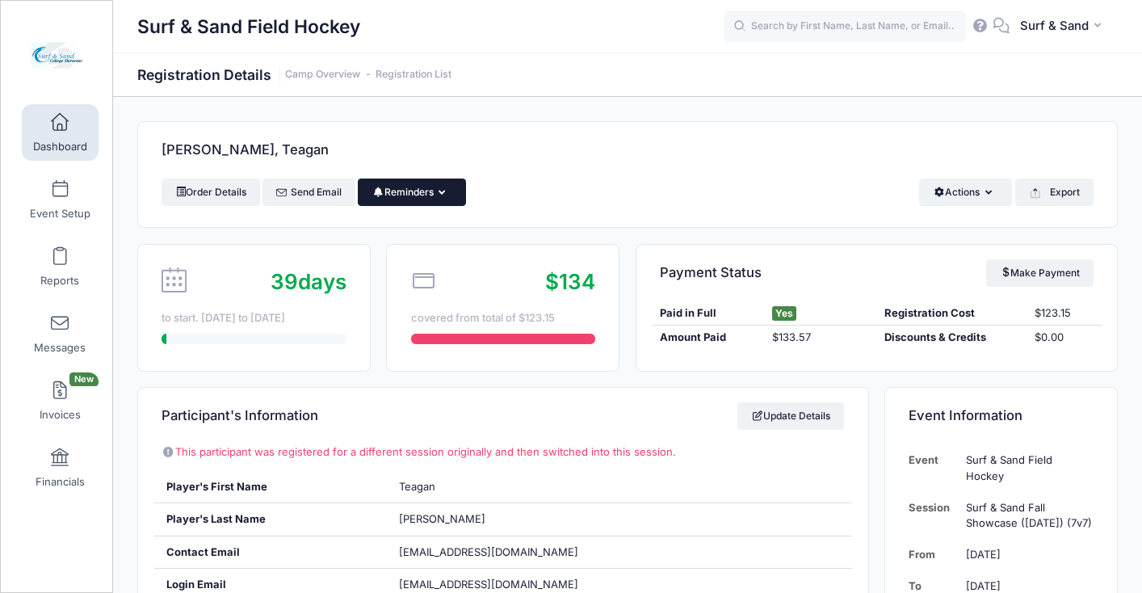
click at [448, 193] on icon "button" at bounding box center [445, 193] width 13 height 0
click at [508, 144] on div "Dagostino, Teagan" at bounding box center [627, 150] width 979 height 57
click at [438, 80] on link "Registration List" at bounding box center [414, 75] width 76 height 12
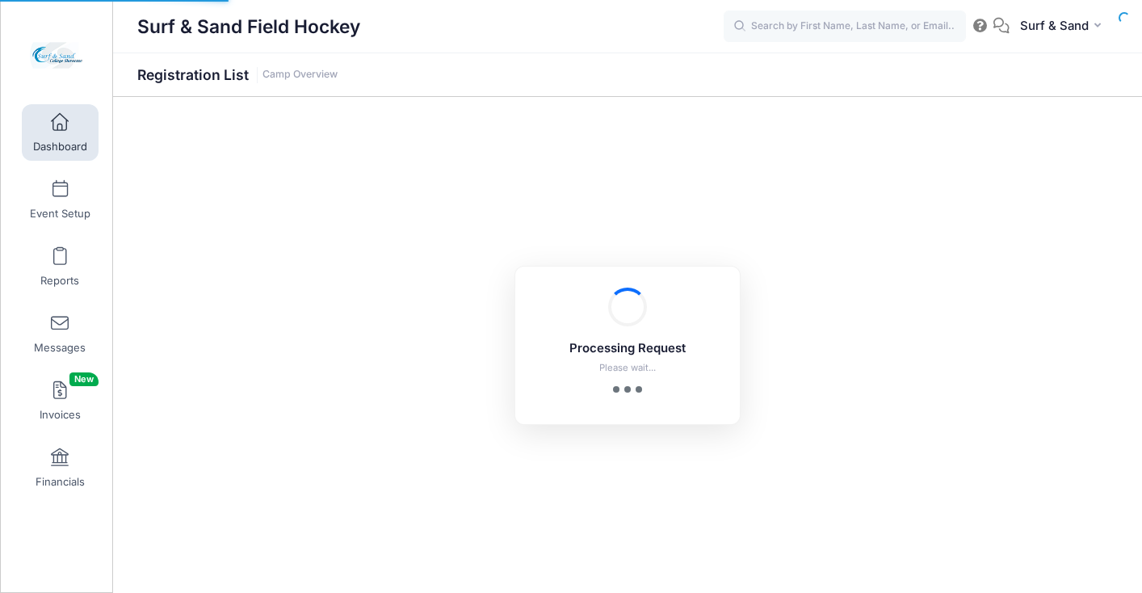
select select "10"
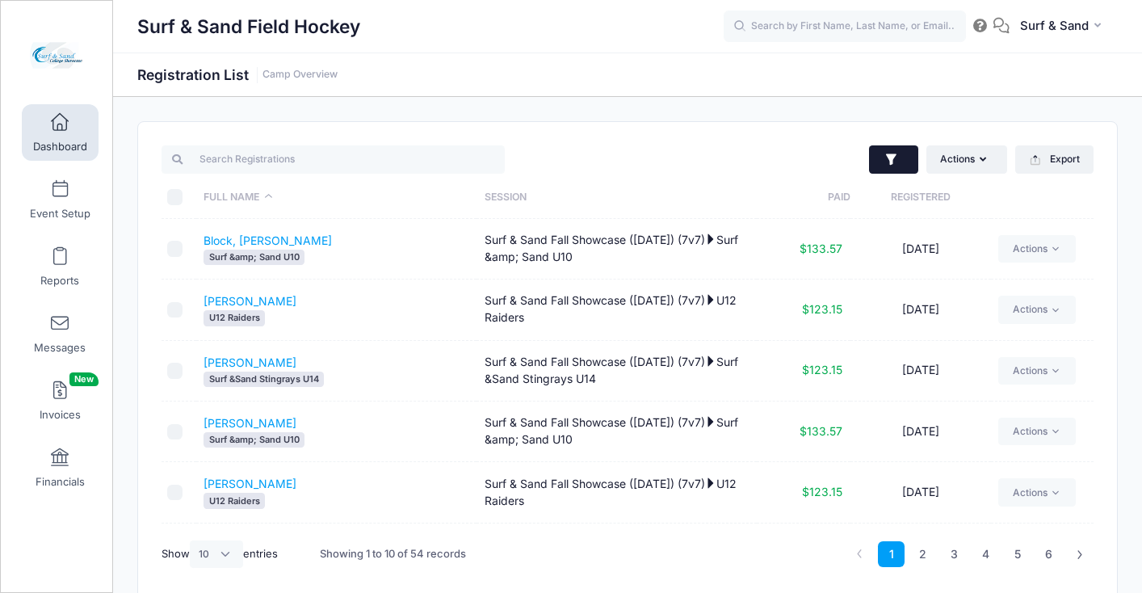
click at [899, 158] on button "button" at bounding box center [893, 159] width 49 height 29
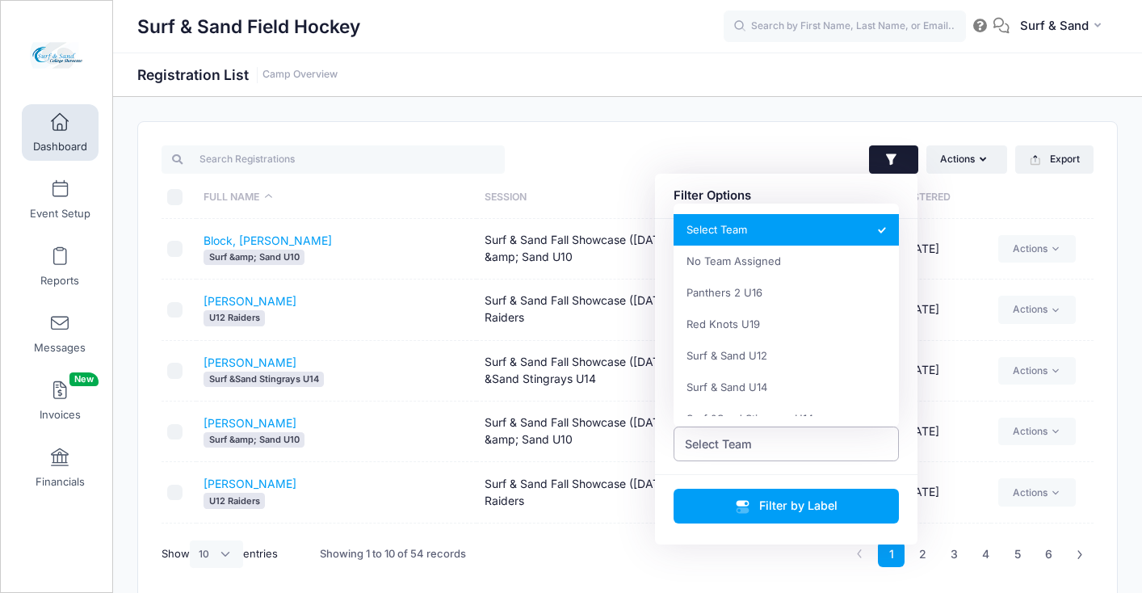
click at [783, 437] on span "Select Team" at bounding box center [787, 443] width 226 height 35
select select "0_cn-no-team"
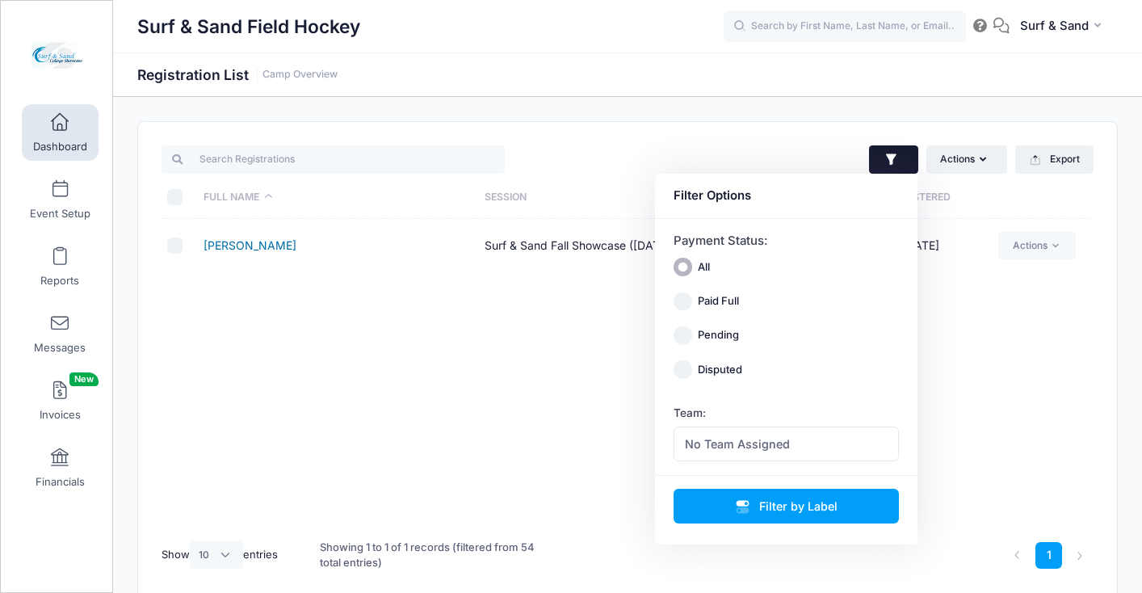
click at [267, 249] on link "[PERSON_NAME]" at bounding box center [250, 245] width 93 height 14
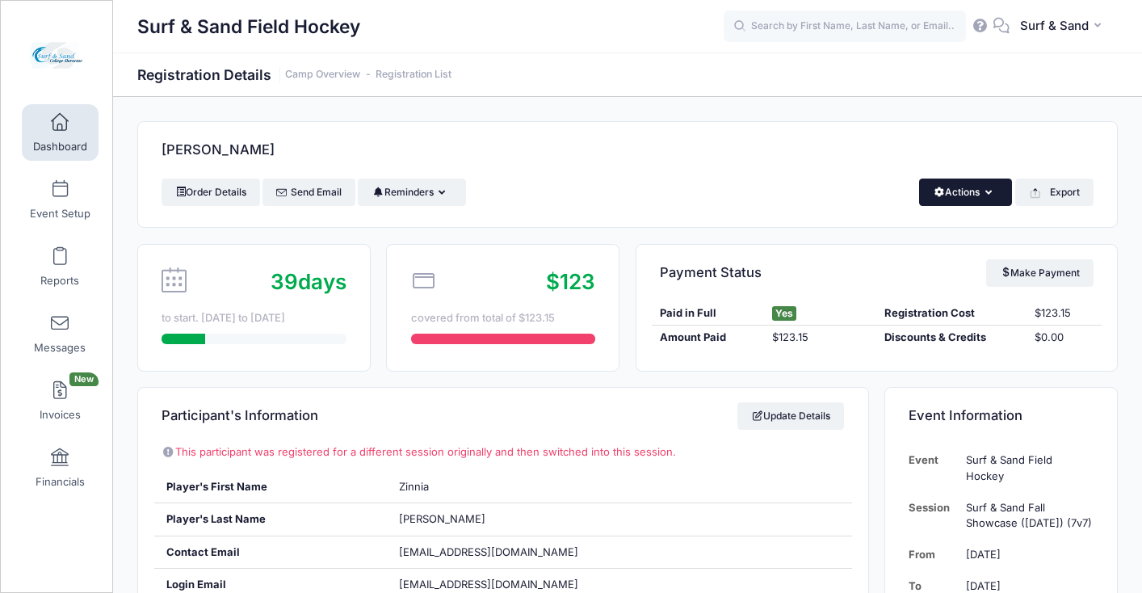
click at [984, 200] on button "Actions" at bounding box center [965, 192] width 93 height 27
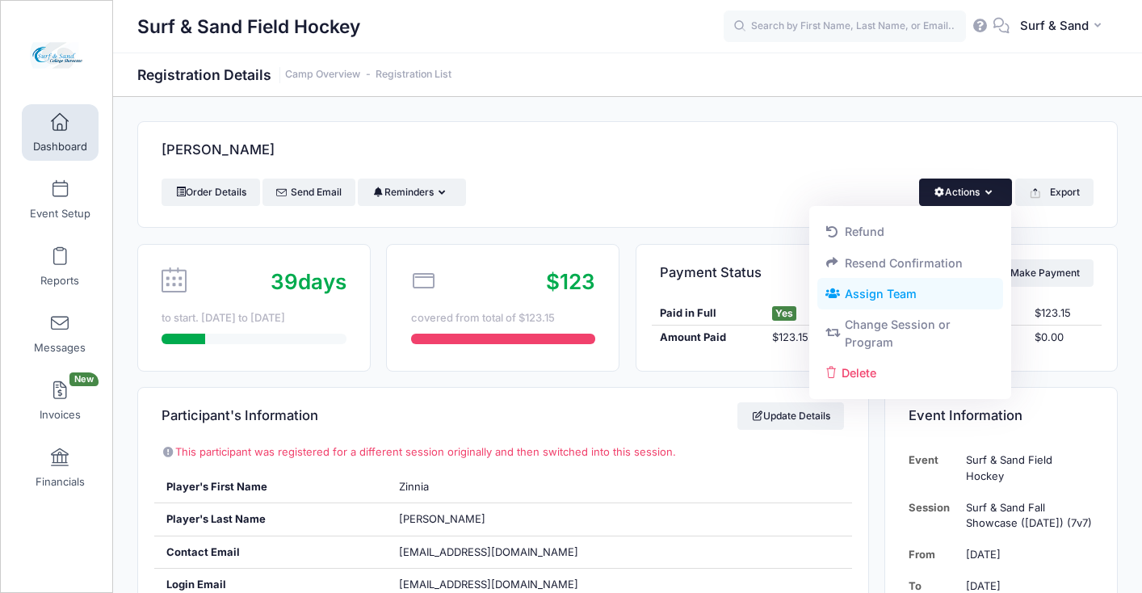
click at [915, 296] on link "Assign Team" at bounding box center [910, 294] width 187 height 31
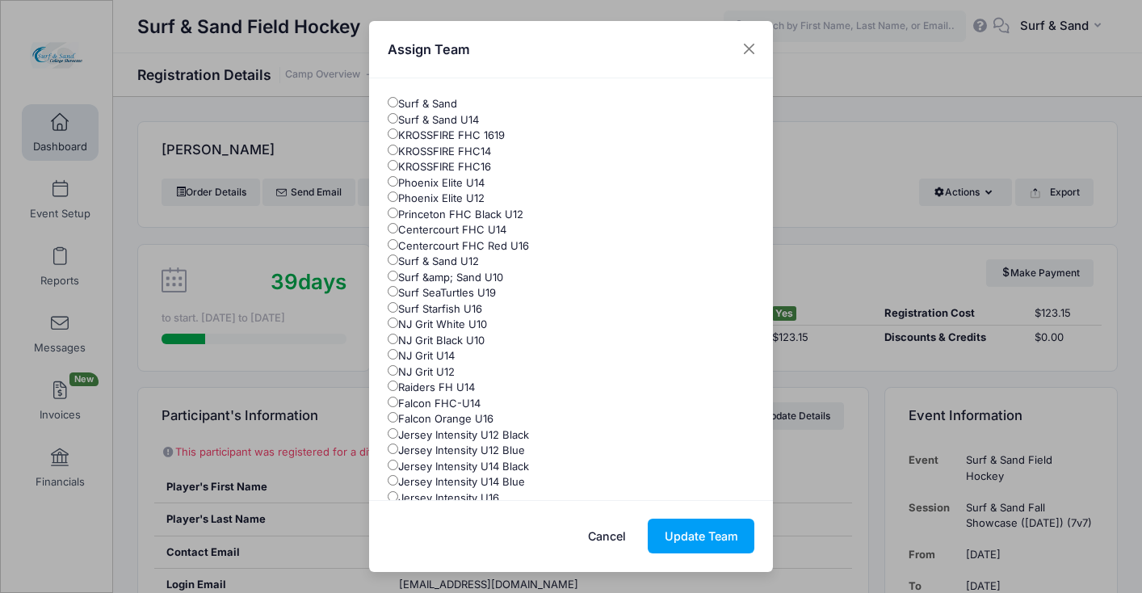
scroll to position [151, 0]
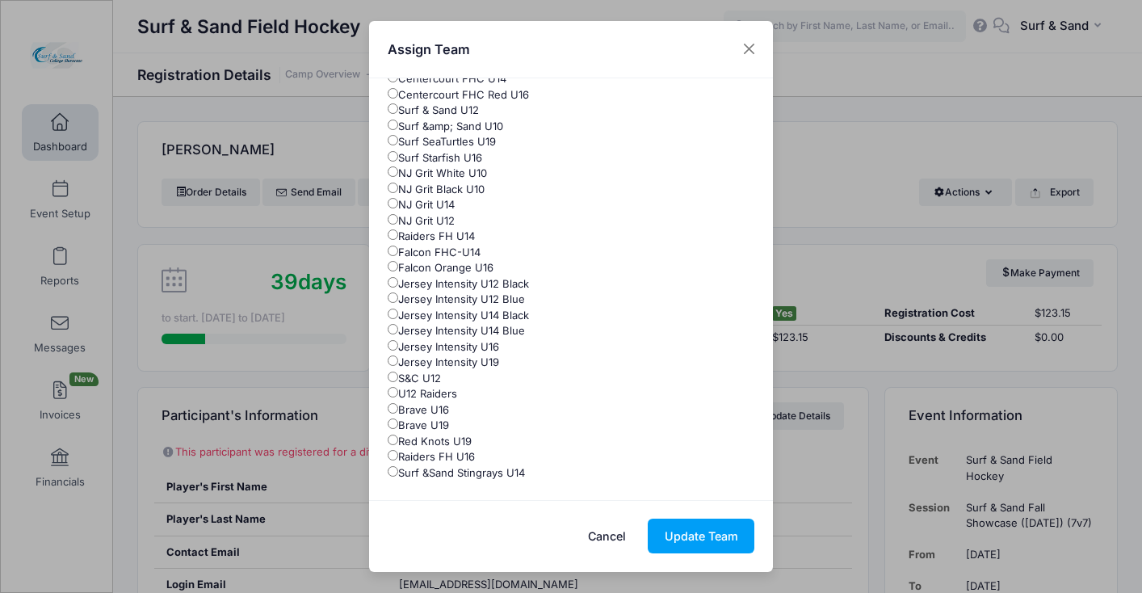
click at [460, 472] on label "Surf &Sand Stingrays U14" at bounding box center [456, 473] width 137 height 16
click at [398, 472] on input "Surf &Sand Stingrays U14" at bounding box center [393, 471] width 11 height 11
radio input "true"
click at [706, 544] on button "Update Team" at bounding box center [701, 536] width 107 height 35
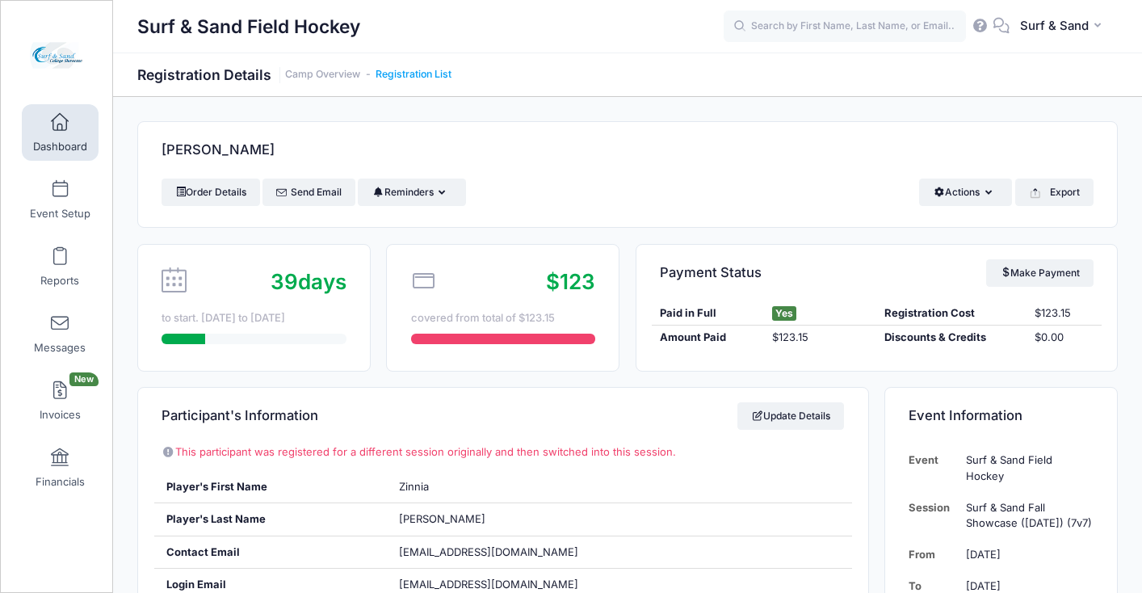
click at [439, 76] on link "Registration List" at bounding box center [414, 75] width 76 height 12
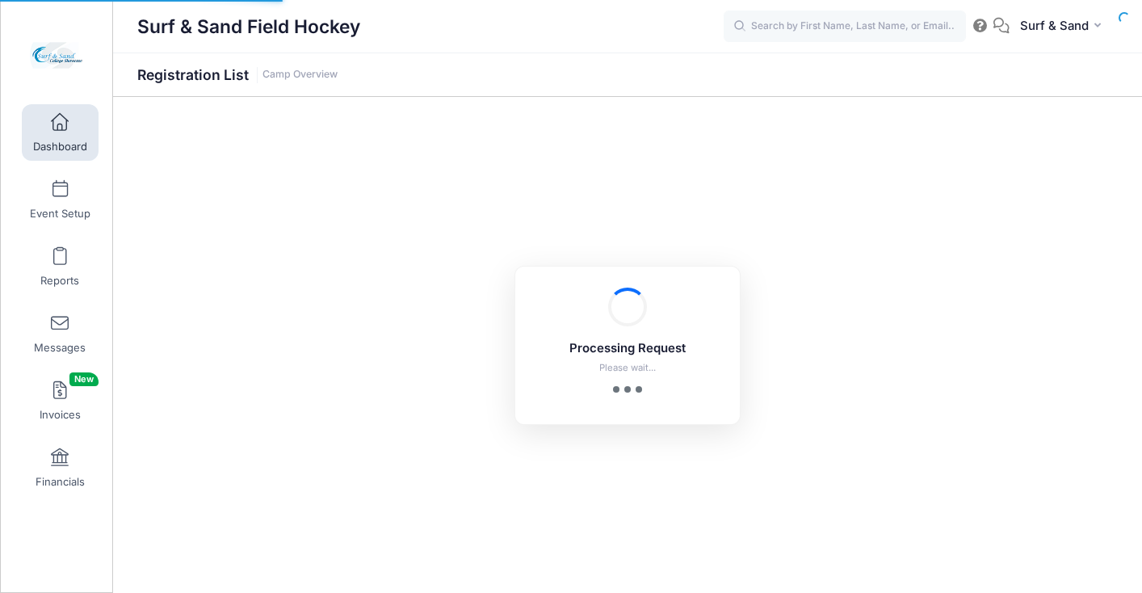
select select "10"
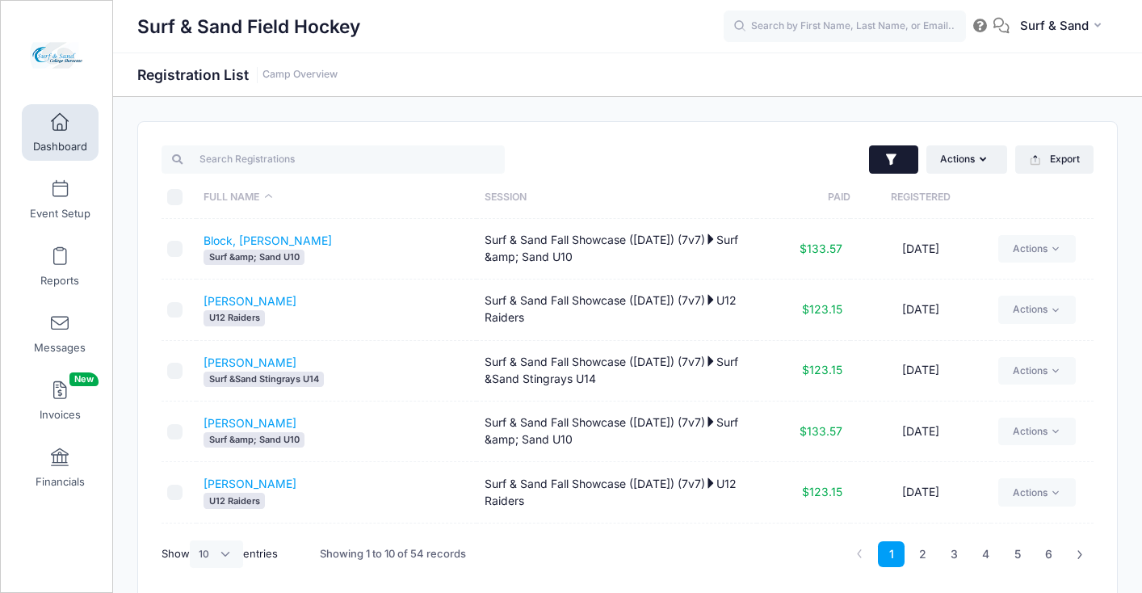
click at [892, 157] on icon "button" at bounding box center [891, 158] width 11 height 11
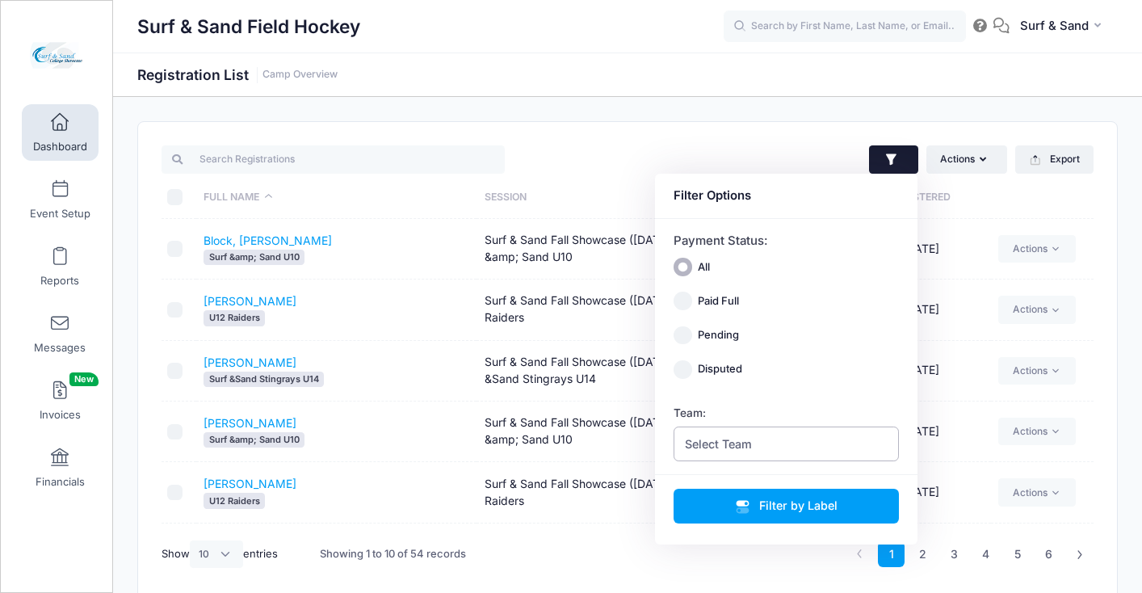
click at [824, 448] on span "Select Team" at bounding box center [787, 443] width 226 height 35
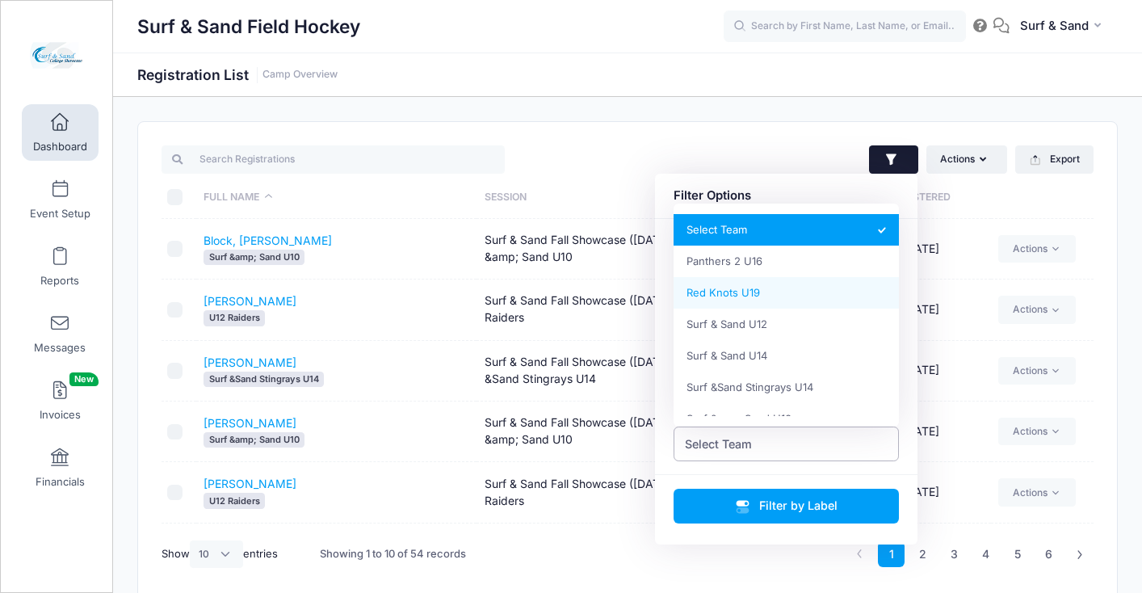
scroll to position [113, 0]
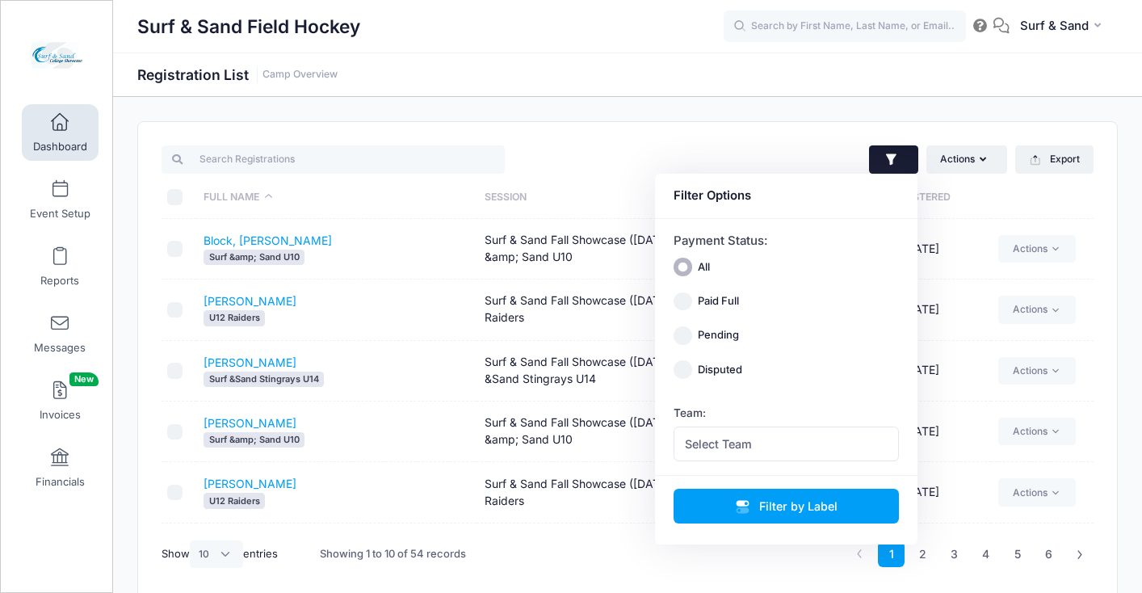
click at [765, 79] on div "Surf & Sand Field Hockey Registration List Camp Overview" at bounding box center [627, 75] width 1029 height 23
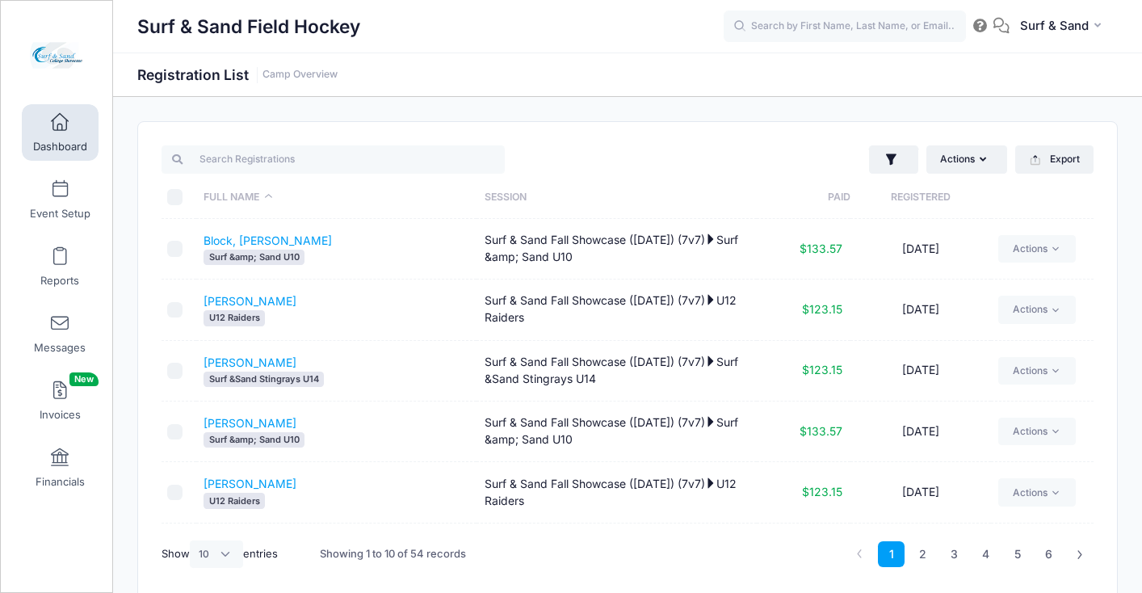
click at [55, 137] on link "Dashboard" at bounding box center [60, 132] width 77 height 57
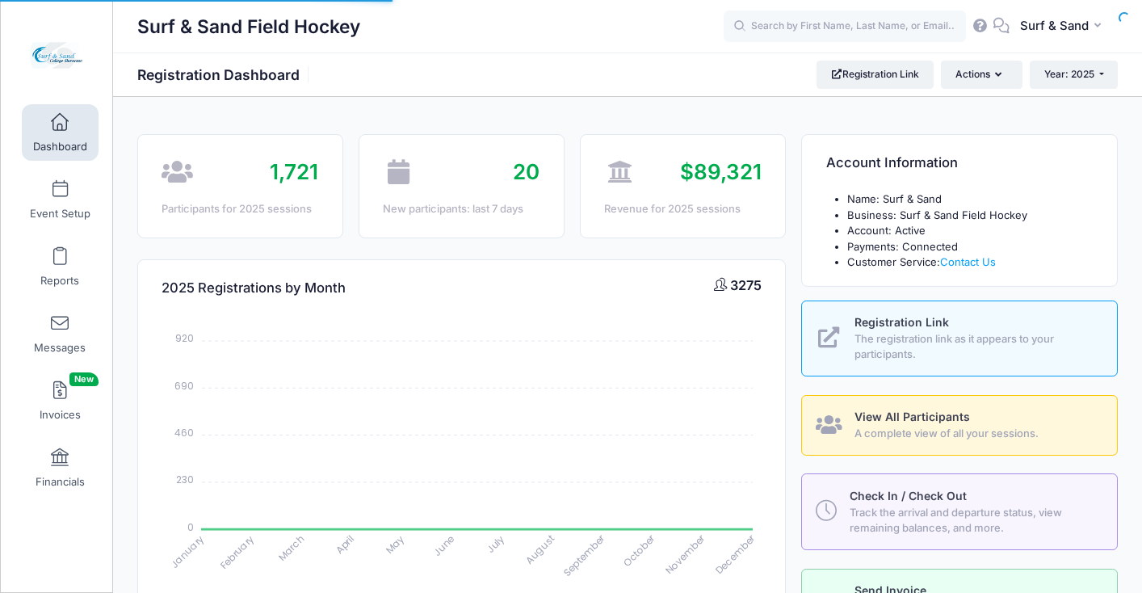
select select
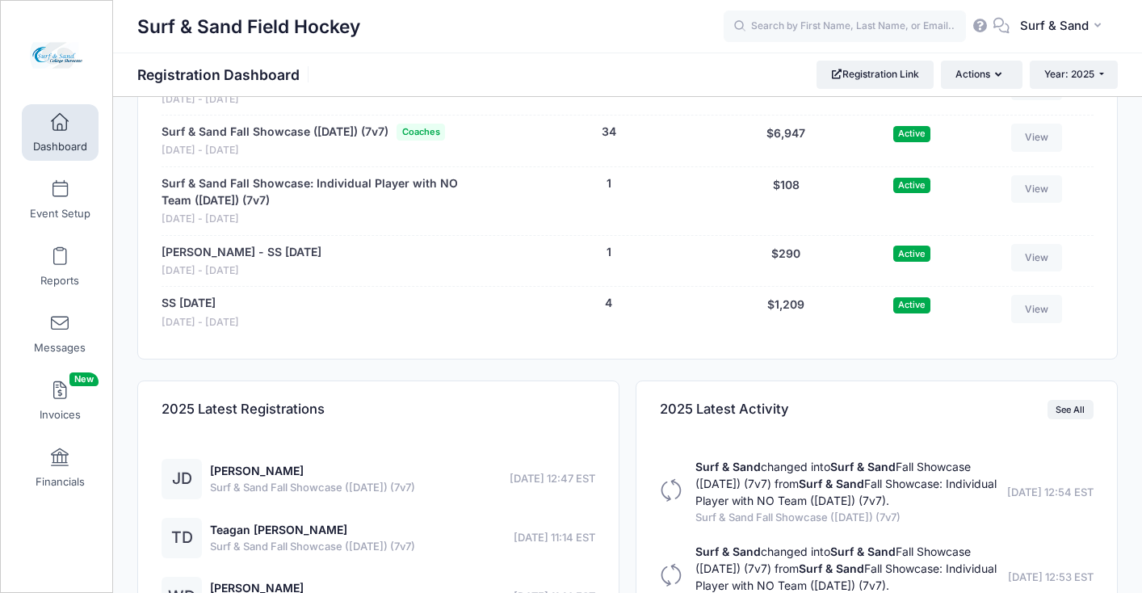
scroll to position [3400, 0]
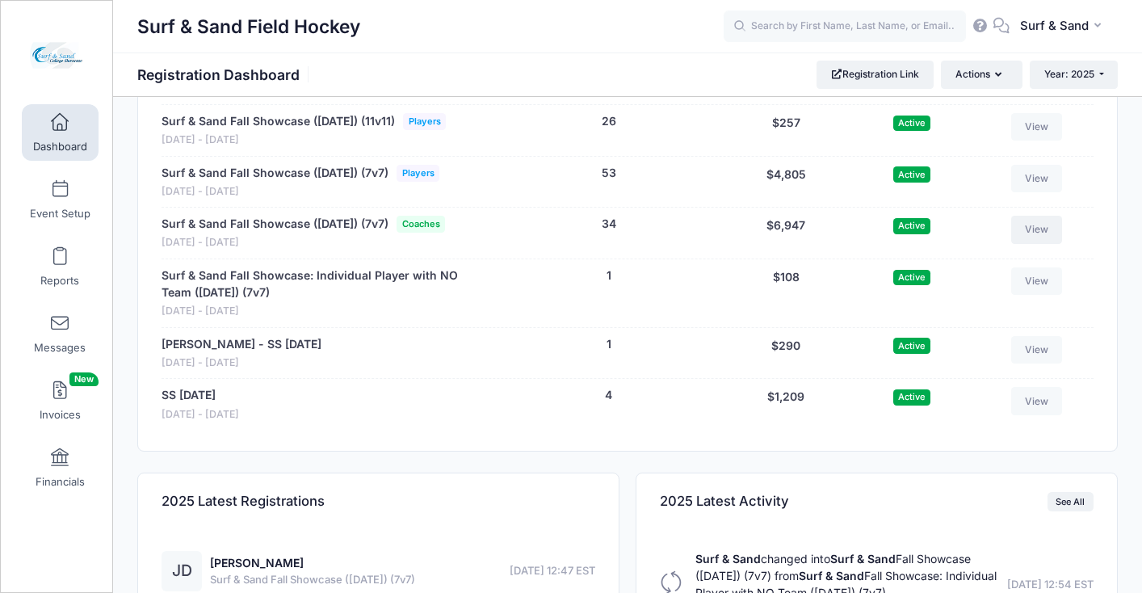
click at [1057, 243] on link "View" at bounding box center [1037, 229] width 52 height 27
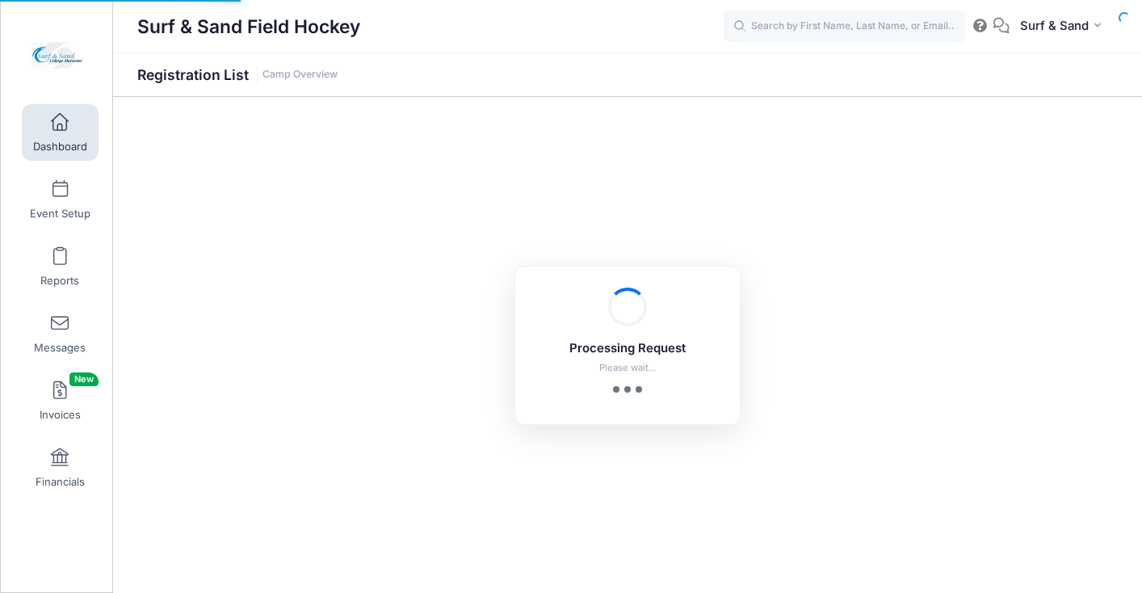
select select "10"
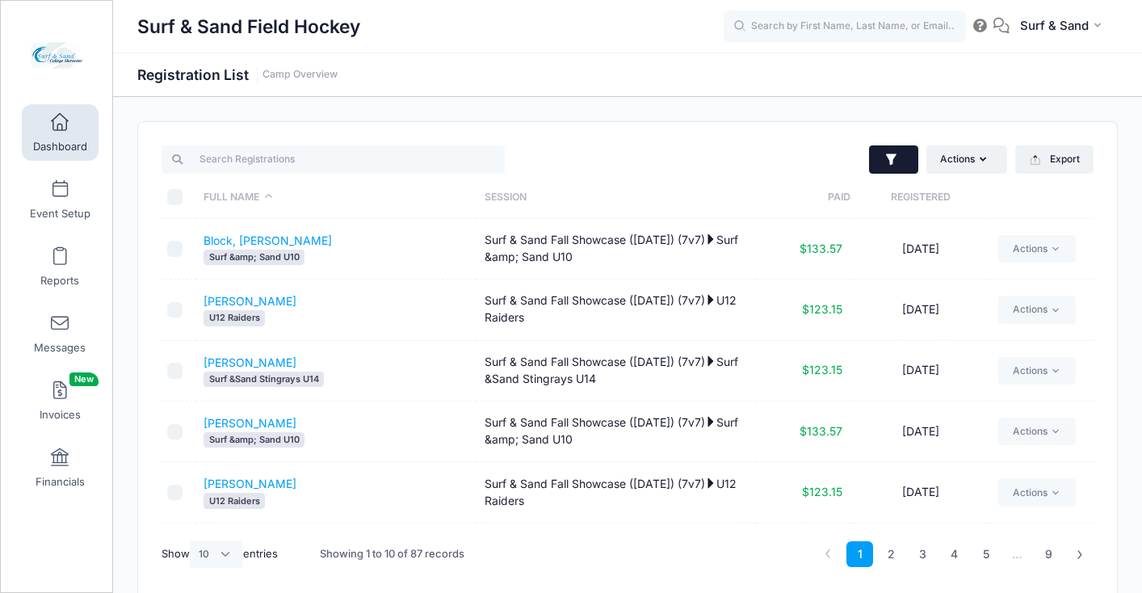
click at [896, 163] on icon "button" at bounding box center [892, 160] width 16 height 16
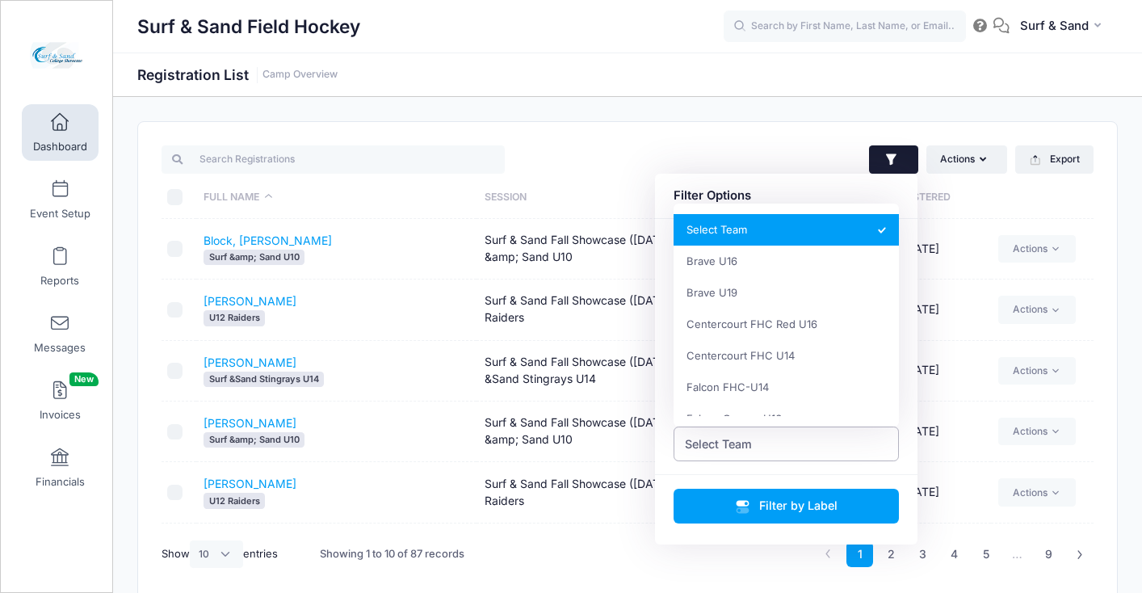
click at [801, 446] on span "Select Team" at bounding box center [787, 443] width 226 height 35
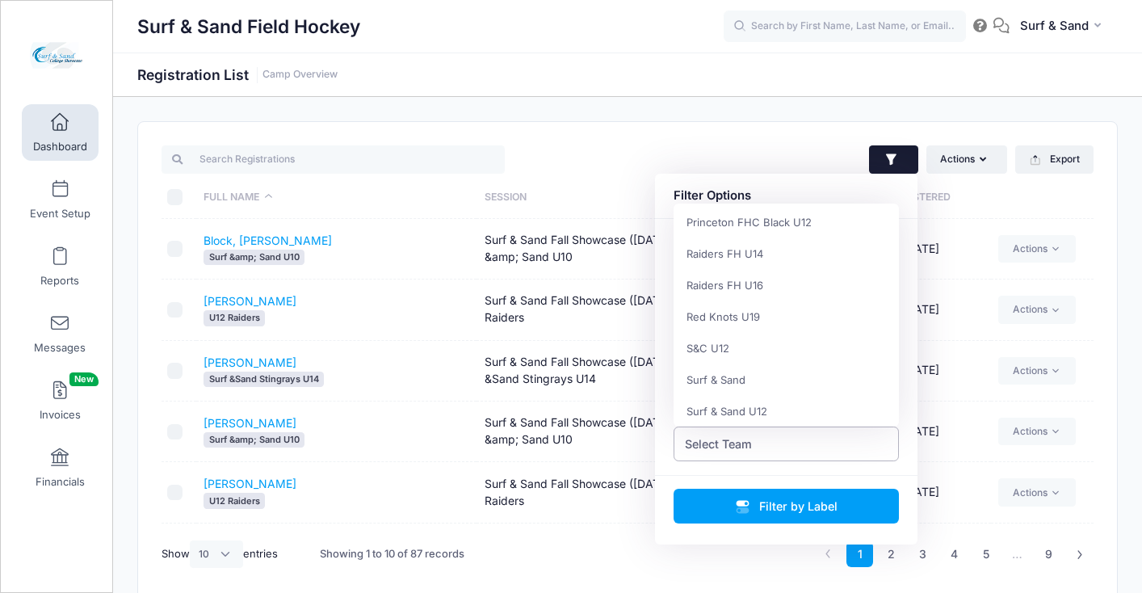
scroll to position [901, 0]
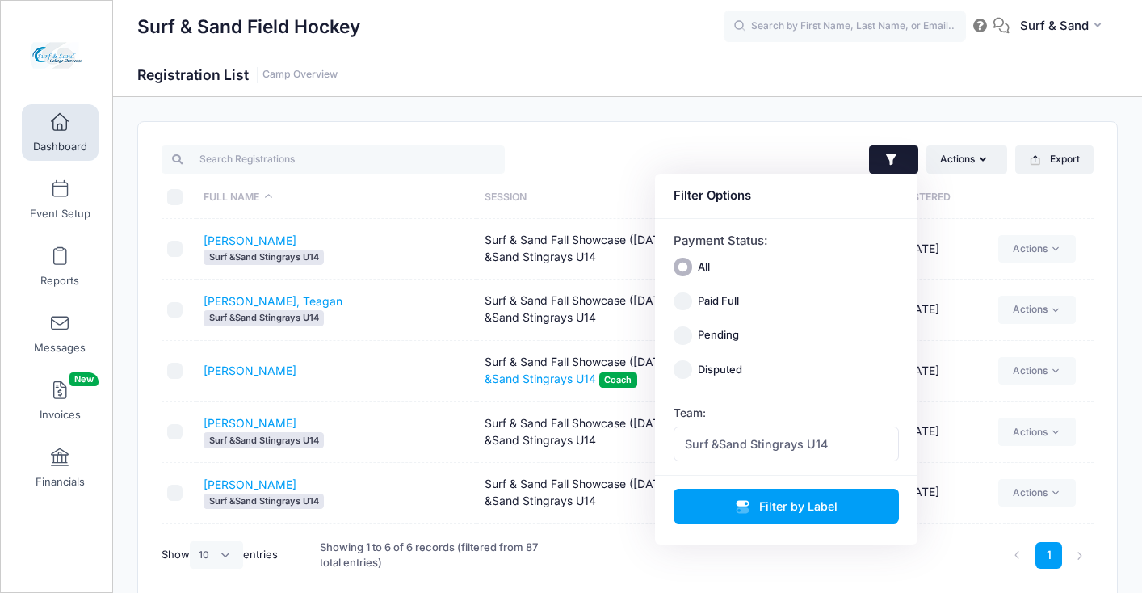
click at [792, 464] on div "Payment Status: All Paid Full Pending Disputed Team: Select Team Brave U16 Brav…" at bounding box center [786, 347] width 263 height 256
click at [793, 443] on span "Surf &Sand Stingrays U14" at bounding box center [756, 443] width 143 height 17
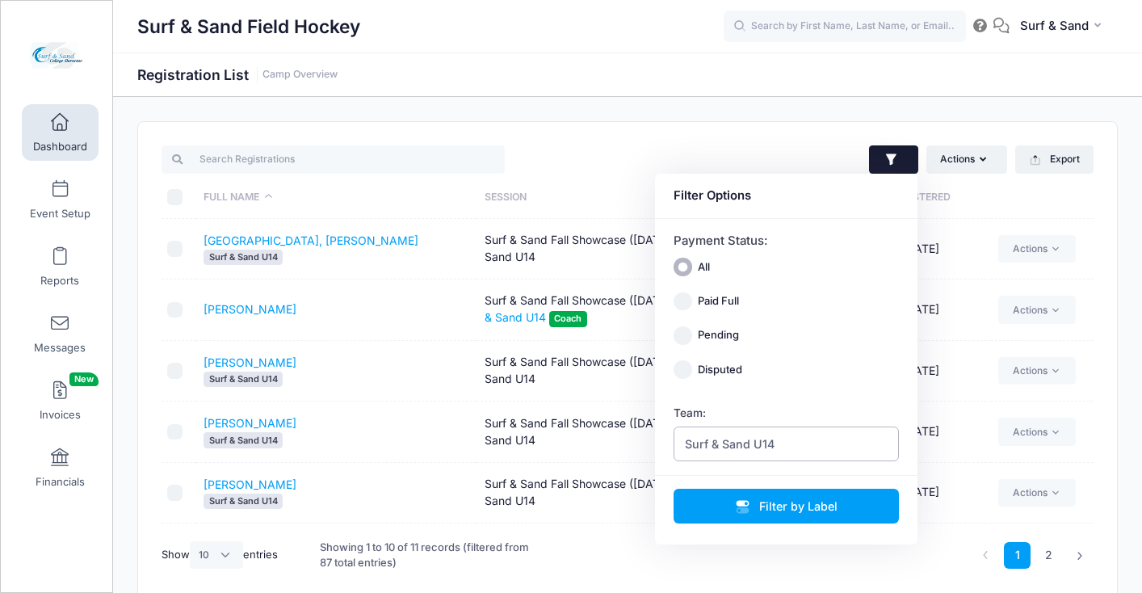
click at [779, 448] on span "Surf & Sand U14" at bounding box center [787, 443] width 226 height 35
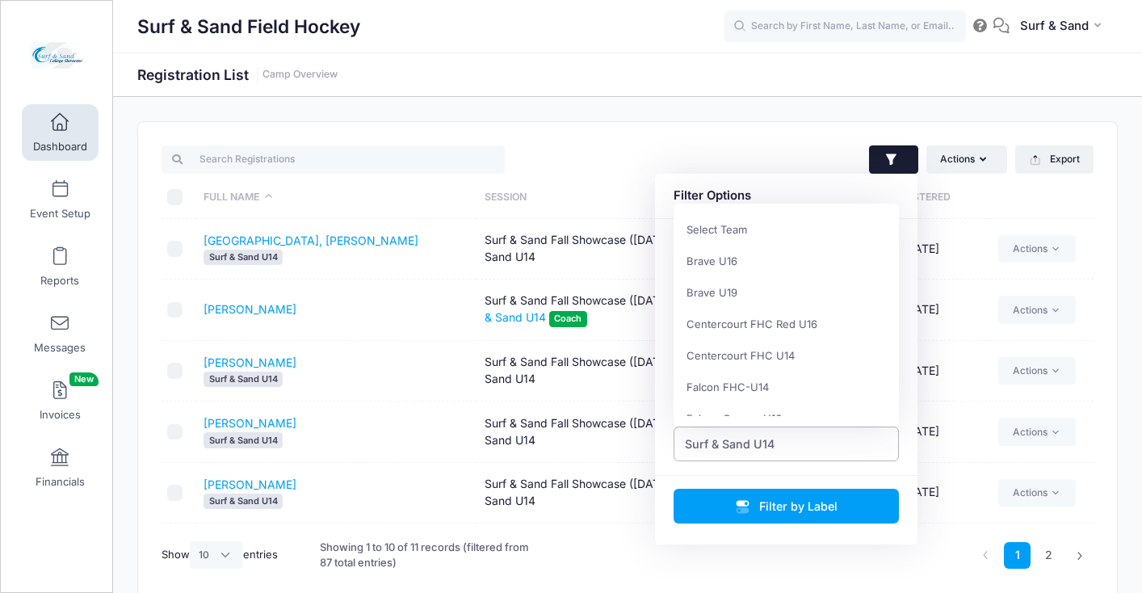
scroll to position [882, 0]
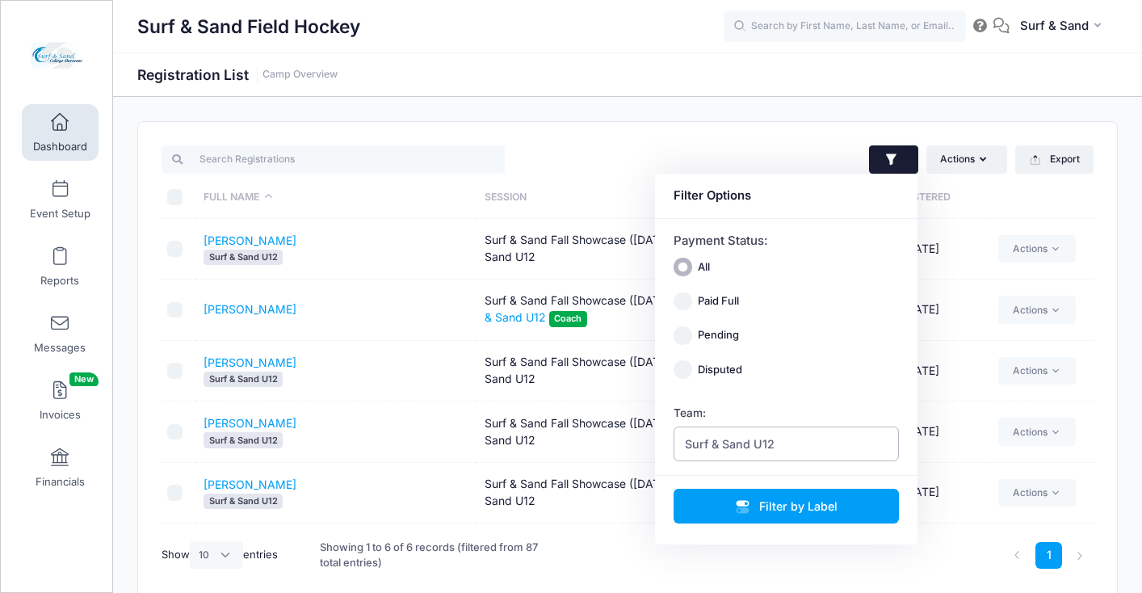
click at [767, 438] on span "Surf & Sand U12" at bounding box center [730, 443] width 90 height 17
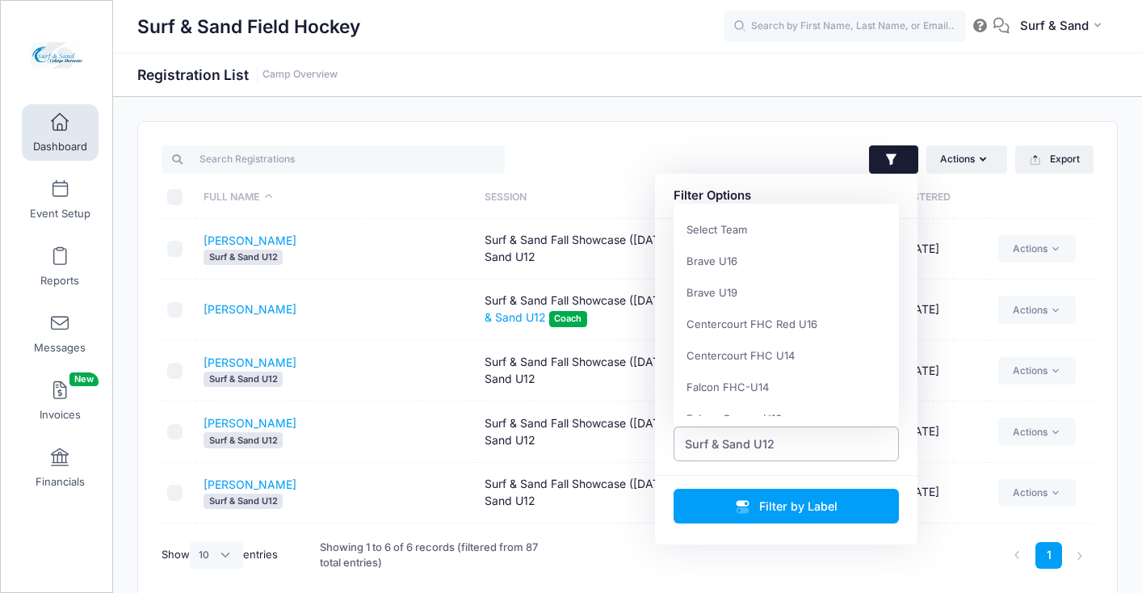
scroll to position [851, 0]
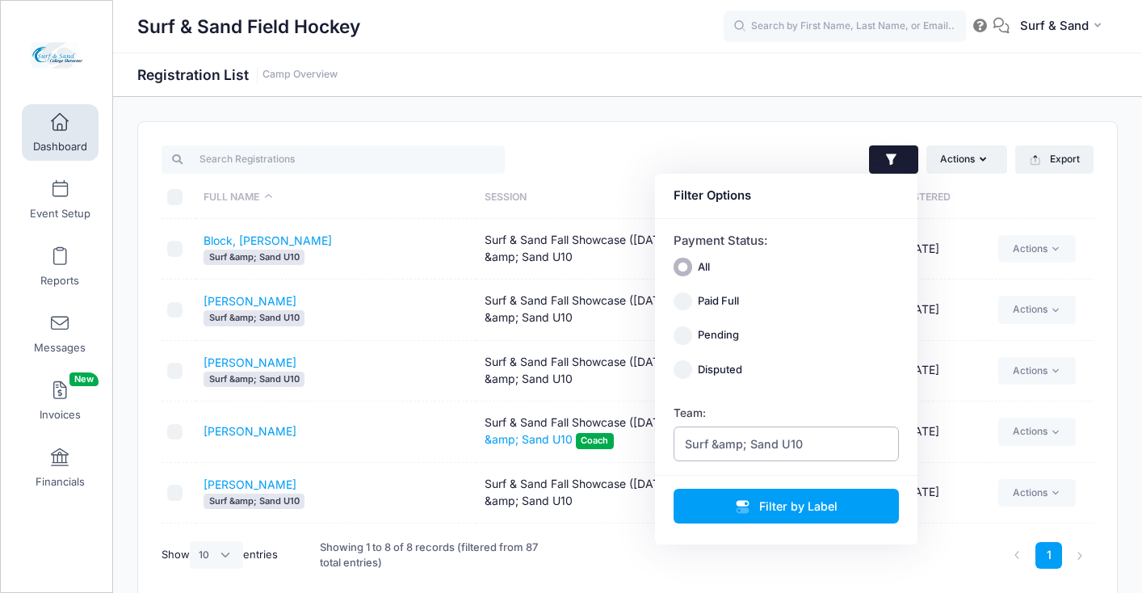
click at [776, 445] on span "Surf &amp; Sand U10" at bounding box center [744, 443] width 118 height 17
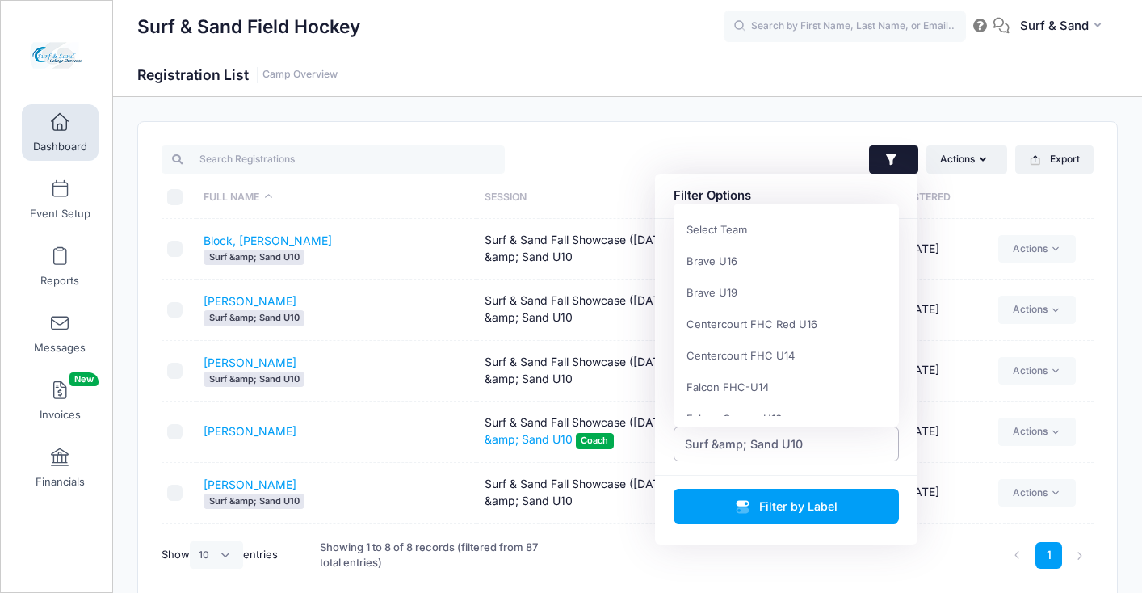
scroll to position [901, 0]
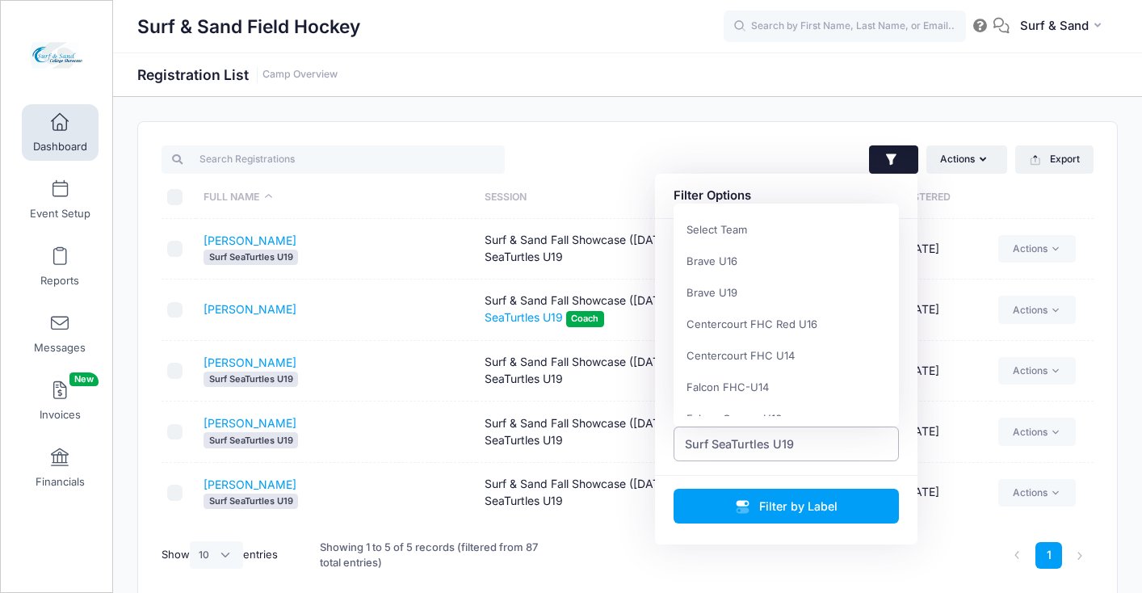
click at [765, 442] on span "Surf SeaTurtles U19" at bounding box center [739, 443] width 109 height 17
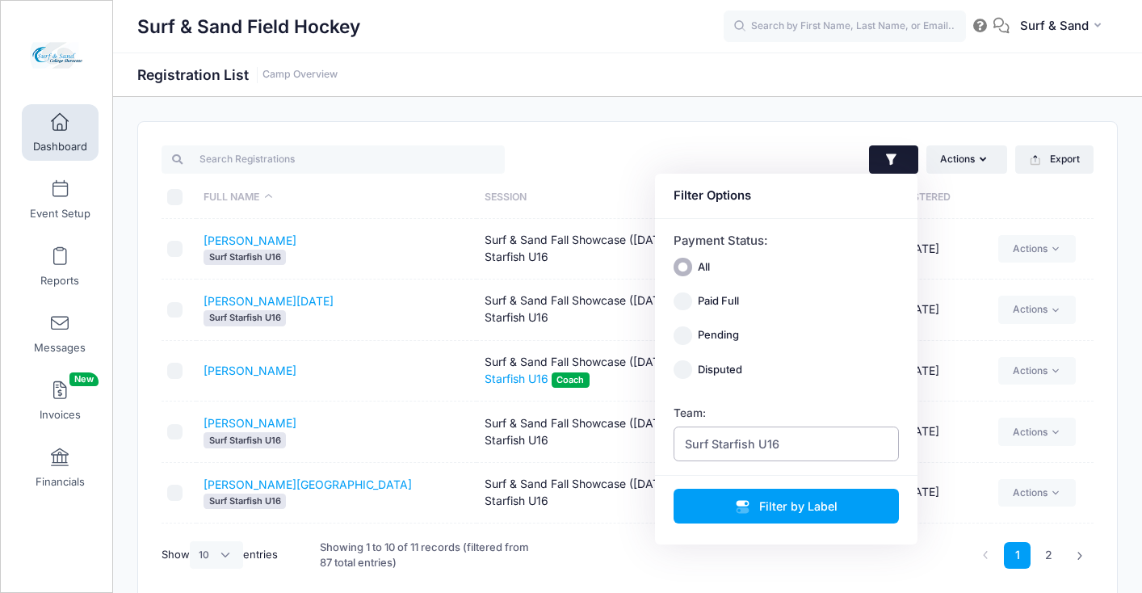
click at [751, 451] on span "Surf Starfish U16" at bounding box center [732, 443] width 95 height 17
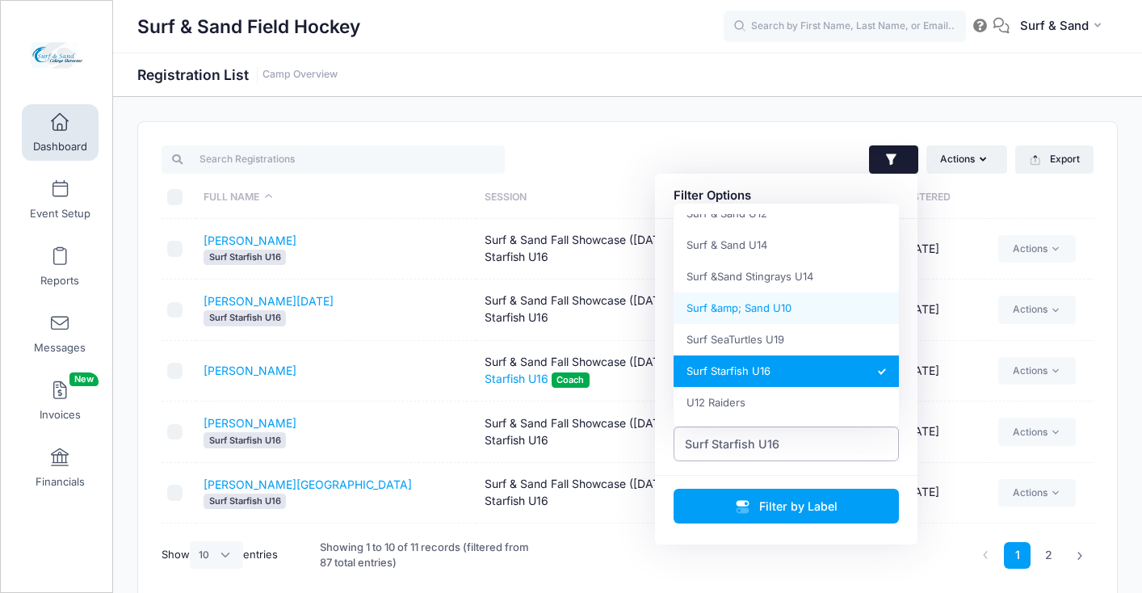
scroll to position [863, 0]
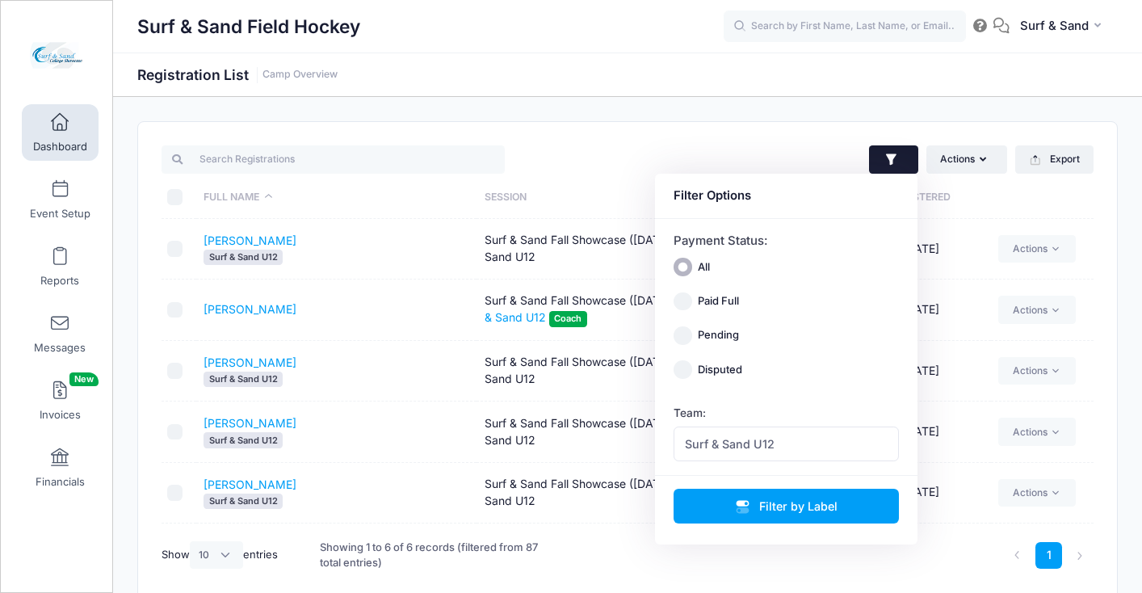
click at [730, 99] on div "Surf & Sand Field Hockey Registration List Camp Overview" at bounding box center [627, 362] width 1029 height 531
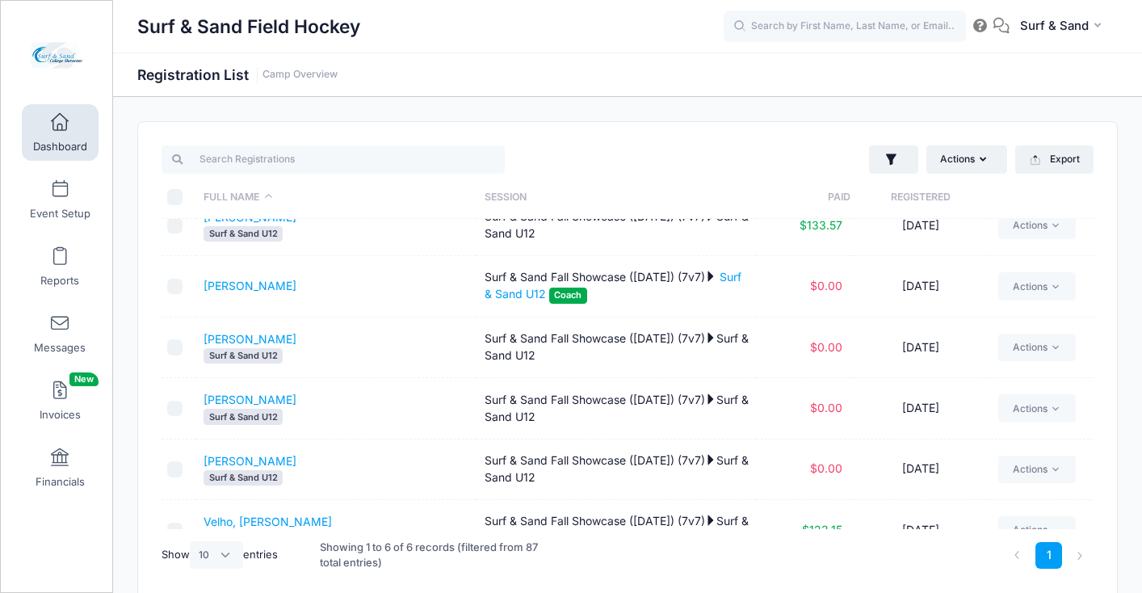
scroll to position [0, 0]
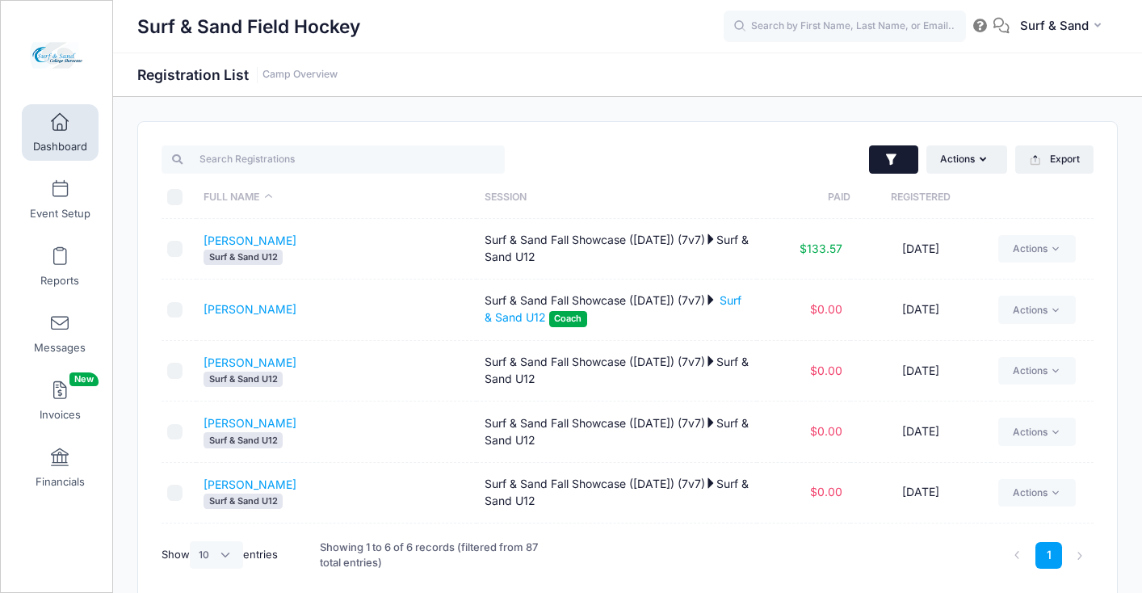
click at [902, 169] on button "button" at bounding box center [893, 159] width 49 height 29
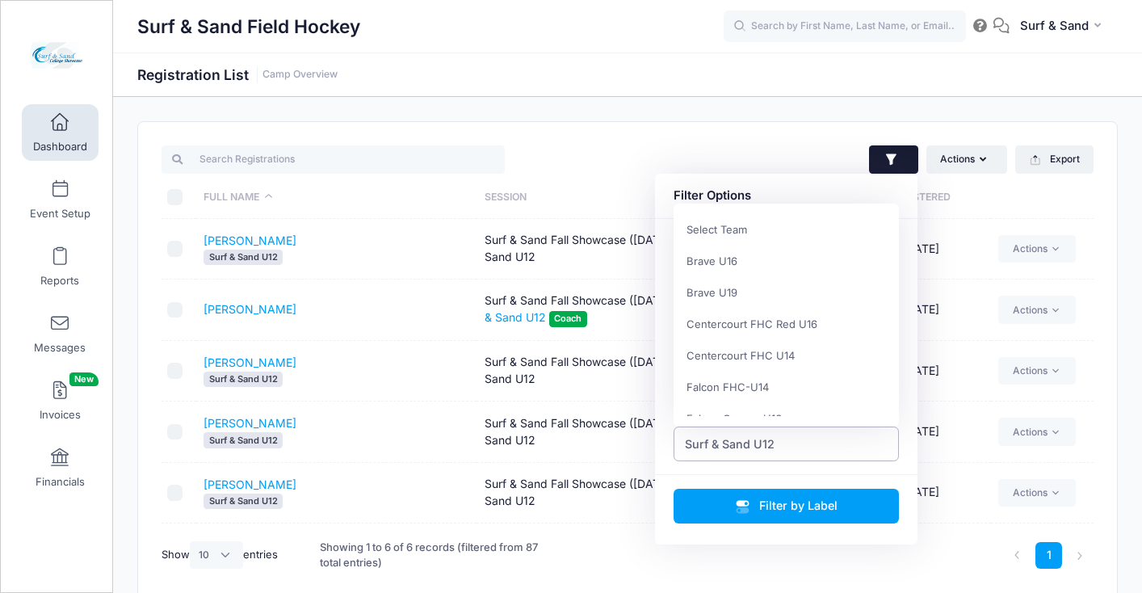
click at [828, 447] on span "Surf & Sand U12" at bounding box center [787, 443] width 226 height 35
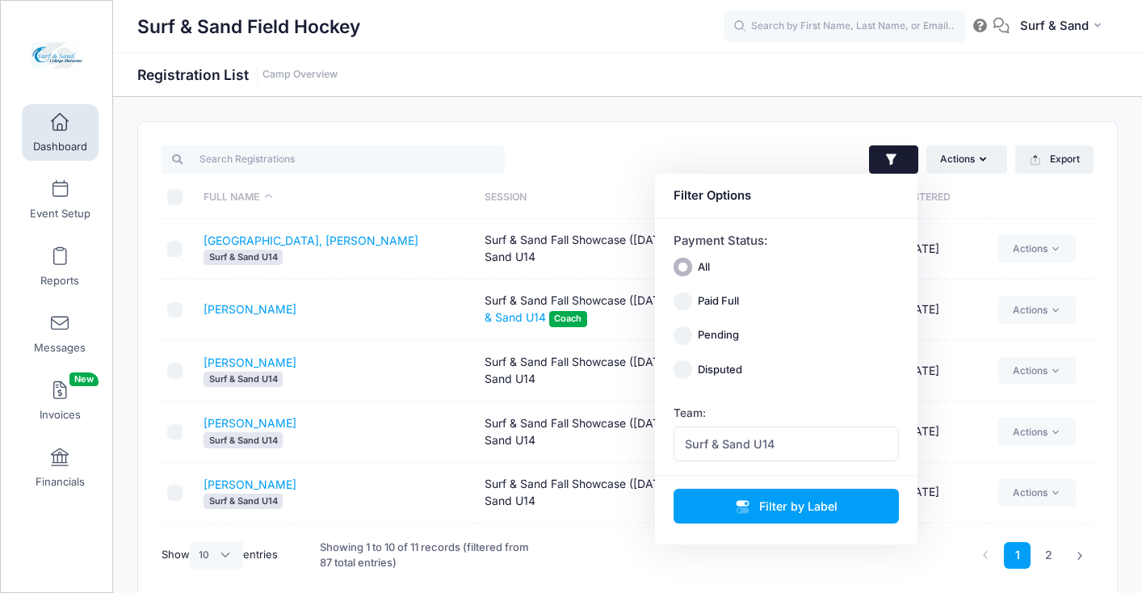
click at [763, 113] on div "Surf & Sand Field Hockey Registration List Camp Overview" at bounding box center [627, 362] width 1029 height 531
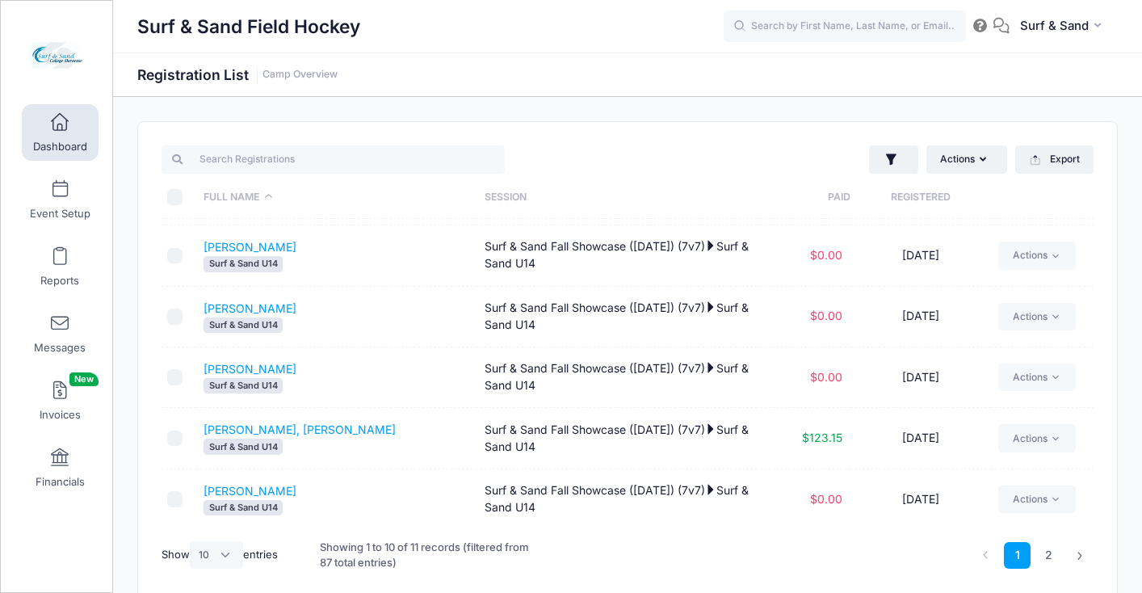
scroll to position [72, 0]
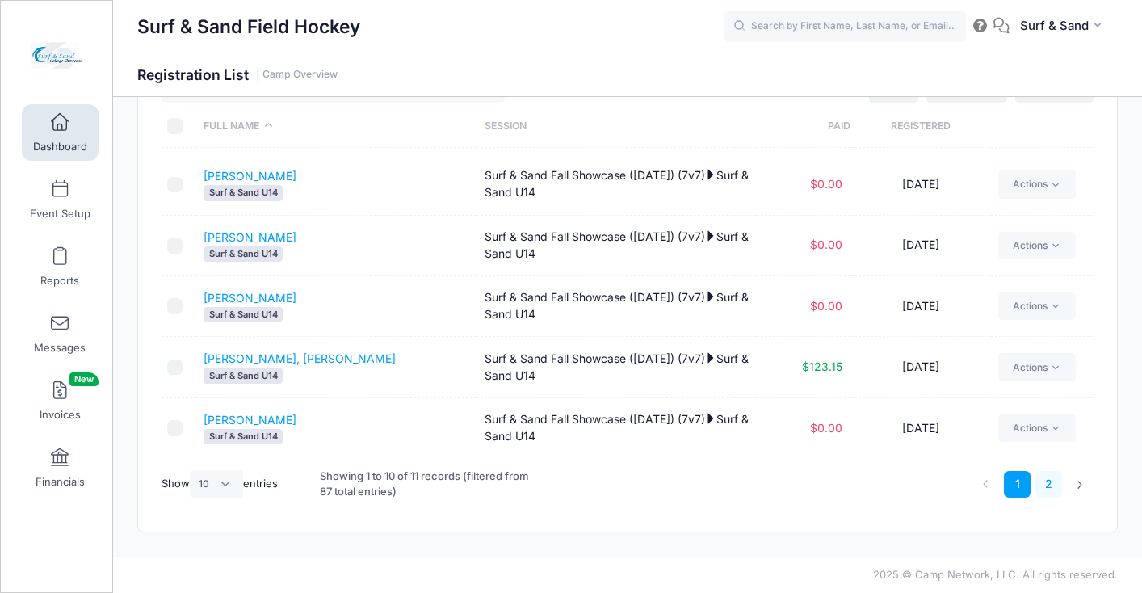
click at [1053, 492] on link "2" at bounding box center [1049, 484] width 27 height 27
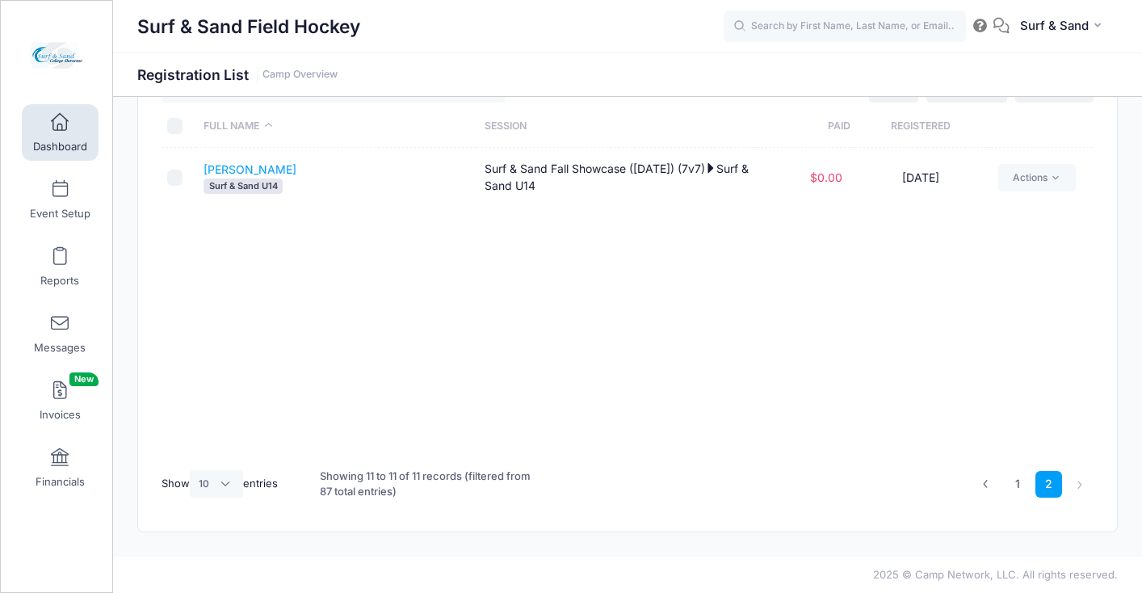
scroll to position [0, 0]
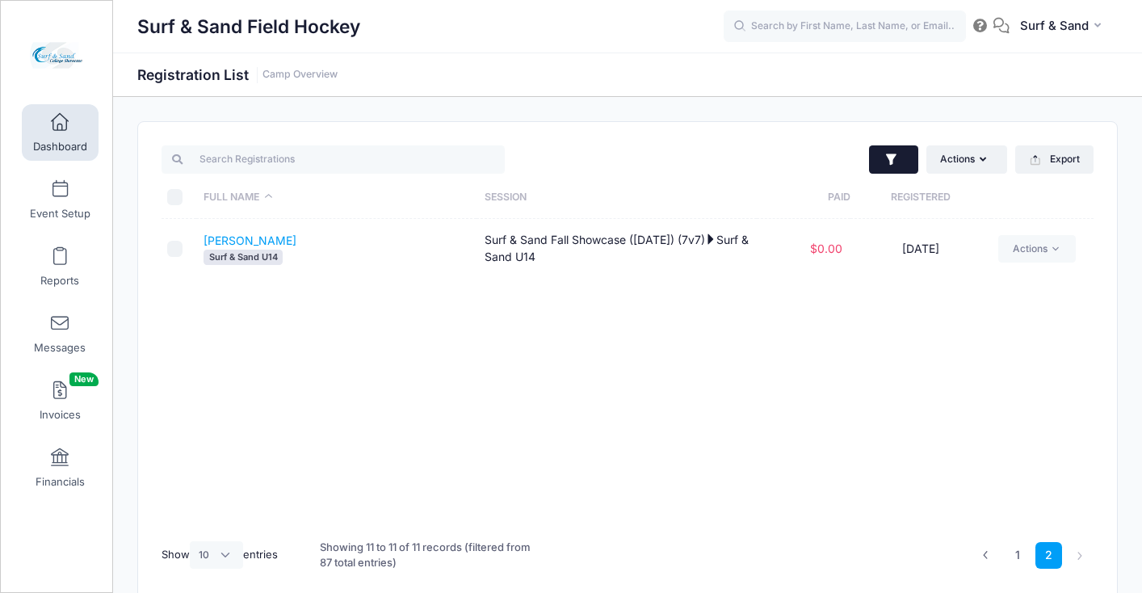
click at [899, 170] on button "button" at bounding box center [893, 159] width 49 height 29
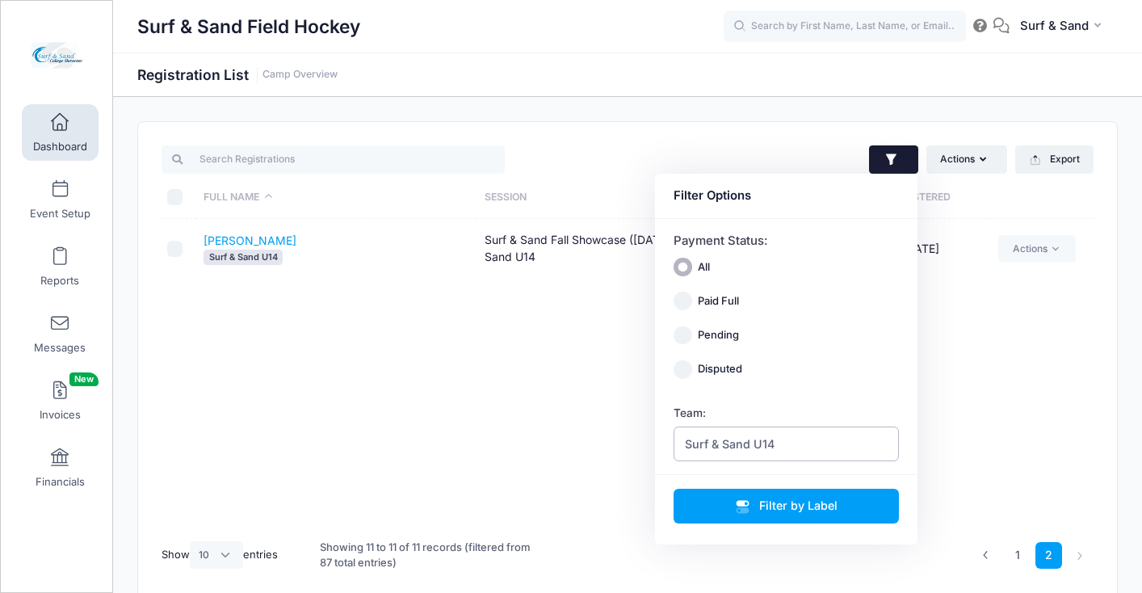
click at [816, 431] on span "Surf & Sand U14" at bounding box center [787, 443] width 226 height 35
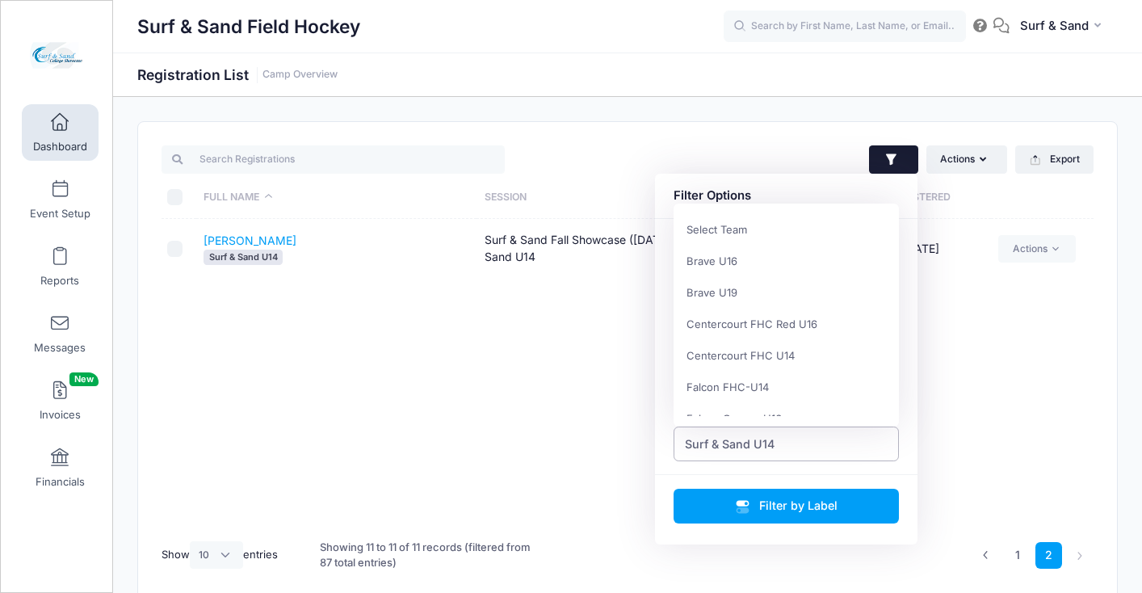
scroll to position [882, 0]
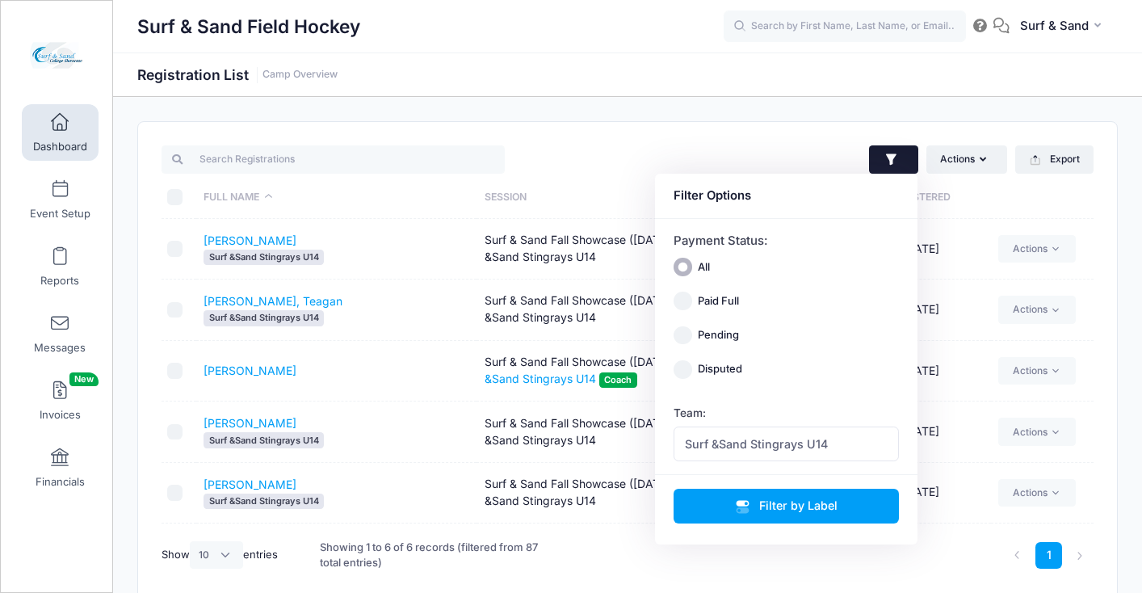
click at [595, 414] on td "Surf & Sand Fall Showcase (Nov 16, 2025) (7v7) Surf &Sand Stingrays U14" at bounding box center [617, 431] width 280 height 61
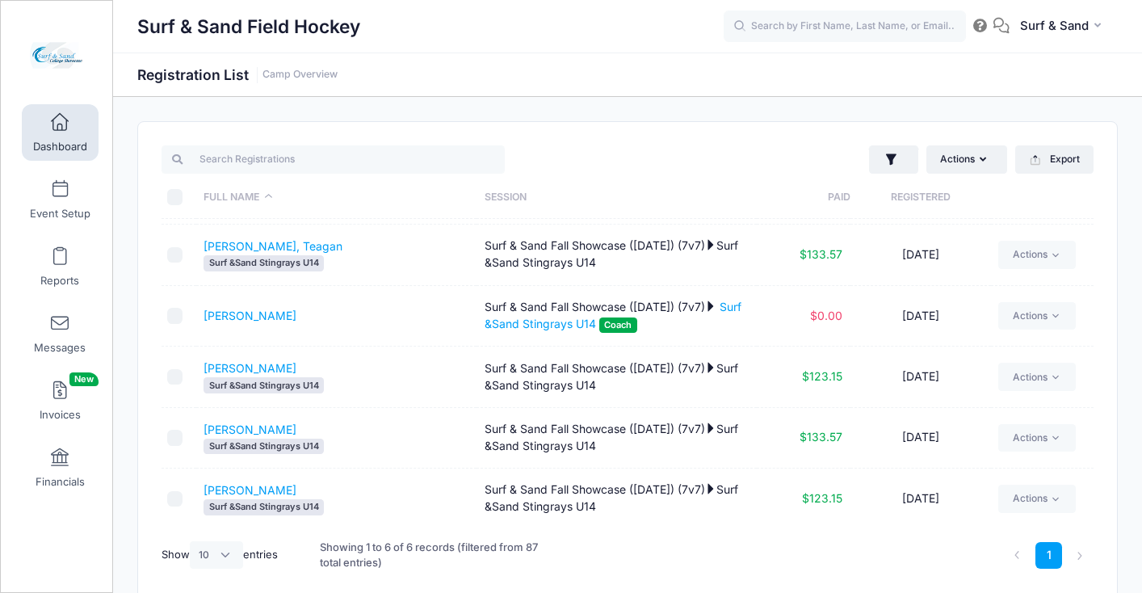
scroll to position [0, 0]
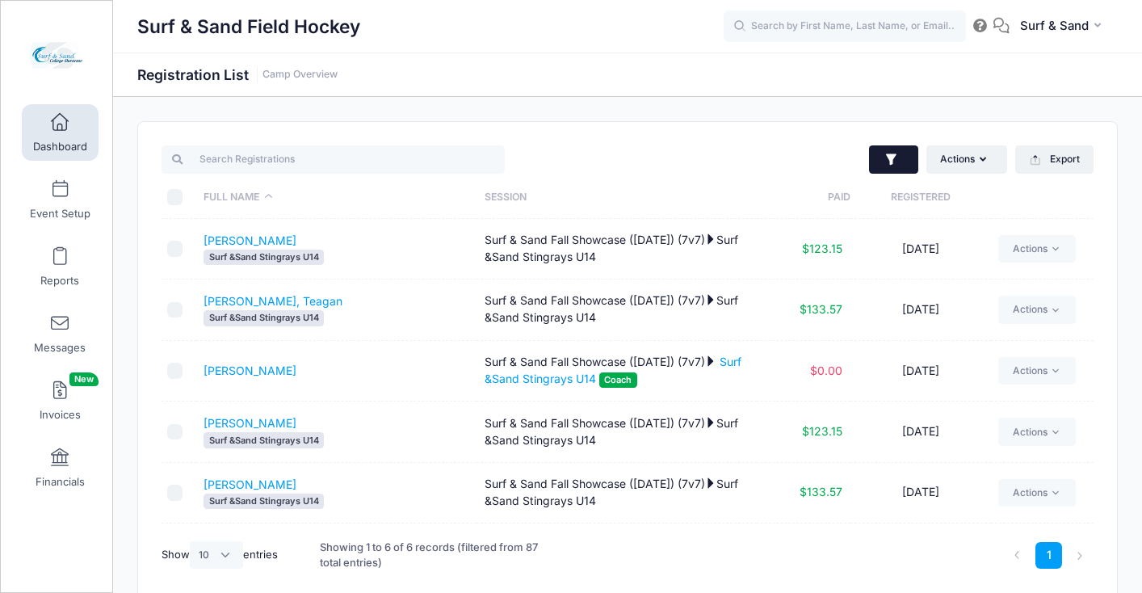
click at [896, 161] on icon "button" at bounding box center [892, 160] width 16 height 16
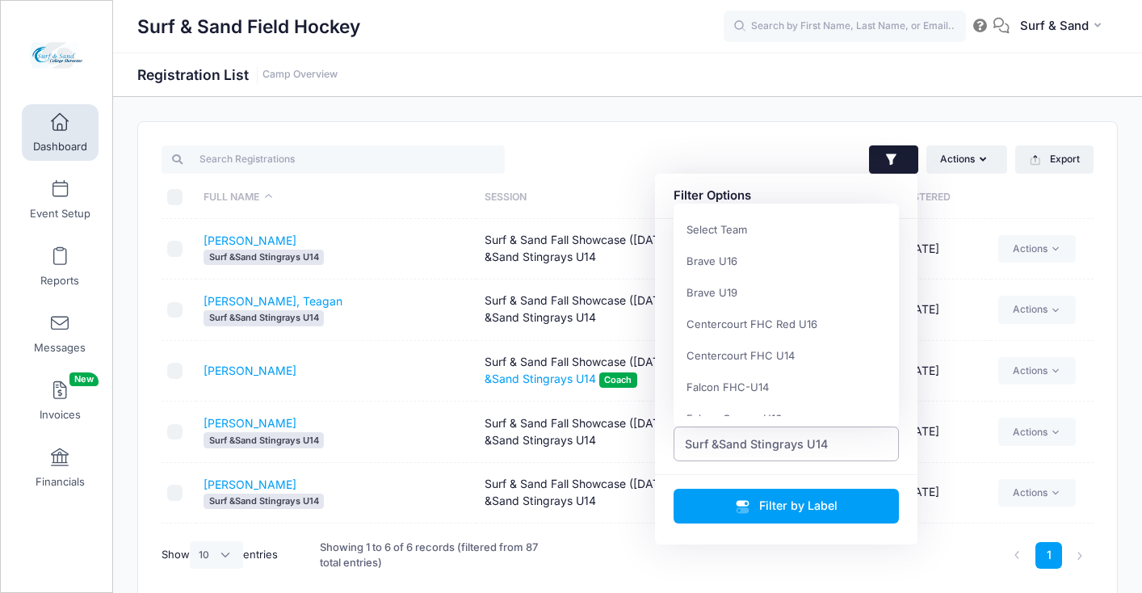
click at [830, 441] on span "Surf &Sand Stingrays U14" at bounding box center [787, 443] width 226 height 35
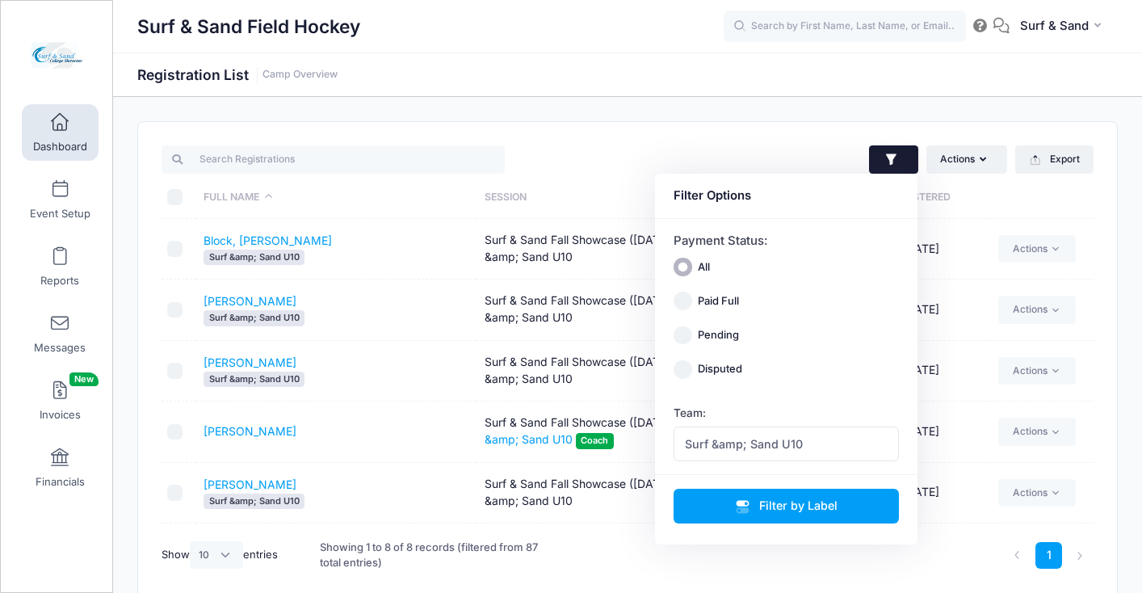
click at [799, 165] on div "Actions Assign Labels Send Email Send Payment Reminder Send Document Upload Rem…" at bounding box center [865, 159] width 474 height 33
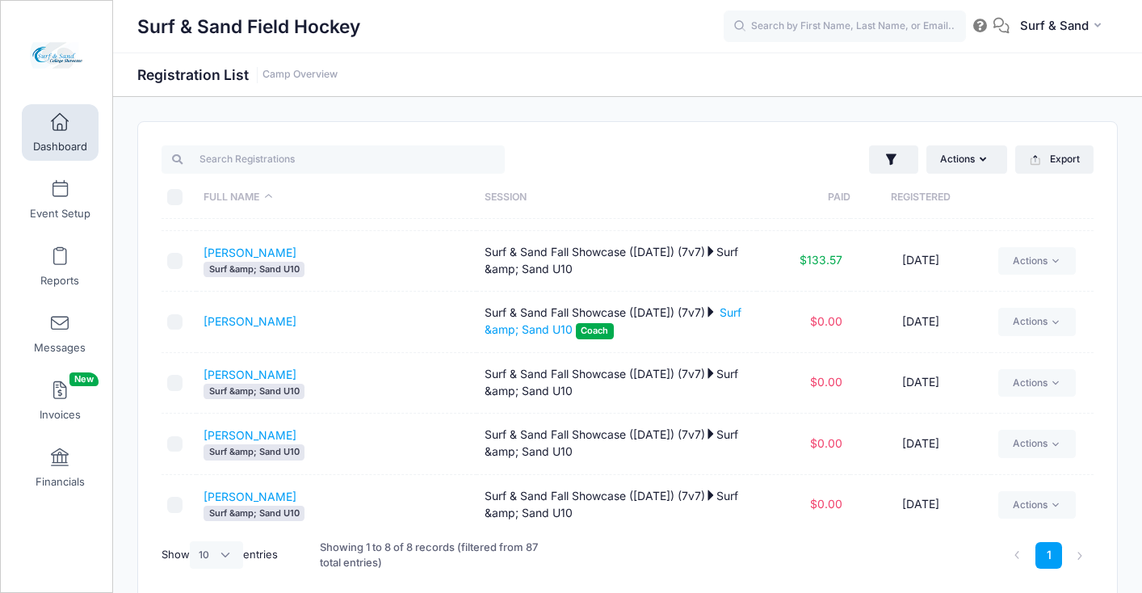
scroll to position [177, 0]
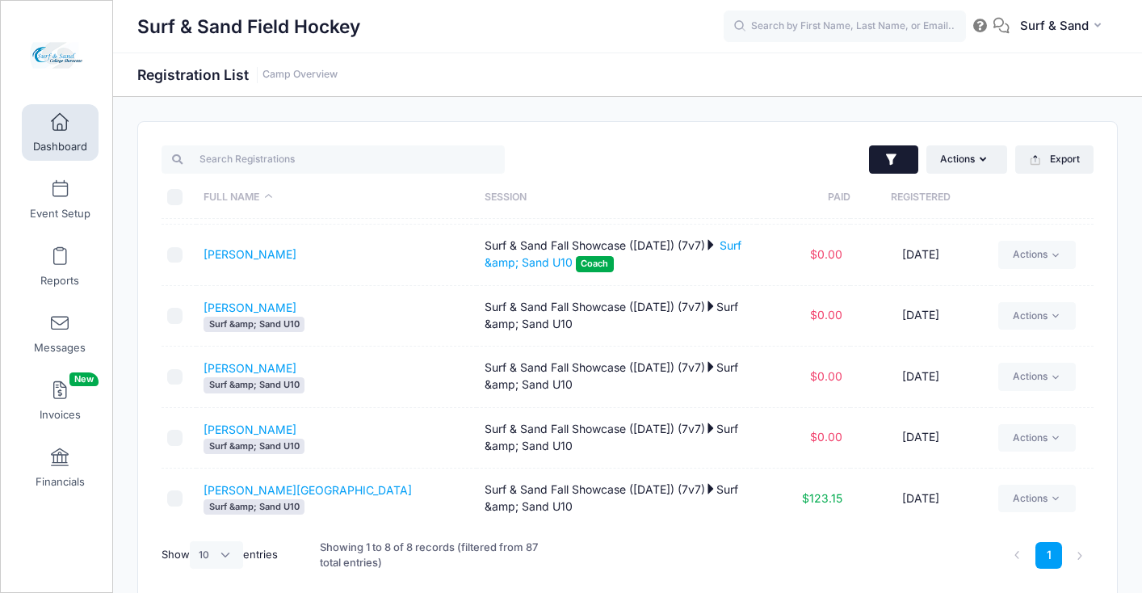
click at [898, 162] on icon "button" at bounding box center [892, 160] width 16 height 16
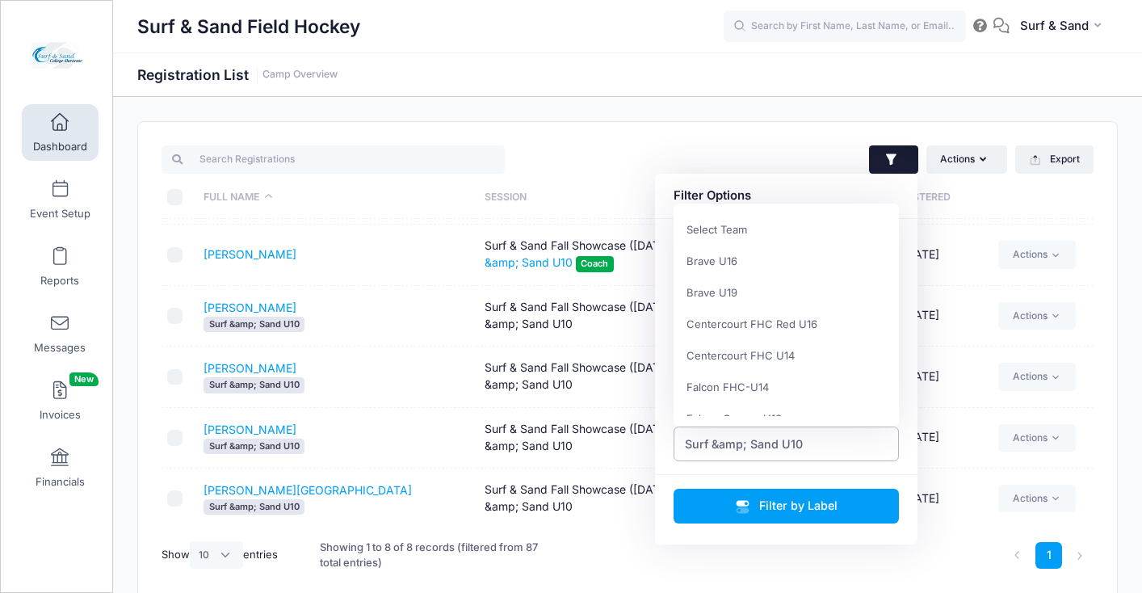
click at [819, 443] on span "Surf &amp; Sand U10" at bounding box center [787, 443] width 226 height 35
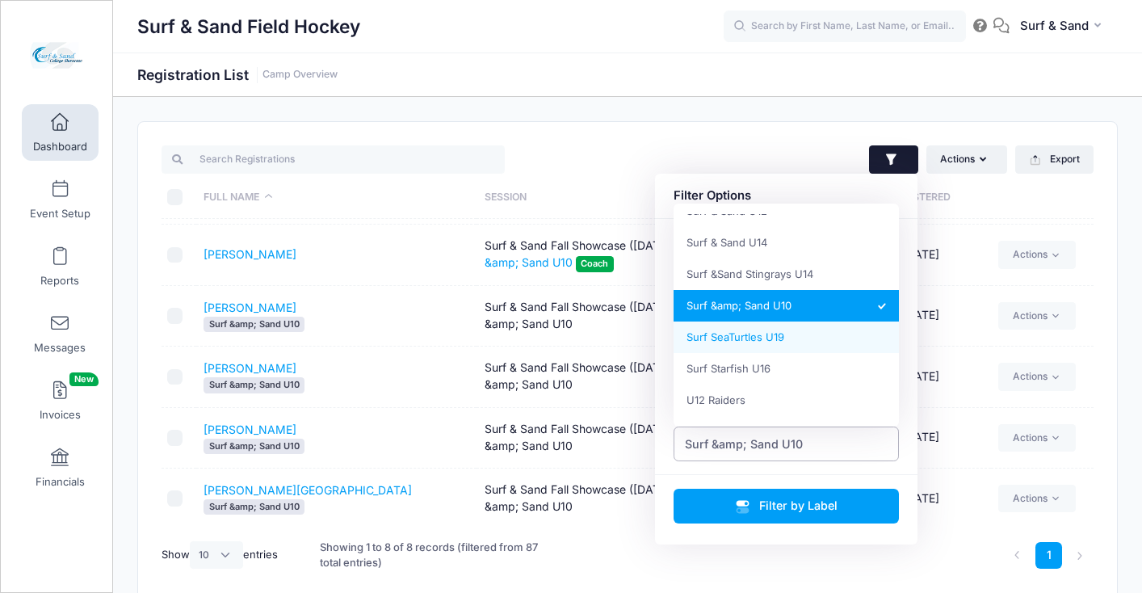
scroll to position [0, 0]
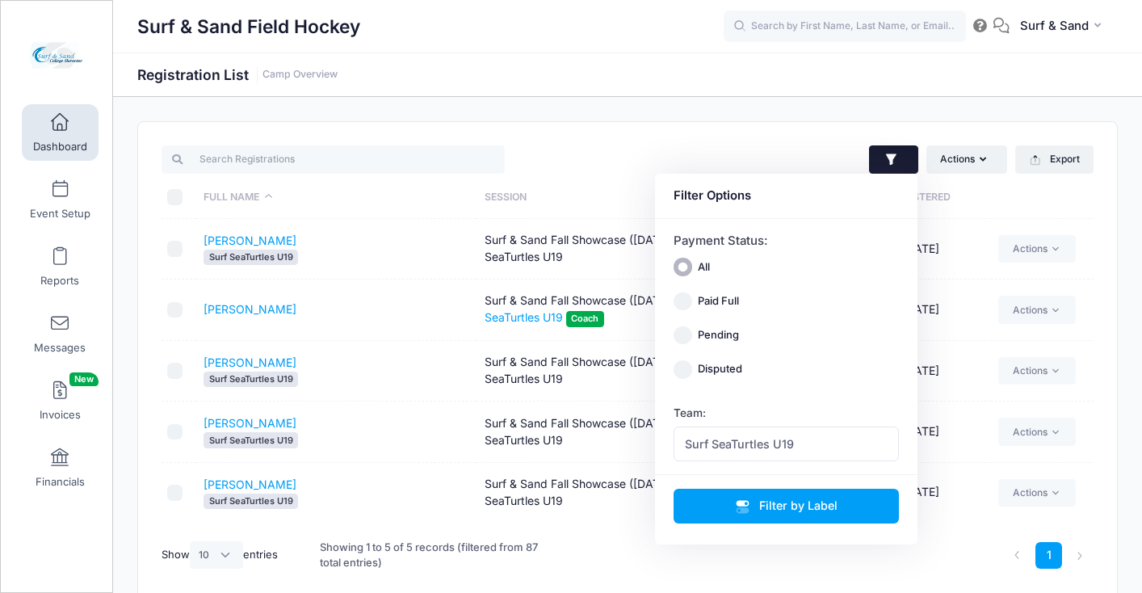
click at [775, 99] on div "Surf & Sand Field Hockey Registration List Camp Overview" at bounding box center [627, 362] width 1029 height 531
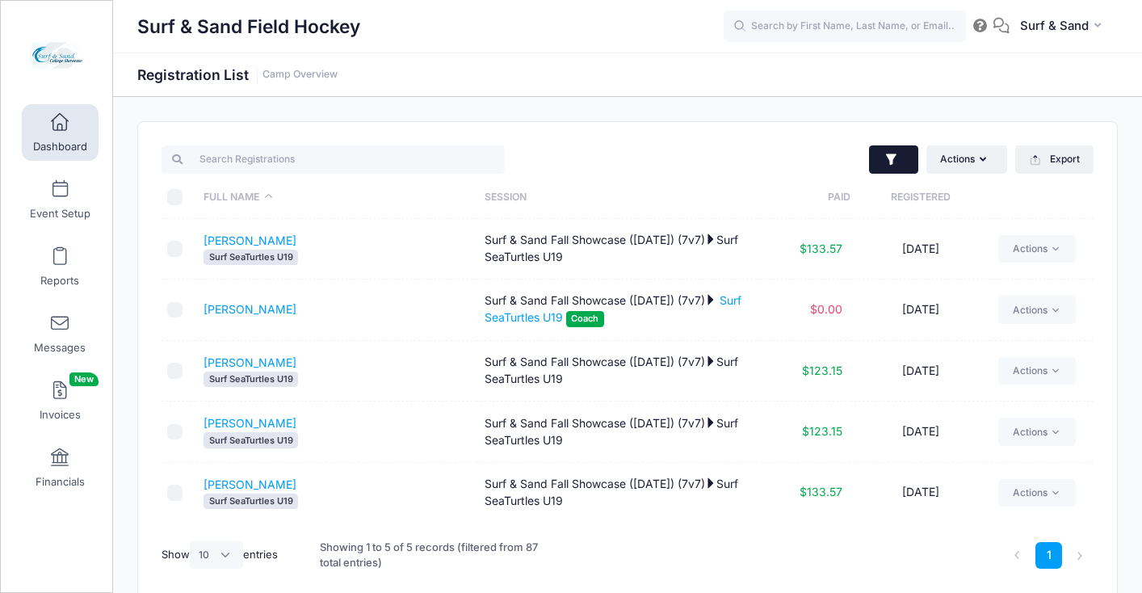
click at [889, 158] on icon "button" at bounding box center [891, 158] width 11 height 11
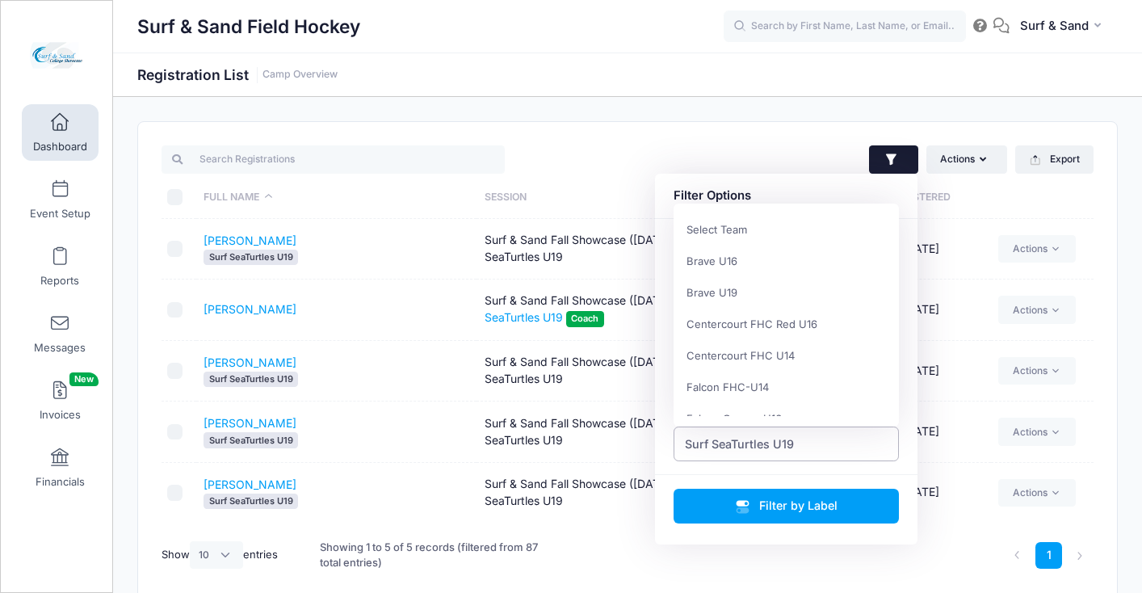
click at [772, 448] on span "Surf SeaTurtles U19" at bounding box center [739, 443] width 109 height 17
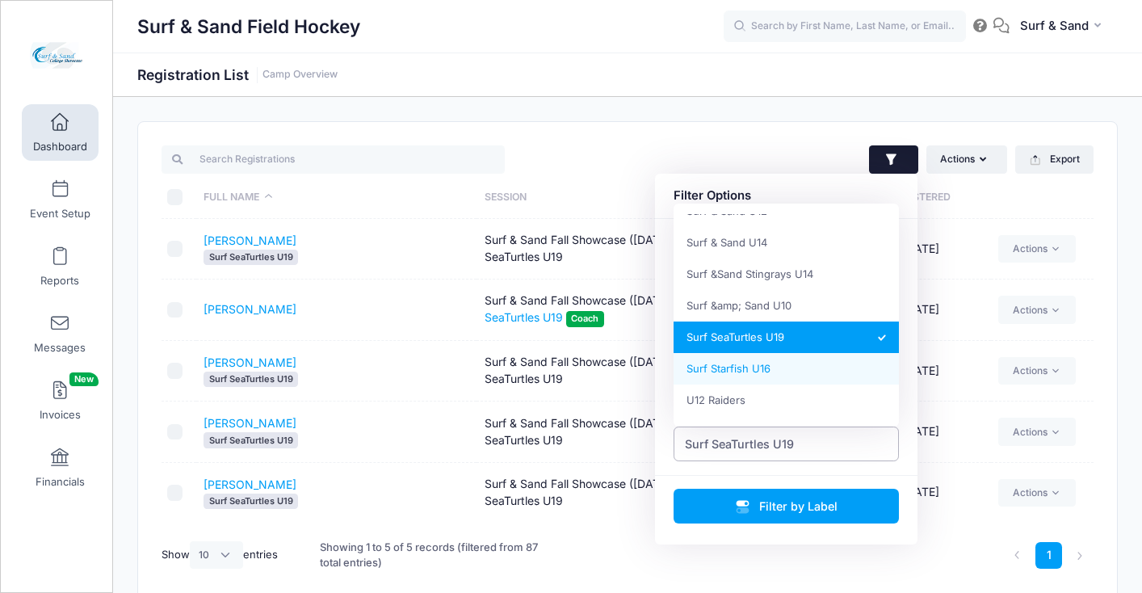
select select "Surf Starfish U16"
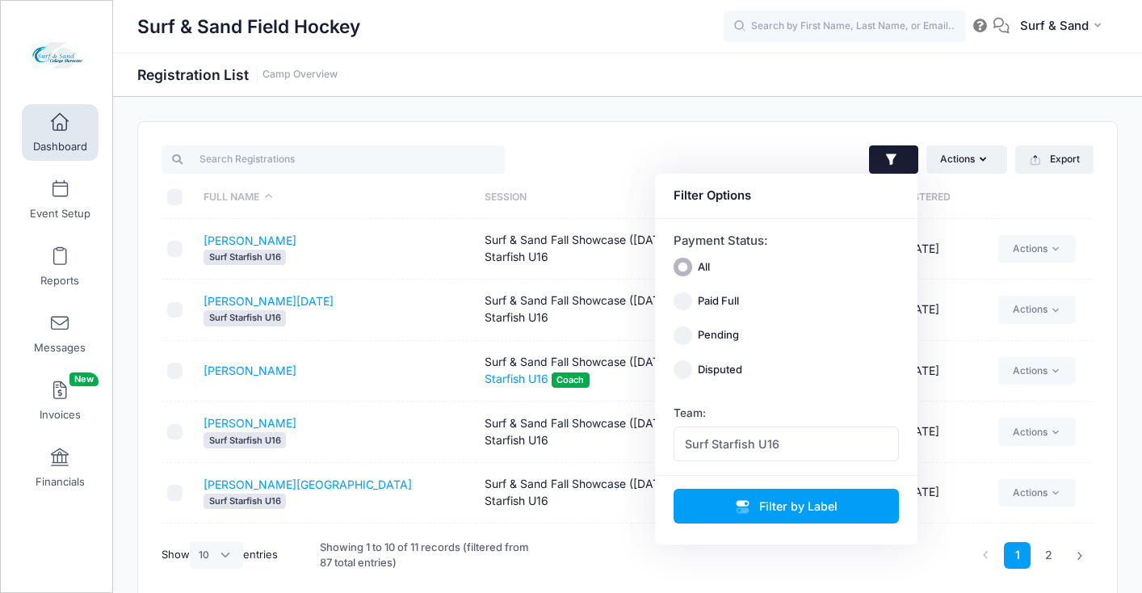
click at [506, 449] on td "Surf & Sand Fall Showcase (Nov 16, 2025) (7v7) Surf Starfish U16" at bounding box center [617, 431] width 280 height 61
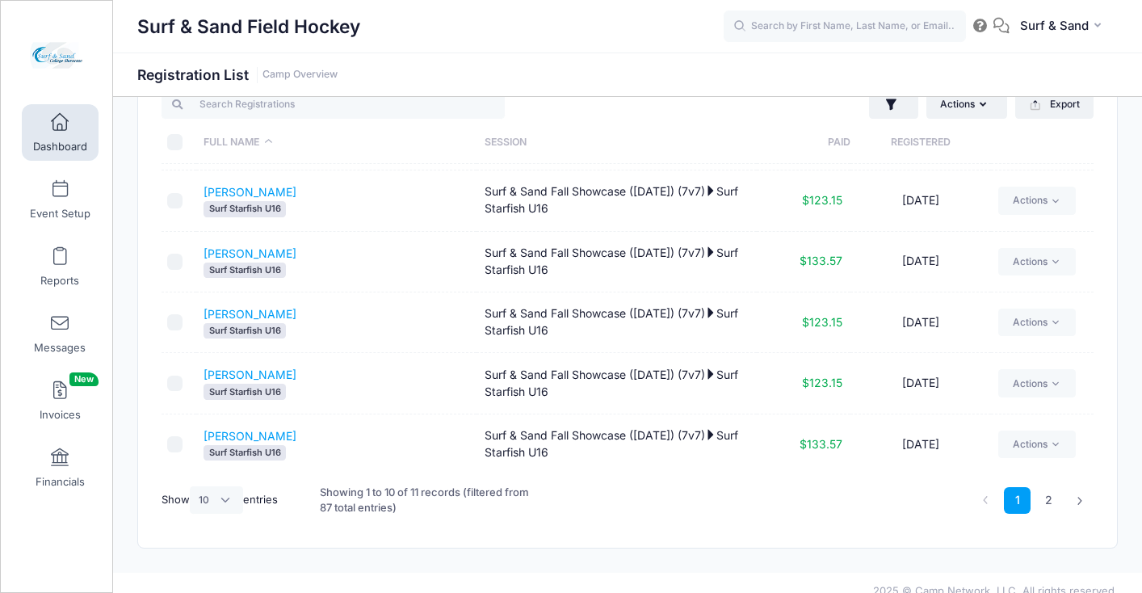
scroll to position [61, 0]
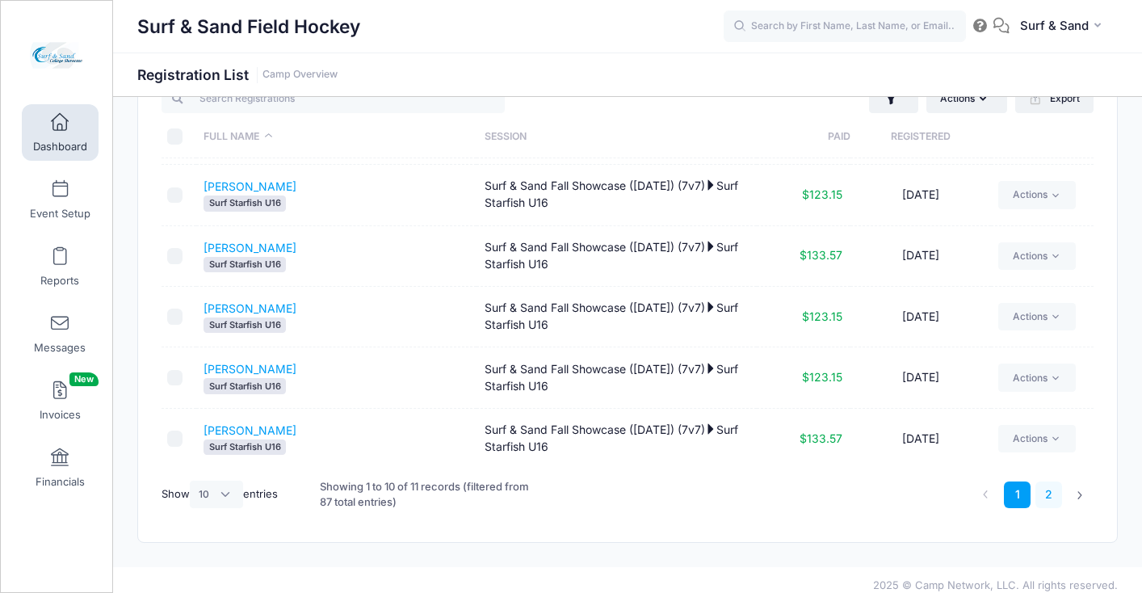
click at [1056, 494] on link "2" at bounding box center [1049, 494] width 27 height 27
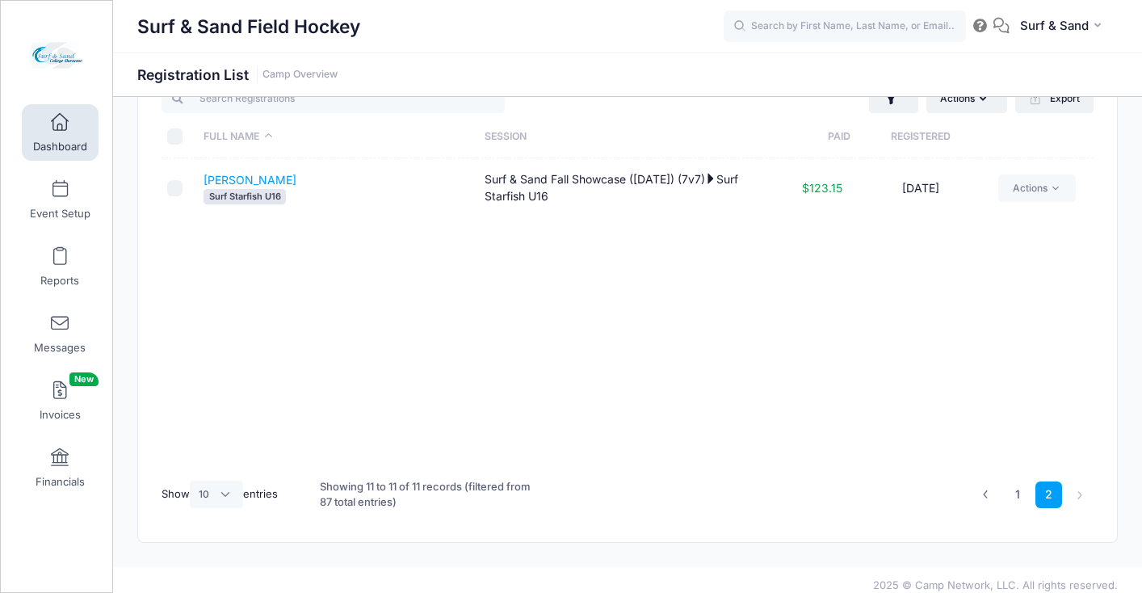
scroll to position [0, 0]
click at [1010, 498] on link "1" at bounding box center [1017, 494] width 27 height 27
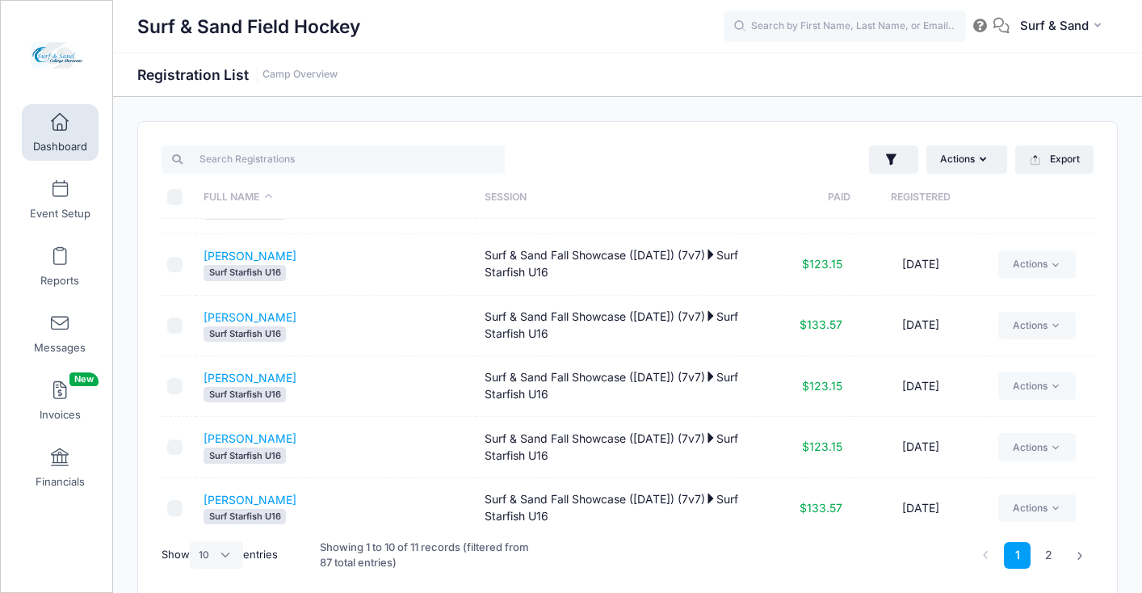
scroll to position [298, 0]
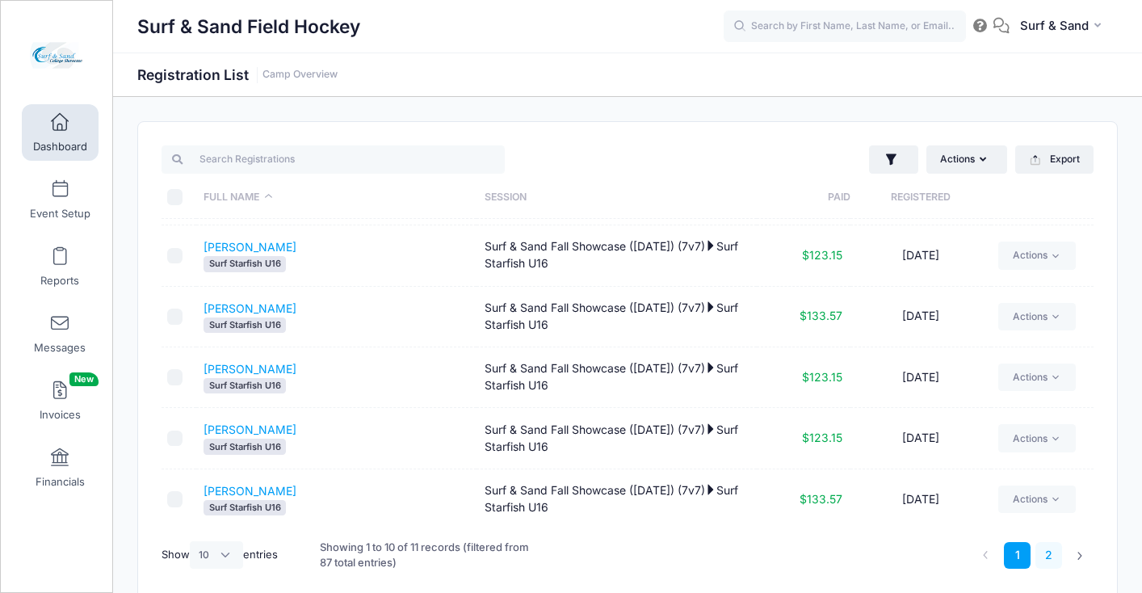
click at [1054, 557] on link "2" at bounding box center [1049, 555] width 27 height 27
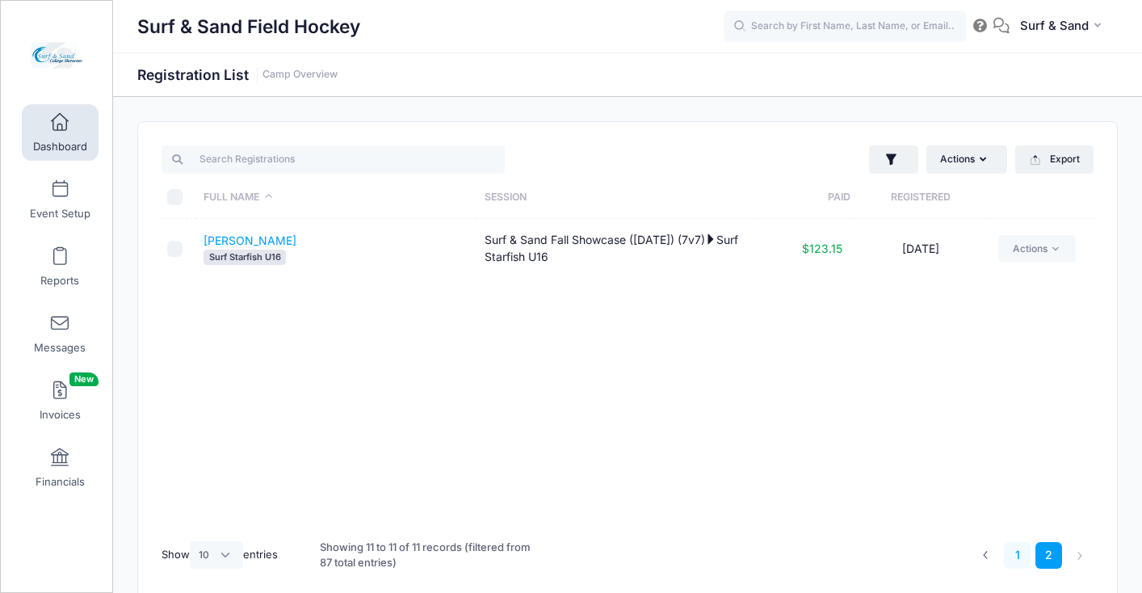
click at [1015, 556] on link "1" at bounding box center [1017, 555] width 27 height 27
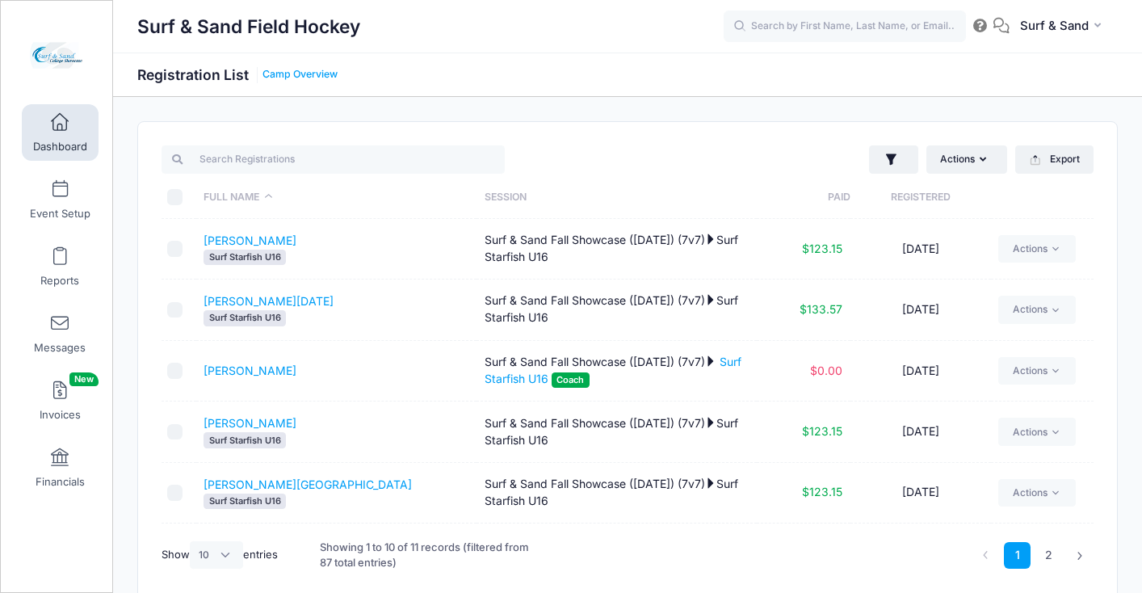
click at [314, 70] on link "Camp Overview" at bounding box center [300, 75] width 75 height 12
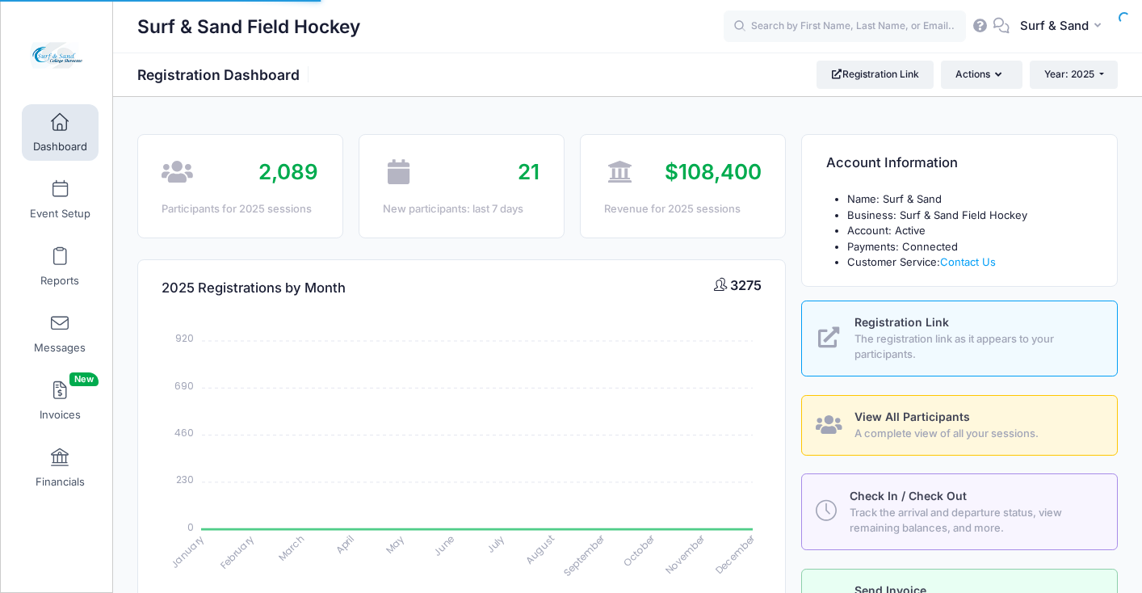
select select
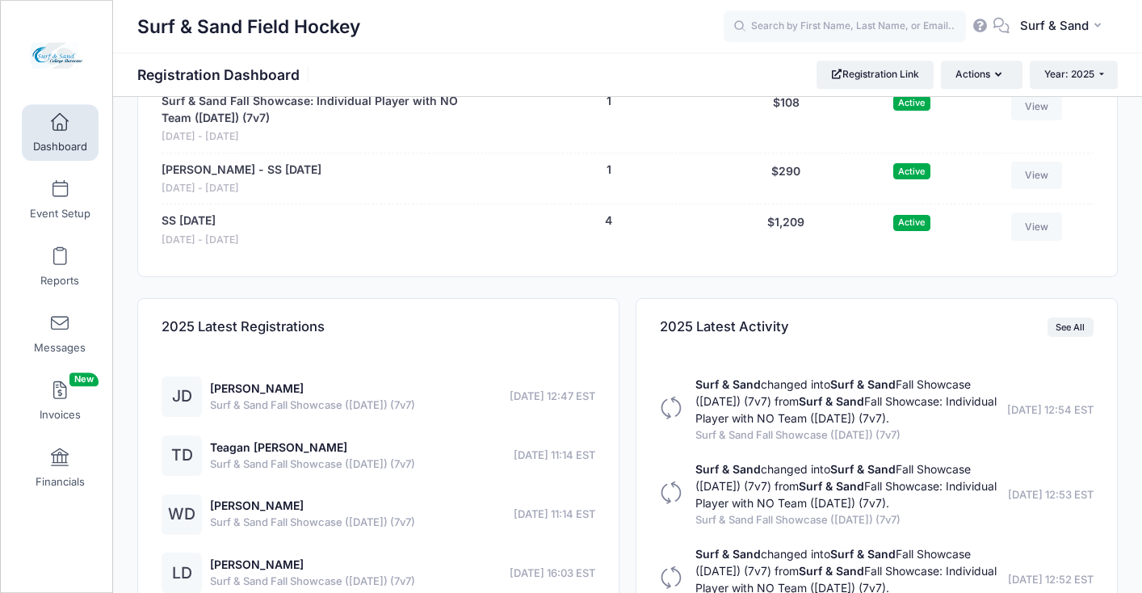
scroll to position [3359, 0]
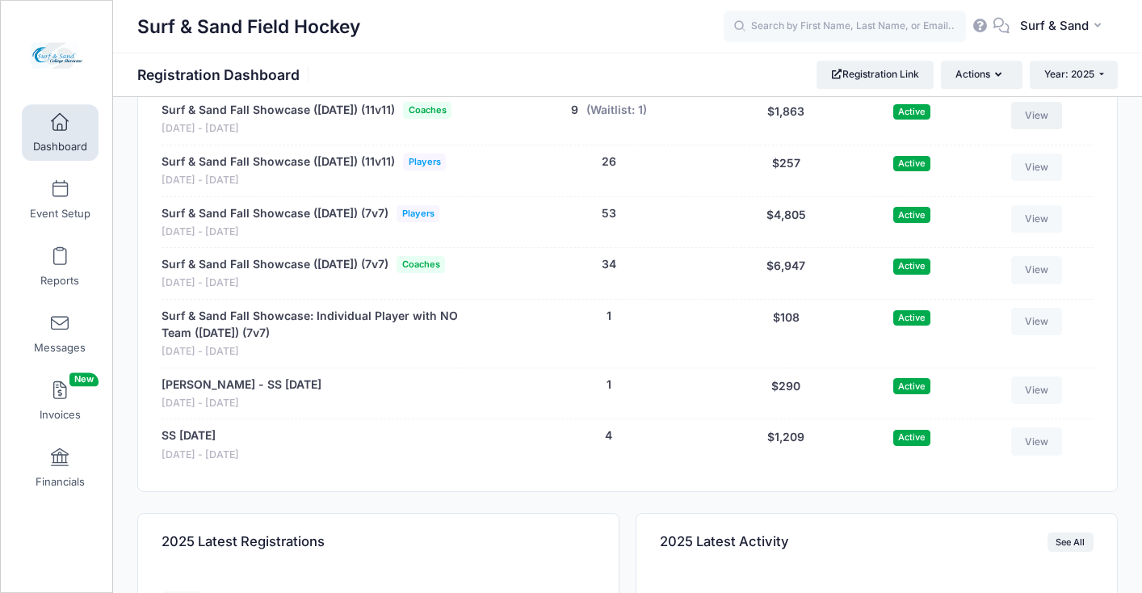
click at [1049, 129] on link "View" at bounding box center [1037, 115] width 52 height 27
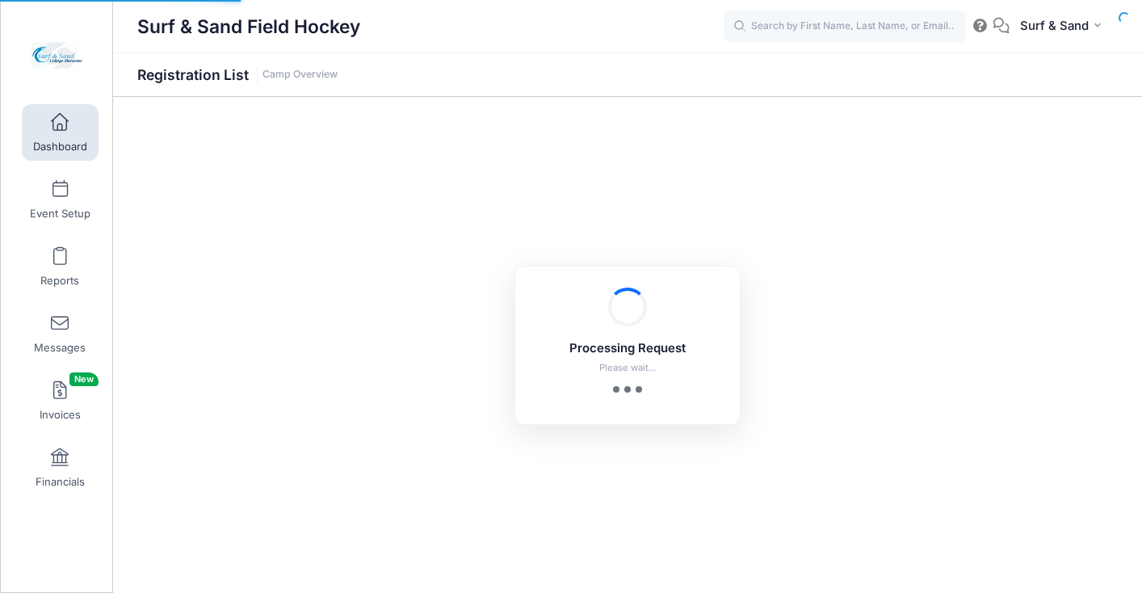
select select "10"
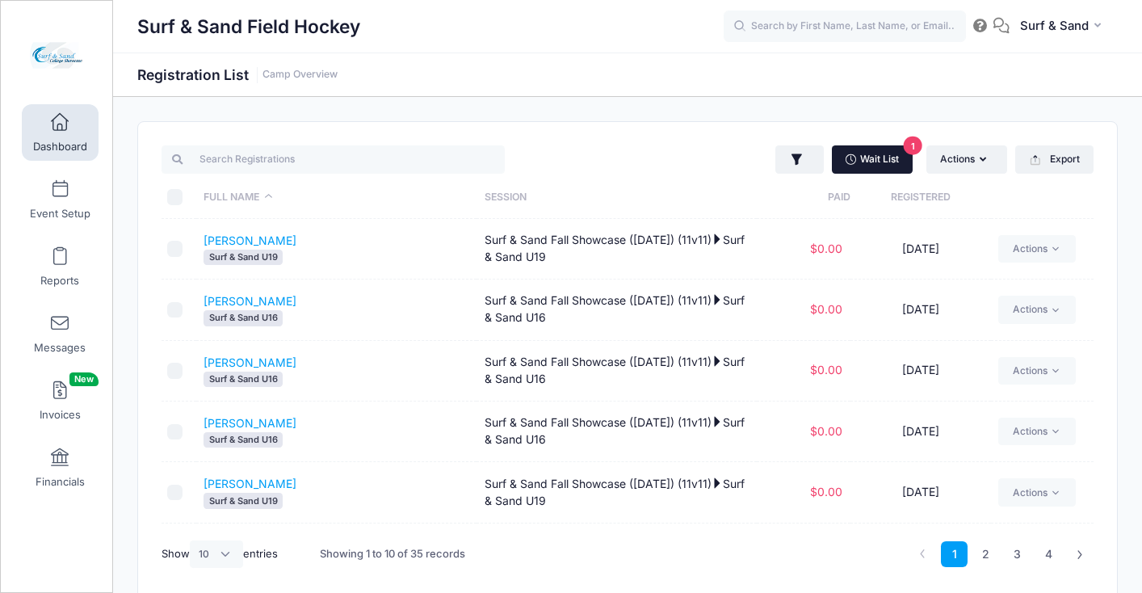
click at [893, 158] on link "Wait List 1" at bounding box center [872, 158] width 81 height 27
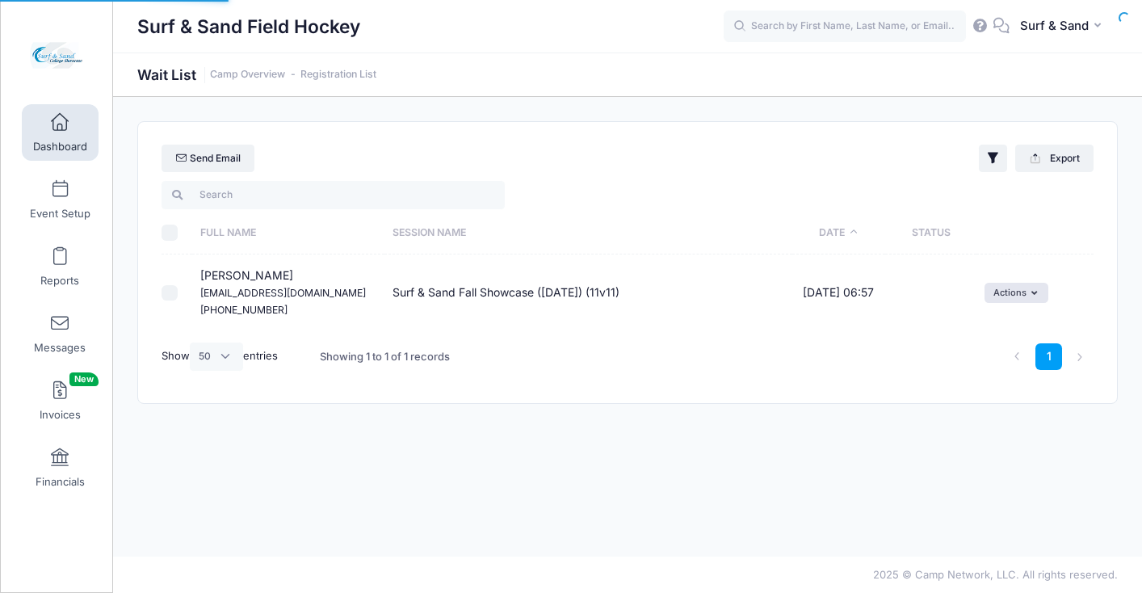
select select "50"
click at [1010, 293] on button "Actions" at bounding box center [1017, 292] width 64 height 19
click at [1009, 363] on link "Delete" at bounding box center [1005, 358] width 70 height 31
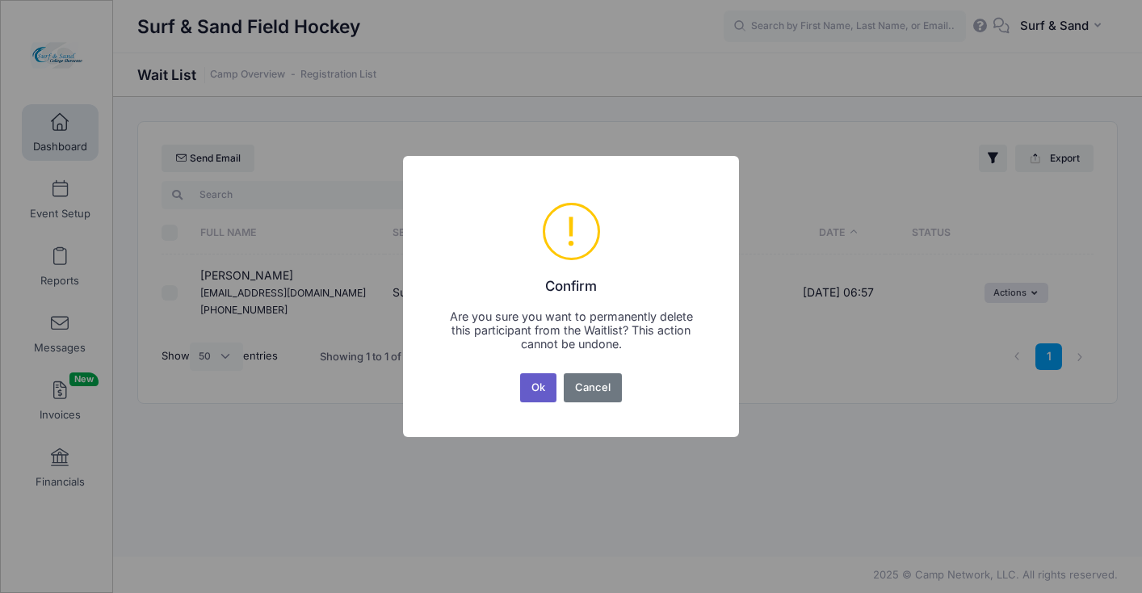
click at [532, 391] on button "Ok" at bounding box center [538, 387] width 37 height 29
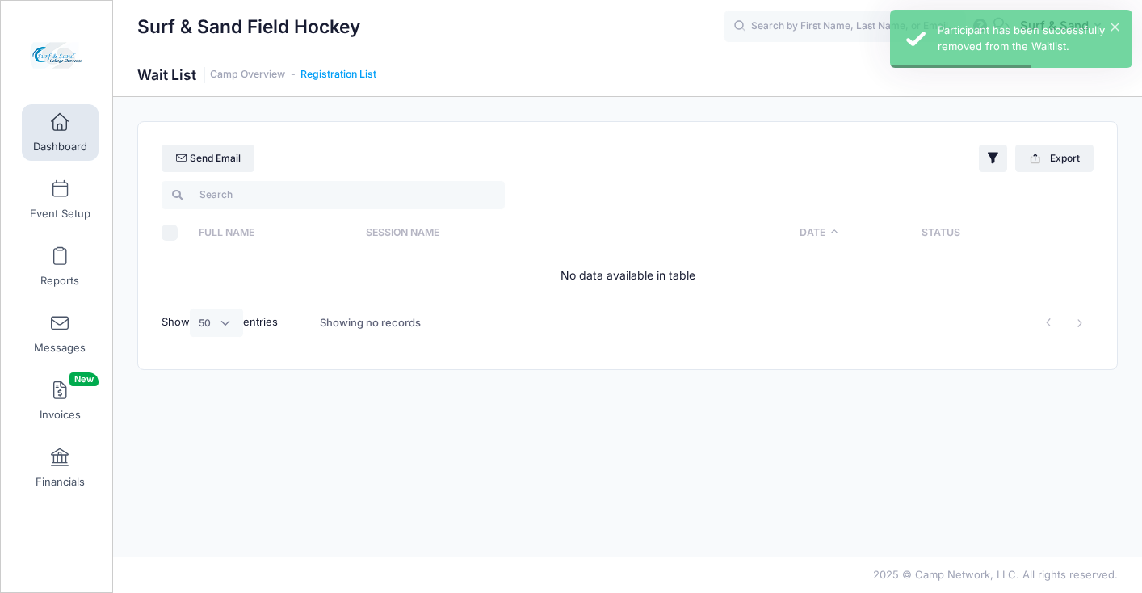
click at [362, 75] on link "Registration List" at bounding box center [338, 75] width 76 height 12
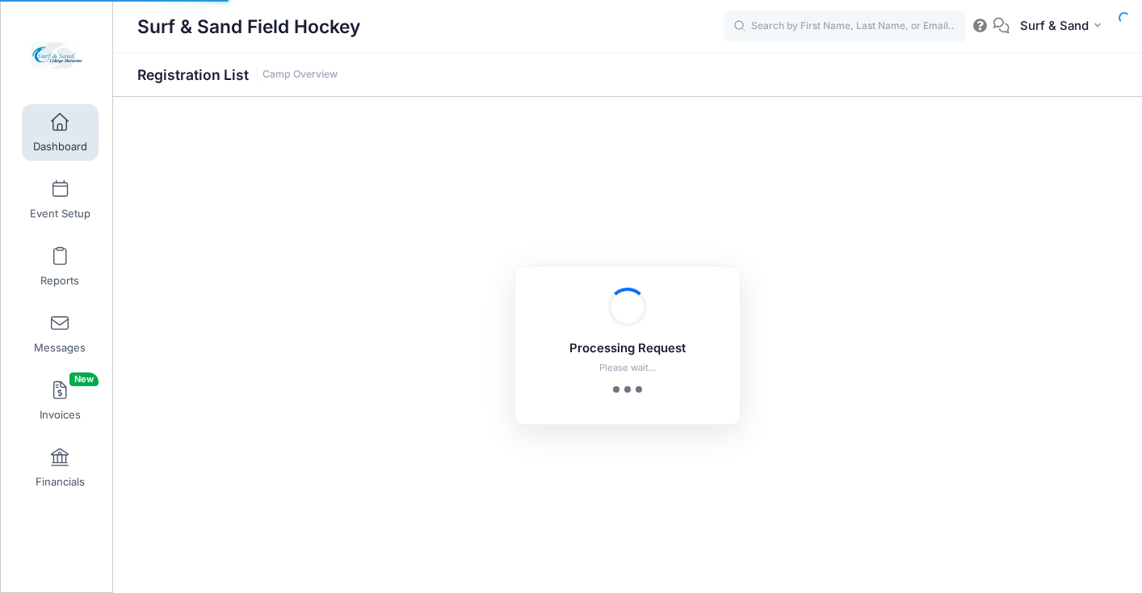
select select "10"
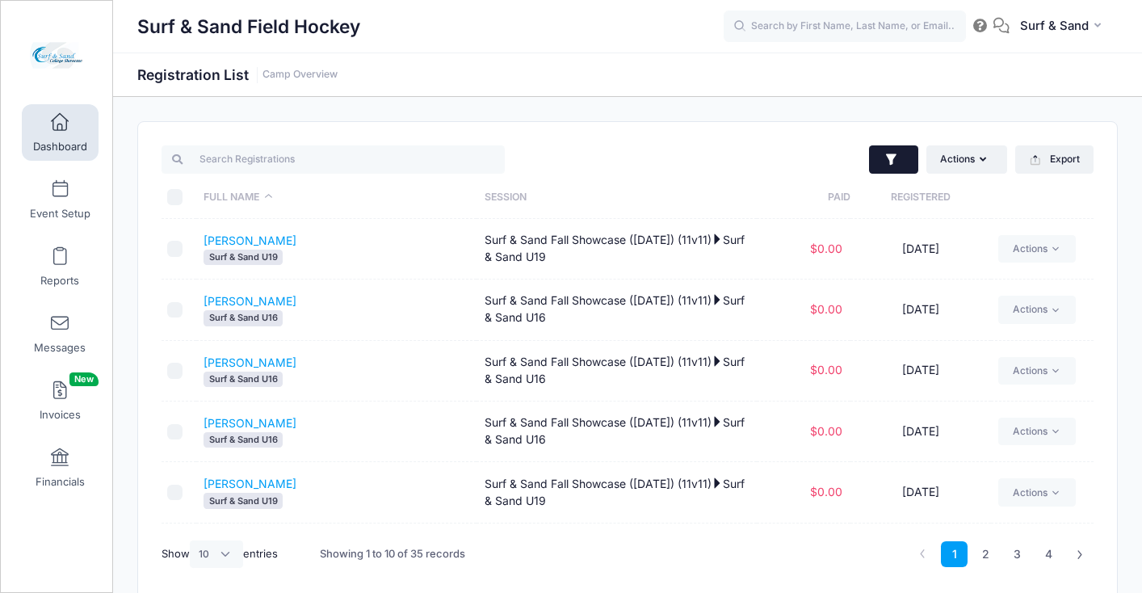
click at [914, 163] on button "button" at bounding box center [893, 159] width 49 height 29
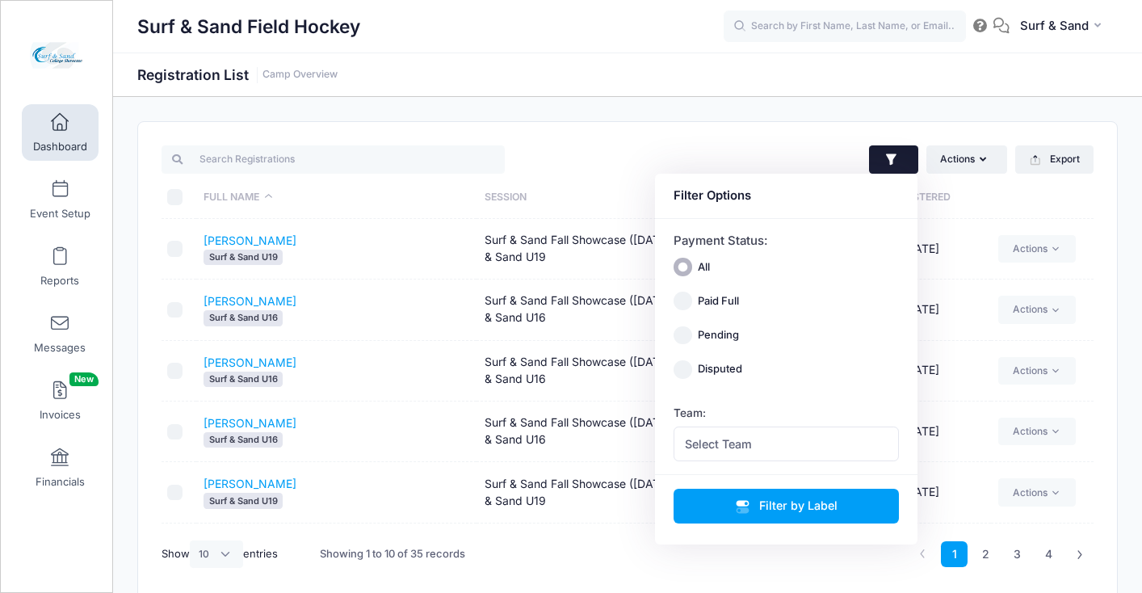
click at [811, 422] on div "Team: Select Team East End Field Hockey U16 East End Field Hockey U19 Falcon FH…" at bounding box center [787, 433] width 226 height 57
click at [809, 425] on div "Team: Select Team East End Field Hockey U16 East End Field Hockey U19 Falcon FH…" at bounding box center [787, 433] width 226 height 57
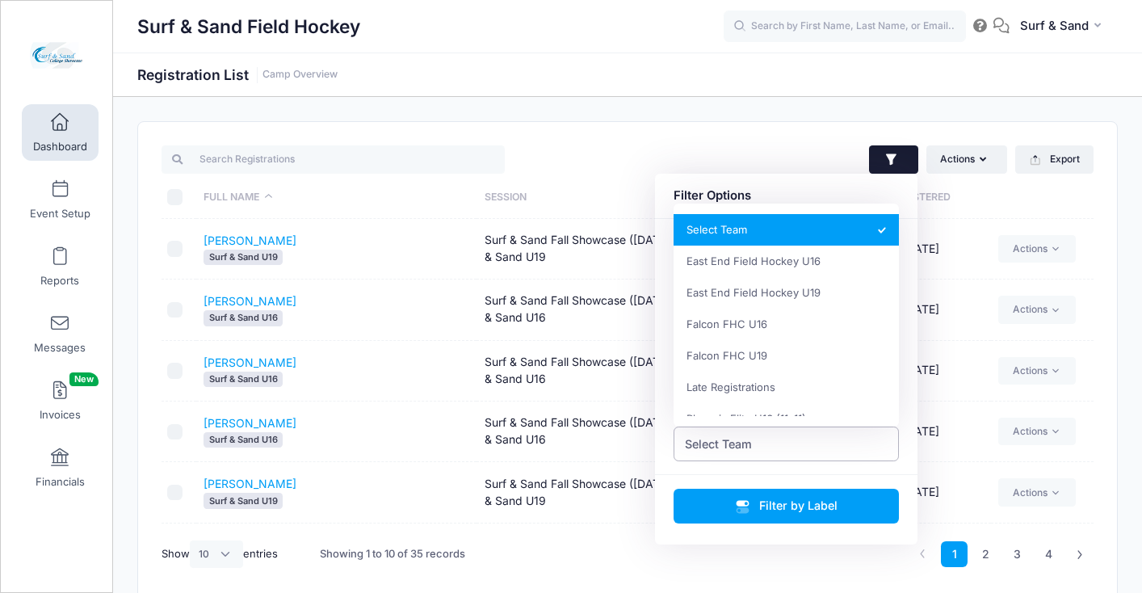
click at [807, 439] on span "Select Team" at bounding box center [787, 443] width 226 height 35
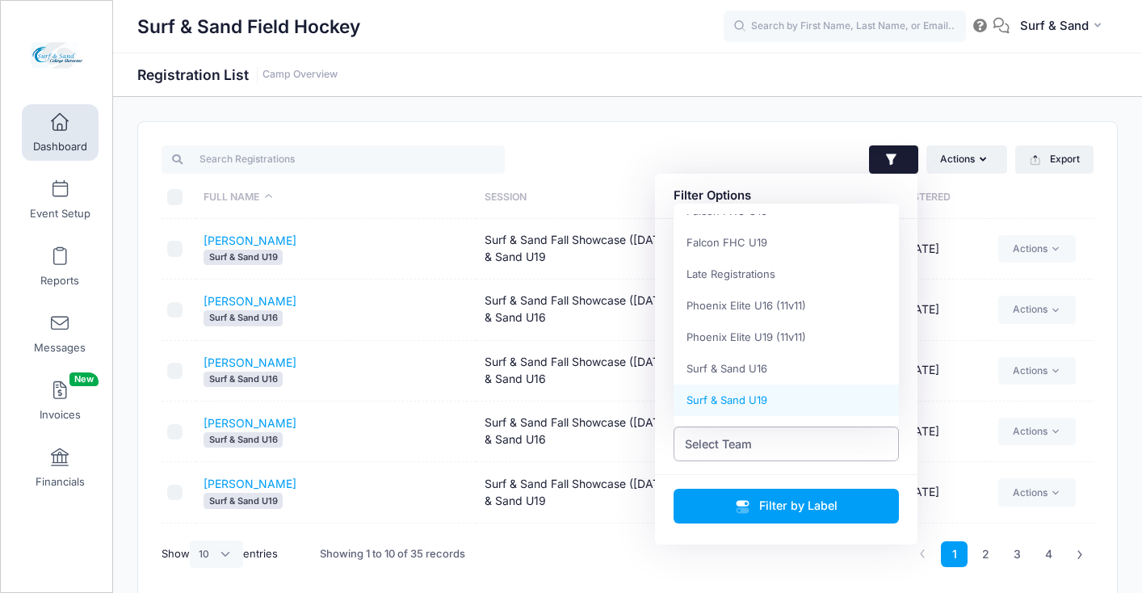
select select "Surf & Sand U19"
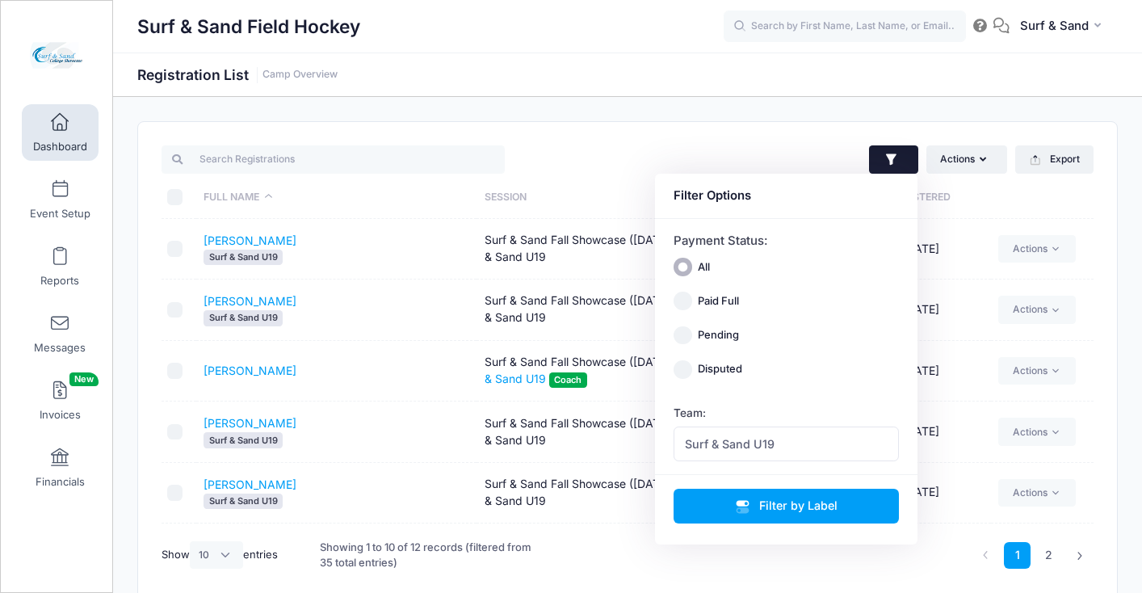
click at [753, 104] on div "Surf & Sand Field Hockey Registration List Camp Overview" at bounding box center [627, 362] width 1029 height 531
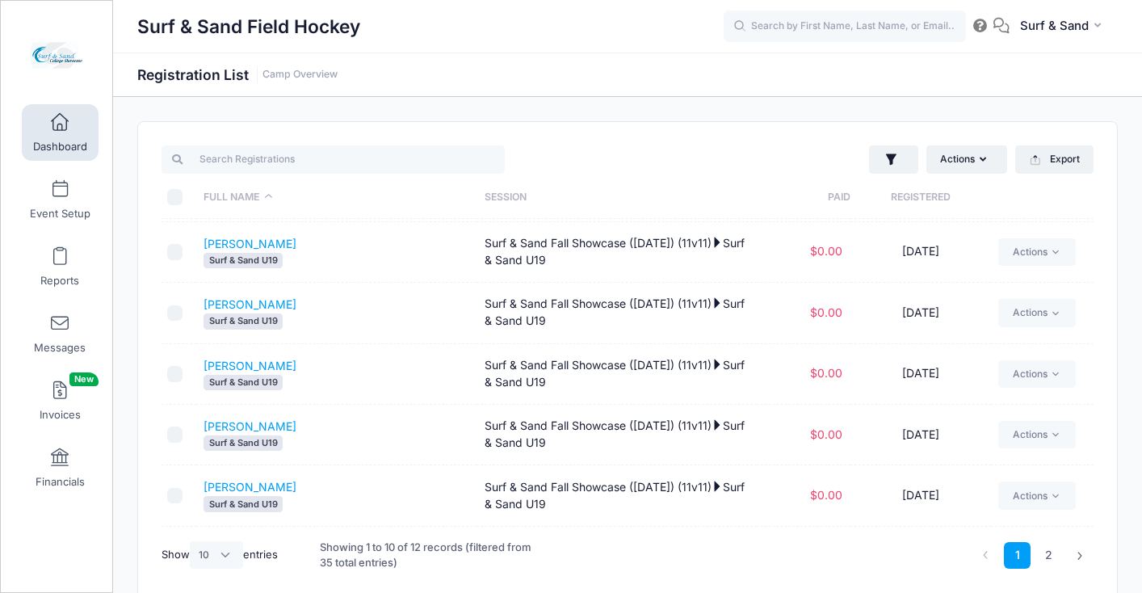
scroll to position [298, 0]
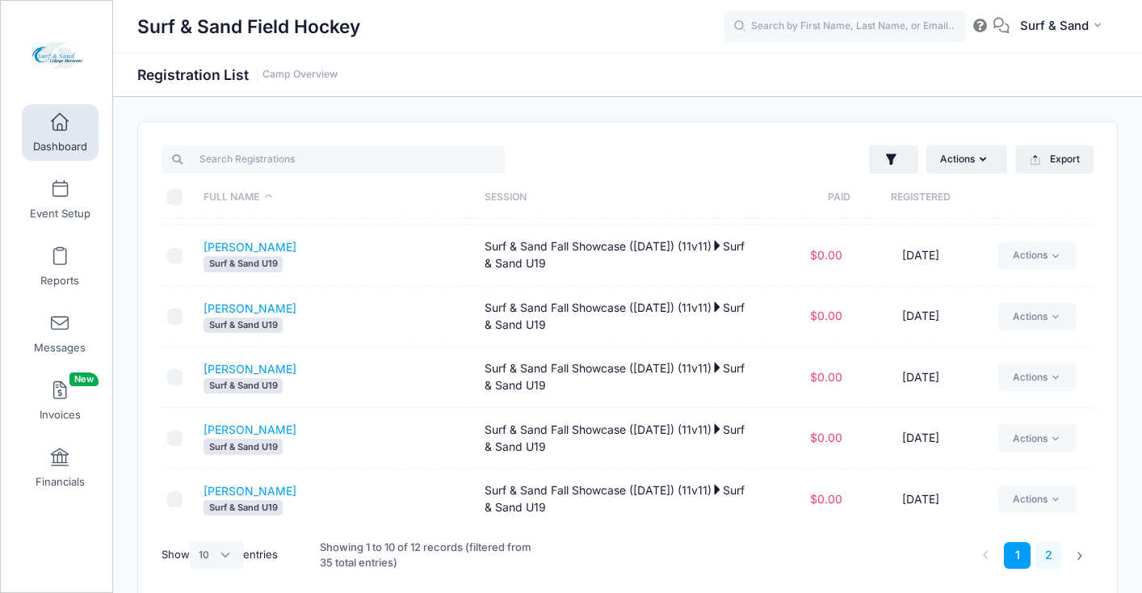
click at [1052, 549] on link "2" at bounding box center [1049, 555] width 27 height 27
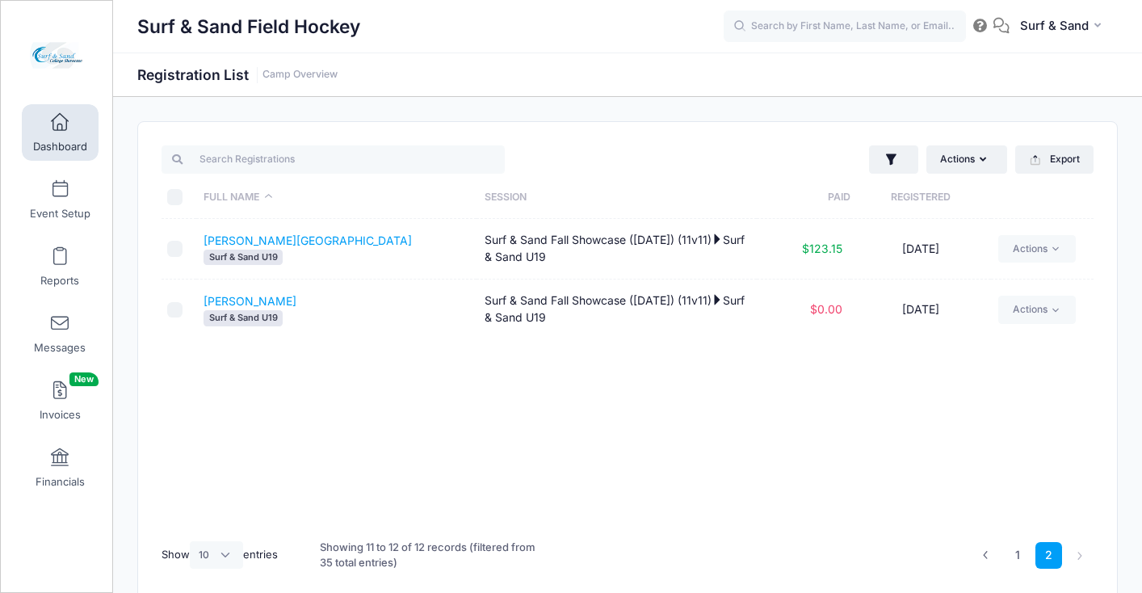
click at [63, 133] on link "Dashboard" at bounding box center [60, 132] width 77 height 57
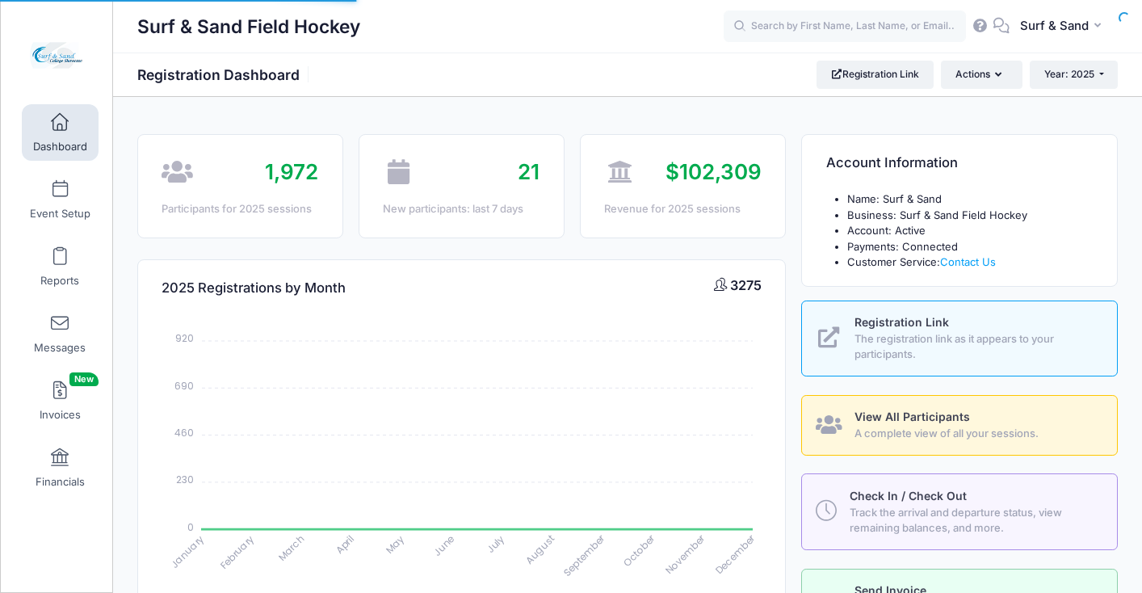
select select
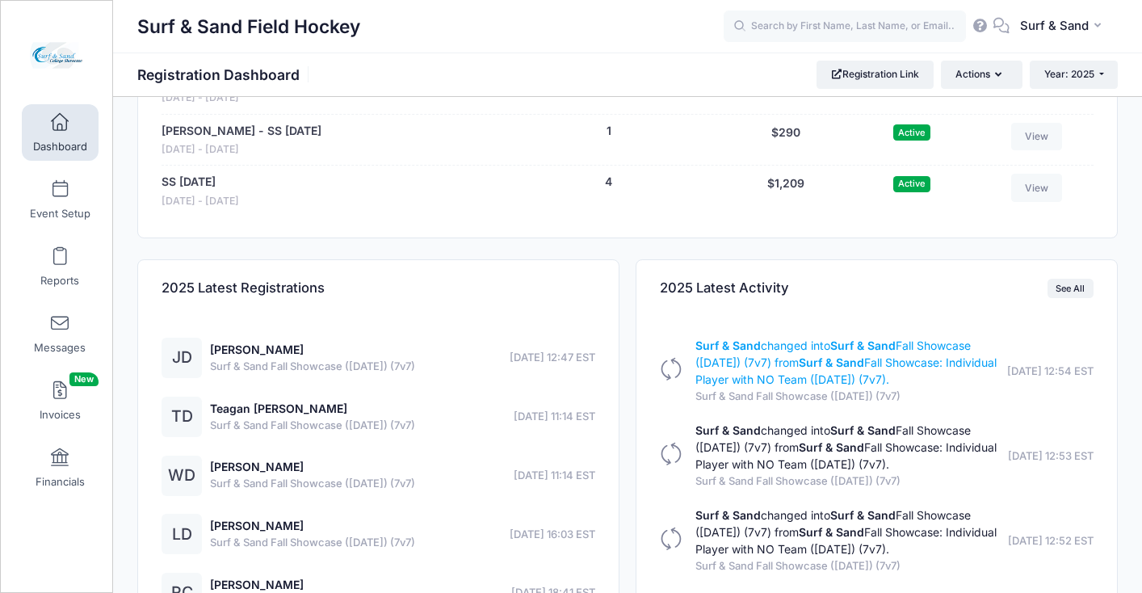
scroll to position [3565, 0]
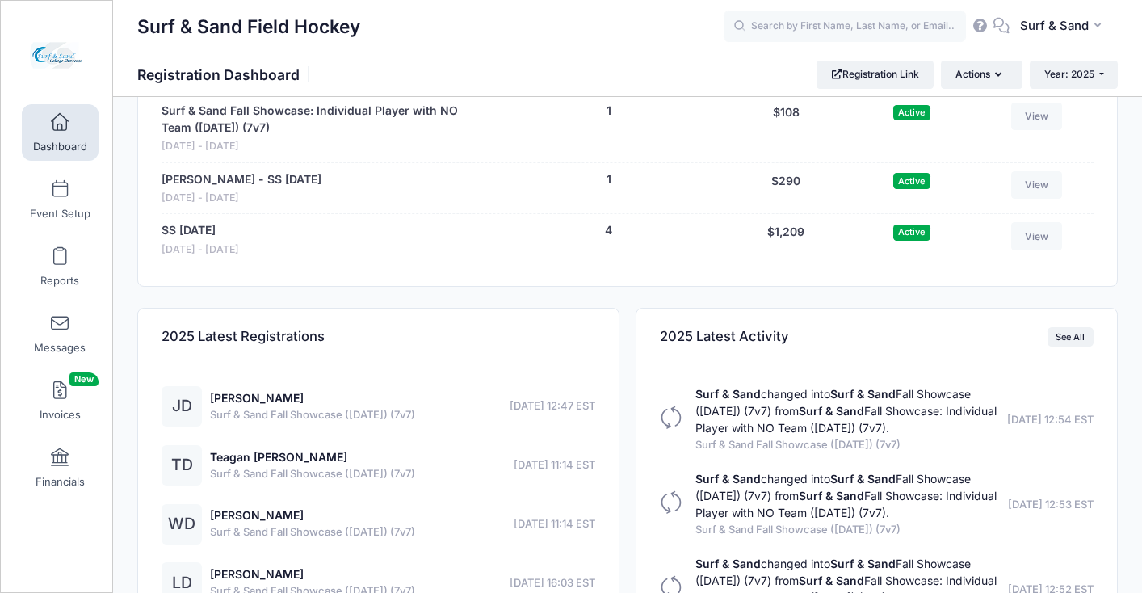
click at [1043, 78] on link "View" at bounding box center [1037, 64] width 52 height 27
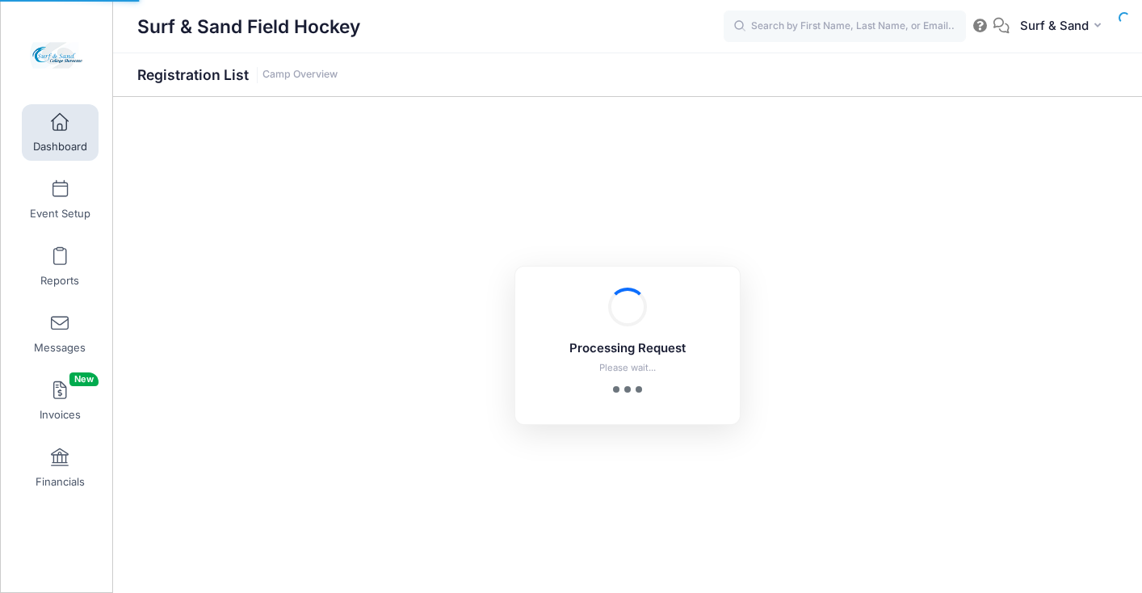
select select "10"
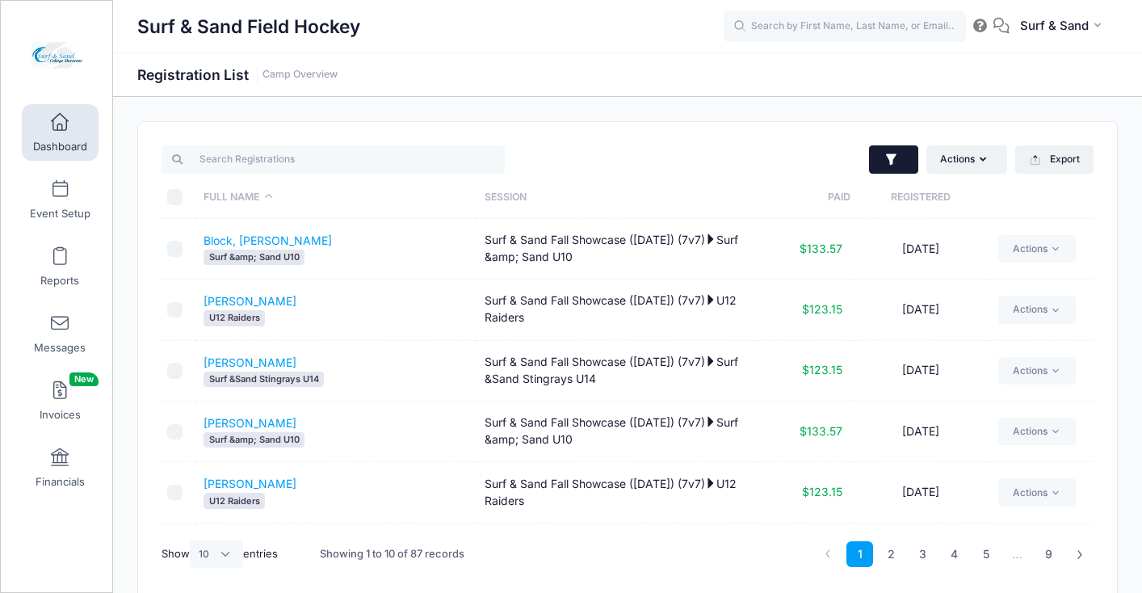
click at [893, 174] on button "button" at bounding box center [893, 159] width 49 height 29
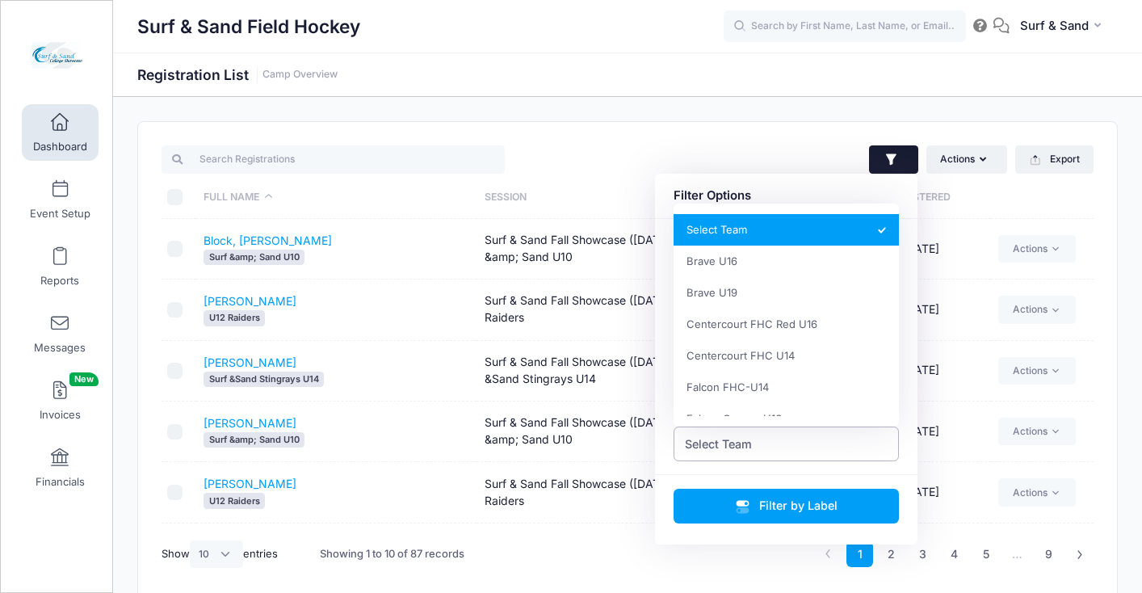
click at [800, 446] on span "Select Team" at bounding box center [787, 443] width 226 height 35
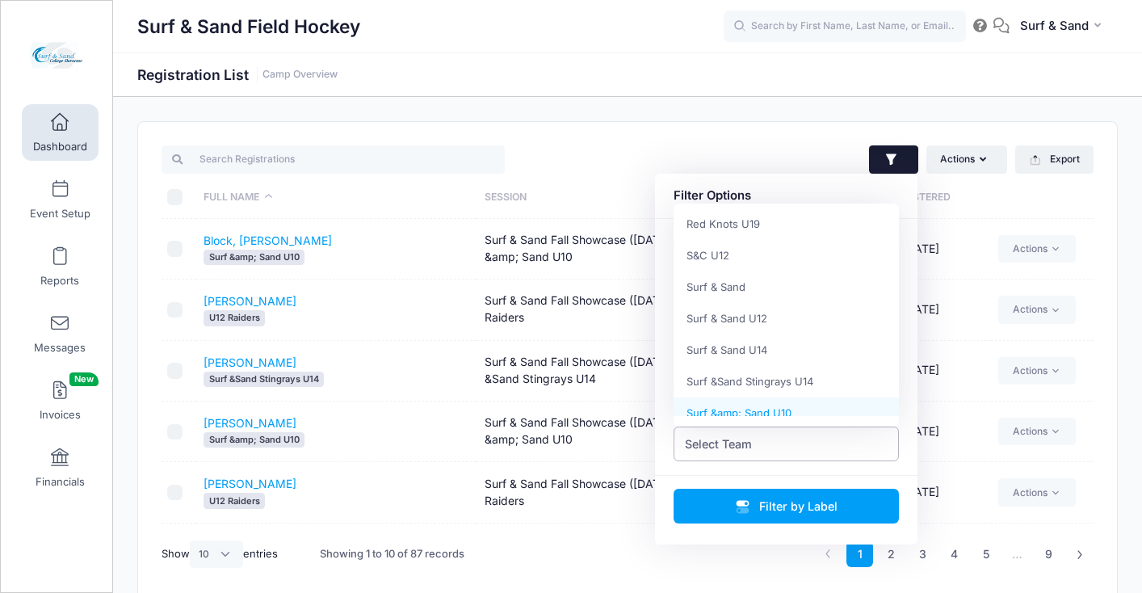
scroll to position [788, 0]
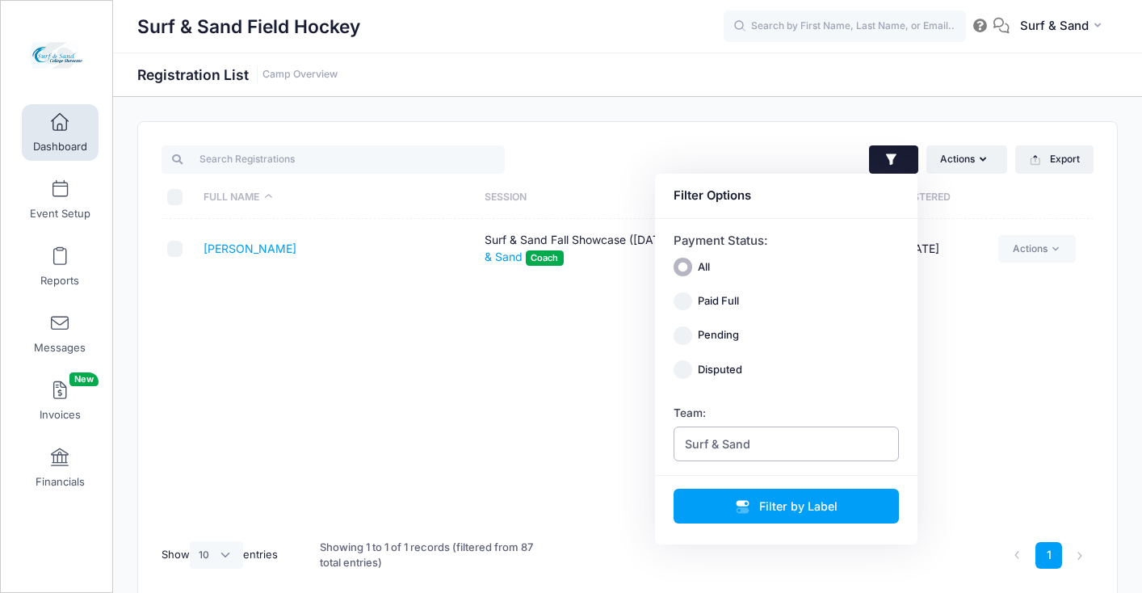
click at [756, 440] on span "Surf & Sand" at bounding box center [787, 443] width 226 height 35
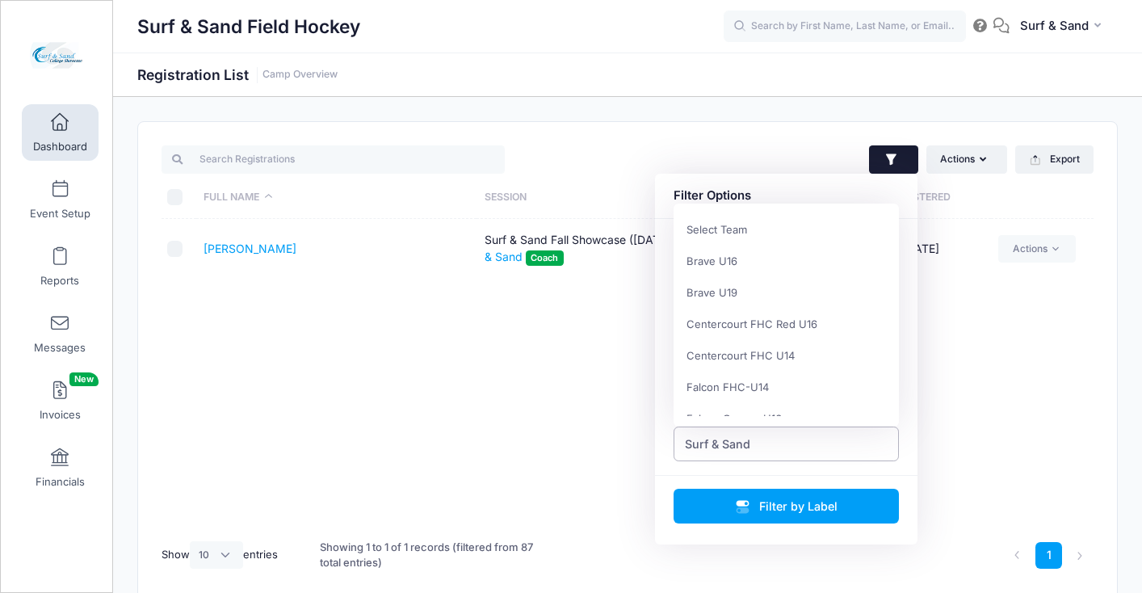
scroll to position [819, 0]
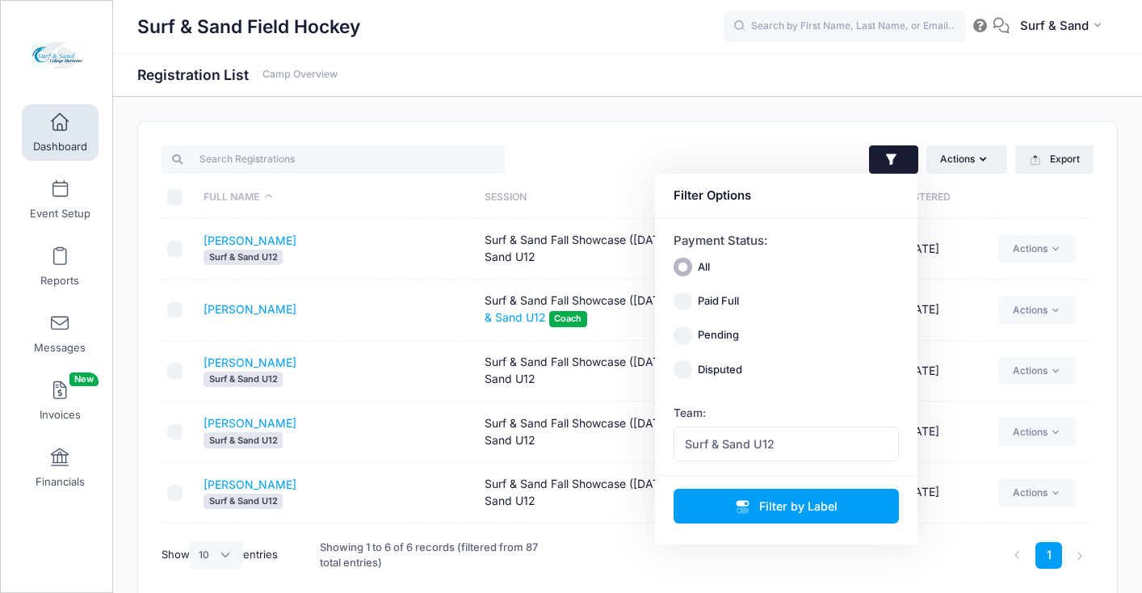
click at [400, 349] on td "[PERSON_NAME] & Sand U12" at bounding box center [336, 371] width 280 height 61
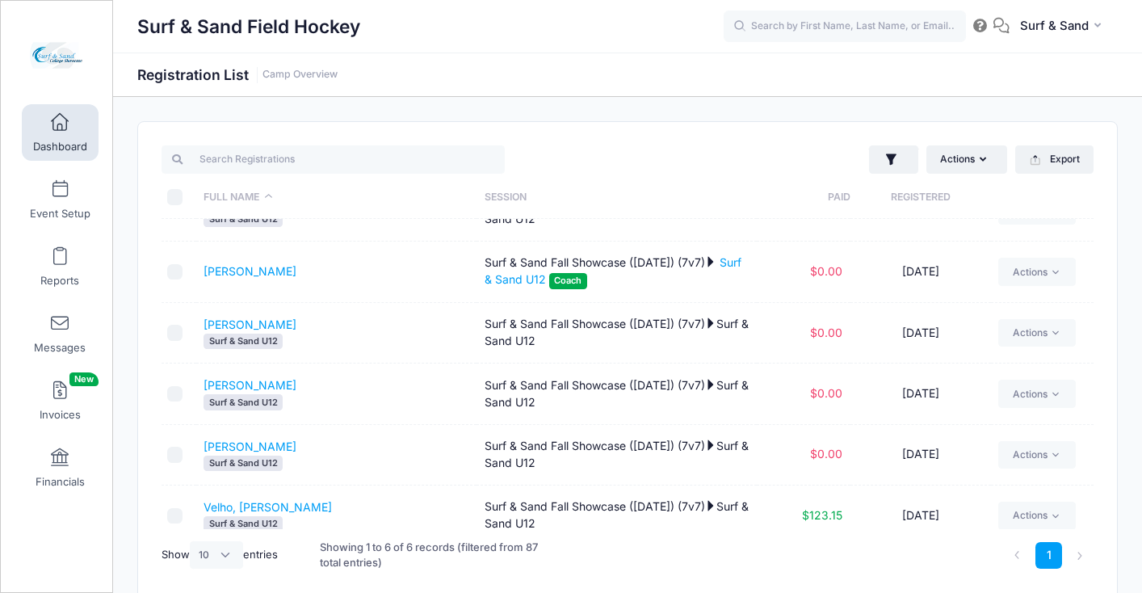
scroll to position [55, 0]
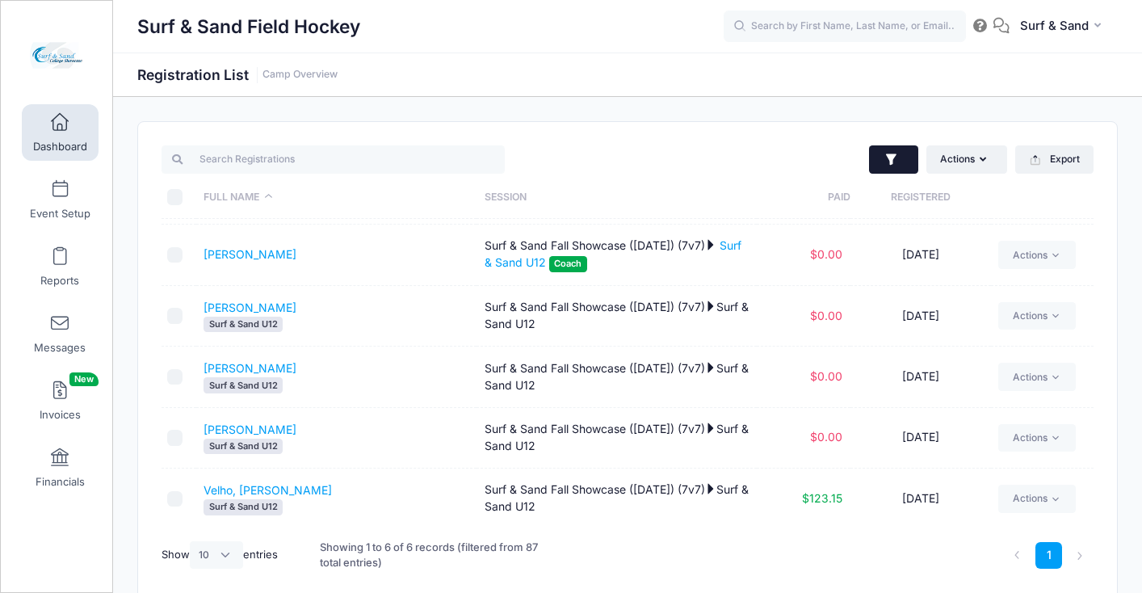
click at [893, 164] on icon "button" at bounding box center [892, 160] width 16 height 16
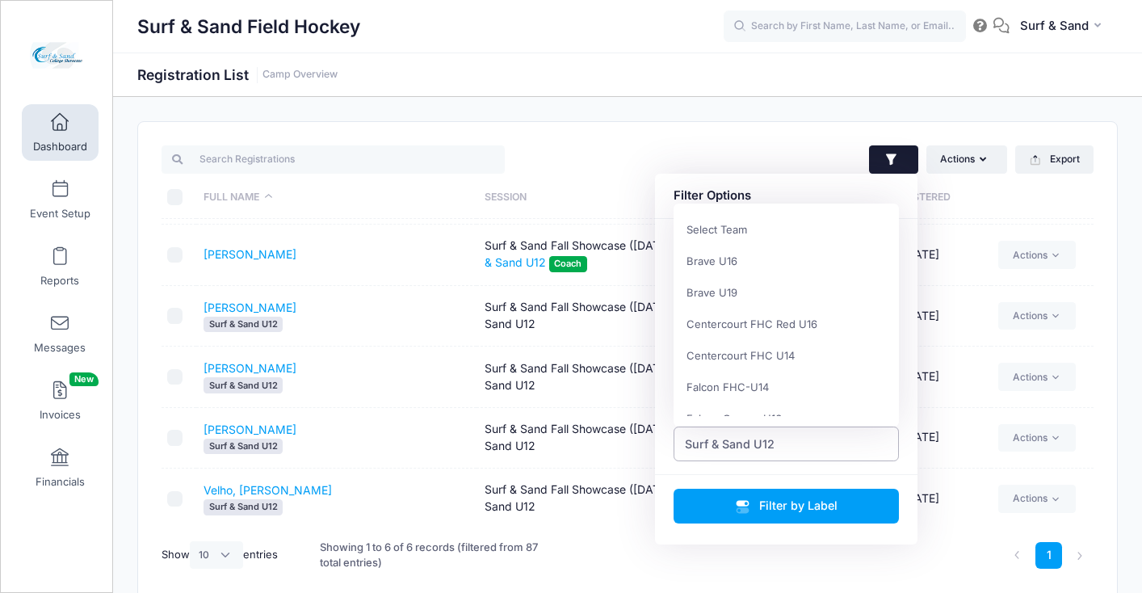
click at [775, 443] on span "Surf & Sand U12" at bounding box center [787, 443] width 226 height 35
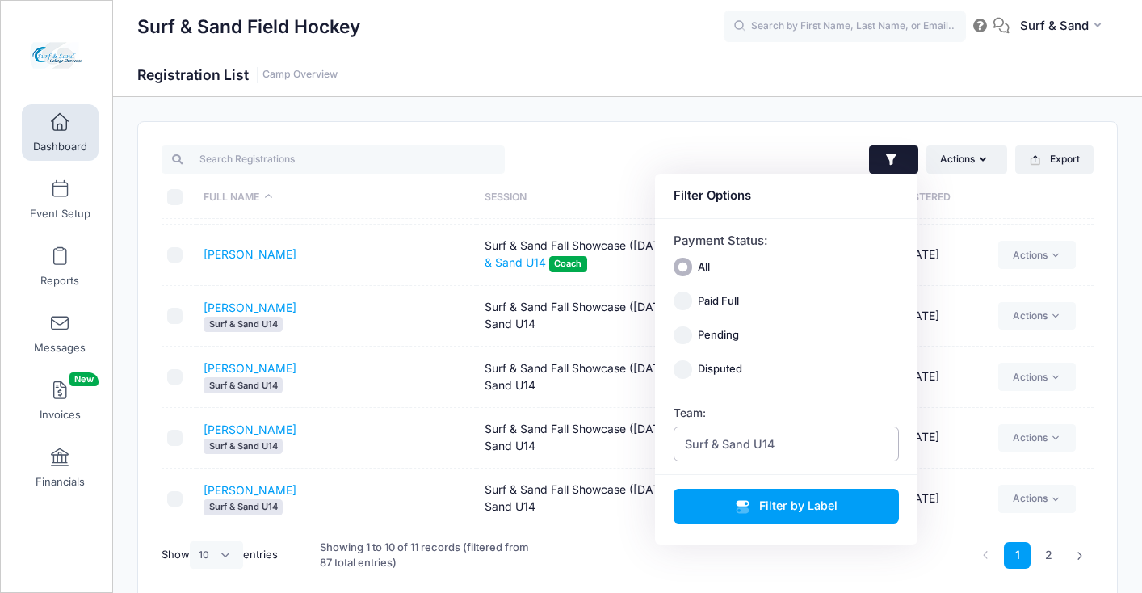
scroll to position [0, 0]
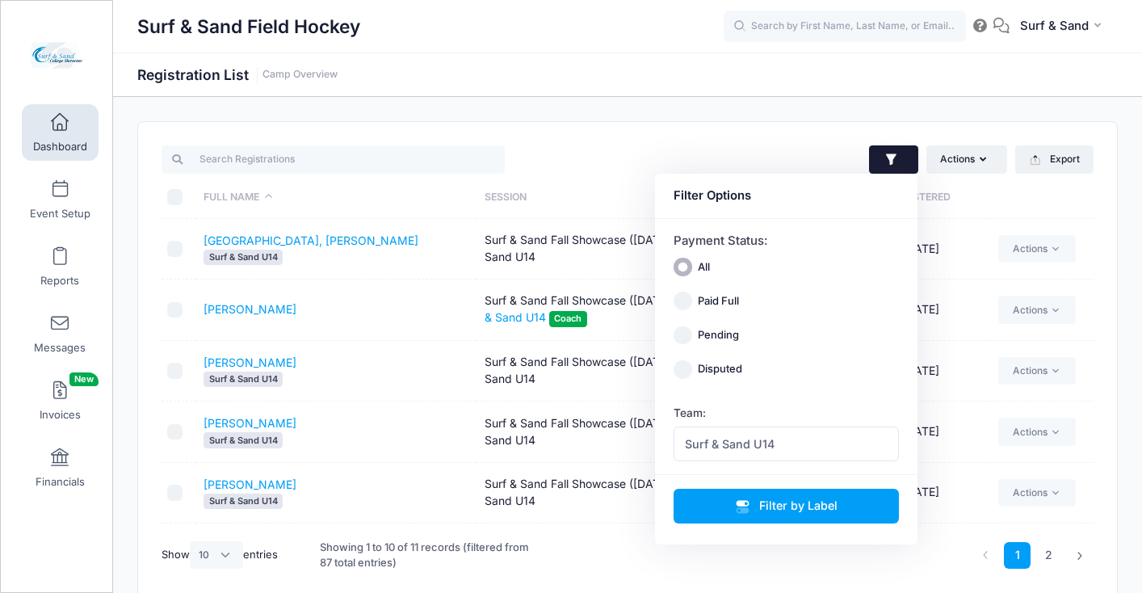
click at [750, 146] on div "Actions Assign Labels Send Email Send Payment Reminder Send Document Upload Rem…" at bounding box center [865, 159] width 474 height 33
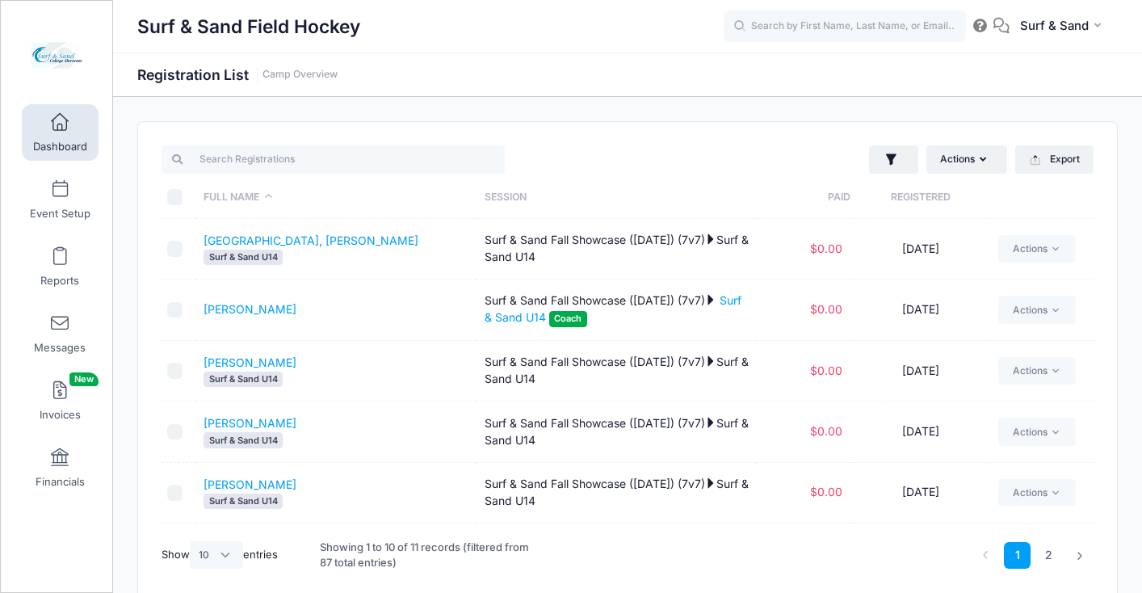
scroll to position [72, 0]
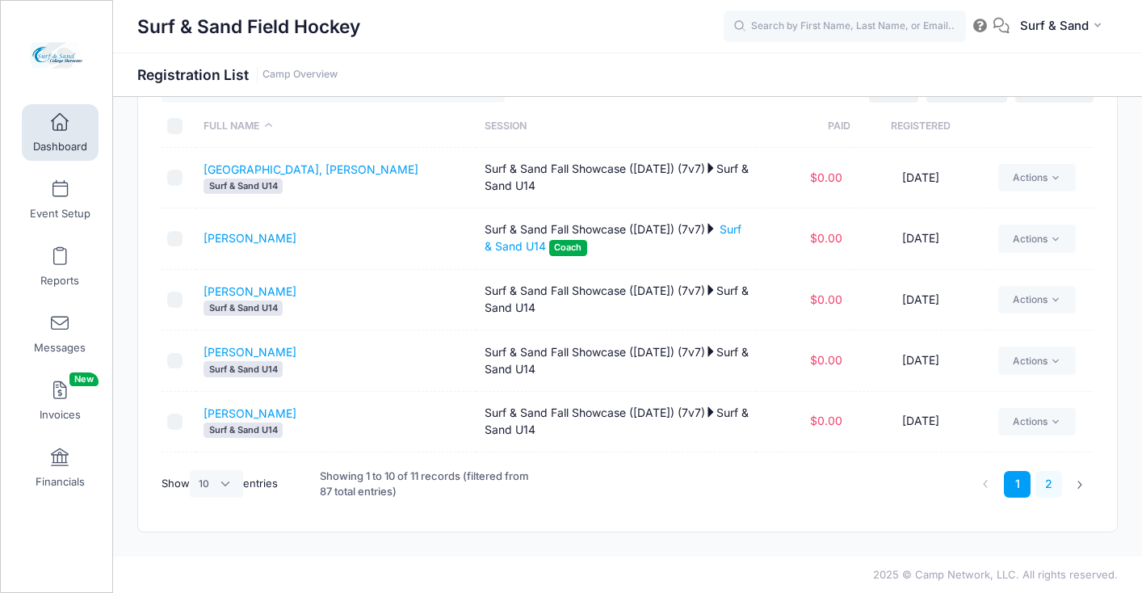
click at [1039, 489] on link "2" at bounding box center [1049, 484] width 27 height 27
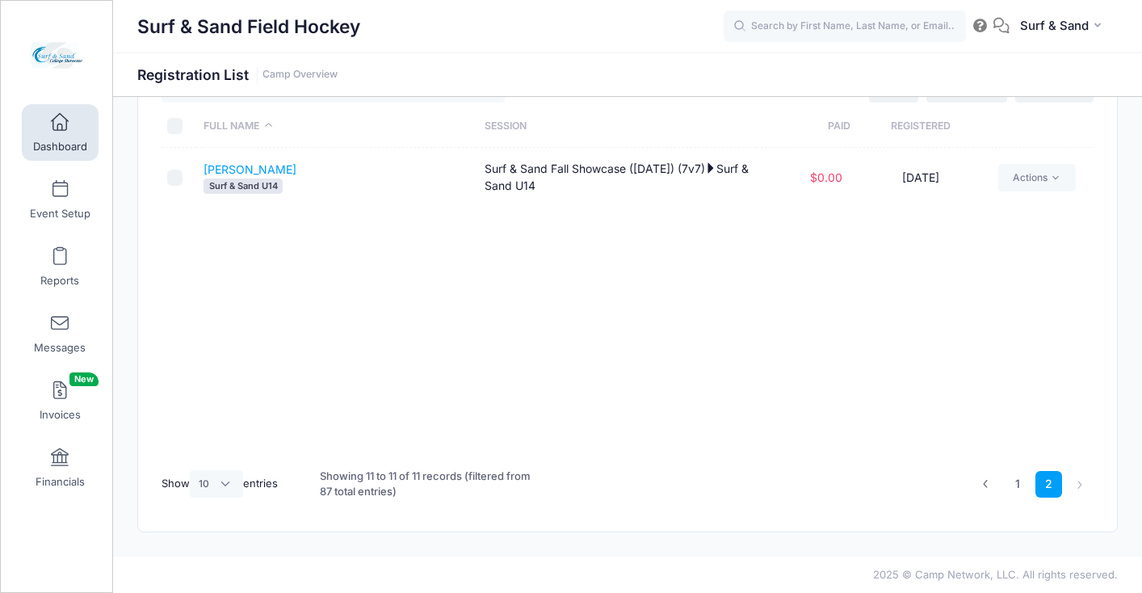
scroll to position [0, 0]
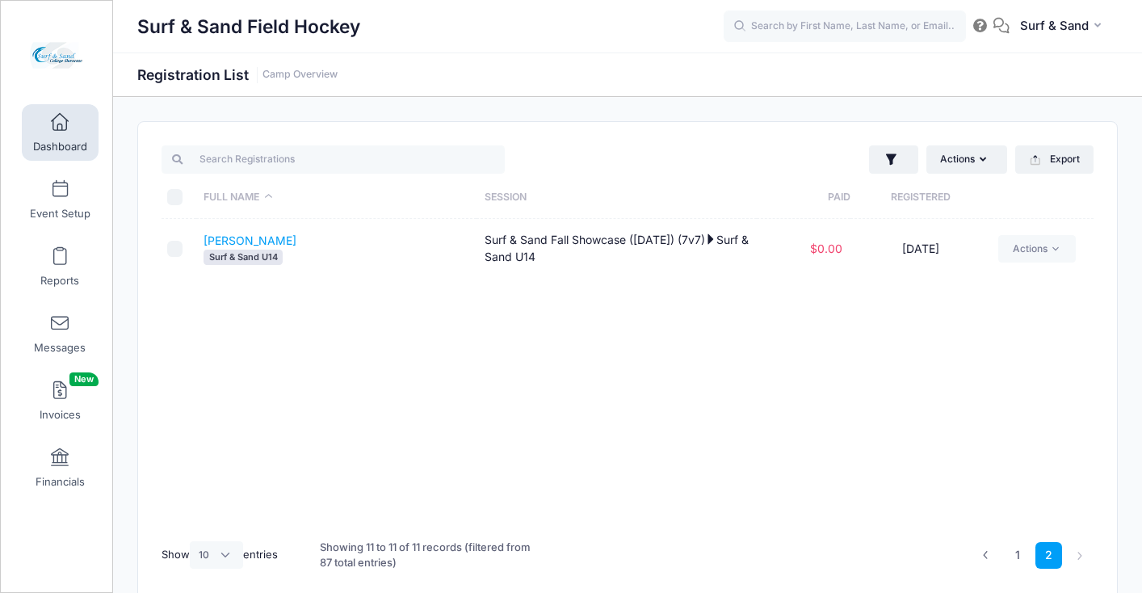
click at [886, 177] on th "Registered" at bounding box center [921, 197] width 141 height 43
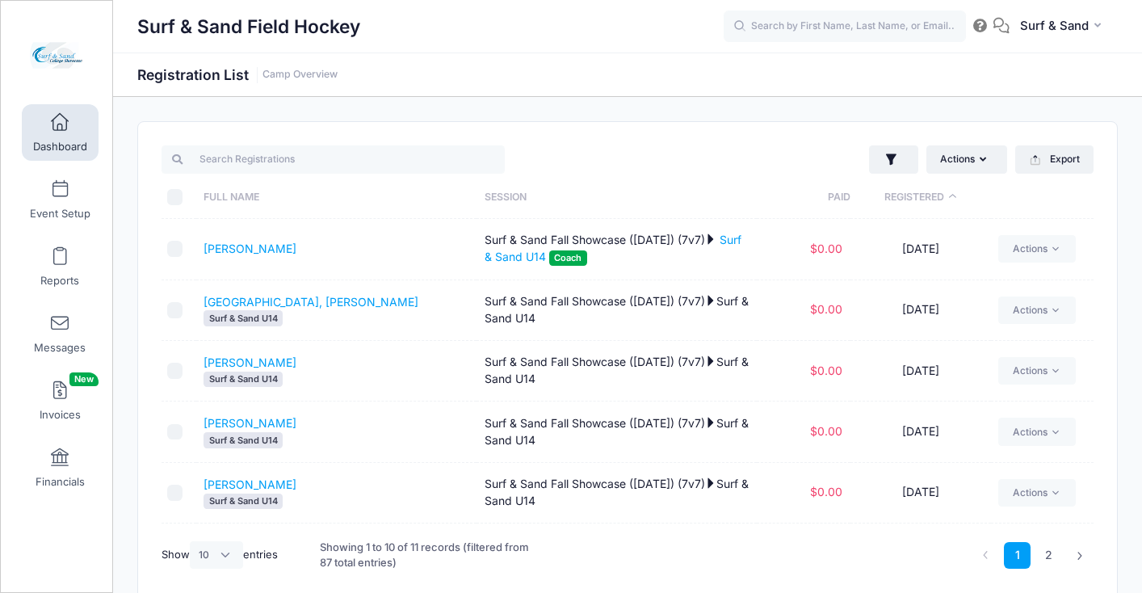
click at [902, 133] on div "Actions Assign Labels Send Email Send Payment Reminder Send Document Upload Rem…" at bounding box center [627, 362] width 979 height 481
click at [893, 163] on icon "button" at bounding box center [892, 160] width 16 height 16
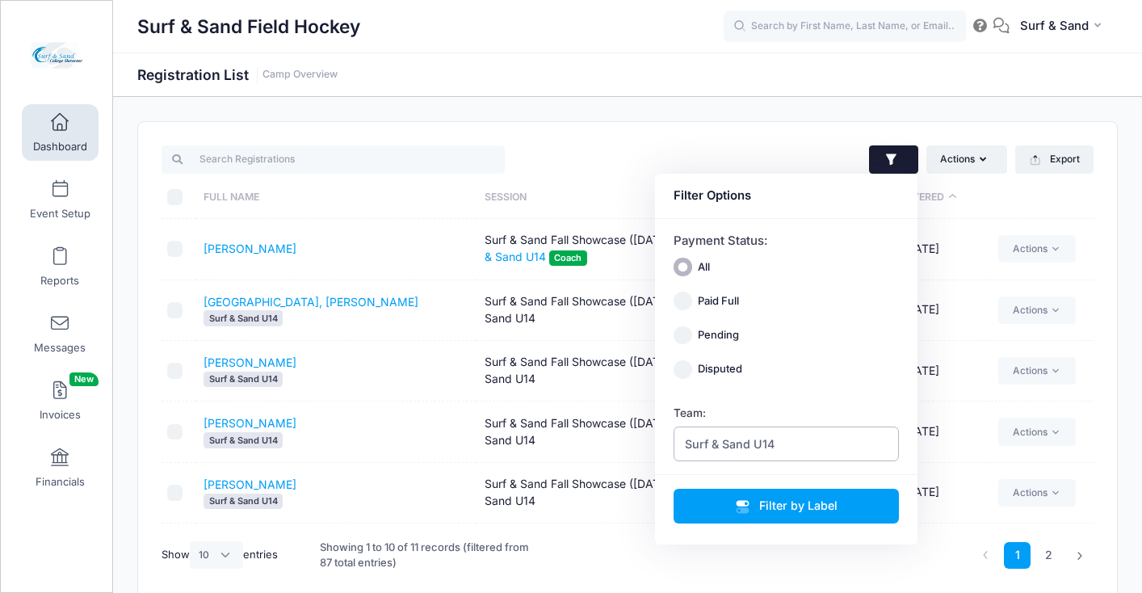
click at [830, 445] on span "Surf & Sand U14" at bounding box center [787, 443] width 226 height 35
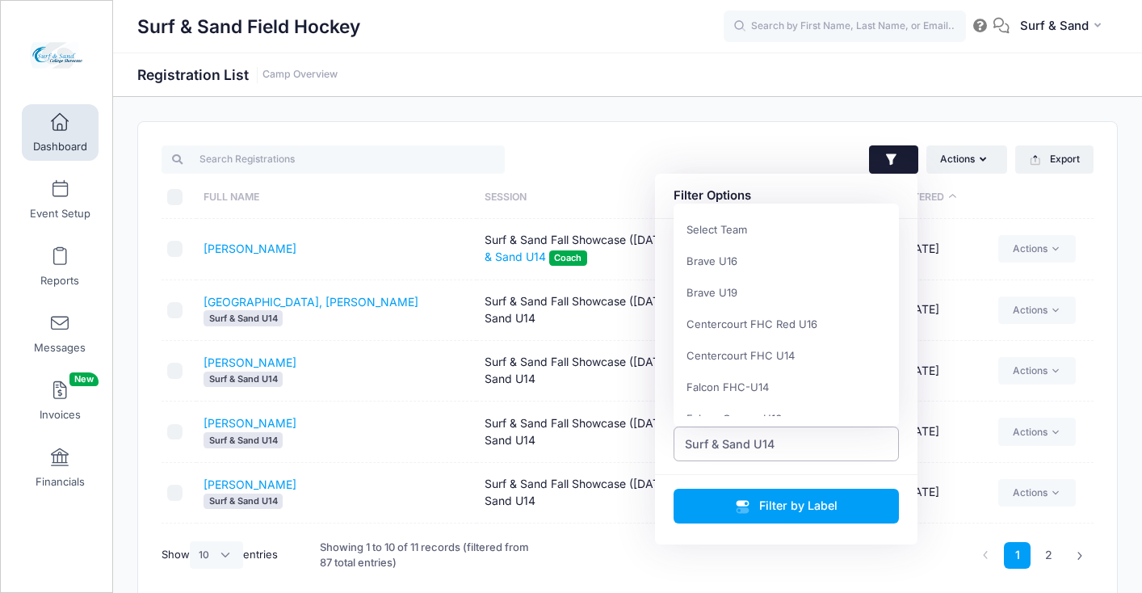
scroll to position [882, 0]
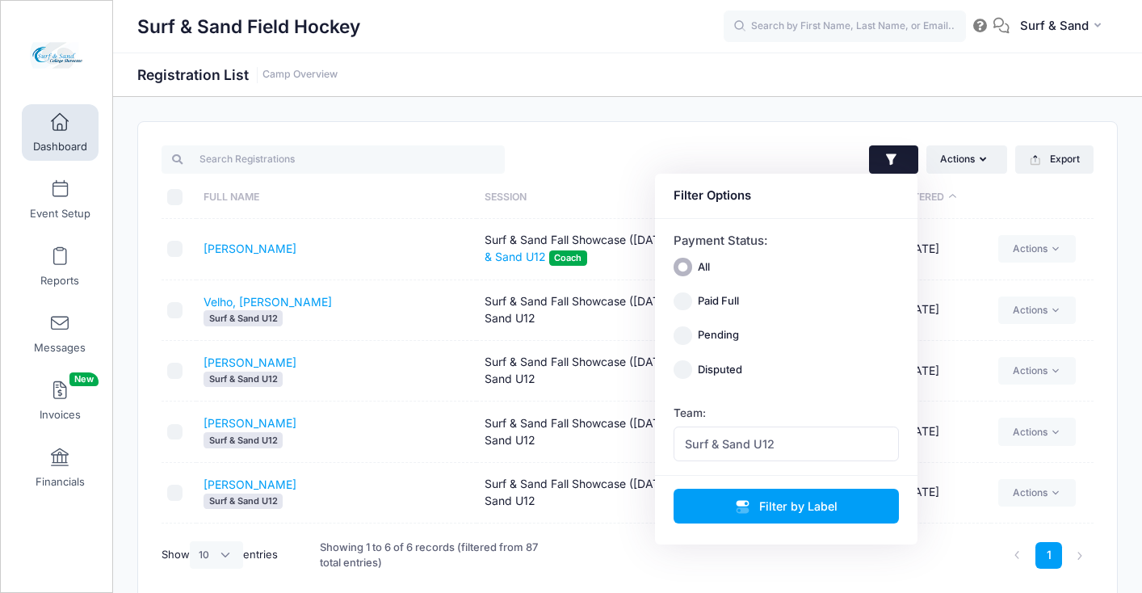
click at [800, 132] on div "Actions Assign Labels Send Email Send Payment Reminder Send Document Upload Rem…" at bounding box center [627, 362] width 979 height 481
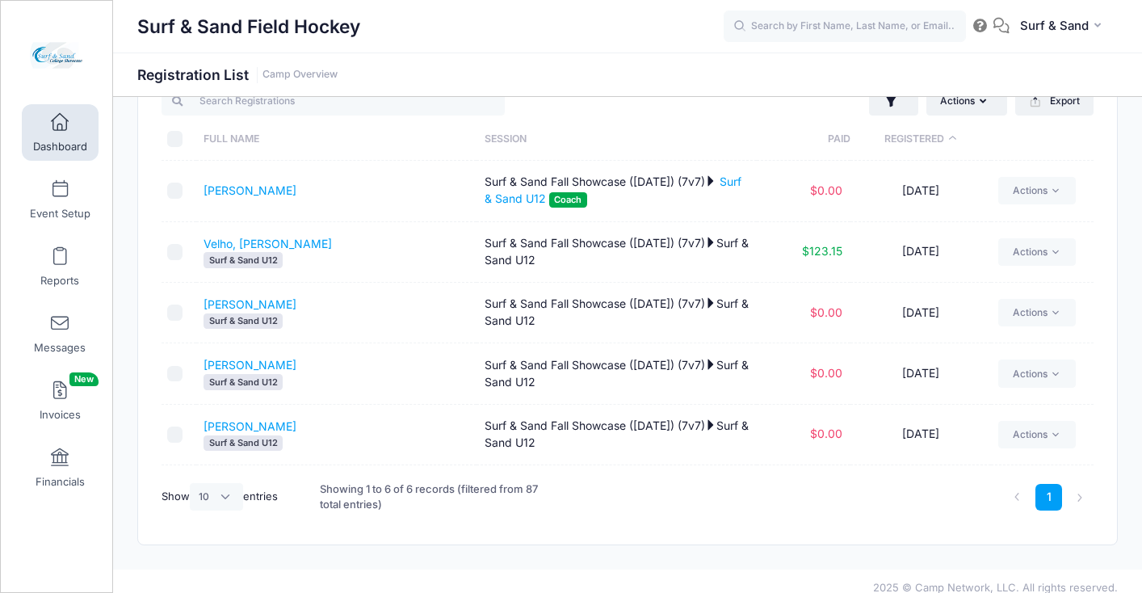
scroll to position [23, 0]
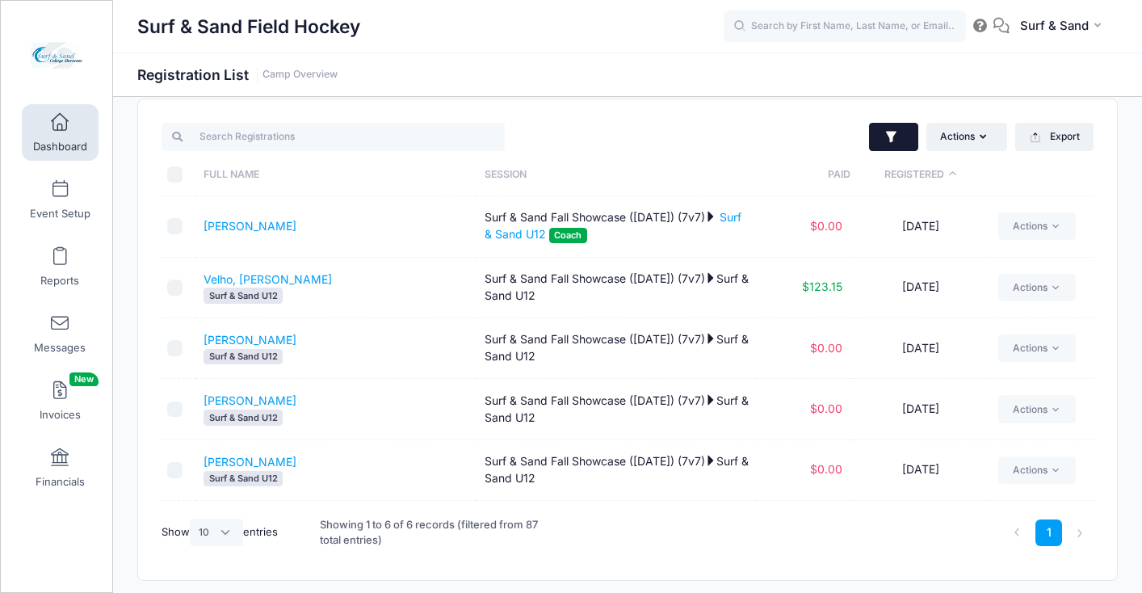
click at [893, 133] on icon "button" at bounding box center [891, 136] width 11 height 11
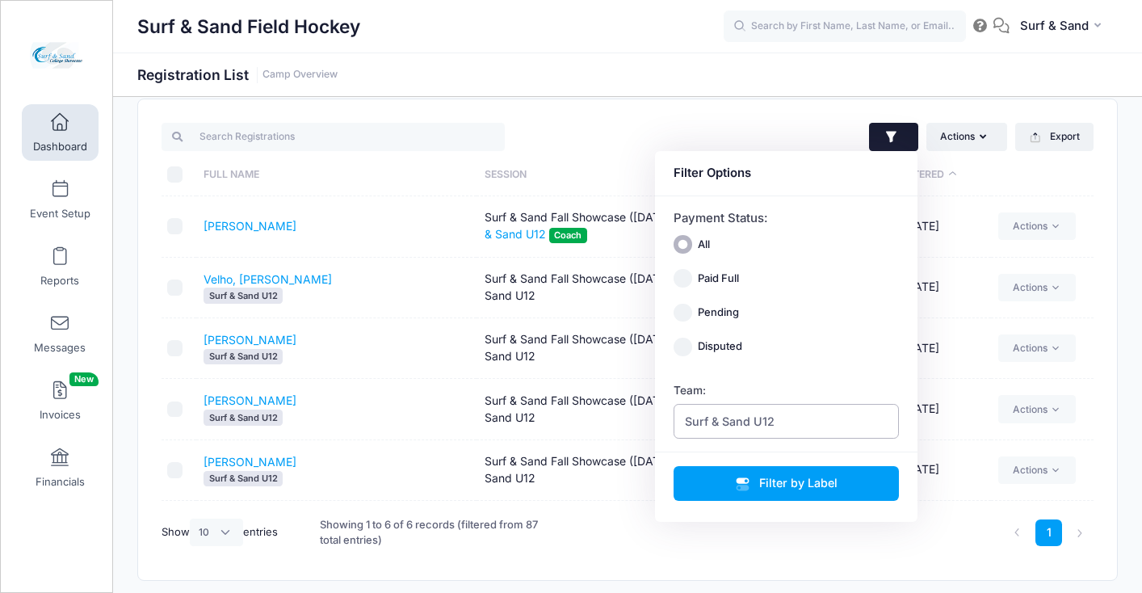
click at [811, 423] on span "Surf & Sand U12" at bounding box center [787, 421] width 226 height 35
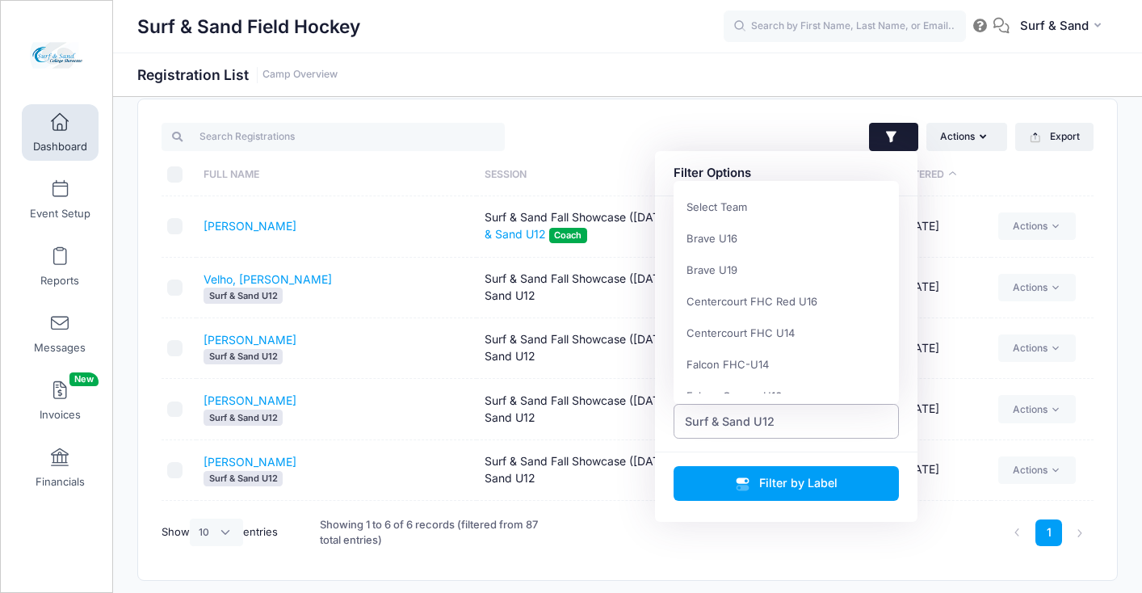
scroll to position [851, 0]
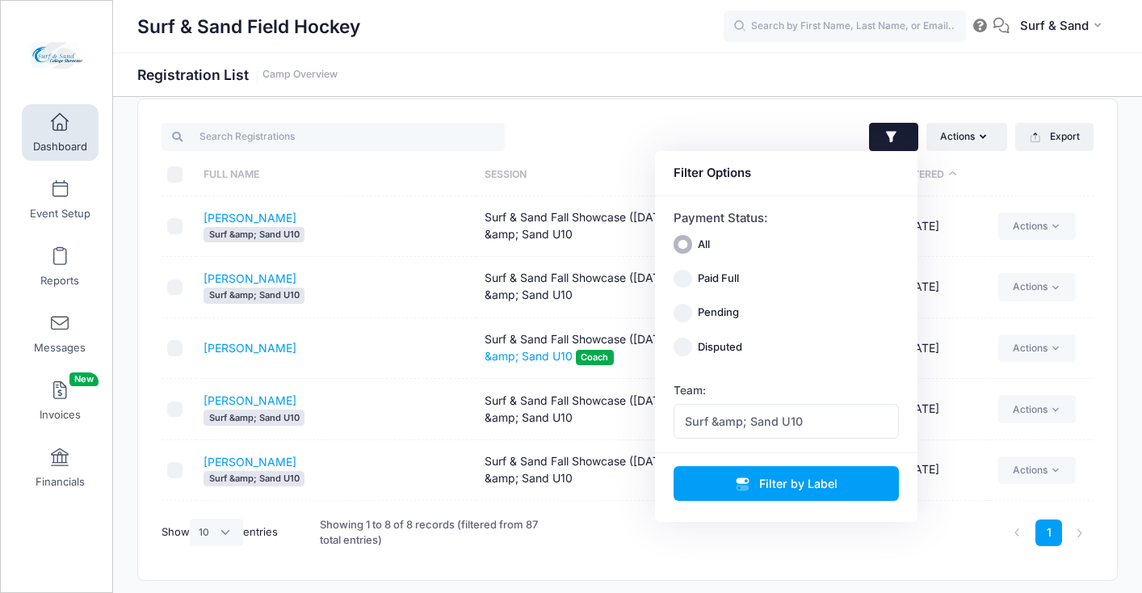
click at [573, 465] on td "Surf & Sand Fall Showcase (Nov 16, 2025) (7v7) Surf &amp; Sand U10" at bounding box center [617, 470] width 280 height 61
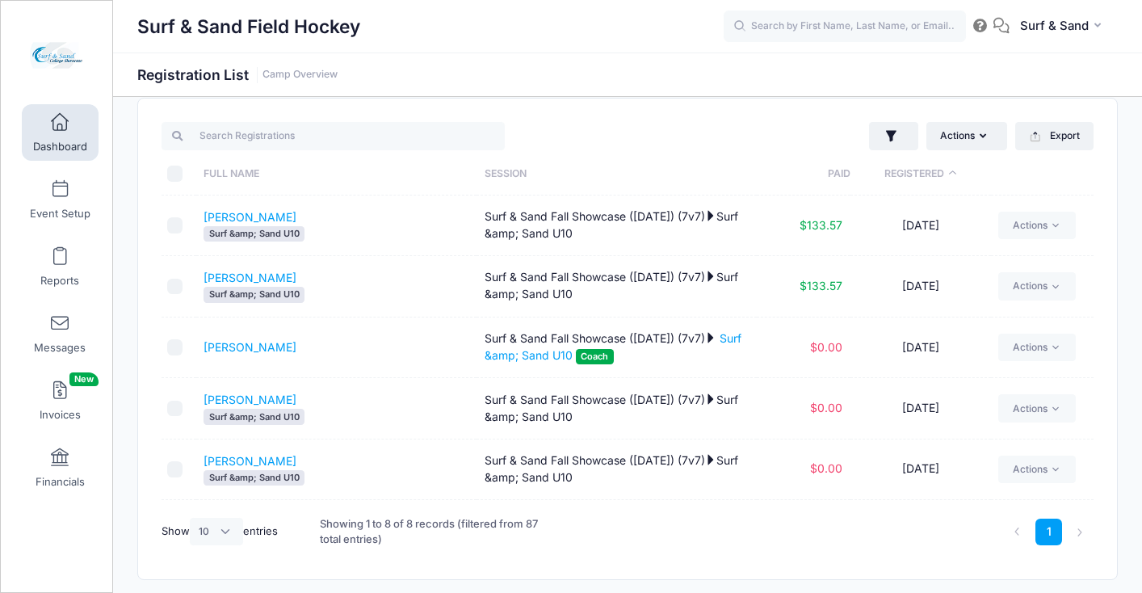
scroll to position [0, 0]
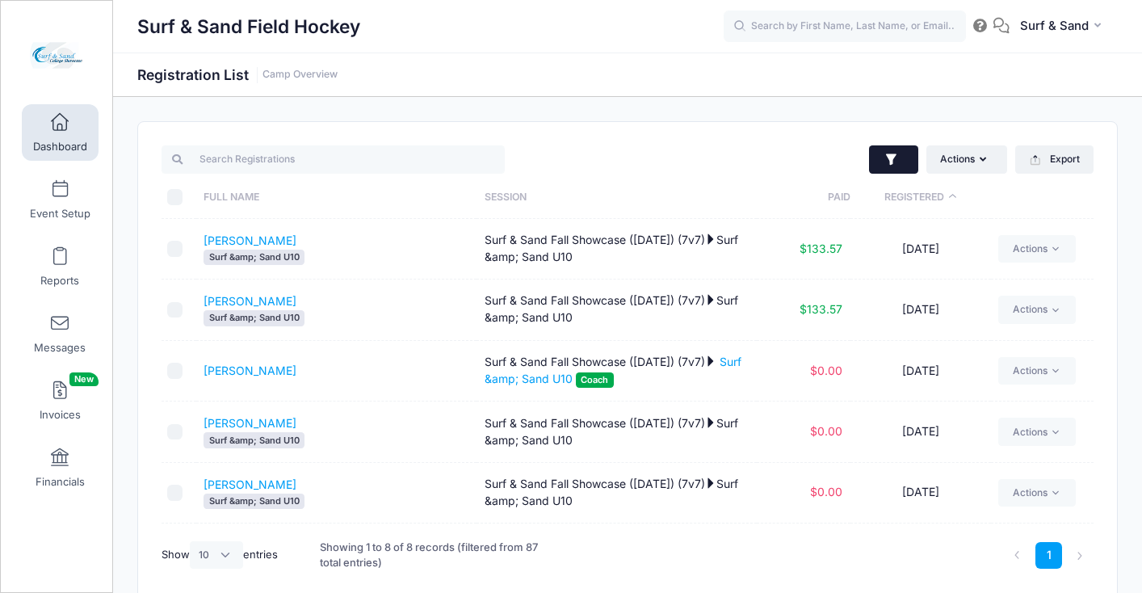
click at [892, 153] on icon "button" at bounding box center [892, 160] width 16 height 16
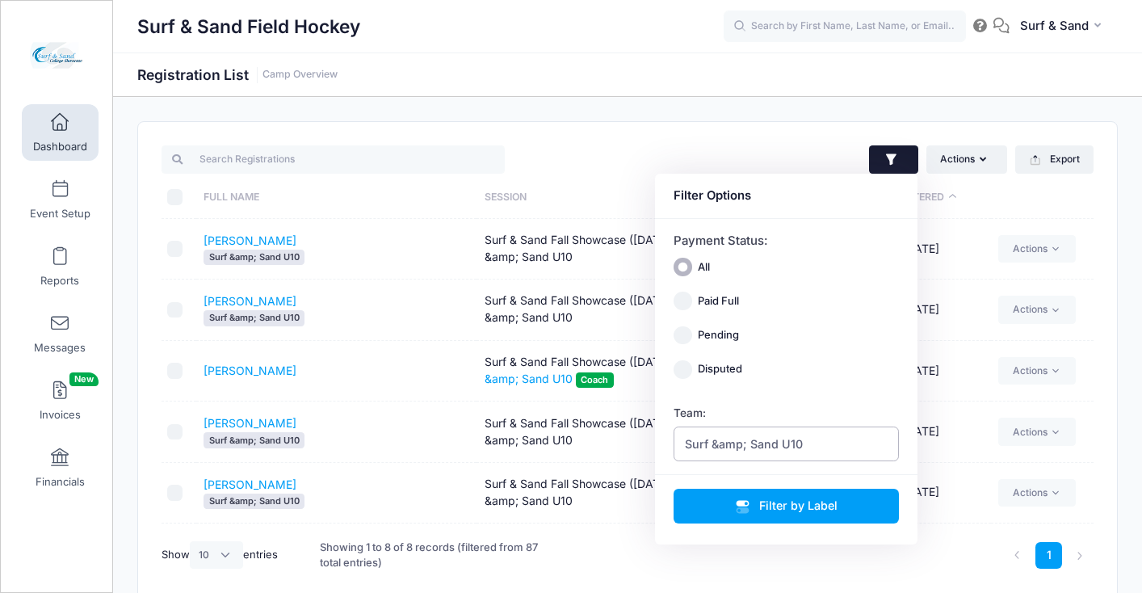
click at [797, 442] on span "Surf &amp; Sand U10" at bounding box center [744, 443] width 118 height 17
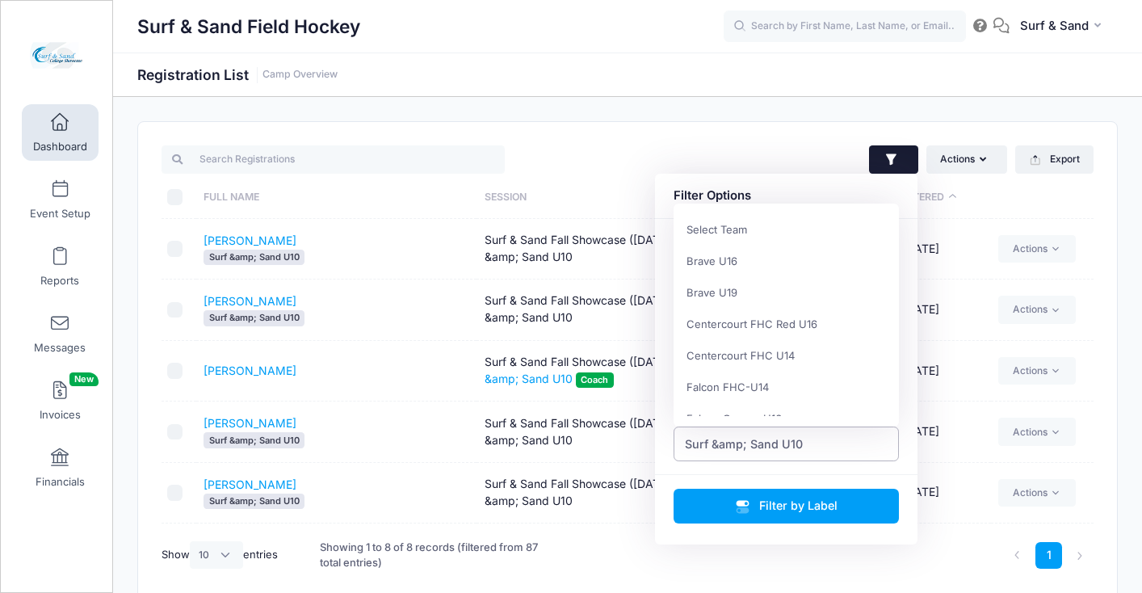
scroll to position [901, 0]
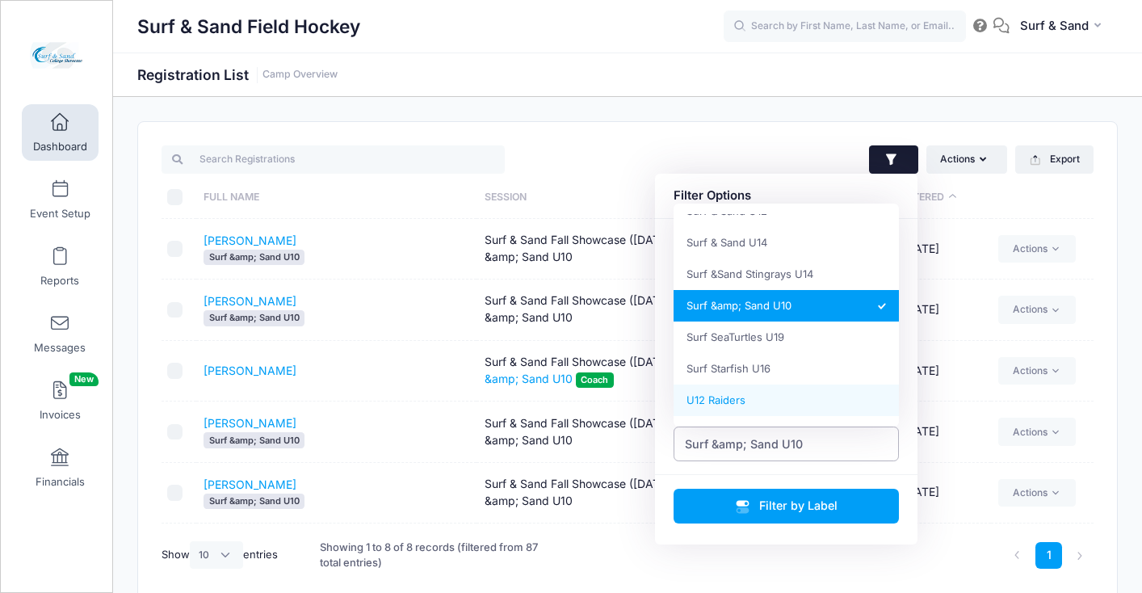
select select "U12 Raiders"
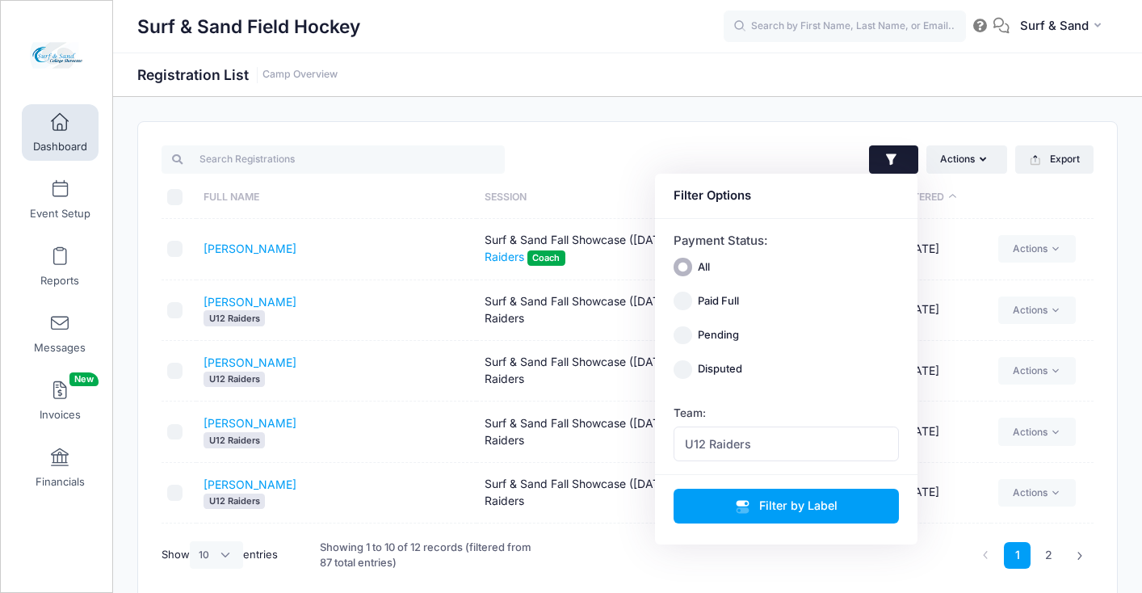
click at [519, 566] on div "Showing 1 to 10 of 12 records (filtered from 87 total entries)" at bounding box center [430, 555] width 221 height 53
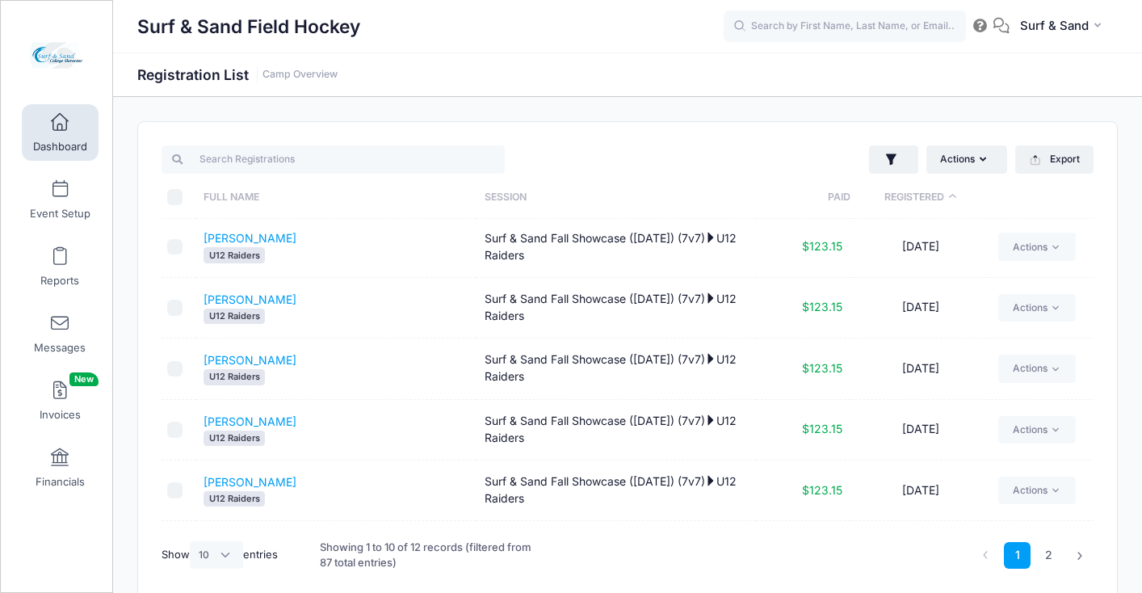
scroll to position [298, 0]
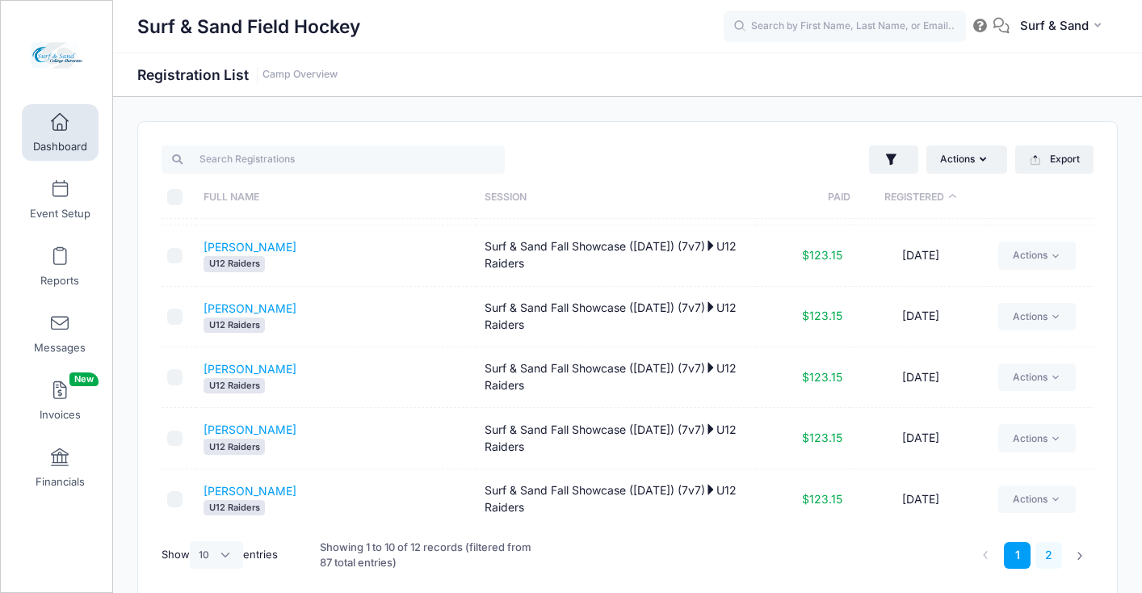
click at [1042, 550] on link "2" at bounding box center [1049, 555] width 27 height 27
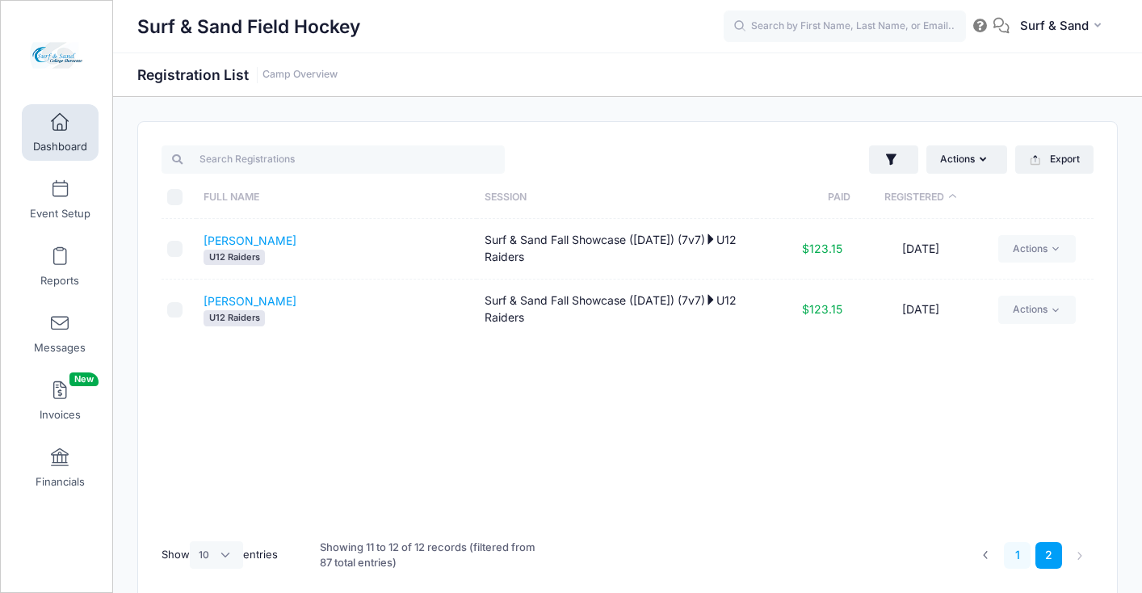
click at [1023, 556] on link "1" at bounding box center [1017, 555] width 27 height 27
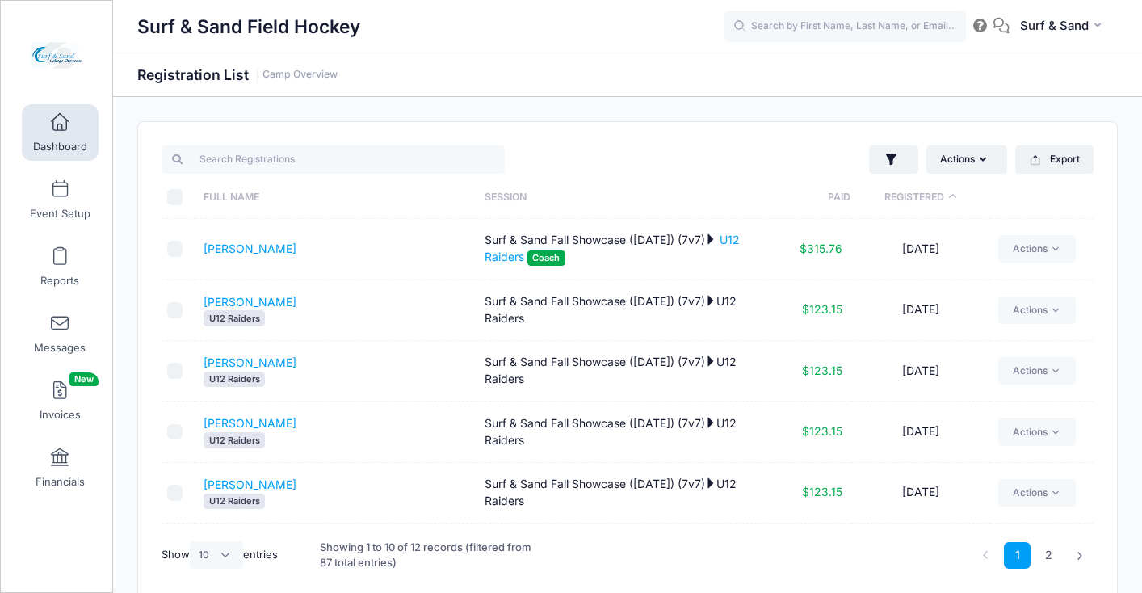
scroll to position [298, 0]
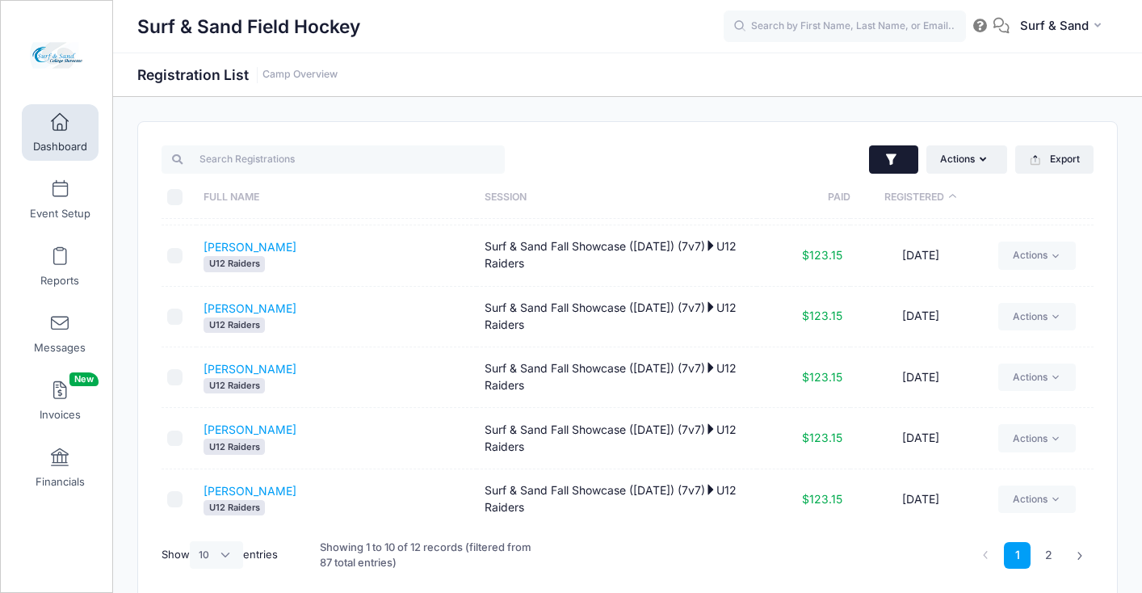
click at [893, 161] on icon "button" at bounding box center [892, 160] width 16 height 16
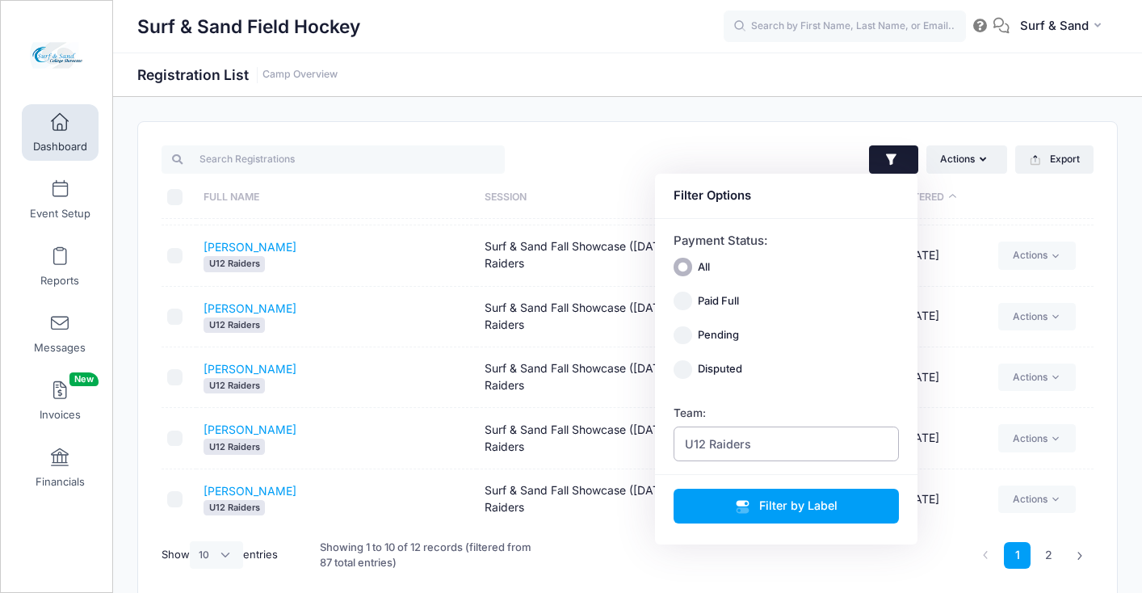
click at [845, 446] on span "U12 Raiders" at bounding box center [787, 443] width 226 height 35
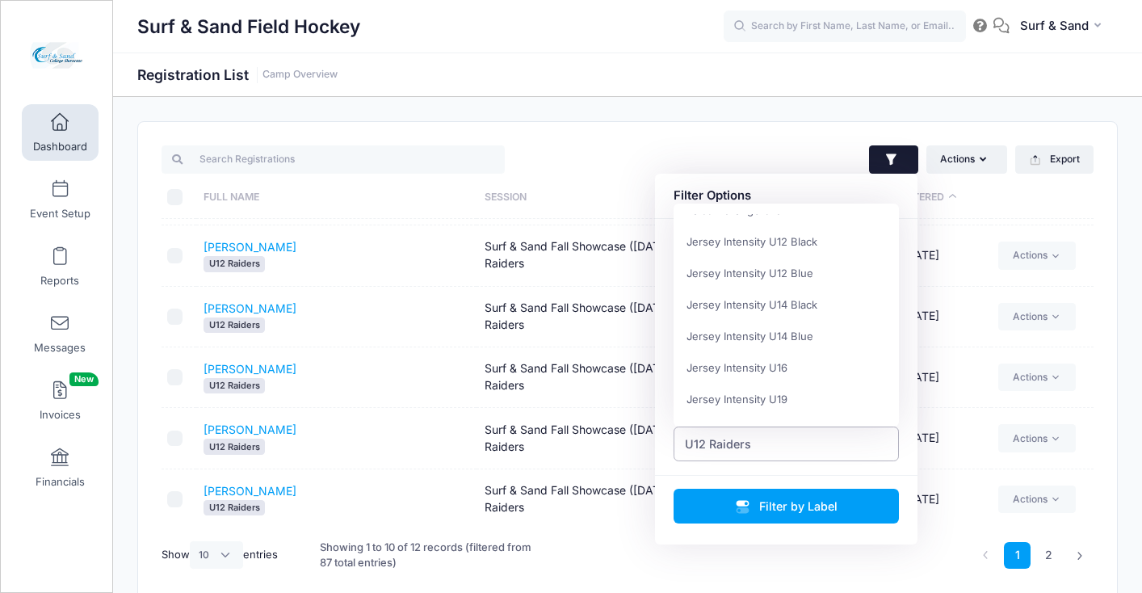
scroll to position [136, 0]
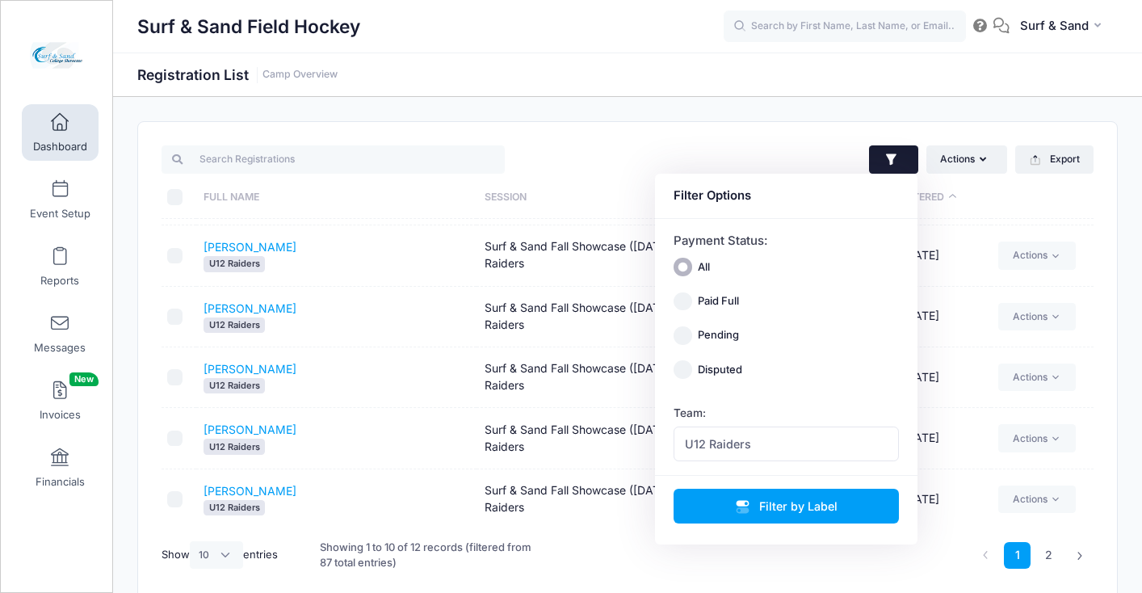
click at [740, 96] on div "Surf & Sand Field Hockey Registration List Camp Overview" at bounding box center [627, 75] width 1029 height 44
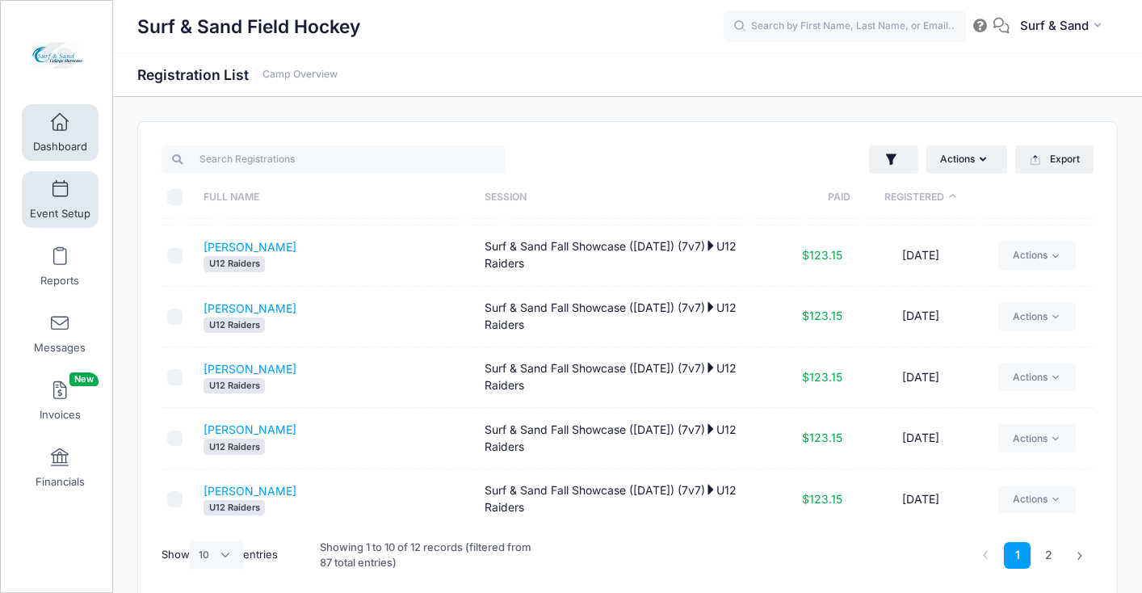
click at [75, 191] on link "Event Setup" at bounding box center [60, 199] width 77 height 57
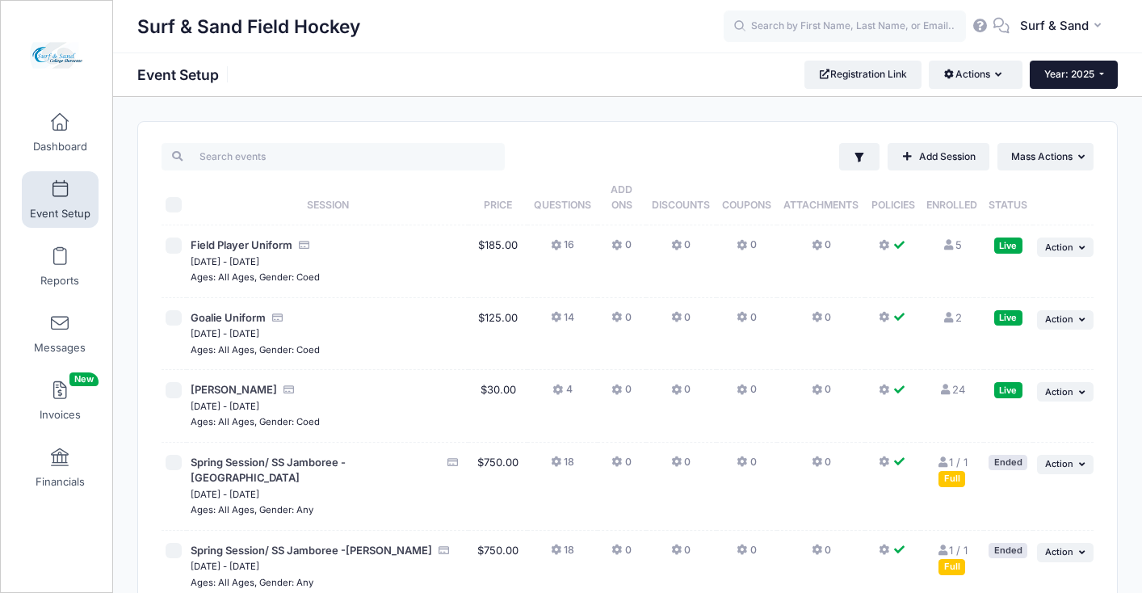
click at [1085, 77] on span "Year: 2025" at bounding box center [1069, 74] width 50 height 12
